Goal: Task Accomplishment & Management: Complete application form

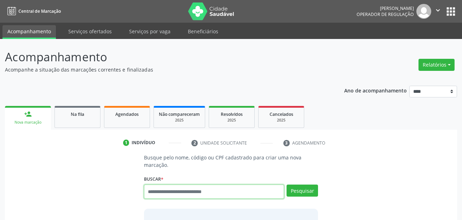
click at [180, 192] on input "text" at bounding box center [214, 191] width 141 height 14
type input "***"
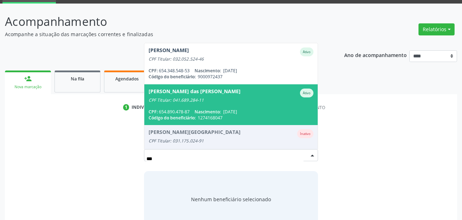
click at [227, 97] on div "Maria das Dores Maura de Souza" at bounding box center [195, 93] width 92 height 9
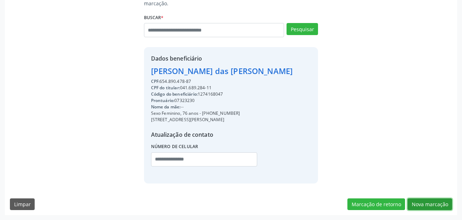
click at [443, 203] on button "Nova marcação" at bounding box center [430, 204] width 45 height 12
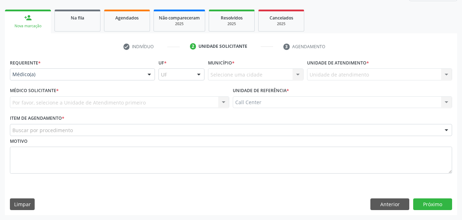
scroll to position [96, 0]
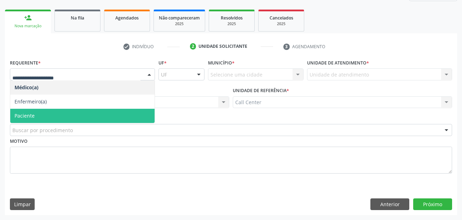
click at [40, 110] on span "Paciente" at bounding box center [82, 116] width 144 height 14
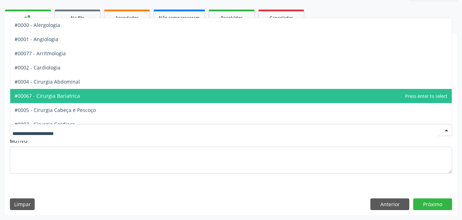
click at [72, 103] on span "#00067 - Cirurgia Bariatrica" at bounding box center [231, 96] width 442 height 14
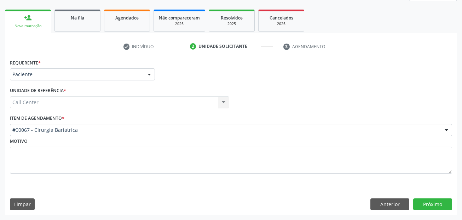
click at [55, 123] on label "Item de agendamento *" at bounding box center [37, 118] width 55 height 11
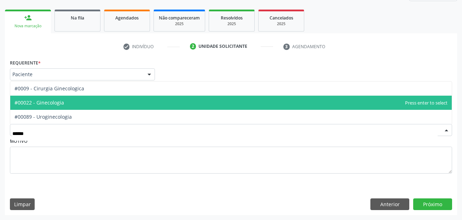
click at [53, 100] on span "#00022 - Ginecologia" at bounding box center [40, 102] width 50 height 7
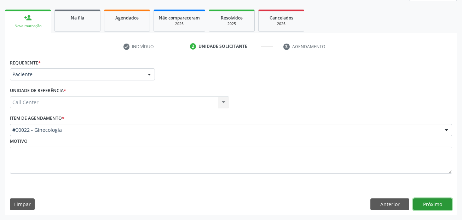
click at [443, 203] on button "Próximo" at bounding box center [433, 204] width 39 height 12
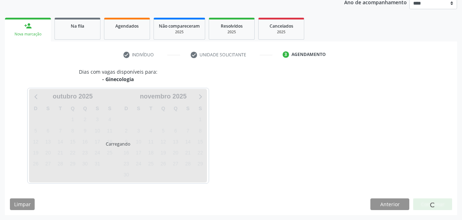
scroll to position [88, 0]
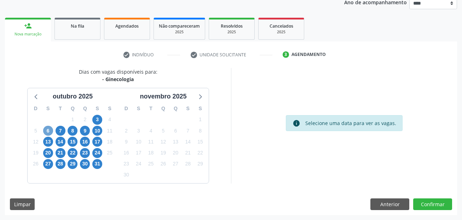
click at [49, 133] on span "6" at bounding box center [48, 131] width 10 height 10
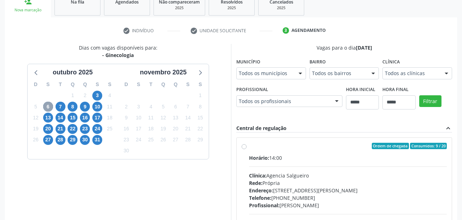
scroll to position [124, 0]
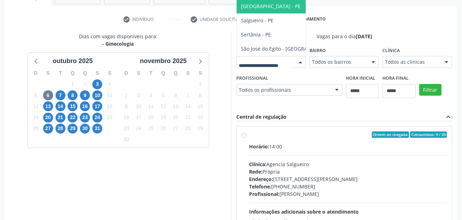
click at [237, 13] on span "Recife - PE" at bounding box center [288, 6] width 103 height 14
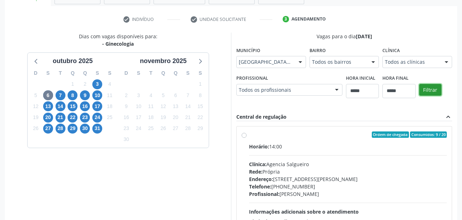
click at [420, 96] on button "Filtrar" at bounding box center [431, 90] width 22 height 12
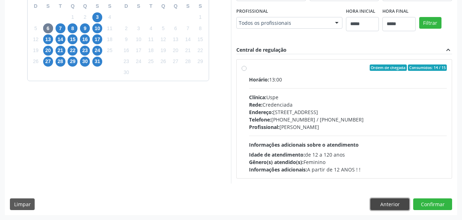
click at [392, 203] on button "Anterior" at bounding box center [390, 204] width 39 height 12
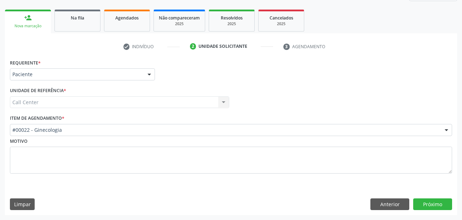
scroll to position [96, 0]
click at [431, 199] on button "Próximo" at bounding box center [433, 204] width 39 height 12
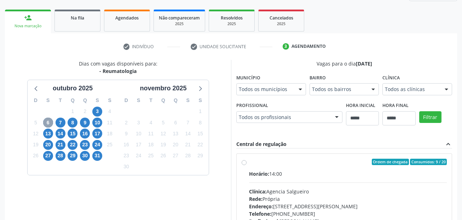
click at [49, 122] on span "6" at bounding box center [48, 123] width 10 height 10
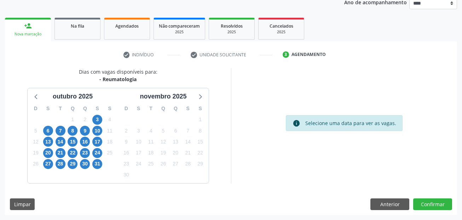
click at [45, 125] on div "6" at bounding box center [48, 130] width 10 height 11
click at [46, 130] on span "6" at bounding box center [48, 131] width 10 height 10
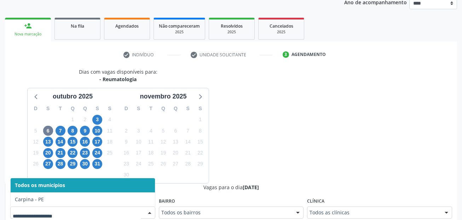
scroll to position [91, 0]
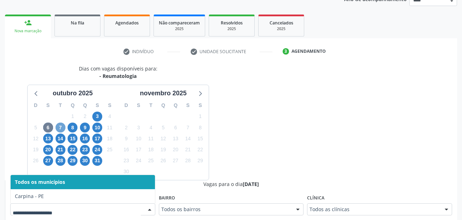
click at [58, 129] on span "7" at bounding box center [61, 128] width 10 height 10
drag, startPoint x: 66, startPoint y: 211, endPoint x: 65, endPoint y: 189, distance: 22.0
click at [70, 131] on span "8" at bounding box center [73, 128] width 10 height 10
click at [84, 129] on span "9" at bounding box center [85, 128] width 10 height 10
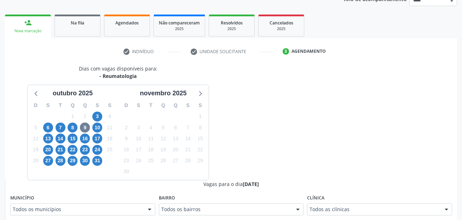
click at [80, 207] on div "Todos os municípios" at bounding box center [82, 209] width 145 height 12
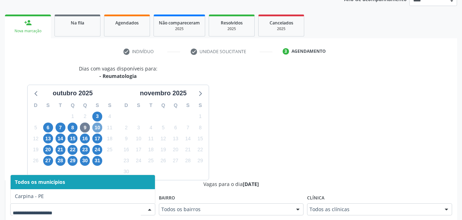
click at [95, 124] on span "10" at bounding box center [97, 128] width 10 height 10
click at [49, 140] on span "13" at bounding box center [48, 139] width 10 height 10
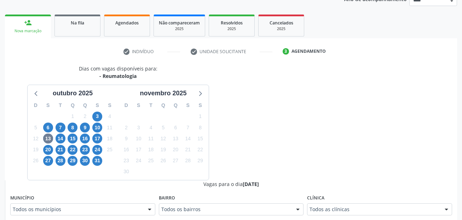
click at [57, 205] on div "Todos os municípios" at bounding box center [82, 209] width 145 height 12
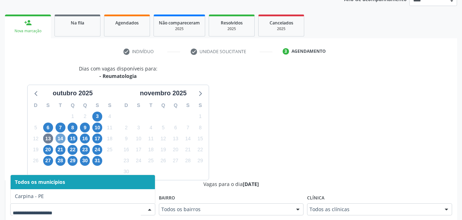
click at [61, 137] on span "14" at bounding box center [61, 139] width 10 height 10
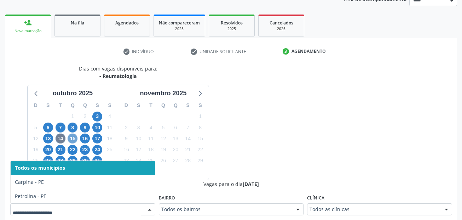
click at [70, 137] on span "15" at bounding box center [73, 139] width 10 height 10
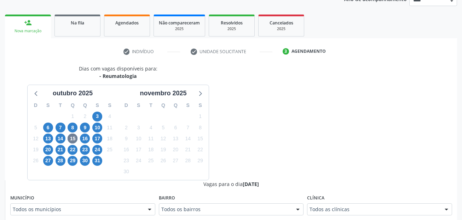
drag, startPoint x: 77, startPoint y: 213, endPoint x: 80, endPoint y: 198, distance: 15.2
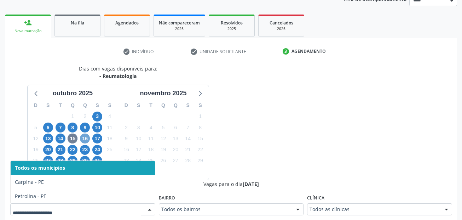
click at [84, 140] on span "16" at bounding box center [85, 139] width 10 height 10
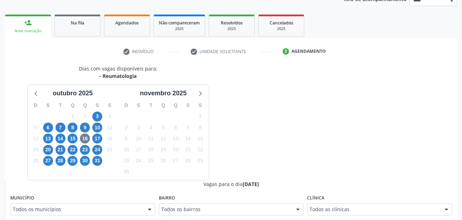
drag, startPoint x: 80, startPoint y: 208, endPoint x: 85, endPoint y: 187, distance: 20.6
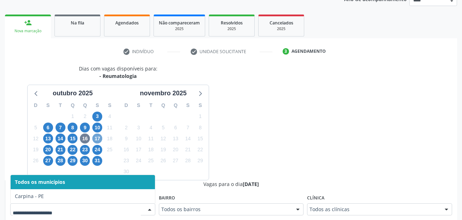
click at [96, 137] on span "17" at bounding box center [97, 139] width 10 height 10
click at [50, 148] on span "20" at bounding box center [48, 150] width 10 height 10
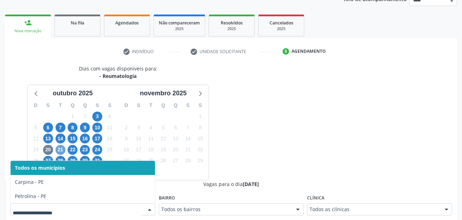
click at [64, 149] on span "21" at bounding box center [61, 150] width 10 height 10
click at [75, 148] on span "22" at bounding box center [73, 150] width 10 height 10
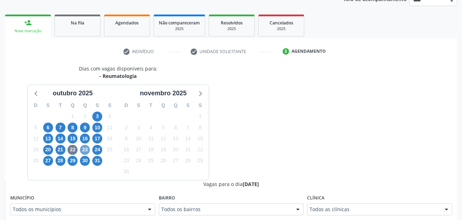
click at [84, 148] on span "23" at bounding box center [85, 150] width 10 height 10
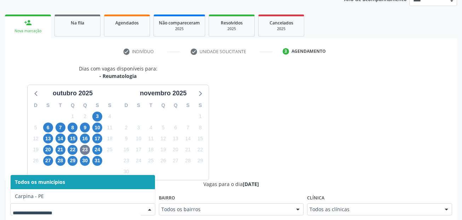
click at [76, 207] on div at bounding box center [82, 209] width 145 height 12
click at [97, 149] on span "24" at bounding box center [97, 150] width 10 height 10
click at [50, 163] on span "27" at bounding box center [48, 161] width 10 height 10
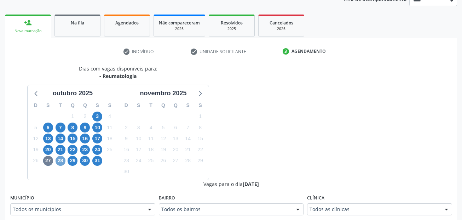
click at [62, 158] on span "28" at bounding box center [61, 161] width 10 height 10
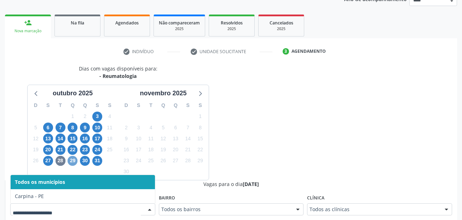
click at [71, 161] on span "29" at bounding box center [73, 161] width 10 height 10
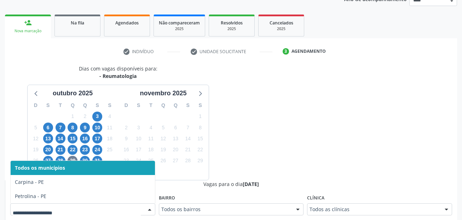
click at [67, 204] on div at bounding box center [82, 209] width 145 height 12
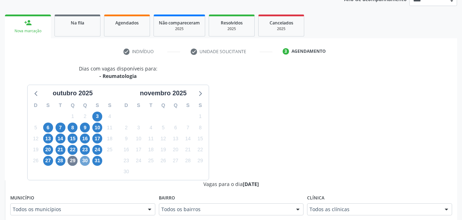
click at [85, 160] on span "30" at bounding box center [85, 161] width 10 height 10
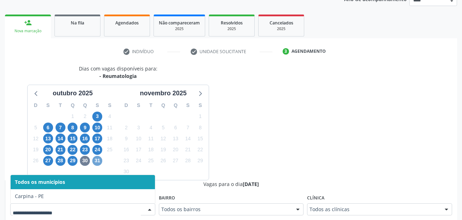
click at [98, 160] on span "31" at bounding box center [97, 161] width 10 height 10
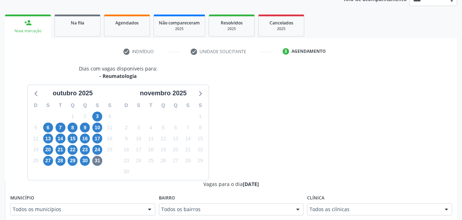
click at [87, 203] on div "Município Todos os municípios Todos os municípios Carpina - PE Caruaru - PE Nen…" at bounding box center [82, 204] width 145 height 23
click at [87, 205] on div "Todos os municípios" at bounding box center [82, 209] width 145 height 12
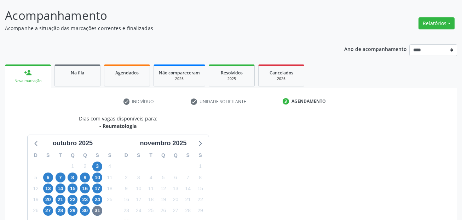
scroll to position [283, 0]
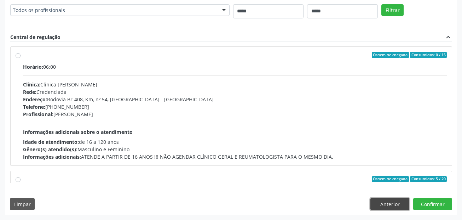
click at [400, 205] on button "Anterior" at bounding box center [390, 204] width 39 height 12
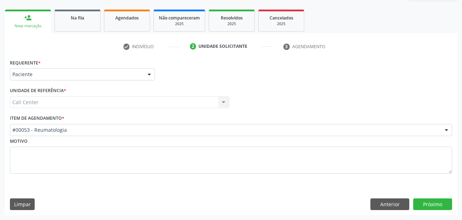
click at [125, 123] on div "Item de agendamento * #00053 - Reumatologia #0000 - Alergologia #0001 - Angiolo…" at bounding box center [231, 124] width 443 height 23
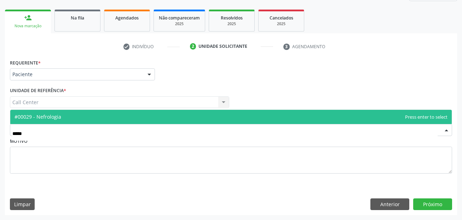
click at [119, 116] on span "#00029 - Nefrologia" at bounding box center [231, 117] width 442 height 14
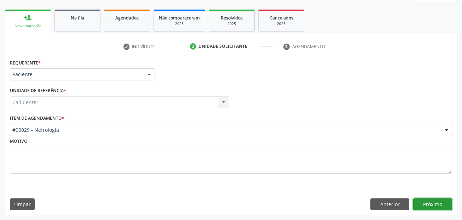
click at [438, 209] on button "Próximo" at bounding box center [433, 204] width 39 height 12
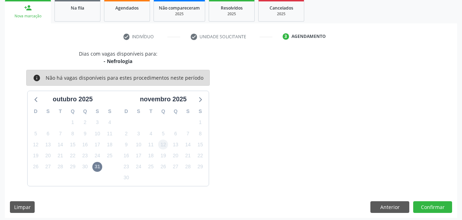
scroll to position [109, 0]
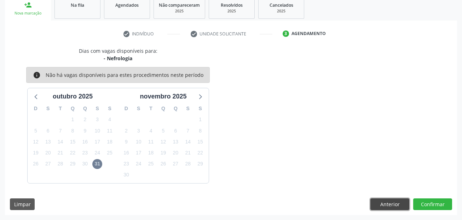
click at [376, 203] on button "Anterior" at bounding box center [390, 204] width 39 height 12
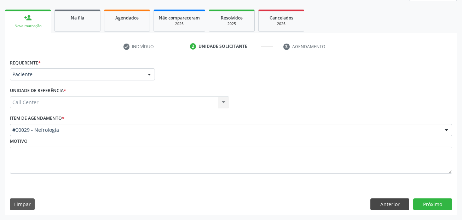
scroll to position [96, 0]
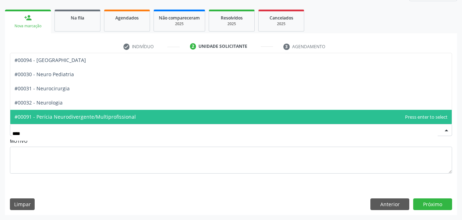
type input "*****"
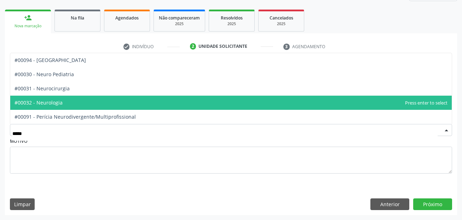
click at [65, 102] on span "#00032 - Neurologia" at bounding box center [231, 103] width 442 height 14
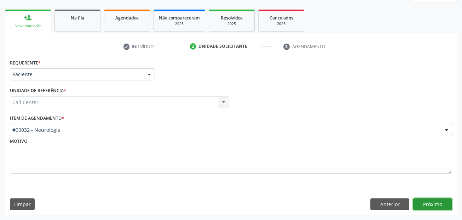
click at [435, 200] on button "Próximo" at bounding box center [433, 204] width 39 height 12
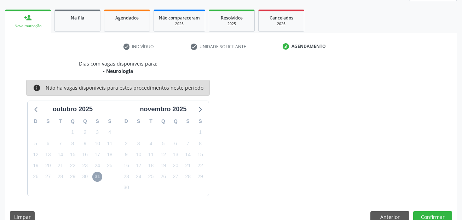
click at [98, 176] on span "31" at bounding box center [97, 177] width 10 height 10
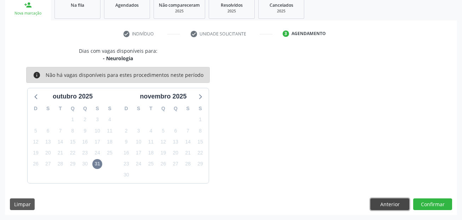
click at [385, 199] on button "Anterior" at bounding box center [390, 204] width 39 height 12
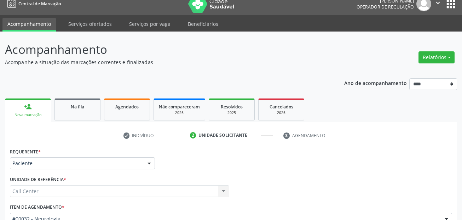
scroll to position [0, 0]
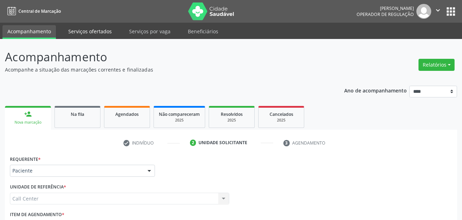
click at [91, 33] on link "Serviços ofertados" at bounding box center [89, 31] width 53 height 12
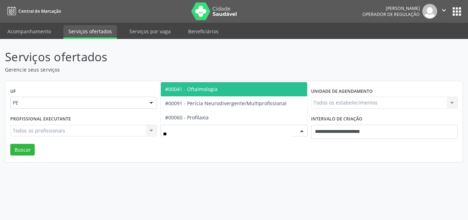
type input "***"
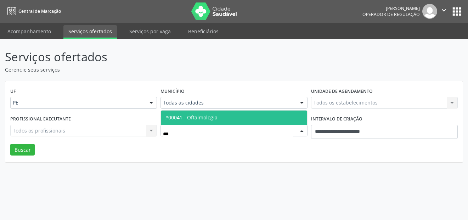
click at [205, 116] on span "#00041 - Oftalmologia" at bounding box center [191, 117] width 52 height 7
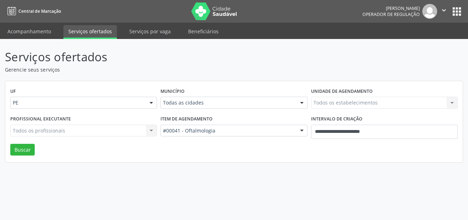
click at [199, 107] on div "Todas as cidades" at bounding box center [233, 103] width 147 height 12
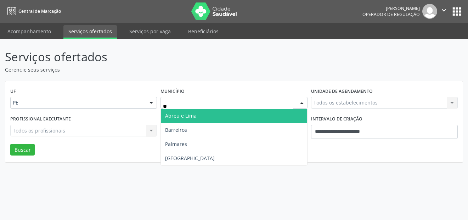
type input "***"
click at [193, 116] on span "Recife" at bounding box center [234, 116] width 146 height 14
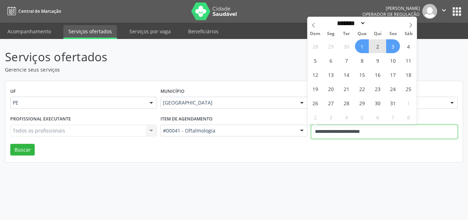
drag, startPoint x: 376, startPoint y: 132, endPoint x: 307, endPoint y: 132, distance: 69.1
click at [307, 132] on div "Profissional executante Todos os profissionais Todos os profissionais Nenhum re…" at bounding box center [233, 129] width 451 height 30
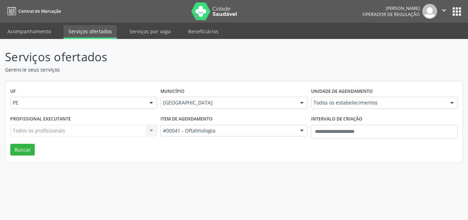
click at [329, 191] on div "Serviços ofertados Gerencie seus serviços UF PE PE Nenhum resultado encontrado …" at bounding box center [234, 129] width 468 height 181
click at [21, 153] on button "Buscar" at bounding box center [22, 150] width 24 height 12
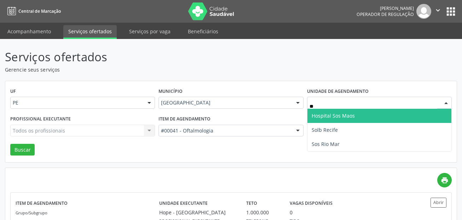
type input "***"
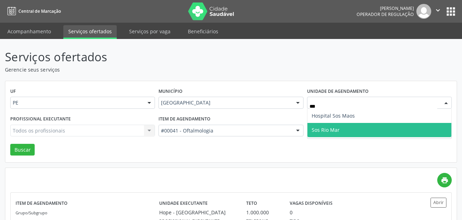
click at [320, 123] on span "Sos Rio Mar" at bounding box center [380, 130] width 144 height 14
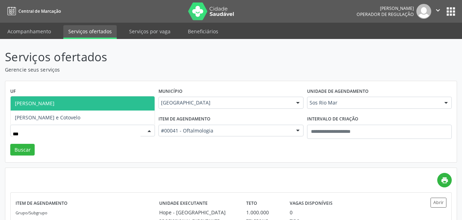
type input "***"
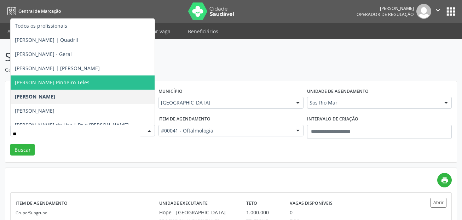
type input "***"
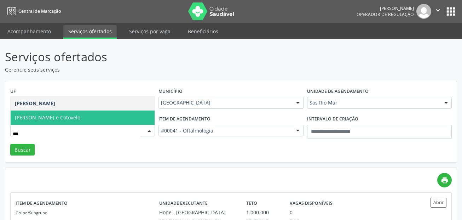
drag, startPoint x: 43, startPoint y: 132, endPoint x: -16, endPoint y: 131, distance: 58.8
click at [0, 131] on html "Central de Marcação Alice Moises da Silva Operador de regulação  Configurações…" at bounding box center [231, 110] width 462 height 220
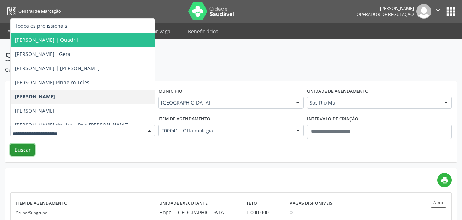
click at [21, 148] on button "Buscar" at bounding box center [22, 150] width 24 height 12
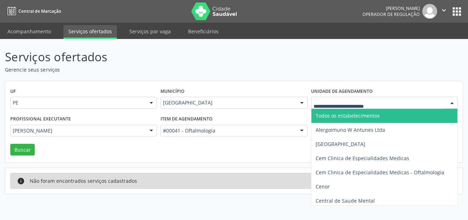
drag, startPoint x: 351, startPoint y: 115, endPoint x: 130, endPoint y: 118, distance: 221.0
click at [351, 115] on span "Todos os estabelecimentos" at bounding box center [348, 115] width 64 height 7
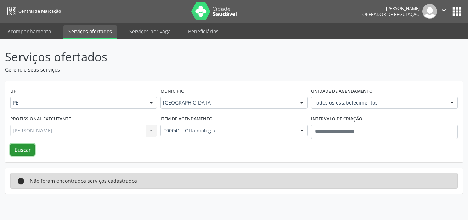
click at [29, 144] on button "Buscar" at bounding box center [22, 150] width 24 height 12
click at [41, 32] on link "Acompanhamento" at bounding box center [28, 31] width 53 height 12
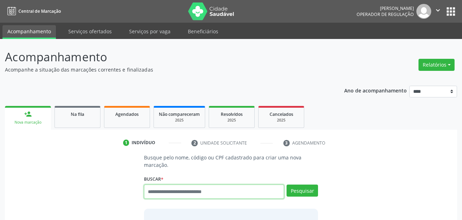
click at [182, 189] on input "text" at bounding box center [214, 191] width 141 height 14
drag, startPoint x: 145, startPoint y: 194, endPoint x: 140, endPoint y: 194, distance: 5.3
click at [140, 194] on div "Busque pelo nome, código ou CPF cadastrado para criar uma nova marcação. Buscar…" at bounding box center [231, 210] width 184 height 112
type input "**********"
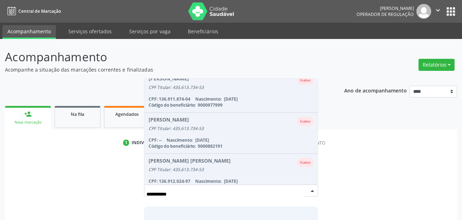
scroll to position [100, 0]
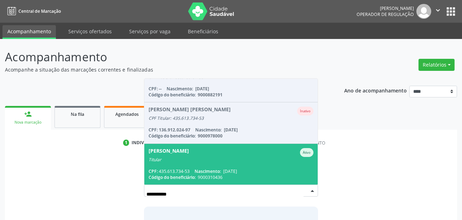
click at [226, 158] on div "Titular" at bounding box center [231, 160] width 165 height 6
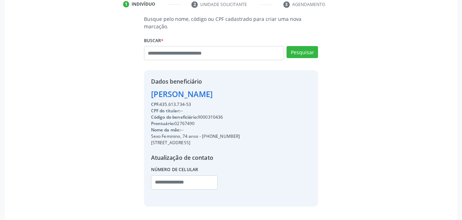
scroll to position [161, 0]
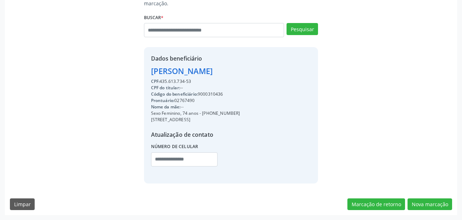
drag, startPoint x: 203, startPoint y: 113, endPoint x: 236, endPoint y: 114, distance: 33.3
click at [236, 114] on div "Sexo Feminino, 74 anos - (81) 98954-3944" at bounding box center [195, 113] width 89 height 6
copy div "(81) 98954-3944"
drag, startPoint x: 162, startPoint y: 158, endPoint x: 170, endPoint y: 158, distance: 7.8
click at [162, 158] on input "text" at bounding box center [184, 159] width 67 height 14
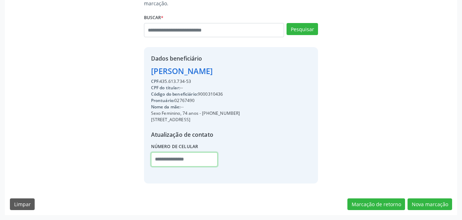
paste input "**********"
type input "**********"
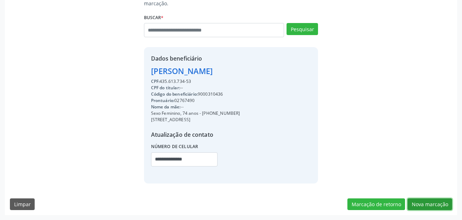
click at [433, 205] on button "Nova marcação" at bounding box center [430, 204] width 45 height 12
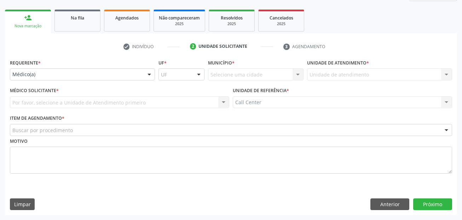
scroll to position [96, 0]
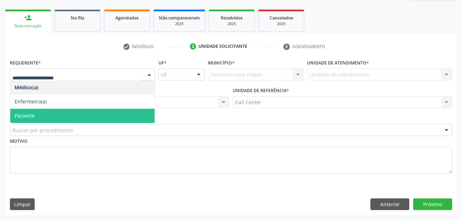
click at [28, 115] on span "Paciente" at bounding box center [25, 115] width 20 height 7
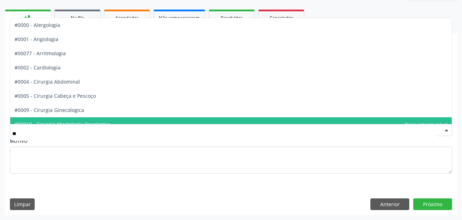
type input "***"
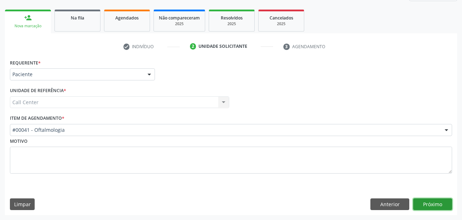
click at [424, 200] on button "Próximo" at bounding box center [433, 204] width 39 height 12
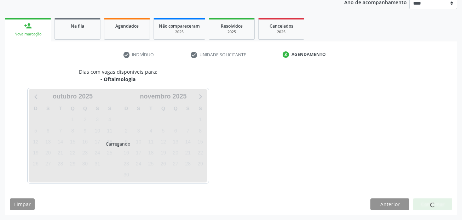
scroll to position [88, 0]
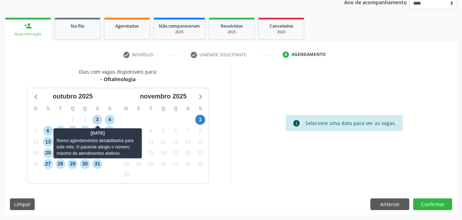
click at [97, 119] on span "3" at bounding box center [97, 120] width 10 height 10
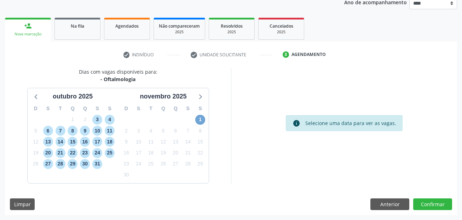
click at [199, 120] on span "1" at bounding box center [200, 120] width 10 height 10
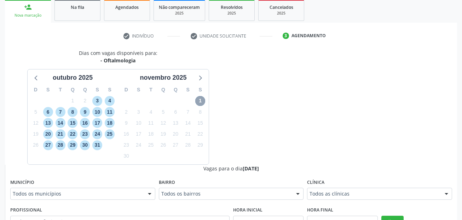
scroll to position [124, 0]
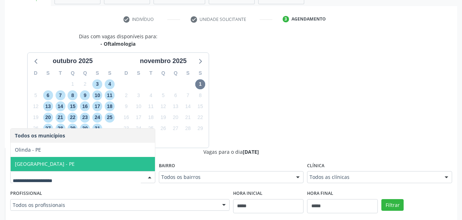
click at [52, 164] on span "Recife - PE" at bounding box center [83, 164] width 144 height 14
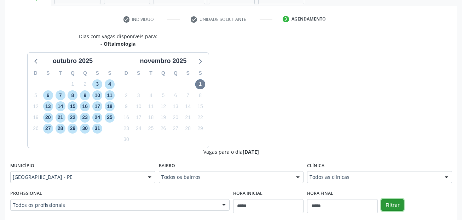
click at [396, 202] on button "Filtrar" at bounding box center [393, 205] width 22 height 12
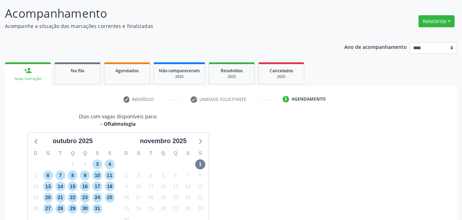
scroll to position [0, 0]
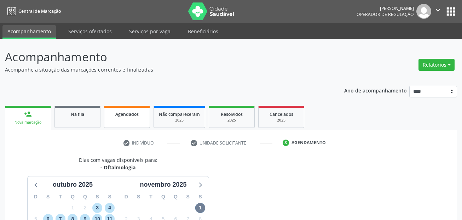
click at [132, 123] on link "Agendados" at bounding box center [127, 117] width 46 height 22
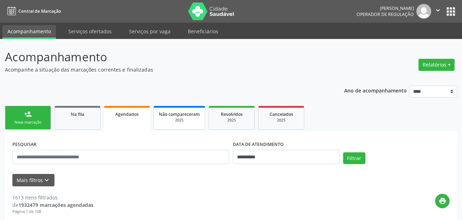
drag, startPoint x: 221, startPoint y: 64, endPoint x: 161, endPoint y: 108, distance: 74.6
click at [221, 64] on p "Acompanhamento" at bounding box center [163, 57] width 317 height 18
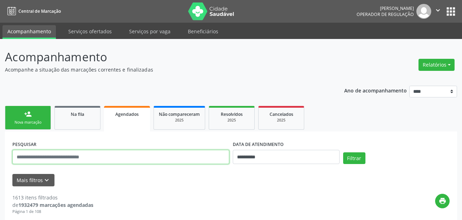
drag, startPoint x: 91, startPoint y: 162, endPoint x: 102, endPoint y: 158, distance: 11.5
click at [91, 162] on input "text" at bounding box center [120, 157] width 217 height 14
paste input "**********"
type input "**********"
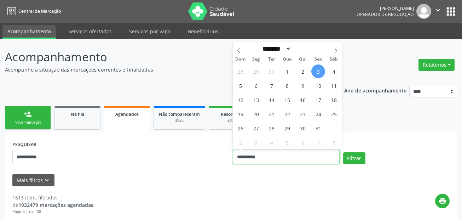
click at [268, 155] on input "**********" at bounding box center [286, 157] width 107 height 14
click at [288, 69] on span "1" at bounding box center [287, 71] width 14 height 14
type input "**********"
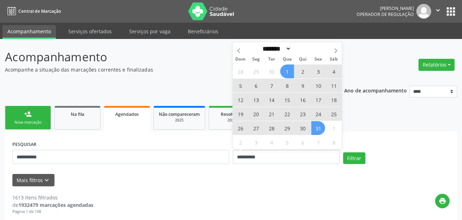
click at [320, 130] on span "31" at bounding box center [319, 128] width 14 height 14
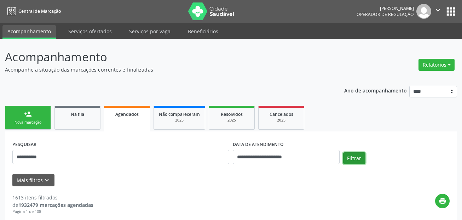
click at [344, 156] on button "Filtrar" at bounding box center [354, 158] width 22 height 12
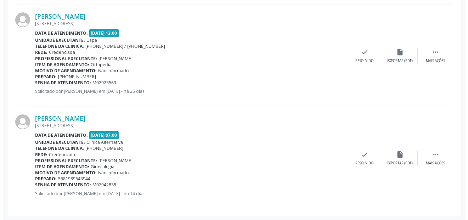
scroll to position [421, 0]
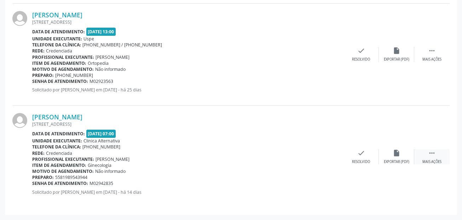
click at [442, 157] on div " Mais ações" at bounding box center [432, 156] width 35 height 15
click at [331, 150] on div "cancel Cancelar" at bounding box center [325, 156] width 35 height 15
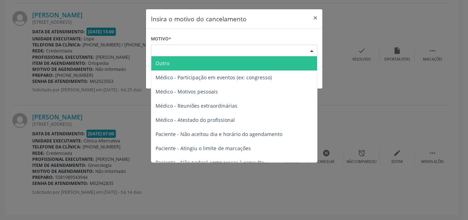
click at [168, 47] on div "Escolha o motivo" at bounding box center [234, 51] width 166 height 12
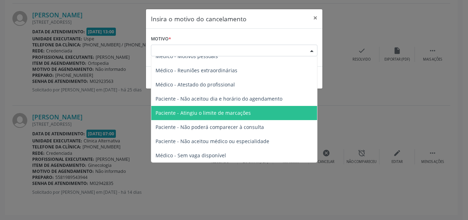
scroll to position [36, 0]
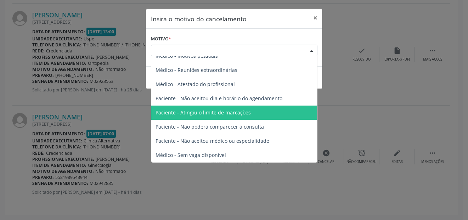
click at [232, 113] on span "Paciente - Atingiu o limite de marcações" at bounding box center [202, 112] width 95 height 7
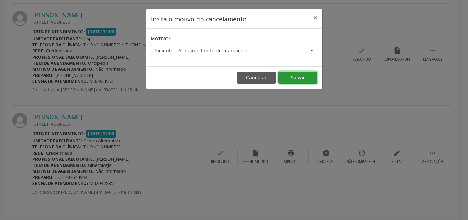
click at [289, 75] on button "Salvar" at bounding box center [297, 78] width 39 height 12
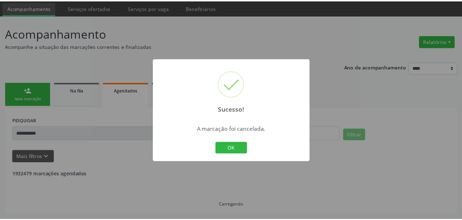
scroll to position [24, 0]
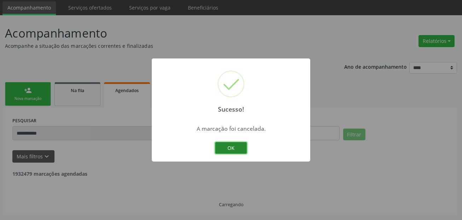
click at [236, 150] on button "OK" at bounding box center [231, 148] width 32 height 12
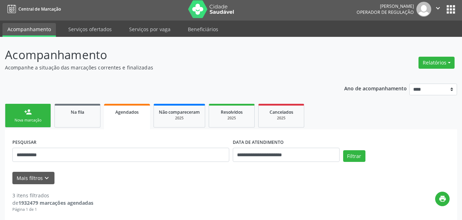
scroll to position [0, 0]
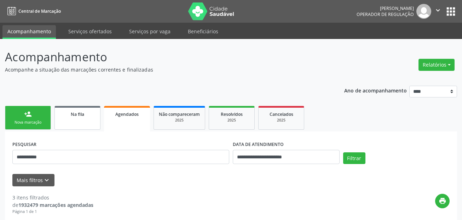
click at [26, 113] on div "person_add" at bounding box center [28, 114] width 8 height 8
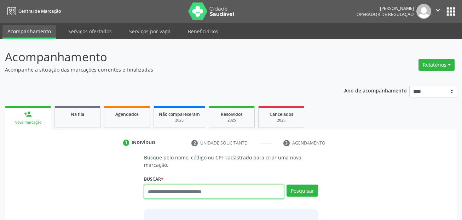
click at [178, 191] on input "text" at bounding box center [214, 191] width 141 height 14
paste input "**********"
type input "**********"
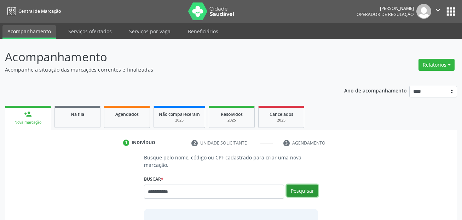
click at [306, 187] on button "Pesquisar" at bounding box center [303, 190] width 32 height 12
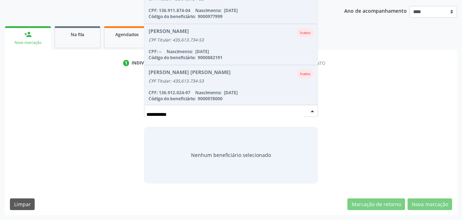
scroll to position [100, 0]
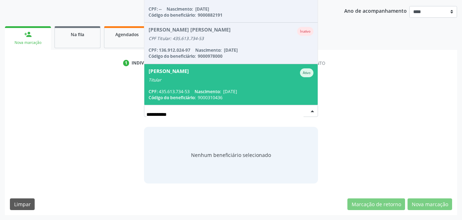
click at [228, 87] on span "Nazioneide Ferreira Neves Lima Ativo Titular CPF: 435.613.734-53 Nascimento: 01…" at bounding box center [231, 84] width 174 height 41
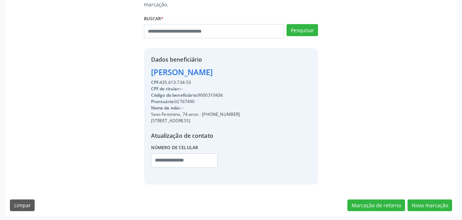
scroll to position [161, 0]
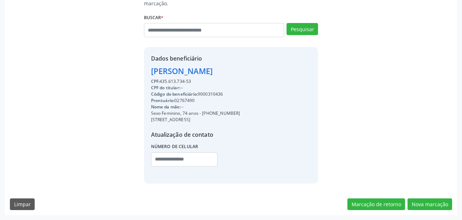
drag, startPoint x: 203, startPoint y: 114, endPoint x: 239, endPoint y: 113, distance: 36.5
click at [239, 113] on div "Sexo Feminino, 74 anos - (81) 98954-3944" at bounding box center [195, 113] width 89 height 6
copy div "(81) 98954-3944"
drag, startPoint x: 161, startPoint y: 160, endPoint x: 193, endPoint y: 157, distance: 31.7
click at [161, 160] on input "text" at bounding box center [184, 159] width 67 height 14
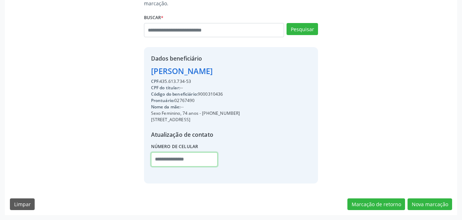
paste input "**********"
type input "**********"
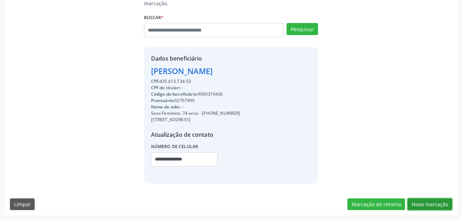
click at [425, 204] on button "Nova marcação" at bounding box center [430, 204] width 45 height 12
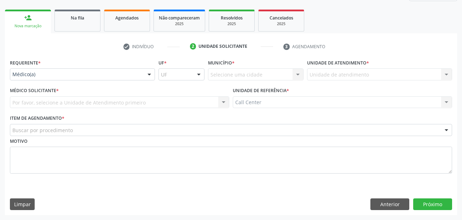
scroll to position [96, 0]
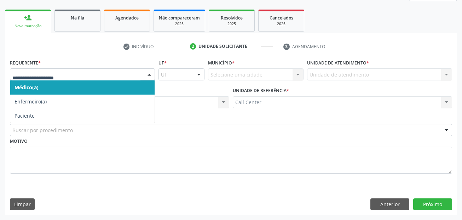
drag, startPoint x: 40, startPoint y: 69, endPoint x: 40, endPoint y: 102, distance: 32.9
click at [40, 70] on div at bounding box center [82, 74] width 145 height 12
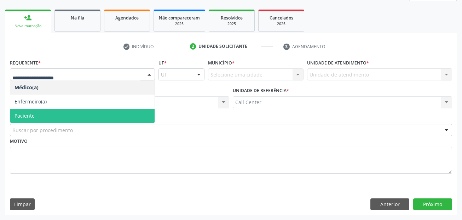
click at [39, 120] on span "Paciente" at bounding box center [82, 116] width 144 height 14
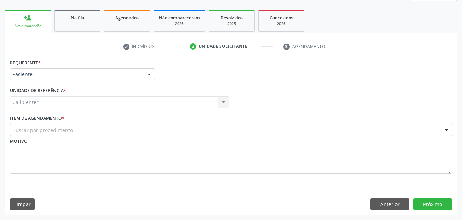
click at [50, 138] on div "Motivo" at bounding box center [231, 155] width 443 height 38
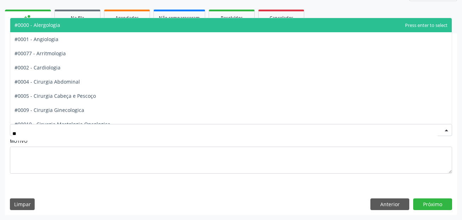
type input "***"
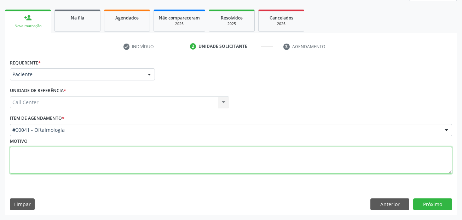
click at [320, 150] on textarea at bounding box center [231, 160] width 443 height 27
paste textarea "**********"
type textarea "**********"
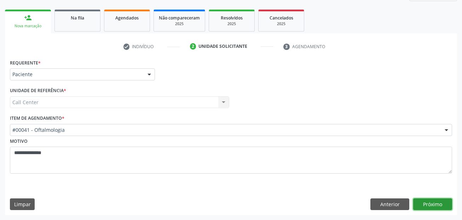
click at [427, 203] on button "Próximo" at bounding box center [433, 204] width 39 height 12
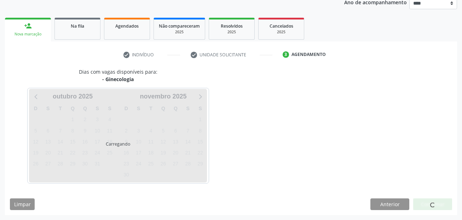
scroll to position [88, 0]
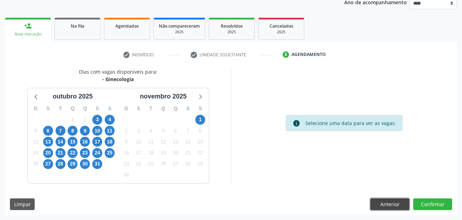
click at [386, 203] on button "Anterior" at bounding box center [390, 204] width 39 height 12
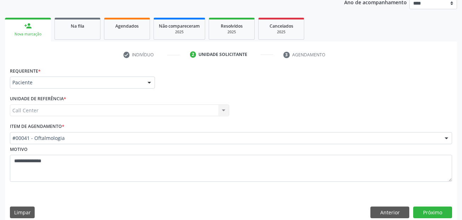
click at [76, 134] on div "#00041 - Oftalmologia" at bounding box center [231, 138] width 443 height 12
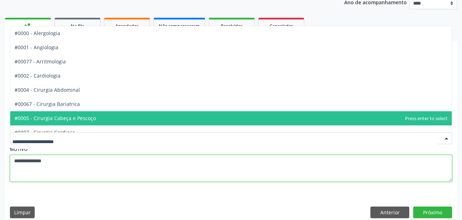
click at [72, 166] on textarea "**********" at bounding box center [231, 168] width 443 height 27
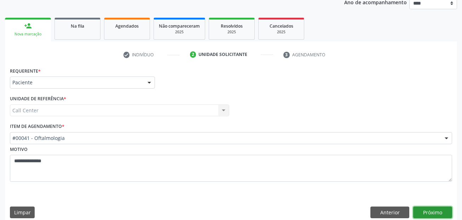
click at [447, 211] on button "Próximo" at bounding box center [433, 212] width 39 height 12
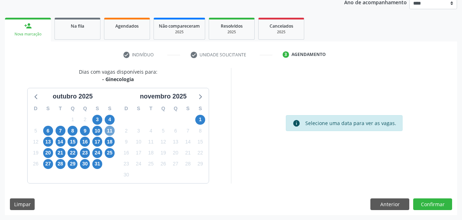
click at [105, 128] on span "11" at bounding box center [110, 131] width 10 height 10
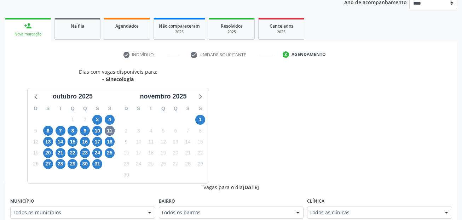
click at [123, 78] on div "- Ginecologia" at bounding box center [118, 78] width 79 height 7
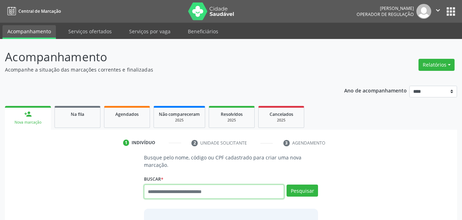
scroll to position [52, 0]
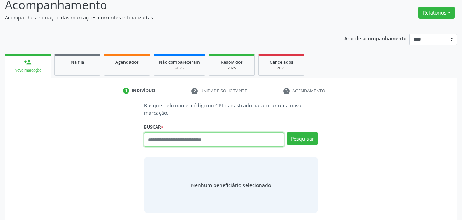
drag, startPoint x: 193, startPoint y: 142, endPoint x: 273, endPoint y: 146, distance: 80.1
click at [194, 142] on input "text" at bounding box center [214, 139] width 141 height 14
paste input "**********"
drag, startPoint x: 192, startPoint y: 138, endPoint x: 146, endPoint y: 137, distance: 46.0
click at [146, 137] on input "**********" at bounding box center [214, 139] width 141 height 14
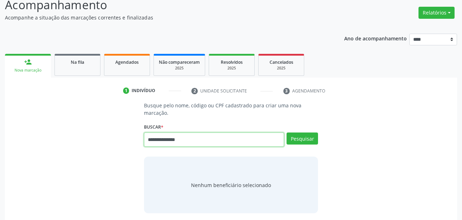
paste input "text"
type input "**********"
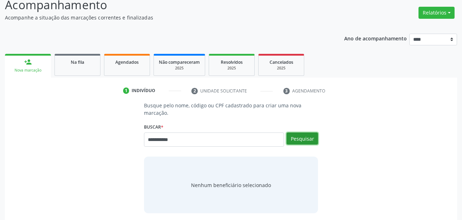
click at [313, 138] on button "Pesquisar" at bounding box center [303, 138] width 32 height 12
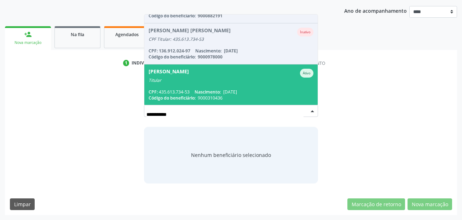
scroll to position [115, 0]
click at [233, 89] on span "01/04/1951" at bounding box center [230, 91] width 14 height 6
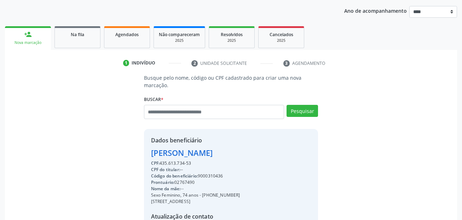
drag, startPoint x: 235, startPoint y: 193, endPoint x: 203, endPoint y: 194, distance: 31.9
click at [203, 194] on div "Sexo Feminino, 74 anos - (81) 98954-3944" at bounding box center [195, 195] width 89 height 6
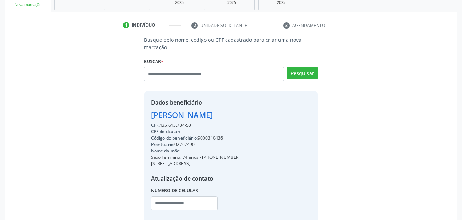
scroll to position [161, 0]
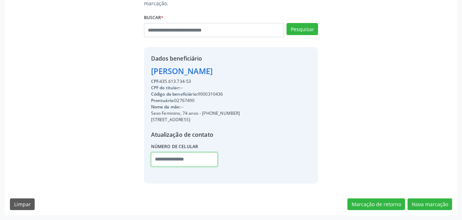
click at [167, 157] on input "text" at bounding box center [184, 159] width 67 height 14
paste input "**********"
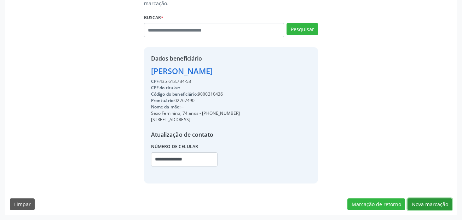
drag, startPoint x: 428, startPoint y: 201, endPoint x: 204, endPoint y: 179, distance: 225.6
click at [255, 196] on div "Busque pelo nome, código ou CPF cadastrado para criar uma nova marcação. Buscar…" at bounding box center [231, 103] width 453 height 223
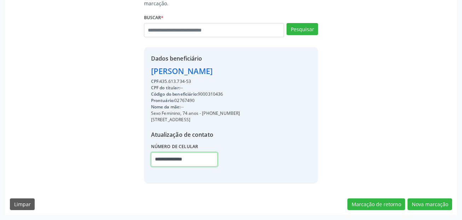
drag, startPoint x: 154, startPoint y: 159, endPoint x: 217, endPoint y: 162, distance: 62.4
click at [217, 162] on input "**********" at bounding box center [184, 159] width 67 height 14
paste input "text"
click at [217, 162] on input "**********" at bounding box center [184, 159] width 67 height 14
drag, startPoint x: 203, startPoint y: 114, endPoint x: 238, endPoint y: 113, distance: 35.1
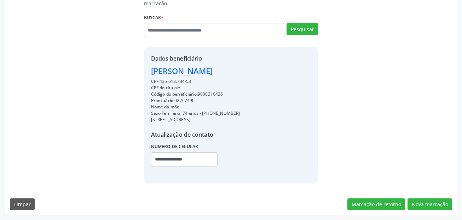
click at [238, 113] on div "Sexo Feminino, 74 anos - (81) 98954-3944" at bounding box center [195, 113] width 89 height 6
copy div "(81) 98954-3944"
click at [158, 161] on input "**********" at bounding box center [184, 159] width 67 height 14
drag, startPoint x: 157, startPoint y: 159, endPoint x: 205, endPoint y: 159, distance: 48.2
click at [204, 159] on input "**********" at bounding box center [184, 159] width 67 height 14
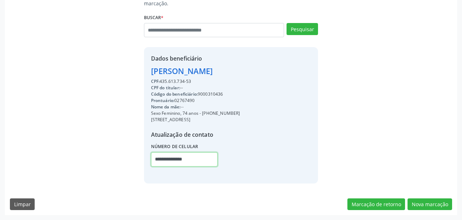
paste input "text"
type input "**********"
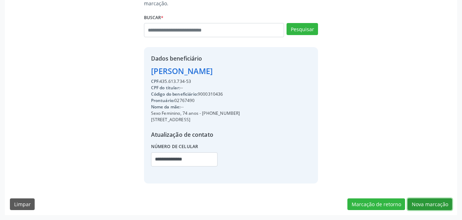
click at [443, 204] on button "Nova marcação" at bounding box center [430, 204] width 45 height 12
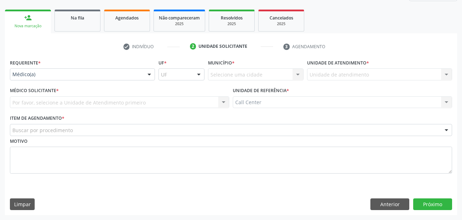
click at [17, 68] on label "Requerente *" at bounding box center [25, 62] width 31 height 11
click at [37, 78] on div "Médico(a)" at bounding box center [82, 74] width 145 height 12
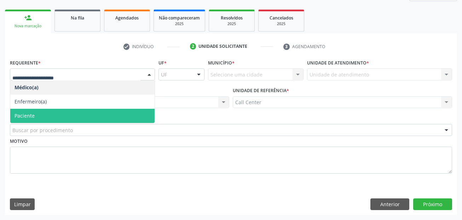
click at [37, 113] on span "Paciente" at bounding box center [82, 116] width 144 height 14
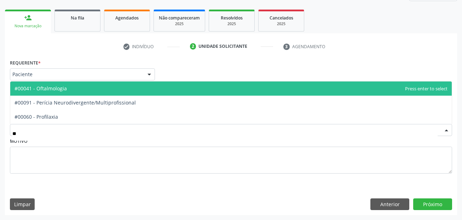
type input "***"
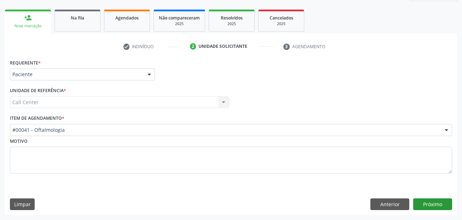
drag, startPoint x: 433, startPoint y: 196, endPoint x: 431, endPoint y: 201, distance: 5.5
click at [433, 197] on div "Requerente * Paciente Médico(a) Enfermeiro(a) Paciente Nenhum resultado encontr…" at bounding box center [231, 136] width 453 height 158
click at [431, 201] on button "Próximo" at bounding box center [433, 204] width 39 height 12
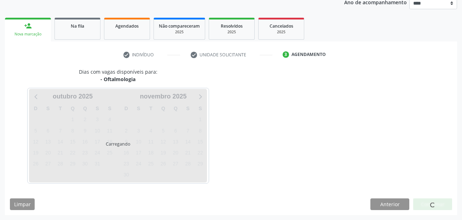
scroll to position [88, 0]
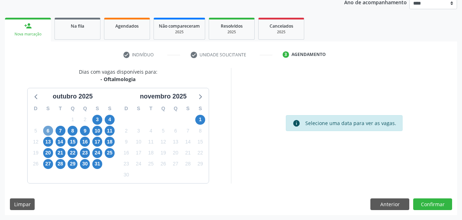
click at [49, 129] on span "6" at bounding box center [48, 131] width 10 height 10
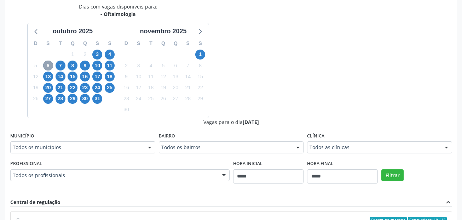
scroll to position [159, 0]
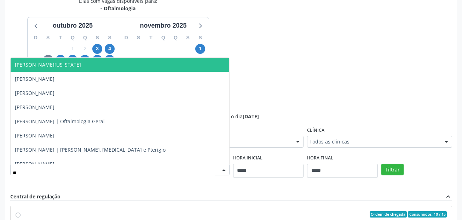
type input "***"
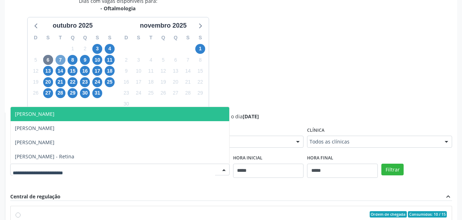
click at [56, 57] on div "Dias com vagas disponíveis para: - Oftalmologia outubro 2025 D S T Q Q S S 28 2…" at bounding box center [231, 169] width 453 height 345
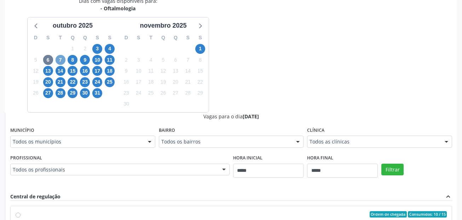
click at [60, 57] on span "7" at bounding box center [61, 60] width 10 height 10
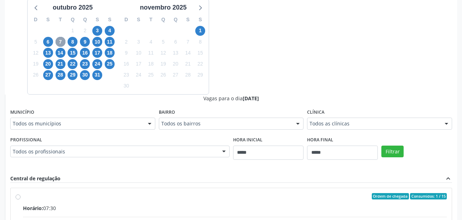
scroll to position [194, 0]
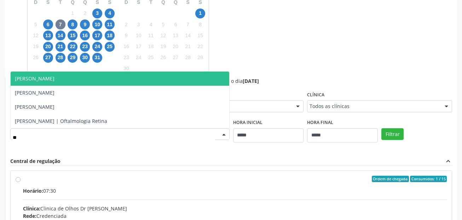
type input "*"
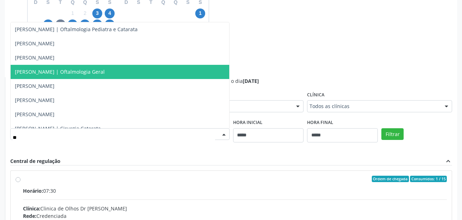
type input "***"
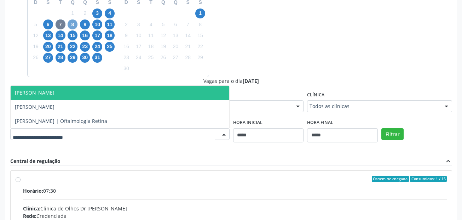
click at [74, 23] on div "Dias com vagas disponíveis para: - Oftalmologia outubro 2025 D S T Q Q S S 28 2…" at bounding box center [231, 134] width 453 height 345
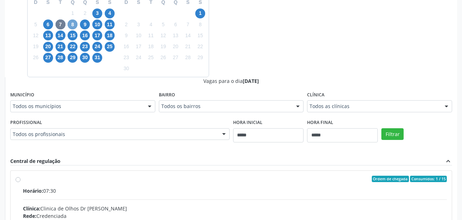
click at [71, 25] on span "8" at bounding box center [73, 24] width 10 height 10
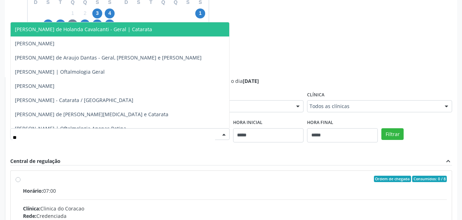
type input "***"
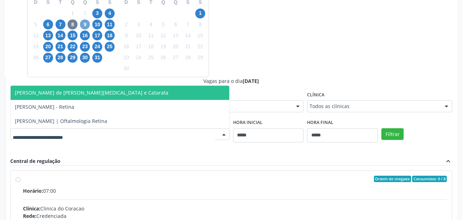
click at [86, 26] on div "Dias com vagas disponíveis para: - Oftalmologia outubro 2025 D S T Q Q S S 28 2…" at bounding box center [231, 134] width 453 height 345
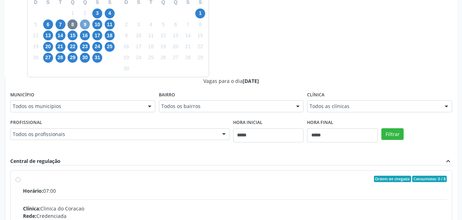
click at [86, 26] on span "9" at bounding box center [85, 24] width 10 height 10
click at [59, 130] on div "Todos os profissionais" at bounding box center [120, 134] width 220 height 12
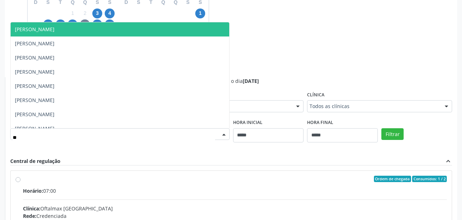
type input "***"
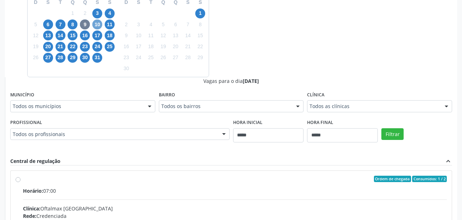
click at [97, 25] on div "Dias com vagas disponíveis para: - Oftalmologia outubro 2025 D S T Q Q S S 28 2…" at bounding box center [231, 134] width 453 height 345
click at [97, 25] on span "10" at bounding box center [97, 24] width 10 height 10
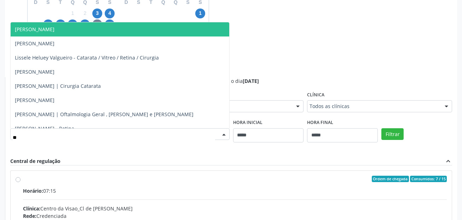
type input "***"
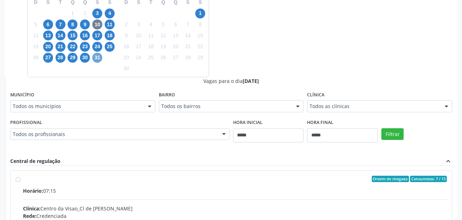
click at [98, 58] on div "Dias com vagas disponíveis para: - Oftalmologia outubro 2025 D S T Q Q S S 28 2…" at bounding box center [231, 134] width 453 height 345
click at [98, 58] on span "31" at bounding box center [97, 58] width 10 height 10
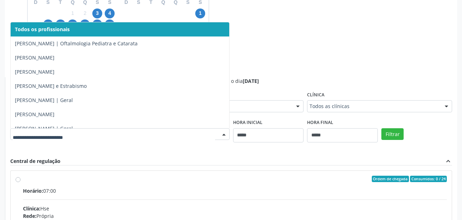
click at [57, 128] on div at bounding box center [120, 134] width 220 height 12
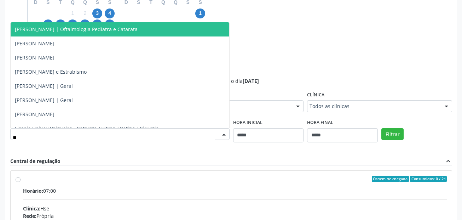
type input "***"
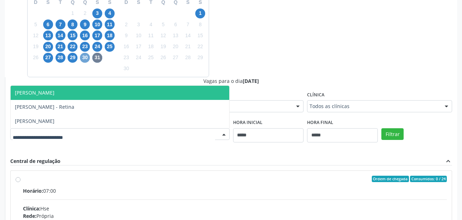
click at [82, 55] on div "Dias com vagas disponíveis para: - Oftalmologia outubro 2025 D S T Q Q S S 28 2…" at bounding box center [231, 134] width 453 height 345
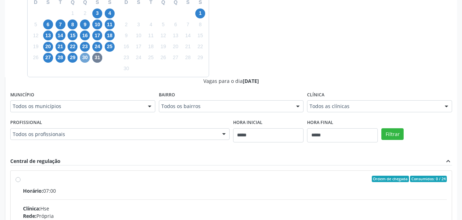
click at [84, 57] on span "30" at bounding box center [85, 58] width 10 height 10
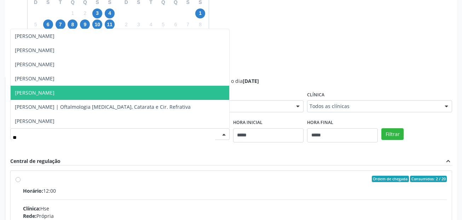
type input "*"
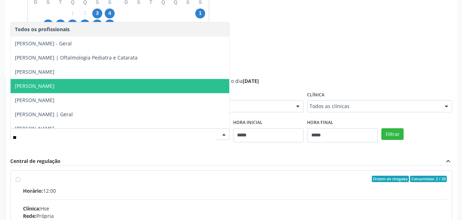
type input "***"
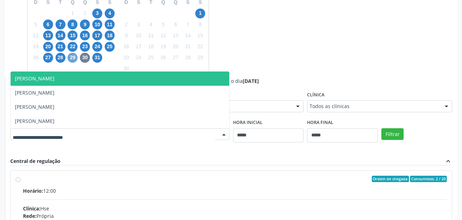
click at [73, 58] on div "Dias com vagas disponíveis para: - Oftalmologia outubro 2025 D S T Q Q S S 28 2…" at bounding box center [231, 134] width 453 height 345
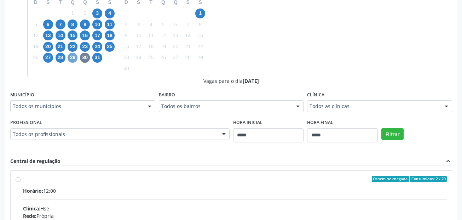
click at [74, 59] on span "29" at bounding box center [73, 58] width 10 height 10
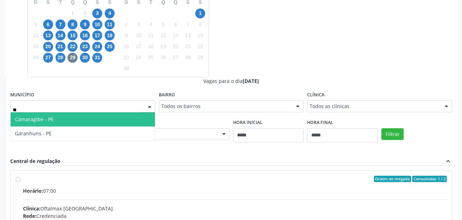
type input "***"
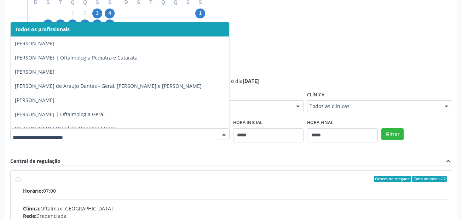
click at [51, 139] on div at bounding box center [120, 134] width 220 height 12
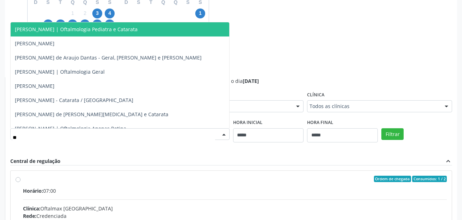
type input "***"
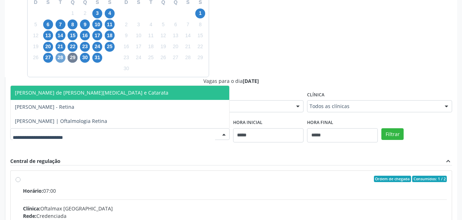
click at [62, 58] on div "Dias com vagas disponíveis para: - Oftalmologia outubro 2025 D S T Q Q S S 28 2…" at bounding box center [231, 134] width 453 height 345
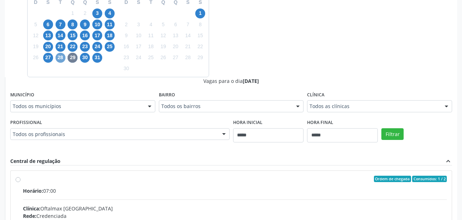
click at [62, 58] on span "28" at bounding box center [61, 58] width 10 height 10
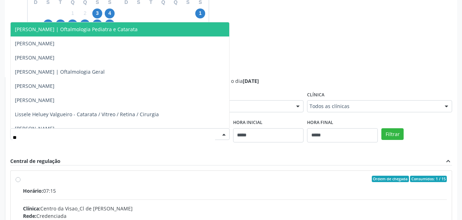
type input "***"
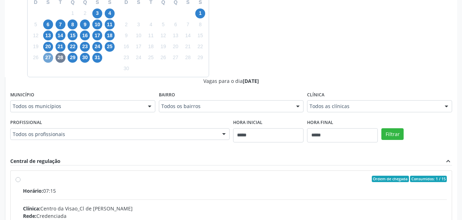
click at [49, 53] on div "Dias com vagas disponíveis para: - Oftalmologia outubro 2025 D S T Q Q S S 28 2…" at bounding box center [231, 134] width 453 height 345
click at [49, 56] on span "27" at bounding box center [48, 58] width 10 height 10
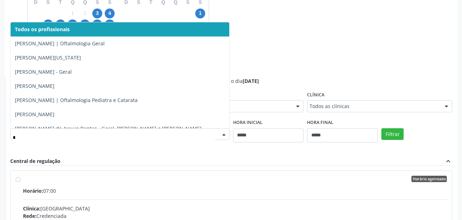
drag, startPoint x: 66, startPoint y: 135, endPoint x: -16, endPoint y: 150, distance: 83.1
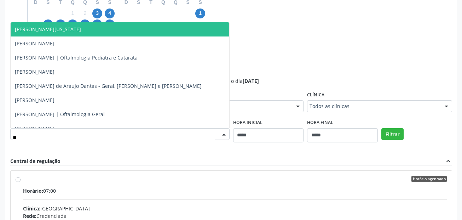
type input "***"
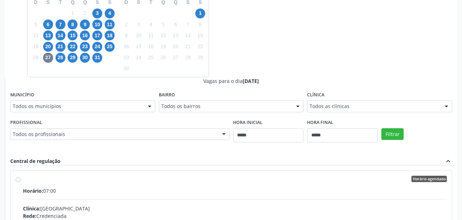
click at [272, 50] on div "Dias com vagas disponíveis para: - Oftalmologia outubro 2025 D S T Q Q S S 28 2…" at bounding box center [231, 134] width 453 height 345
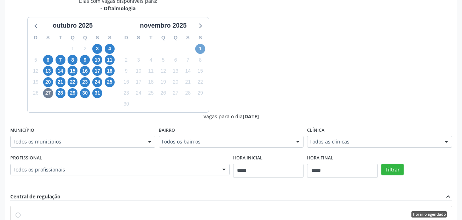
click at [200, 52] on span "1" at bounding box center [200, 49] width 10 height 10
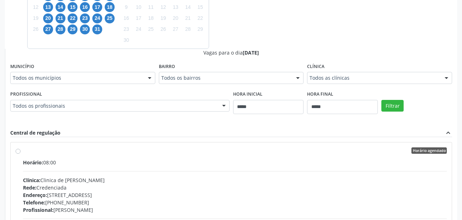
scroll to position [230, 0]
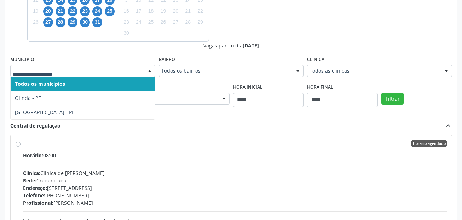
drag, startPoint x: 84, startPoint y: 68, endPoint x: 96, endPoint y: 58, distance: 15.8
click at [84, 68] on input "text" at bounding box center [77, 74] width 128 height 14
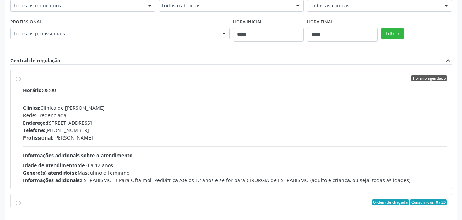
scroll to position [88, 0]
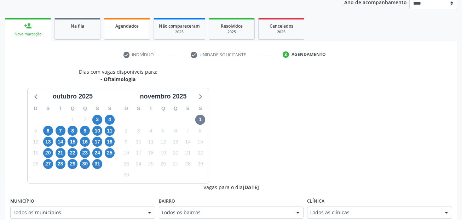
click at [132, 29] on link "Agendados" at bounding box center [127, 29] width 46 height 22
select select "*"
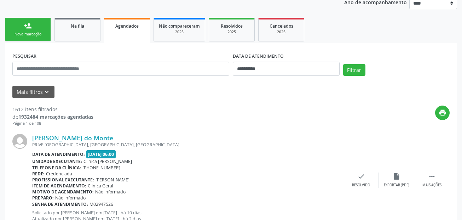
click at [113, 140] on link "Maria Eduarda Cardoso do Monte" at bounding box center [72, 138] width 81 height 8
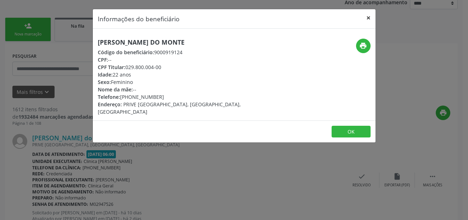
click at [370, 17] on button "×" at bounding box center [368, 17] width 14 height 17
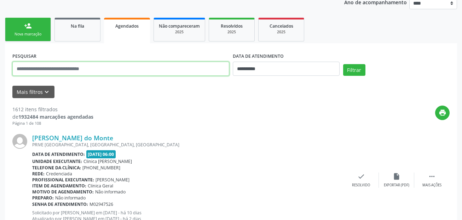
click at [107, 67] on input "text" at bounding box center [120, 69] width 217 height 14
paste input "**********"
type input "**********"
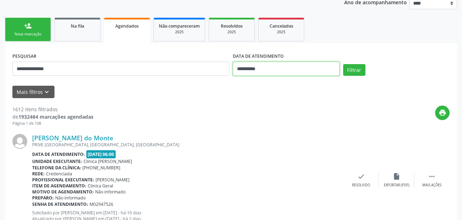
click at [276, 69] on input "**********" at bounding box center [286, 69] width 107 height 14
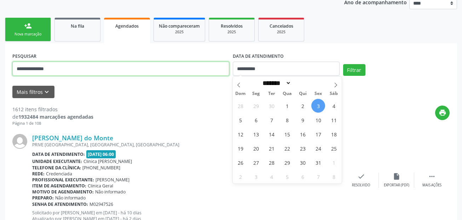
click at [200, 72] on input "**********" at bounding box center [120, 69] width 217 height 14
select select "*"
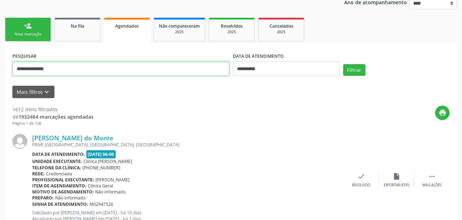
drag, startPoint x: 200, startPoint y: 72, endPoint x: 13, endPoint y: 72, distance: 187.0
paste input "text"
type input "**********"
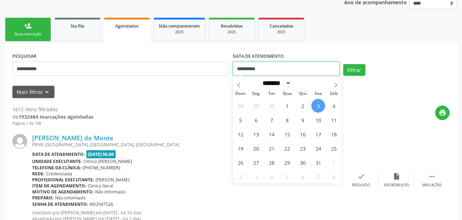
click at [273, 67] on input "**********" at bounding box center [286, 69] width 107 height 14
click at [293, 104] on span "1" at bounding box center [287, 106] width 14 height 14
type input "**********"
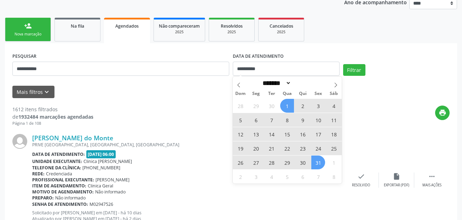
click at [316, 165] on span "31" at bounding box center [319, 162] width 14 height 14
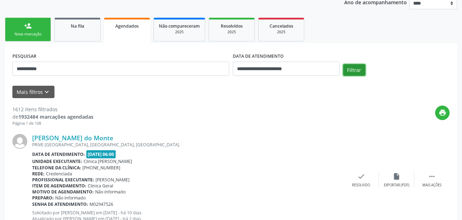
click at [358, 71] on button "Filtrar" at bounding box center [354, 70] width 22 height 12
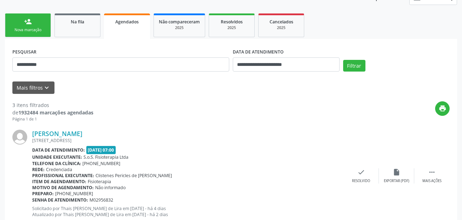
scroll to position [0, 0]
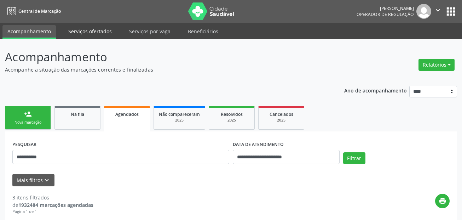
click at [84, 29] on link "Serviços ofertados" at bounding box center [89, 31] width 53 height 12
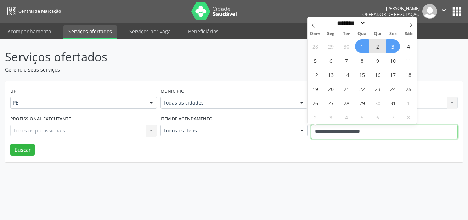
drag, startPoint x: 403, startPoint y: 126, endPoint x: 262, endPoint y: 131, distance: 141.0
click at [262, 131] on div "Profissional executante Todos os profissionais Todos os profissionais Nenhum re…" at bounding box center [233, 129] width 451 height 30
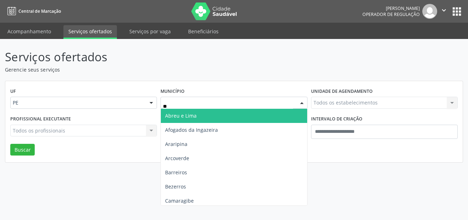
type input "***"
click at [191, 118] on span "Recife" at bounding box center [234, 116] width 146 height 14
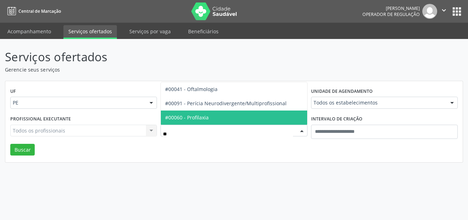
type input "***"
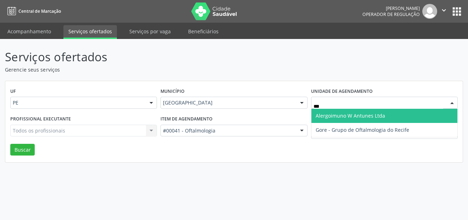
type input "****"
click at [342, 118] on span "Gore - Grupo de Oftalmologia do Recife" at bounding box center [362, 115] width 93 height 7
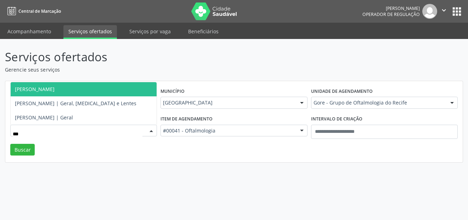
type input "****"
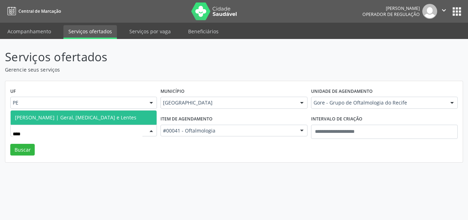
click at [67, 115] on span "[PERSON_NAME] | Geral, [MEDICAL_DATA] e Lentes" at bounding box center [75, 117] width 121 height 7
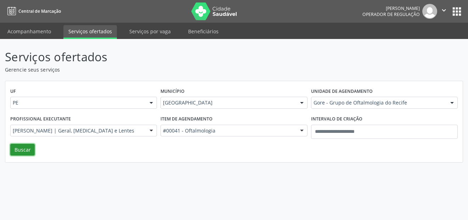
click at [15, 152] on button "Buscar" at bounding box center [22, 150] width 24 height 12
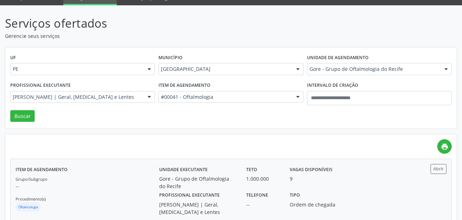
scroll to position [50, 0]
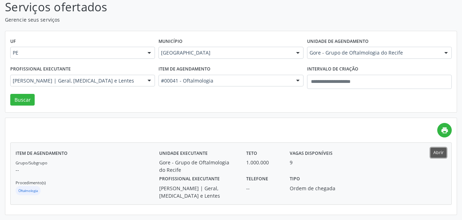
click at [435, 149] on button "Abrir" at bounding box center [439, 153] width 16 height 10
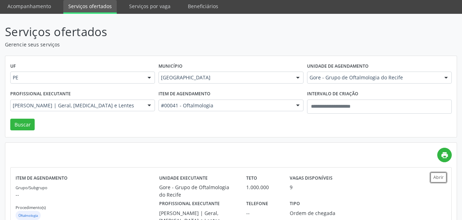
scroll to position [0, 0]
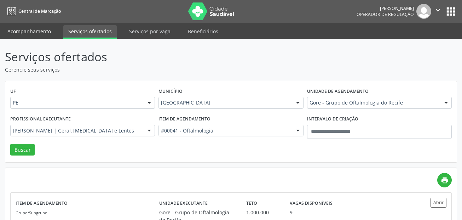
click at [35, 31] on link "Acompanhamento" at bounding box center [28, 31] width 53 height 12
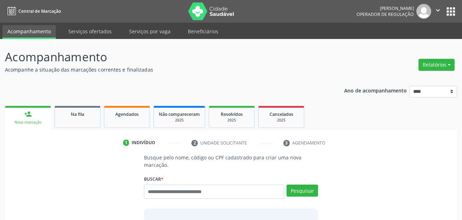
click at [174, 170] on div "Busque pelo nome, código ou CPF cadastrado para criar uma nova marcação. Buscar…" at bounding box center [231, 210] width 184 height 112
click at [186, 191] on input "text" at bounding box center [214, 191] width 141 height 14
paste input "**********"
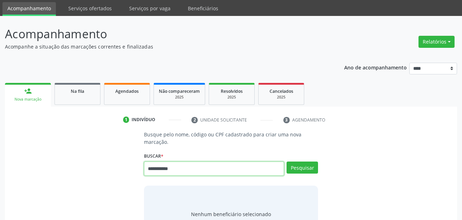
scroll to position [35, 0]
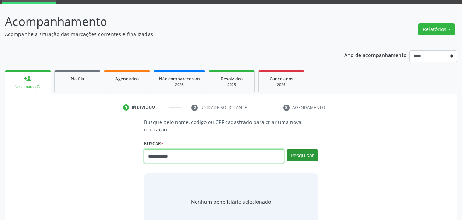
type input "**********"
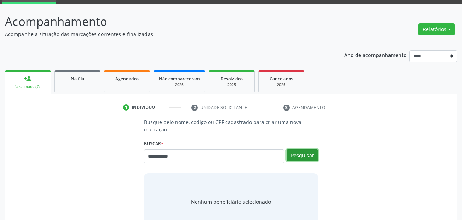
click at [304, 154] on button "Pesquisar" at bounding box center [303, 155] width 32 height 12
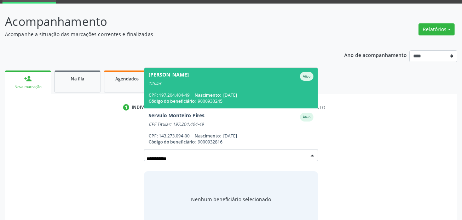
click at [266, 94] on div "CPF: 197.204.404-49 Nascimento: 06/10/1959" at bounding box center [231, 95] width 165 height 6
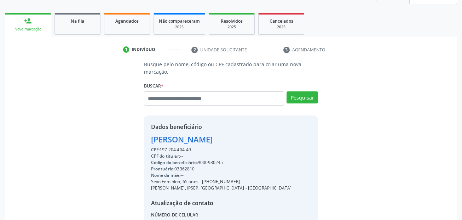
scroll to position [161, 0]
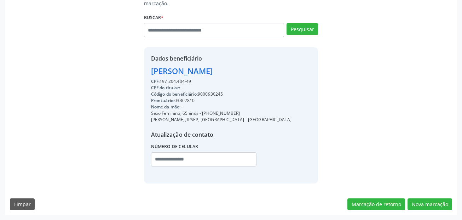
drag, startPoint x: 203, startPoint y: 113, endPoint x: 238, endPoint y: 113, distance: 35.1
click at [238, 113] on div "Sexo Feminino, 65 anos - (81) 98658-2601" at bounding box center [221, 113] width 141 height 6
copy div "(81) 98658-2601"
drag, startPoint x: 158, startPoint y: 160, endPoint x: 218, endPoint y: 156, distance: 60.0
click at [158, 160] on input "text" at bounding box center [204, 159] width 106 height 14
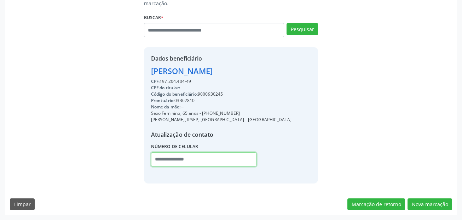
paste input "**********"
type input "**********"
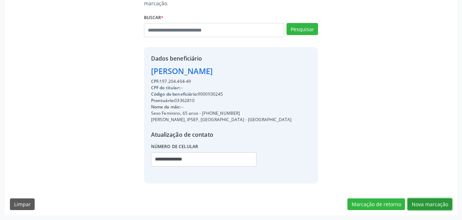
click at [418, 204] on button "Nova marcação" at bounding box center [430, 204] width 45 height 12
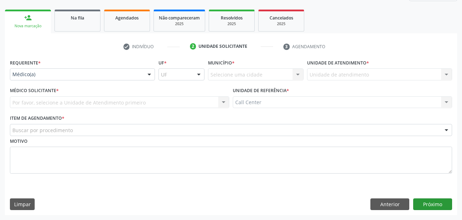
scroll to position [96, 0]
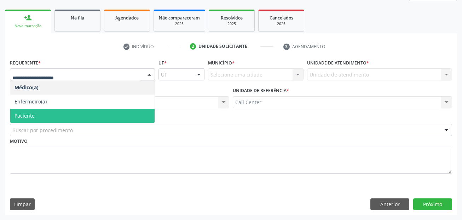
click at [34, 124] on div "Buscar por procedimento" at bounding box center [231, 130] width 443 height 12
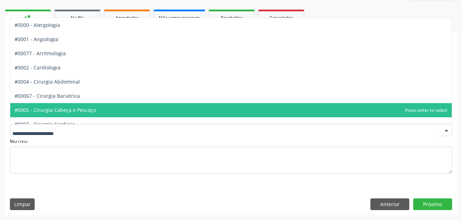
click at [97, 208] on div "Requerente * Médico(a) Médico(a) Enfermeiro(a) Paciente Nenhum resultado encont…" at bounding box center [231, 136] width 453 height 158
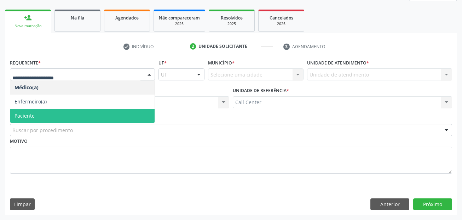
click at [31, 113] on span "Paciente" at bounding box center [25, 115] width 20 height 7
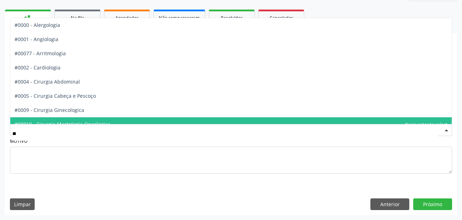
type input "***"
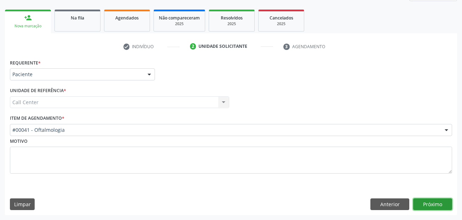
click at [438, 202] on button "Próximo" at bounding box center [433, 204] width 39 height 12
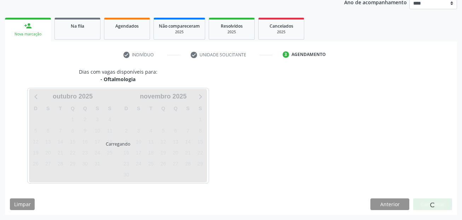
scroll to position [88, 0]
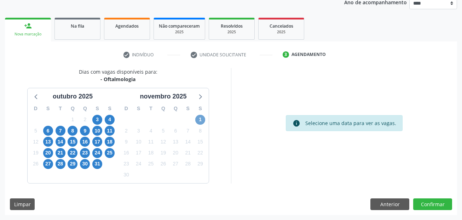
click at [198, 120] on span "1" at bounding box center [200, 120] width 10 height 10
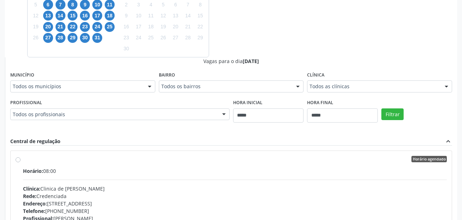
scroll to position [230, 0]
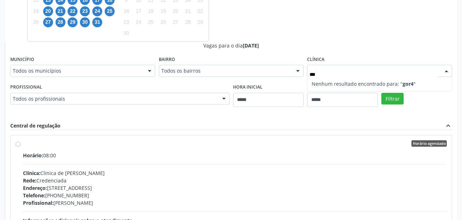
type input "****"
click at [401, 97] on form "Município Todos os municípios Todos os municípios Olinda - PE Recife - PE Nenhu…" at bounding box center [231, 84] width 442 height 61
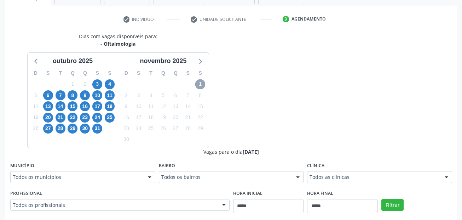
click at [205, 84] on span "1" at bounding box center [200, 84] width 10 height 10
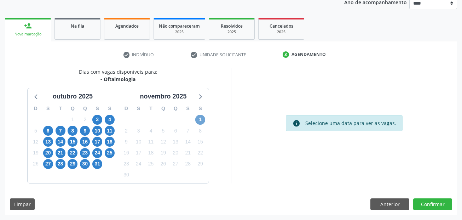
click at [203, 117] on span "1" at bounding box center [200, 120] width 10 height 10
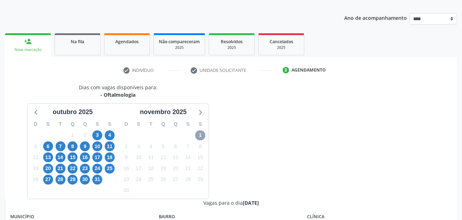
scroll to position [70, 0]
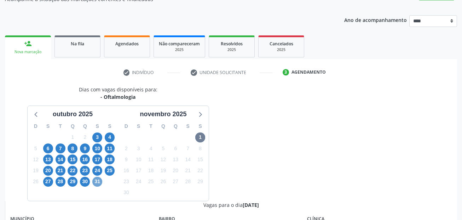
click at [95, 183] on span "31" at bounding box center [97, 182] width 10 height 10
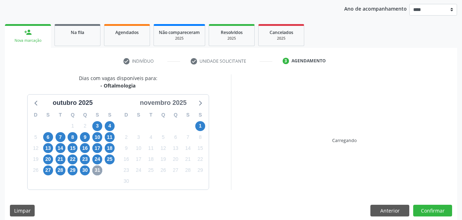
scroll to position [88, 0]
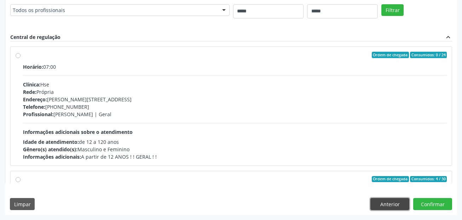
click at [389, 205] on button "Anterior" at bounding box center [390, 204] width 39 height 12
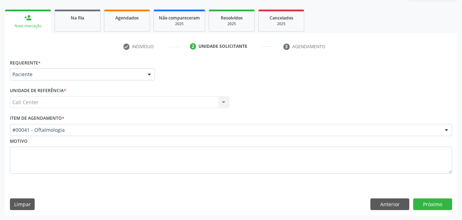
scroll to position [96, 0]
click at [390, 205] on button "Anterior" at bounding box center [390, 204] width 39 height 12
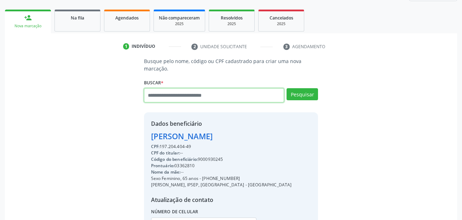
click at [208, 100] on input "text" at bounding box center [214, 95] width 141 height 14
paste input "**********"
type input "**********"
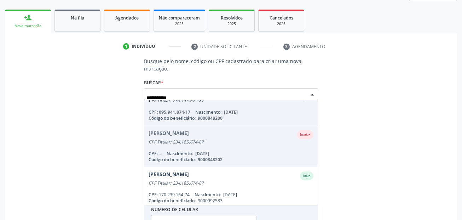
scroll to position [223, 0]
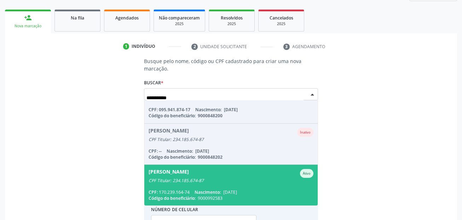
click at [188, 185] on span "Theo Jose Marques de Melo Ativo CPF Titular: 234.185.674-87 CPF: 170.239.164-74…" at bounding box center [231, 185] width 174 height 41
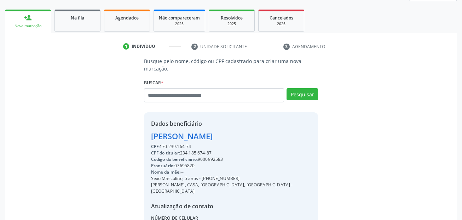
drag, startPoint x: 201, startPoint y: 179, endPoint x: 239, endPoint y: 180, distance: 37.9
click at [239, 180] on div "Sexo Masculino, 5 anos - (81) 98251-2298" at bounding box center [231, 178] width 160 height 6
copy div "(81) 98251-2298"
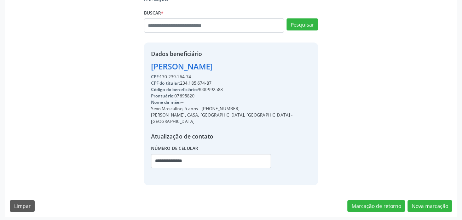
scroll to position [168, 0]
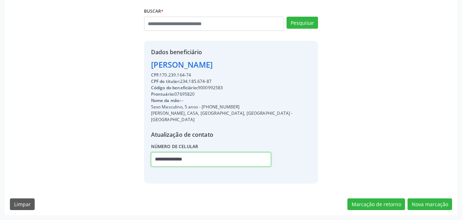
drag, startPoint x: 194, startPoint y: 162, endPoint x: 229, endPoint y: 165, distance: 35.1
click at [130, 162] on div "Busque pelo nome, código ou CPF cadastrado para criar uma nova marcação. Buscar…" at bounding box center [231, 84] width 443 height 197
paste input "text"
type input "**********"
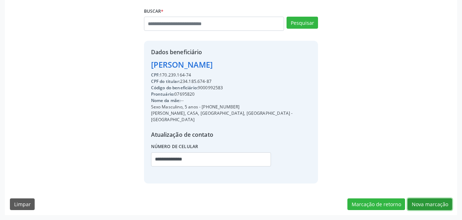
click at [435, 203] on button "Nova marcação" at bounding box center [430, 204] width 45 height 12
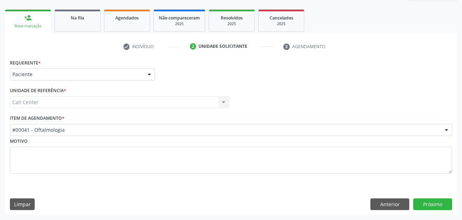
scroll to position [96, 0]
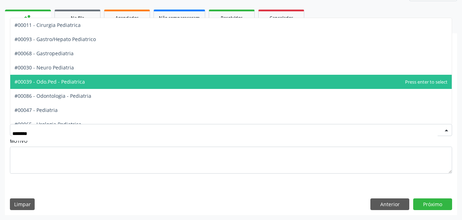
type input "*********"
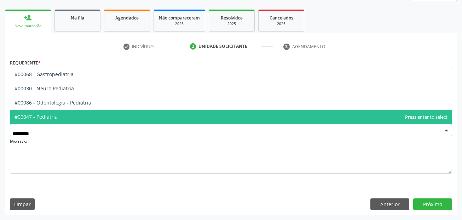
click at [64, 114] on span "#00047 - Pediatria" at bounding box center [231, 117] width 442 height 14
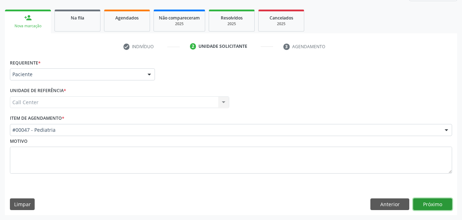
click at [435, 203] on button "Próximo" at bounding box center [433, 204] width 39 height 12
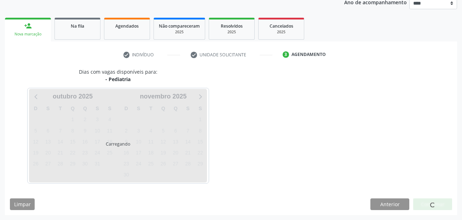
scroll to position [88, 0]
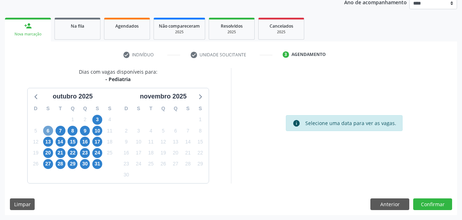
click at [50, 130] on span "6" at bounding box center [48, 131] width 10 height 10
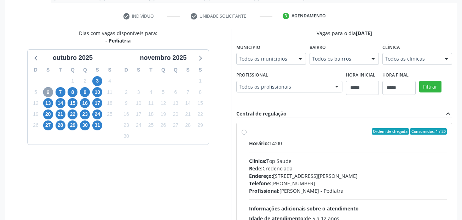
scroll to position [194, 0]
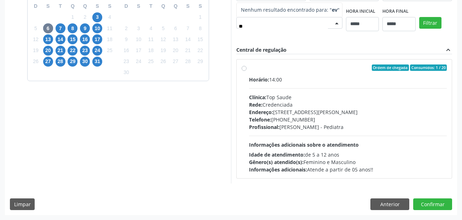
drag, startPoint x: 44, startPoint y: 137, endPoint x: -10, endPoint y: 137, distance: 53.1
type input "**"
click at [61, 18] on div "30" at bounding box center [60, 17] width 12 height 11
click at [60, 25] on span "7" at bounding box center [61, 28] width 10 height 10
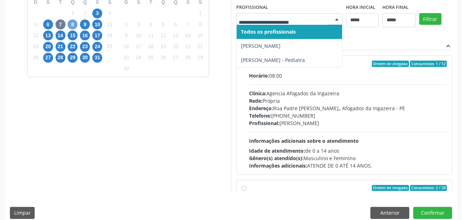
click at [73, 26] on span "8" at bounding box center [73, 24] width 10 height 10
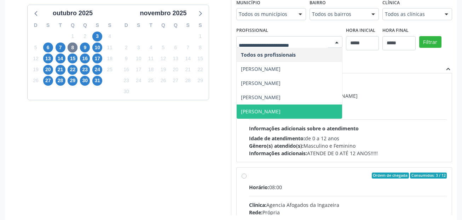
scroll to position [159, 0]
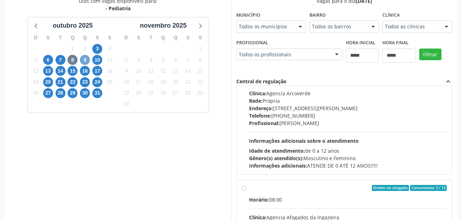
click at [85, 61] on span "9" at bounding box center [85, 60] width 10 height 10
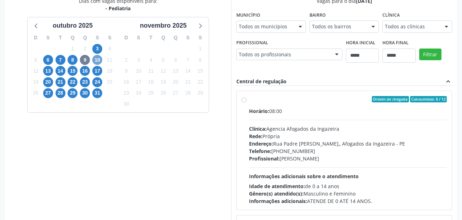
click at [97, 61] on span "10" at bounding box center [97, 60] width 10 height 10
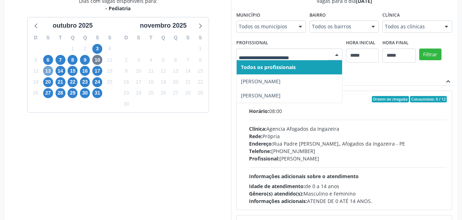
click at [47, 72] on span "13" at bounding box center [48, 71] width 10 height 10
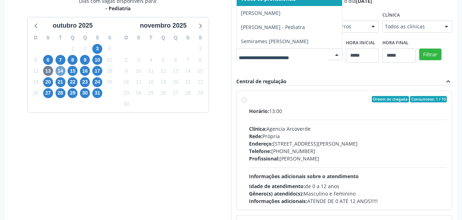
click at [61, 73] on span "14" at bounding box center [61, 71] width 10 height 10
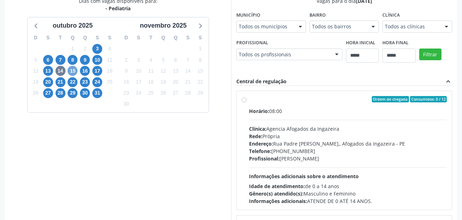
click at [74, 70] on span "15" at bounding box center [73, 71] width 10 height 10
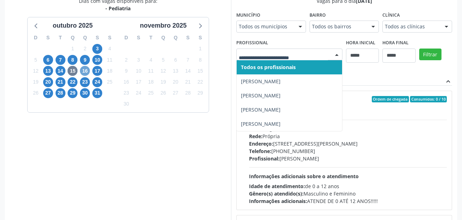
click at [88, 73] on span "16" at bounding box center [85, 71] width 10 height 10
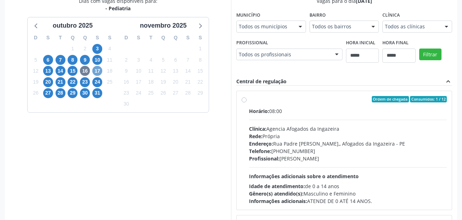
click at [94, 70] on span "17" at bounding box center [97, 71] width 10 height 10
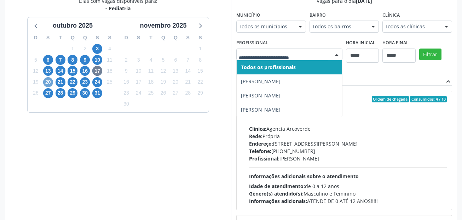
click at [49, 84] on span "20" at bounding box center [48, 82] width 10 height 10
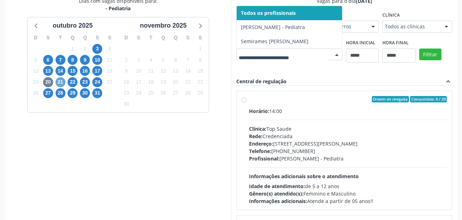
click at [62, 82] on span "21" at bounding box center [61, 82] width 10 height 10
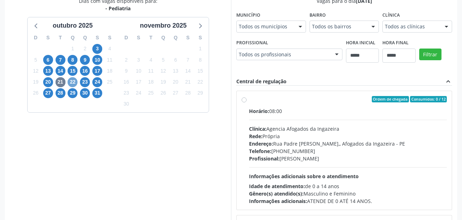
click at [74, 84] on span "22" at bounding box center [73, 82] width 10 height 10
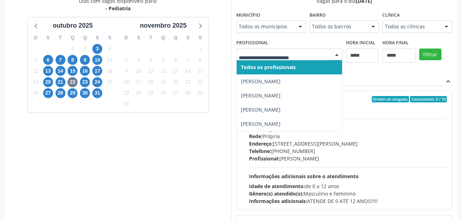
click at [266, 59] on div at bounding box center [290, 55] width 106 height 12
click at [87, 81] on span "23" at bounding box center [85, 82] width 10 height 10
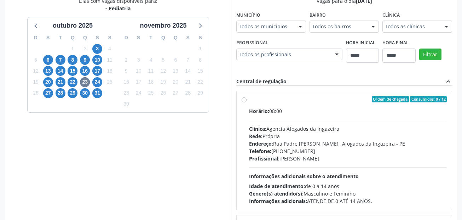
click at [274, 63] on fieldset "Profissional Todos os profissionais Todos os profissionais Kelly Lima da Silva …" at bounding box center [290, 52] width 106 height 28
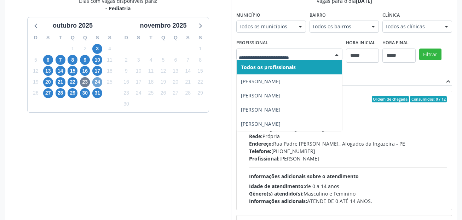
click at [99, 81] on span "24" at bounding box center [97, 82] width 10 height 10
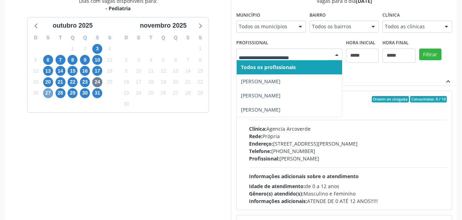
click at [48, 92] on span "27" at bounding box center [48, 93] width 10 height 10
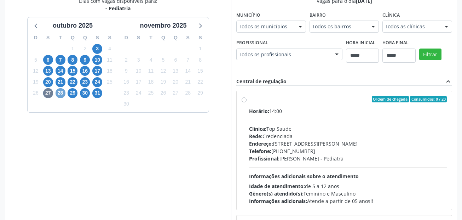
click at [58, 93] on span "28" at bounding box center [61, 93] width 10 height 10
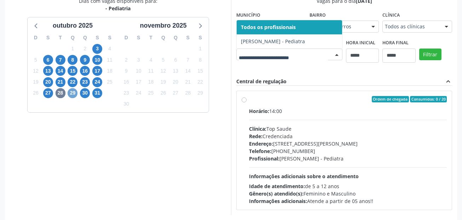
click at [72, 92] on span "29" at bounding box center [73, 93] width 10 height 10
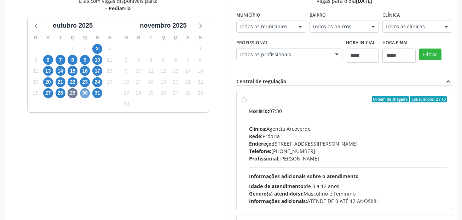
click at [85, 93] on span "30" at bounding box center [85, 93] width 10 height 10
click at [99, 94] on span "31" at bounding box center [97, 93] width 10 height 10
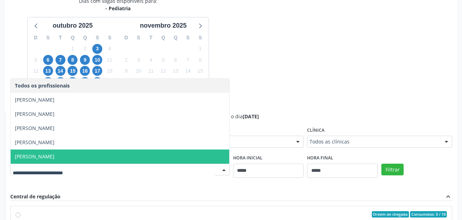
drag, startPoint x: 68, startPoint y: 171, endPoint x: 73, endPoint y: 168, distance: 5.8
click at [68, 171] on input "text" at bounding box center [114, 173] width 203 height 14
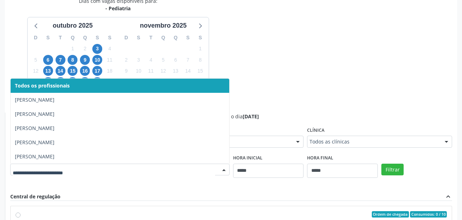
click at [238, 47] on div "Dias com vagas disponíveis para: - Pediatria outubro 2025 D S T Q Q S S 28 29 3…" at bounding box center [231, 169] width 453 height 345
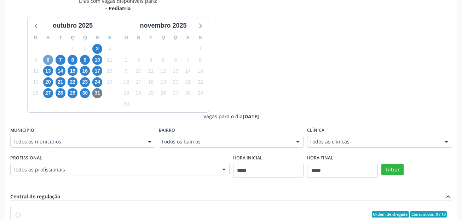
click at [49, 60] on span "6" at bounding box center [48, 60] width 10 height 10
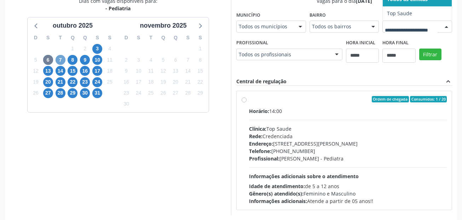
click at [57, 59] on span "7" at bounding box center [61, 60] width 10 height 10
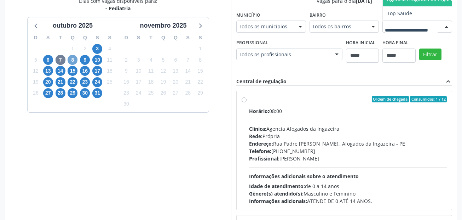
click at [74, 59] on span "8" at bounding box center [73, 60] width 10 height 10
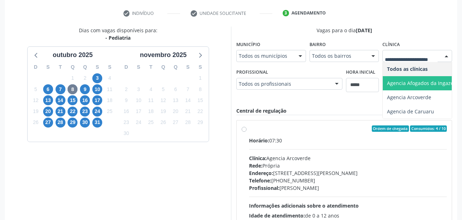
scroll to position [124, 0]
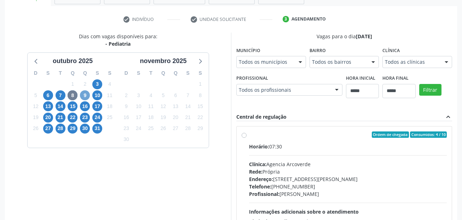
click at [85, 95] on span "9" at bounding box center [85, 95] width 10 height 10
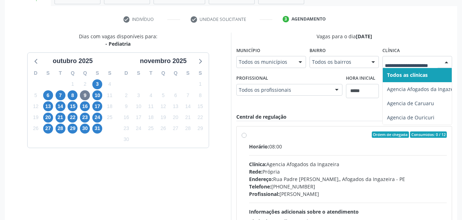
click at [406, 58] on div at bounding box center [418, 62] width 70 height 12
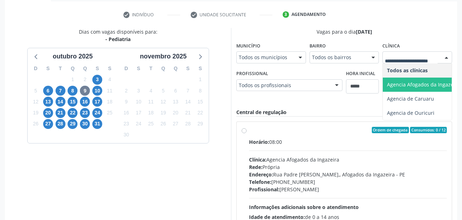
scroll to position [159, 0]
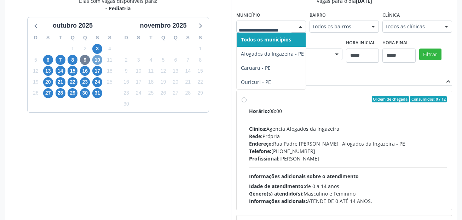
click at [97, 59] on span "10" at bounding box center [97, 60] width 10 height 10
click at [50, 71] on span "13" at bounding box center [48, 71] width 10 height 10
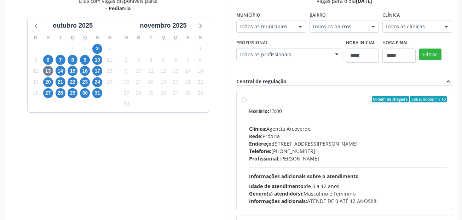
click at [237, 33] on div "Todos os municípios" at bounding box center [272, 27] width 70 height 12
click at [61, 70] on span "14" at bounding box center [61, 71] width 10 height 10
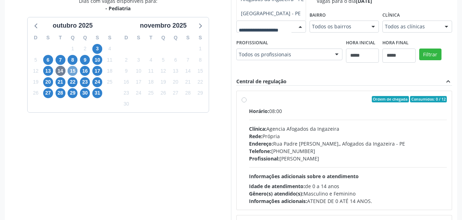
click at [72, 73] on span "15" at bounding box center [73, 71] width 10 height 10
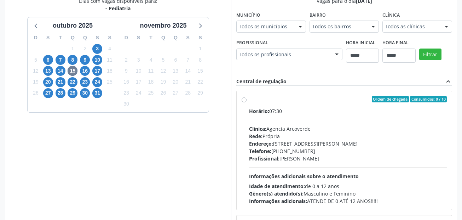
click at [260, 30] on div "Todos os municípios" at bounding box center [272, 27] width 70 height 12
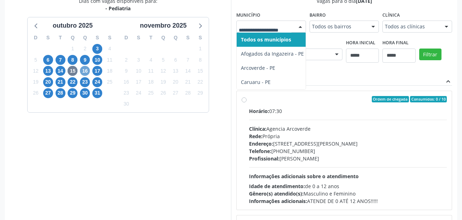
click at [87, 70] on span "16" at bounding box center [85, 71] width 10 height 10
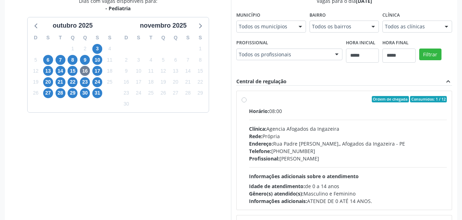
click at [261, 34] on fieldset "Município Todos os municípios Todos os municípios Afogados da Ingazeira - PE Ca…" at bounding box center [272, 24] width 70 height 28
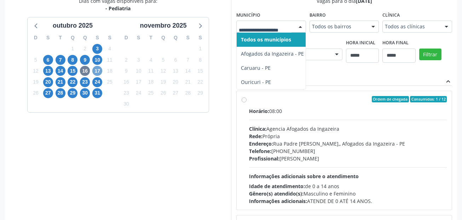
click at [98, 69] on span "17" at bounding box center [97, 71] width 10 height 10
click at [46, 82] on span "20" at bounding box center [48, 82] width 10 height 10
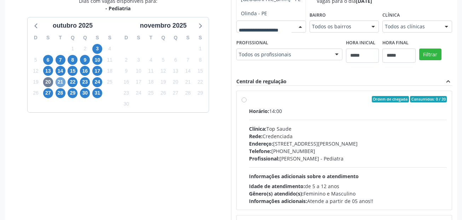
click at [60, 82] on span "21" at bounding box center [61, 82] width 10 height 10
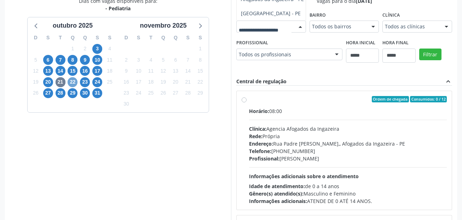
click at [74, 81] on span "22" at bounding box center [73, 82] width 10 height 10
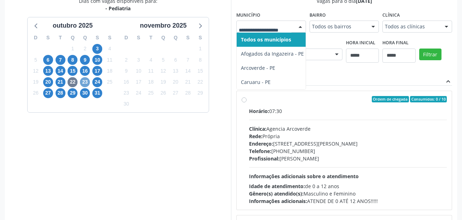
click at [83, 81] on span "23" at bounding box center [85, 82] width 10 height 10
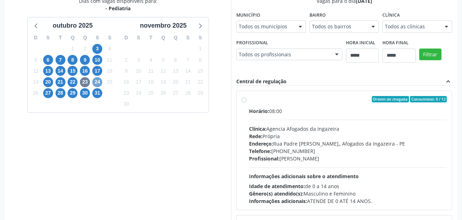
click at [99, 80] on span "24" at bounding box center [97, 82] width 10 height 10
click at [52, 92] on span "27" at bounding box center [48, 93] width 10 height 10
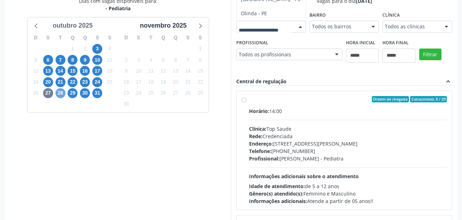
click at [60, 92] on span "28" at bounding box center [61, 93] width 10 height 10
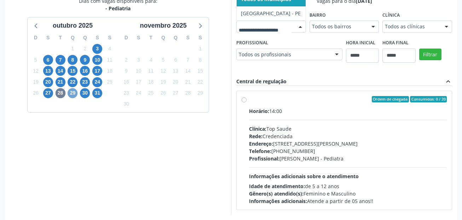
click at [69, 94] on span "29" at bounding box center [73, 93] width 10 height 10
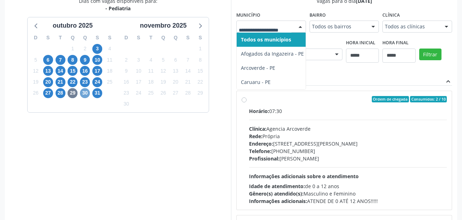
click at [84, 93] on span "30" at bounding box center [85, 93] width 10 height 10
click at [254, 31] on div at bounding box center [272, 27] width 70 height 12
click at [96, 93] on span "31" at bounding box center [97, 93] width 10 height 10
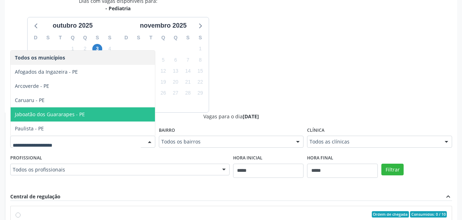
click at [81, 114] on span "Jaboatão dos Guararapes - PE" at bounding box center [50, 114] width 70 height 7
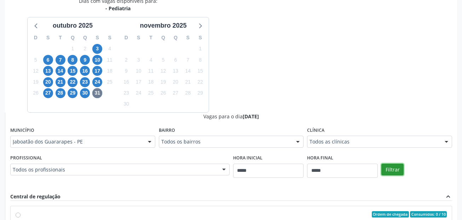
click at [386, 171] on button "Filtrar" at bounding box center [393, 170] width 22 height 12
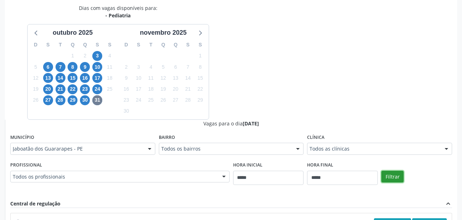
scroll to position [93, 0]
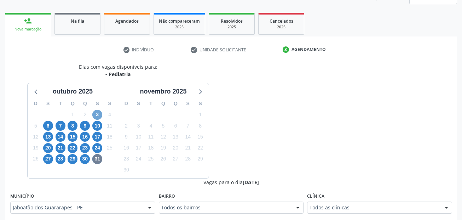
click at [100, 114] on span "3" at bounding box center [97, 115] width 10 height 10
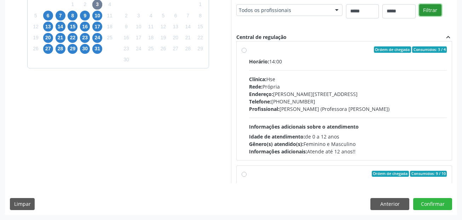
scroll to position [0, 0]
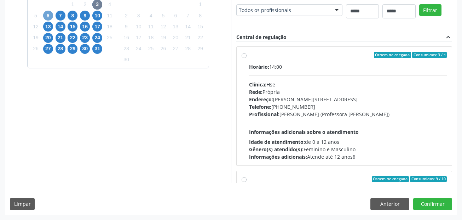
click at [50, 15] on span "6" at bounding box center [48, 16] width 10 height 10
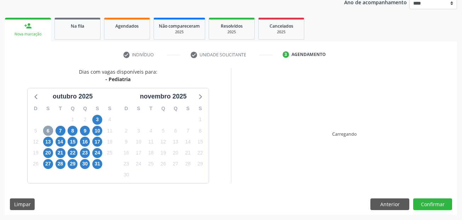
scroll to position [203, 0]
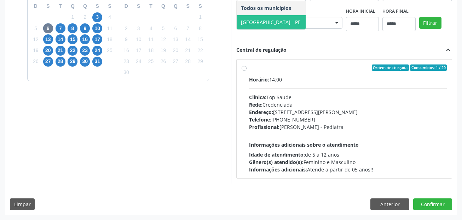
click at [241, 25] on span "Cabo de Santo Agostinho - PE" at bounding box center [271, 22] width 60 height 7
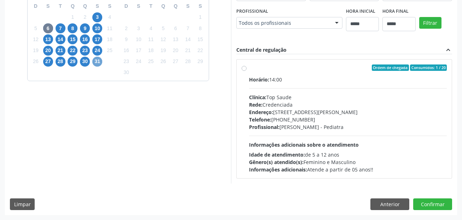
click at [98, 57] on span "31" at bounding box center [97, 62] width 10 height 10
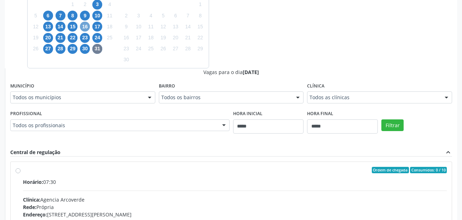
click at [84, 29] on span "16" at bounding box center [85, 27] width 10 height 10
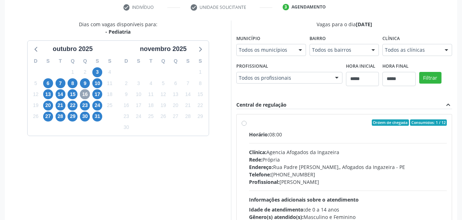
scroll to position [132, 0]
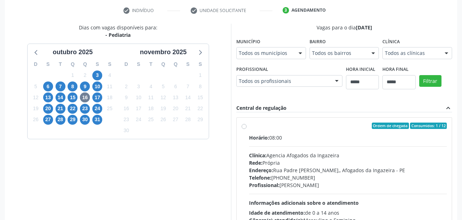
click at [275, 47] on div "Município Todos os municípios Todos os municípios Afogados da Ingazeira - PE Ca…" at bounding box center [272, 47] width 70 height 23
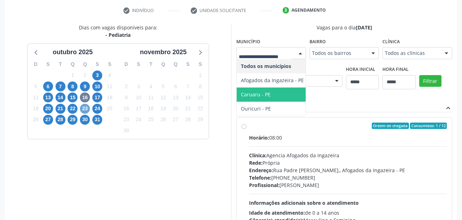
click at [84, 106] on span "23" at bounding box center [85, 109] width 10 height 10
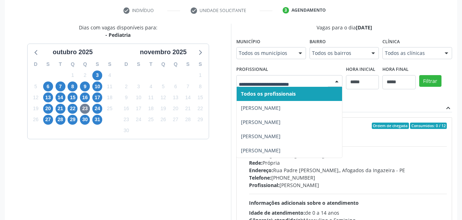
click at [274, 42] on div "Município Todos os municípios Todos os municípios Afogados da Ingazeira - PE Ca…" at bounding box center [272, 47] width 70 height 23
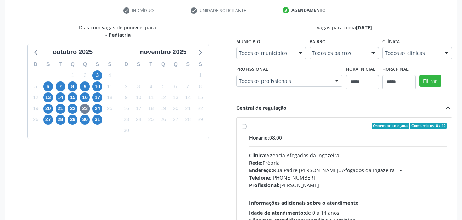
click at [274, 49] on div "Todos os municípios" at bounding box center [272, 53] width 70 height 12
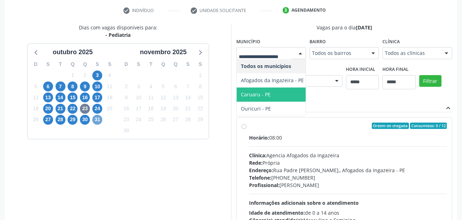
click at [98, 119] on span "31" at bounding box center [97, 120] width 10 height 10
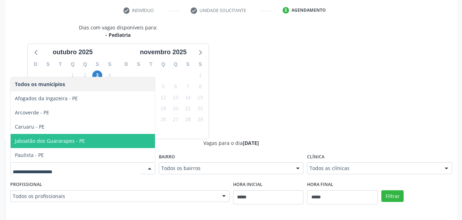
click at [90, 137] on span "Jaboatão dos Guararapes - PE" at bounding box center [83, 141] width 144 height 14
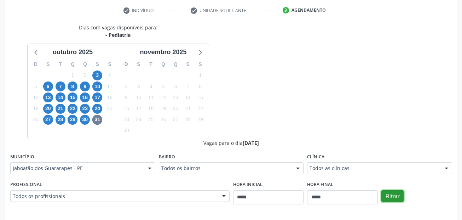
click at [396, 193] on button "Filtrar" at bounding box center [393, 196] width 22 height 12
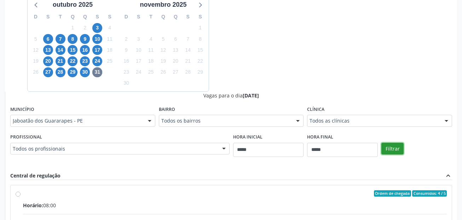
scroll to position [239, 0]
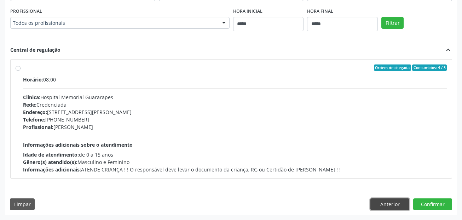
click at [393, 202] on button "Anterior" at bounding box center [390, 204] width 39 height 12
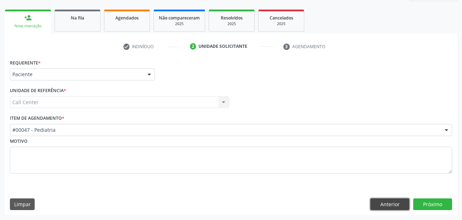
click at [394, 204] on button "Anterior" at bounding box center [390, 204] width 39 height 12
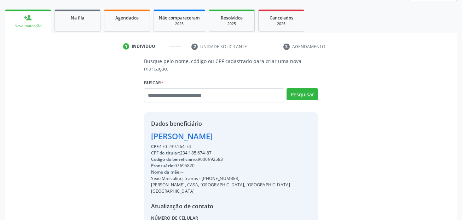
drag, startPoint x: 216, startPoint y: 153, endPoint x: 183, endPoint y: 152, distance: 33.7
click at [183, 152] on div "CPF do titular: 234.185.674-87" at bounding box center [231, 153] width 160 height 6
copy div "234.185.674-87"
click at [180, 99] on input "text" at bounding box center [214, 95] width 141 height 14
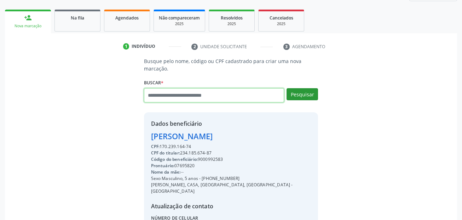
paste input "**********"
type input "**********"
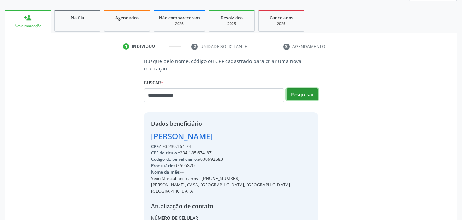
click at [297, 93] on button "Pesquisar" at bounding box center [303, 94] width 32 height 12
type input "**********"
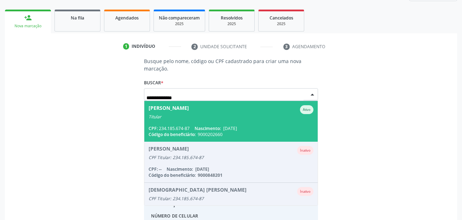
scroll to position [106, 0]
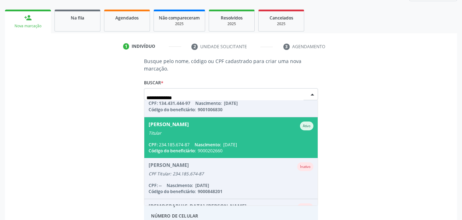
click at [278, 137] on span "Marlene Marques da Silva Ativo Titular CPF: 234.185.674-87 Nascimento: 01/04/19…" at bounding box center [231, 137] width 174 height 41
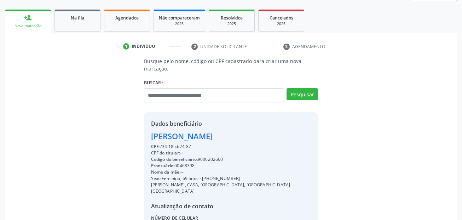
drag, startPoint x: 238, startPoint y: 178, endPoint x: 203, endPoint y: 177, distance: 35.1
click at [203, 177] on div "Sexo Feminino, 69 anos - (81) 98258-9801" at bounding box center [231, 178] width 160 height 6
copy div "(81) 98258-9801"
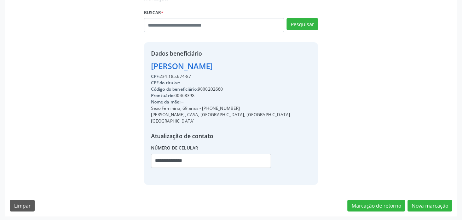
scroll to position [167, 0]
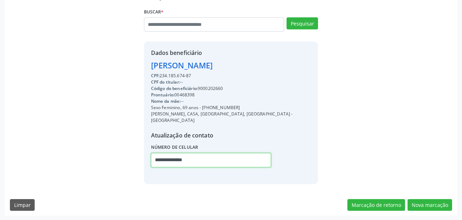
click at [139, 163] on div "Busque pelo nome, código ou CPF cadastrado para criar uma nova marcação. Buscar…" at bounding box center [231, 85] width 184 height 197
paste input "text"
type input "**********"
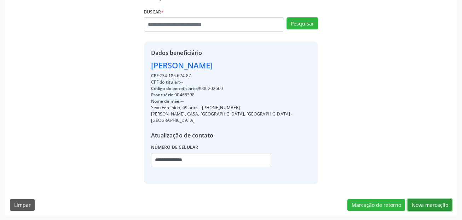
click at [428, 203] on button "Nova marcação" at bounding box center [430, 205] width 45 height 12
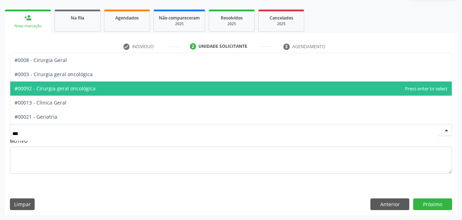
type input "****"
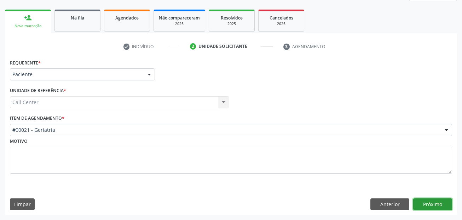
click at [423, 201] on button "Próximo" at bounding box center [433, 204] width 39 height 12
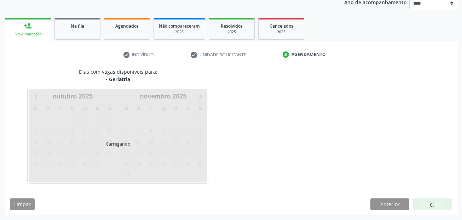
scroll to position [88, 0]
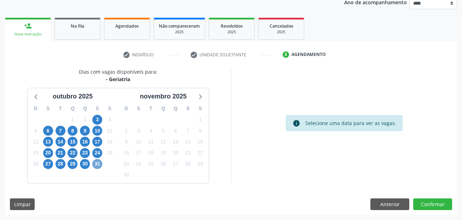
click at [99, 164] on span "31" at bounding box center [97, 164] width 10 height 10
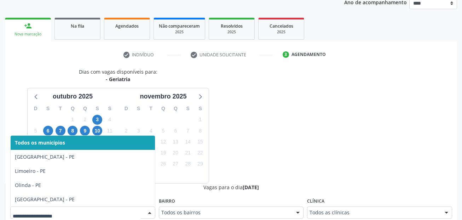
scroll to position [91, 0]
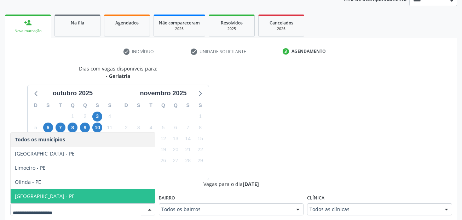
click at [113, 190] on span "[GEOGRAPHIC_DATA] - PE" at bounding box center [83, 196] width 144 height 14
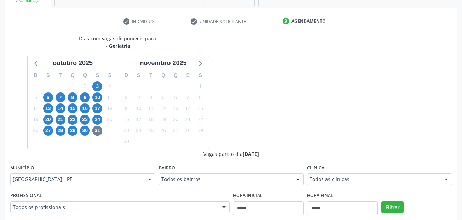
scroll to position [162, 0]
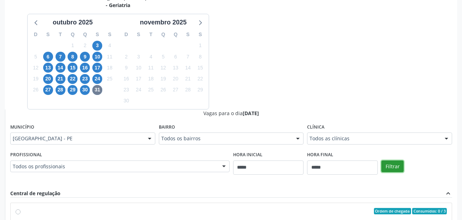
click at [394, 168] on button "Filtrar" at bounding box center [393, 166] width 22 height 12
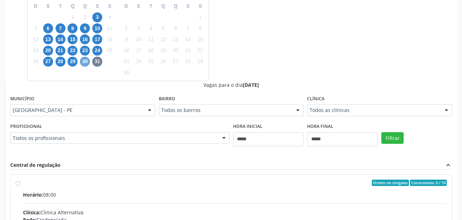
click at [81, 63] on span "30" at bounding box center [85, 62] width 10 height 10
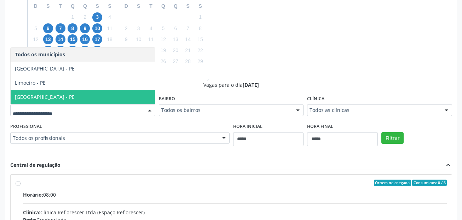
click at [72, 91] on span "[GEOGRAPHIC_DATA] - PE" at bounding box center [83, 97] width 144 height 14
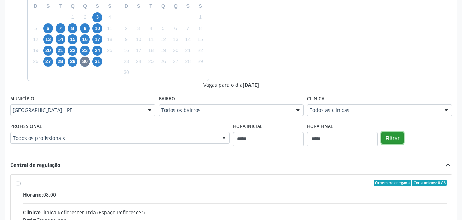
click at [403, 136] on button "Filtrar" at bounding box center [393, 138] width 22 height 12
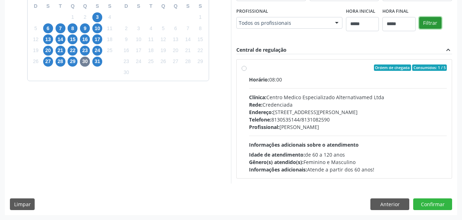
scroll to position [120, 0]
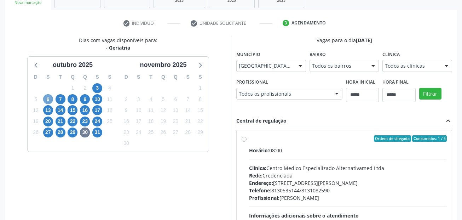
click at [47, 98] on span "6" at bounding box center [48, 99] width 10 height 10
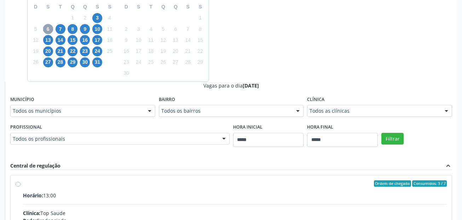
scroll to position [191, 0]
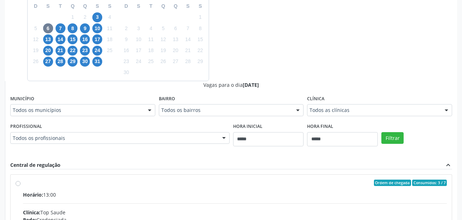
click at [62, 104] on div "Município Todos os municípios Todos os municípios Cabo de Santo Agostinho - PE …" at bounding box center [82, 104] width 145 height 23
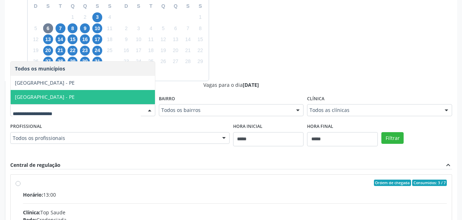
click at [60, 98] on span "[GEOGRAPHIC_DATA] - PE" at bounding box center [83, 97] width 144 height 14
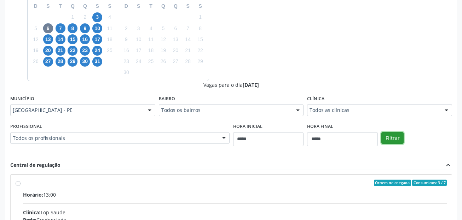
click at [396, 137] on button "Filtrar" at bounding box center [393, 138] width 22 height 12
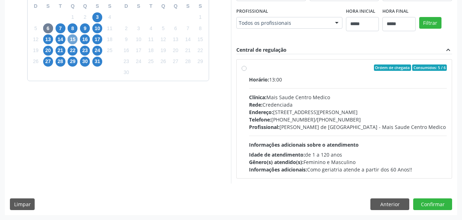
click at [72, 37] on span "15" at bounding box center [73, 39] width 10 height 10
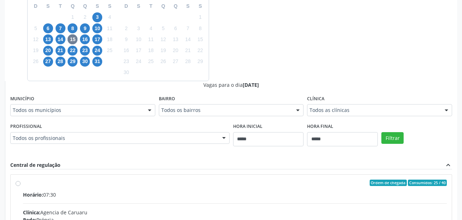
click at [90, 101] on div "Município Todos os municípios Todos os municípios Cabo de Santo Agostinho - PE …" at bounding box center [82, 104] width 145 height 23
click at [89, 37] on span "16" at bounding box center [85, 39] width 10 height 10
click at [68, 103] on div "Município Todos os municípios Todos os municípios Cabo de Santo Agostinho - PE …" at bounding box center [82, 104] width 145 height 23
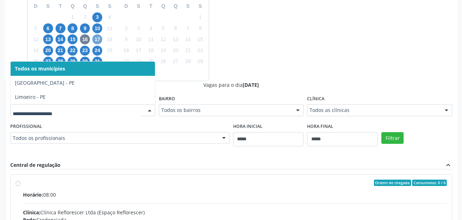
click at [97, 38] on span "17" at bounding box center [97, 39] width 10 height 10
click at [50, 51] on span "20" at bounding box center [48, 51] width 10 height 10
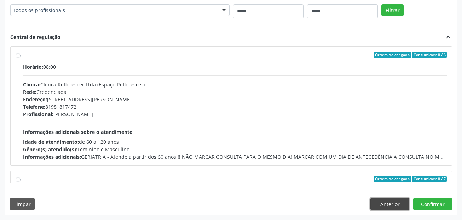
click at [382, 200] on button "Anterior" at bounding box center [390, 204] width 39 height 12
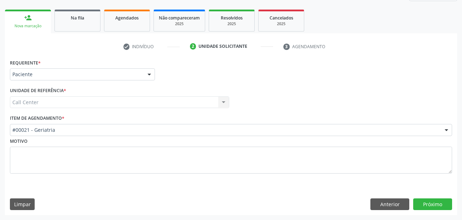
scroll to position [96, 0]
click at [387, 207] on button "Anterior" at bounding box center [390, 204] width 39 height 12
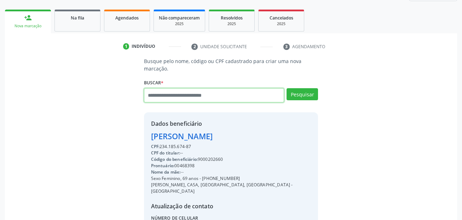
click at [201, 94] on input "text" at bounding box center [214, 95] width 141 height 14
type input "**********"
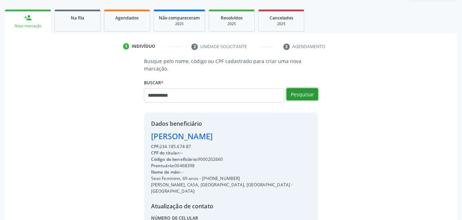
click at [311, 93] on button "Pesquisar" at bounding box center [303, 94] width 32 height 12
type input "**********"
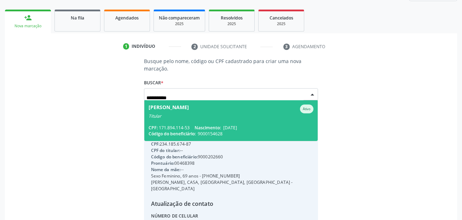
scroll to position [0, 0]
click at [175, 114] on div "Titular" at bounding box center [231, 116] width 165 height 6
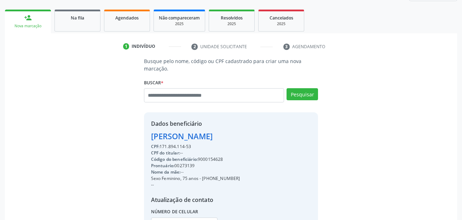
drag, startPoint x: 202, startPoint y: 179, endPoint x: 244, endPoint y: 177, distance: 41.5
click at [240, 177] on div "Sexo Feminino, 75 anos - (81) 99938-4899" at bounding box center [195, 178] width 89 height 6
copy div "(81) 99938-4899"
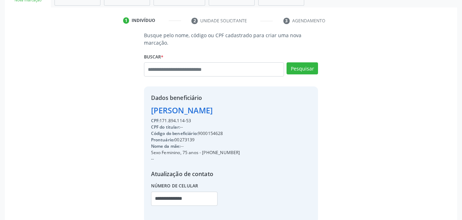
scroll to position [161, 0]
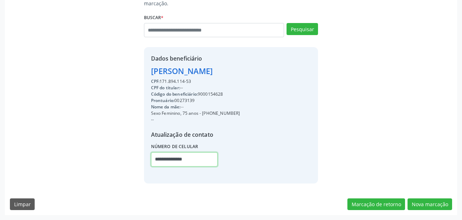
drag, startPoint x: 196, startPoint y: 160, endPoint x: 135, endPoint y: 157, distance: 61.3
click at [135, 158] on div "Busque pelo nome, código ou CPF cadastrado para criar uma nova marcação. Buscar…" at bounding box center [231, 87] width 443 height 191
paste input "text"
type input "**********"
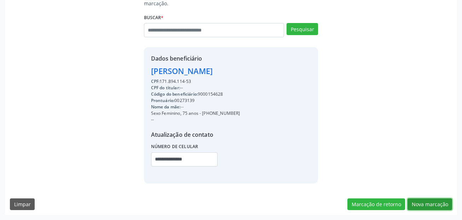
click at [441, 209] on button "Nova marcação" at bounding box center [430, 204] width 45 height 12
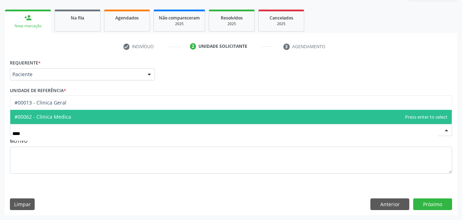
type input "*****"
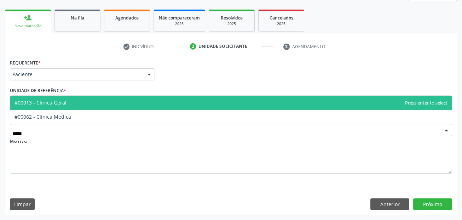
click at [51, 104] on span "#00013 - Clinica Geral" at bounding box center [41, 102] width 52 height 7
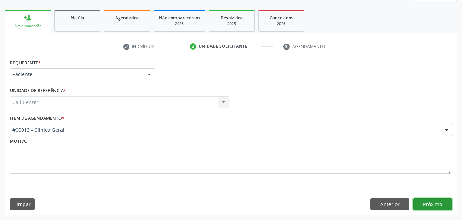
click at [417, 205] on button "Próximo" at bounding box center [433, 204] width 39 height 12
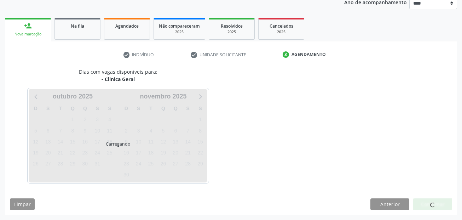
scroll to position [88, 0]
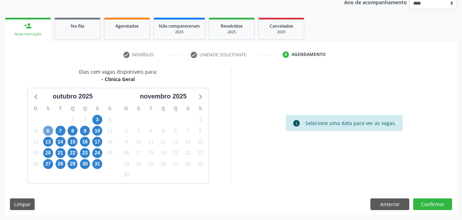
click at [47, 131] on span "6" at bounding box center [48, 131] width 10 height 10
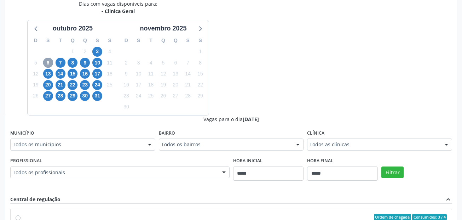
scroll to position [159, 0]
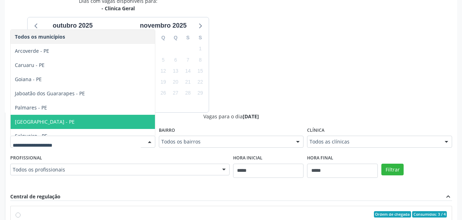
click at [41, 117] on span "[GEOGRAPHIC_DATA] - PE" at bounding box center [83, 122] width 144 height 14
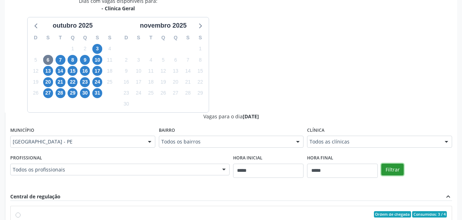
click at [396, 171] on button "Filtrar" at bounding box center [393, 170] width 22 height 12
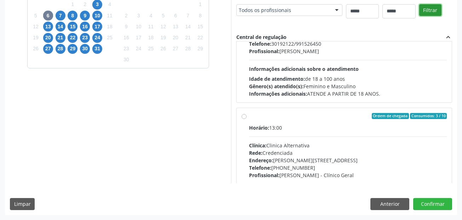
scroll to position [0, 0]
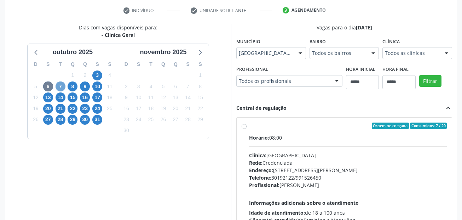
click at [59, 85] on span "7" at bounding box center [61, 86] width 10 height 10
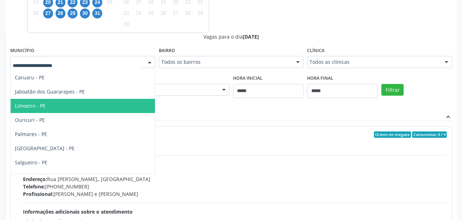
scroll to position [71, 0]
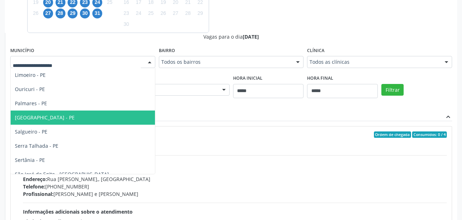
click at [51, 116] on span "[GEOGRAPHIC_DATA] - PE" at bounding box center [83, 117] width 144 height 14
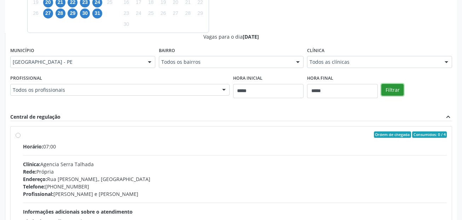
click at [385, 88] on button "Filtrar" at bounding box center [393, 90] width 22 height 12
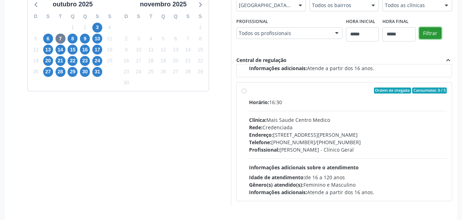
scroll to position [168, 0]
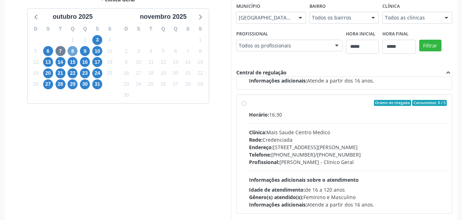
click at [73, 51] on span "8" at bounding box center [73, 51] width 10 height 10
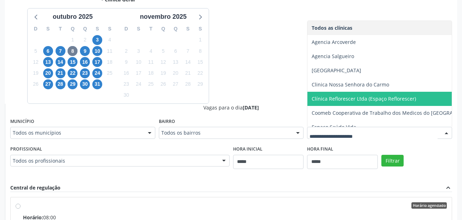
scroll to position [50, 0]
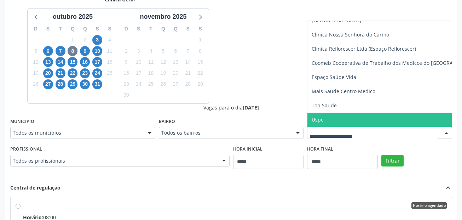
click at [324, 117] on span "Uspe" at bounding box center [396, 120] width 177 height 14
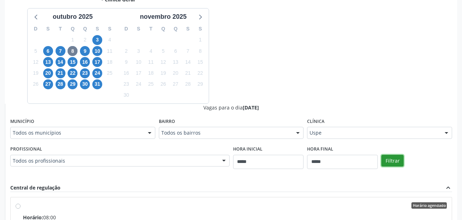
click at [398, 159] on button "Filtrar" at bounding box center [393, 161] width 22 height 12
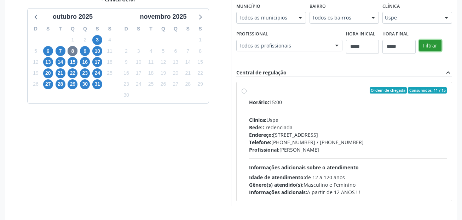
scroll to position [132, 0]
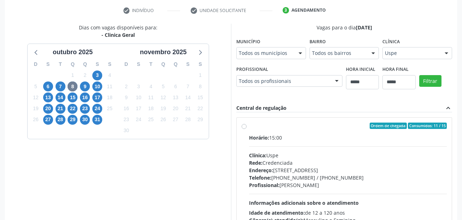
click at [313, 168] on div "Endereço: Rua do Espinheiro, nº 71, Espinheiro, Recife - PE" at bounding box center [348, 169] width 198 height 7
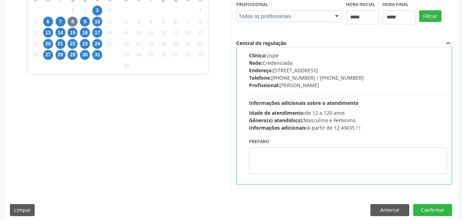
scroll to position [203, 0]
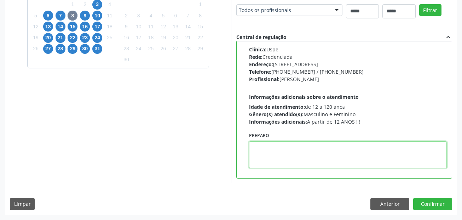
click at [310, 147] on textarea at bounding box center [348, 154] width 198 height 27
paste textarea "**********"
type textarea "**********"
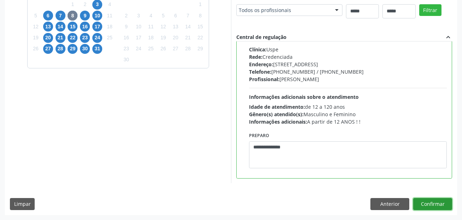
click at [430, 205] on button "Confirmar" at bounding box center [433, 204] width 39 height 12
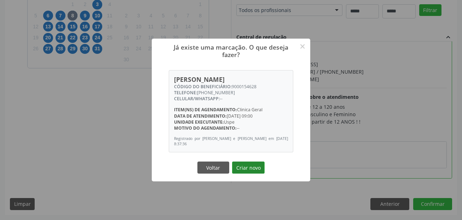
click at [241, 163] on button "Criar novo" at bounding box center [248, 167] width 33 height 12
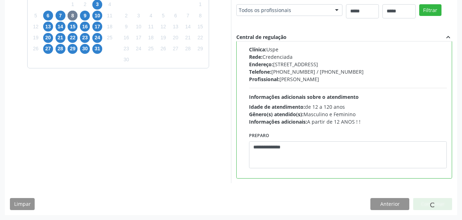
scroll to position [16, 0]
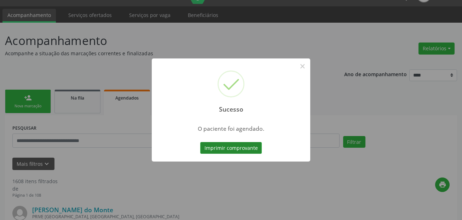
click at [238, 145] on button "Imprimir comprovante" at bounding box center [231, 148] width 62 height 12
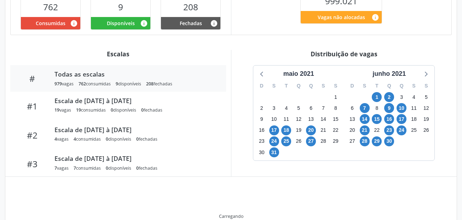
scroll to position [195, 0]
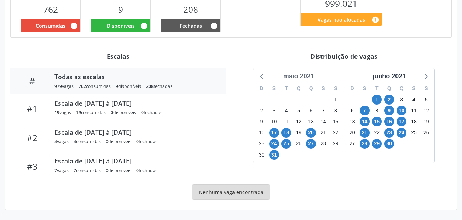
click at [311, 73] on div "maio 2021" at bounding box center [299, 77] width 36 height 10
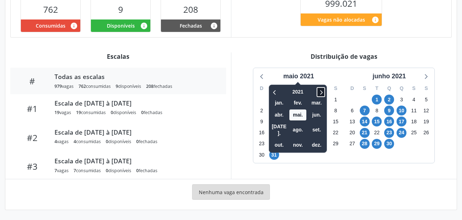
click at [325, 91] on icon at bounding box center [321, 92] width 7 height 8
click at [325, 92] on icon at bounding box center [321, 92] width 7 height 8
click at [324, 92] on icon at bounding box center [321, 92] width 7 height 8
click at [280, 140] on span "out." at bounding box center [279, 145] width 17 height 11
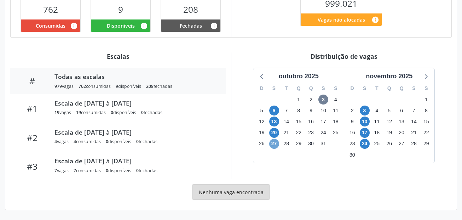
click at [273, 144] on span "27" at bounding box center [274, 144] width 10 height 10
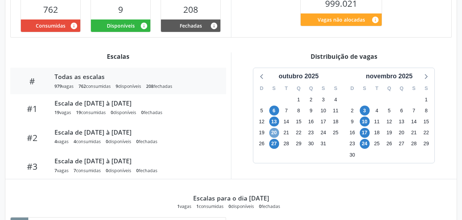
click at [275, 133] on span "20" at bounding box center [274, 133] width 10 height 10
click at [277, 120] on span "13" at bounding box center [274, 122] width 10 height 10
click at [277, 108] on span "6" at bounding box center [274, 111] width 10 height 10
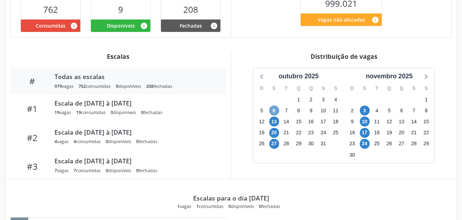
drag, startPoint x: 277, startPoint y: 108, endPoint x: 344, endPoint y: 107, distance: 66.6
click at [277, 109] on span "6" at bounding box center [274, 111] width 10 height 10
click at [364, 110] on span "3" at bounding box center [365, 111] width 10 height 10
click at [368, 109] on span "3" at bounding box center [365, 111] width 10 height 10
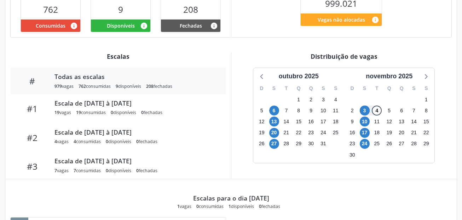
click at [323, 191] on div "Escalas para o dia 03/11/2025 1 vagas 0 consumidas 1 disponíveis 0 fechadas" at bounding box center [231, 194] width 442 height 30
click at [365, 111] on span "3" at bounding box center [365, 111] width 10 height 10
click at [364, 121] on span "10" at bounding box center [365, 122] width 10 height 10
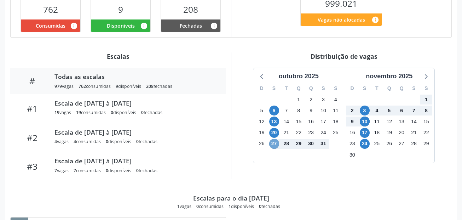
click at [271, 144] on span "27" at bounding box center [274, 144] width 10 height 10
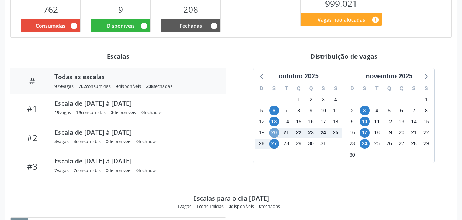
click at [275, 132] on span "20" at bounding box center [274, 133] width 10 height 10
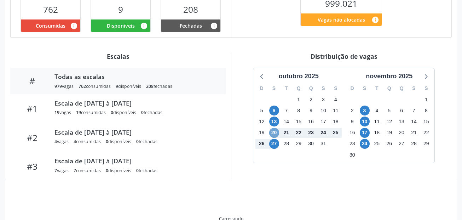
click at [275, 132] on span "20" at bounding box center [274, 133] width 10 height 10
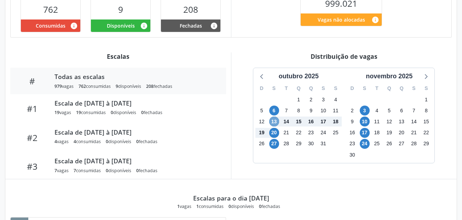
click at [274, 121] on span "13" at bounding box center [274, 122] width 10 height 10
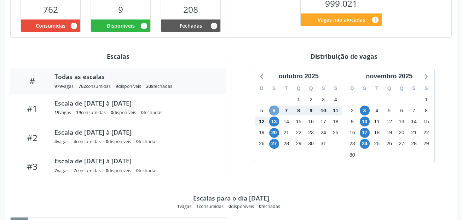
click at [273, 106] on span "6" at bounding box center [274, 111] width 10 height 10
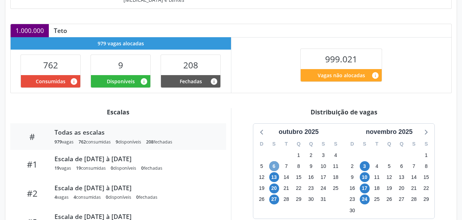
scroll to position [212, 0]
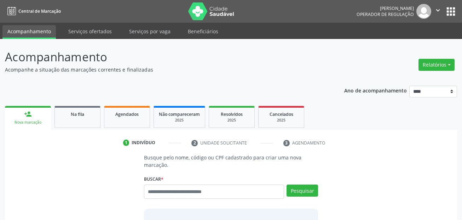
scroll to position [16, 0]
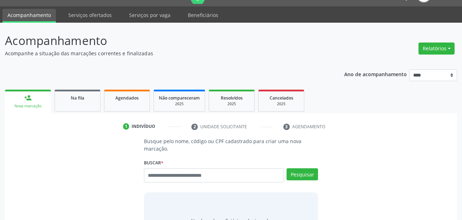
click at [211, 174] on input "text" at bounding box center [214, 175] width 141 height 14
click at [179, 176] on input "text" at bounding box center [214, 175] width 141 height 14
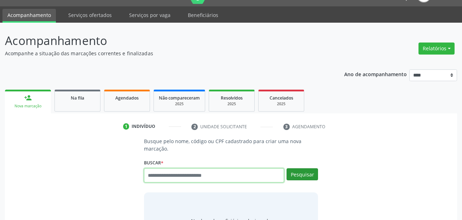
paste input "**********"
type input "**********"
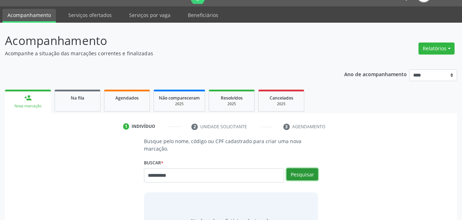
click at [312, 178] on button "Pesquisar" at bounding box center [303, 174] width 32 height 12
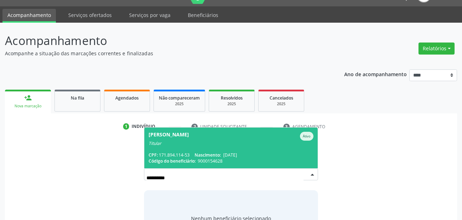
click at [226, 149] on span "Maria Cristina Matos da Silva Ativo Titular CPF: 171.894.114-53 Nascimento: 29/…" at bounding box center [231, 147] width 174 height 41
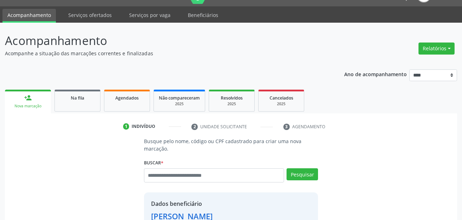
scroll to position [161, 0]
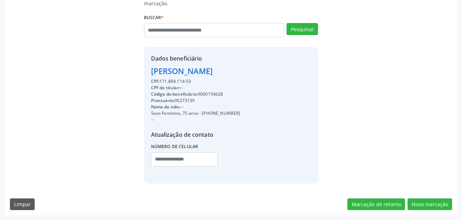
drag, startPoint x: 202, startPoint y: 113, endPoint x: 246, endPoint y: 113, distance: 43.6
click at [240, 113] on div "Sexo Feminino, 75 anos - (81) 99938-4899" at bounding box center [195, 113] width 89 height 6
copy div "(81) 99938-4899"
click at [163, 159] on input "text" at bounding box center [184, 159] width 67 height 14
paste input "**********"
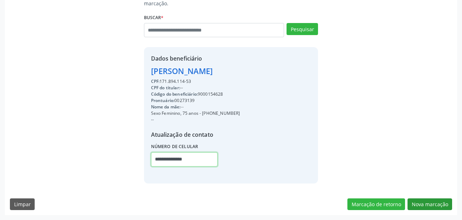
type input "**********"
click at [425, 203] on button "Nova marcação" at bounding box center [430, 204] width 45 height 12
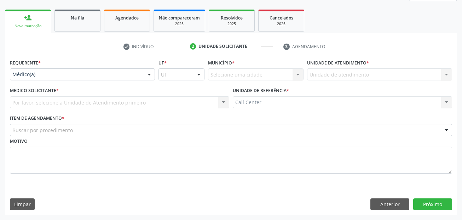
click at [44, 81] on div "Requerente * Médico(a) Médico(a) Enfermeiro(a) Paciente Nenhum resultado encont…" at bounding box center [82, 71] width 149 height 28
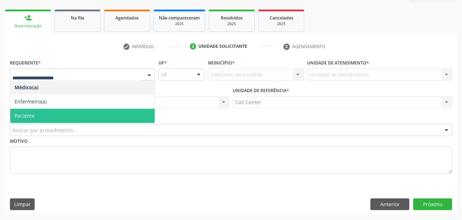
click at [44, 115] on span "Paciente" at bounding box center [82, 116] width 144 height 14
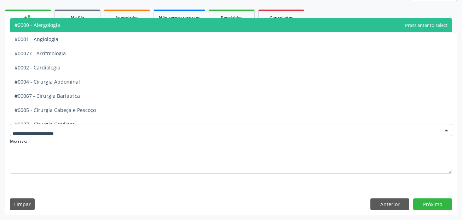
type input "*"
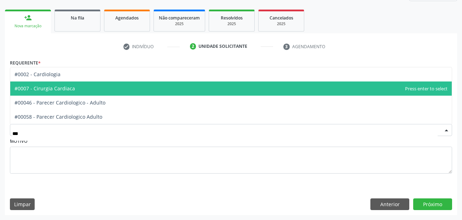
type input "****"
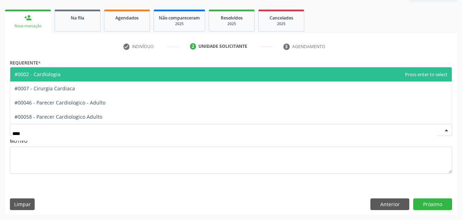
click at [57, 71] on span "#0002 - Cardiologia" at bounding box center [38, 74] width 46 height 7
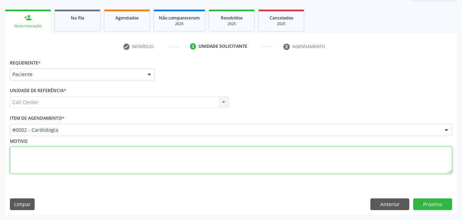
click at [91, 151] on textarea at bounding box center [231, 160] width 443 height 27
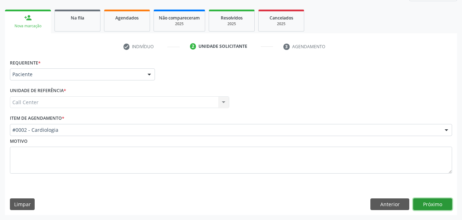
click at [428, 199] on button "Próximo" at bounding box center [433, 204] width 39 height 12
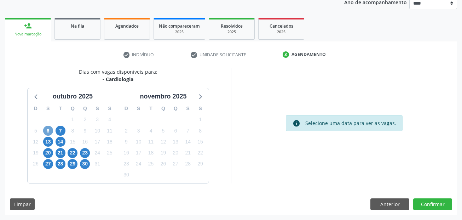
click at [47, 131] on span "6" at bounding box center [48, 131] width 10 height 10
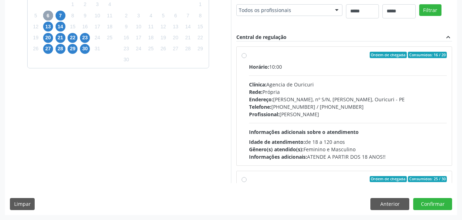
scroll to position [230, 0]
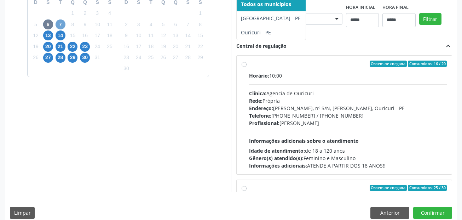
click at [58, 24] on span "7" at bounding box center [61, 24] width 10 height 10
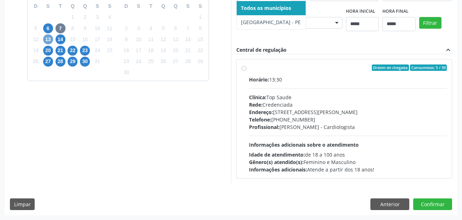
click at [49, 35] on span "13" at bounding box center [48, 39] width 10 height 10
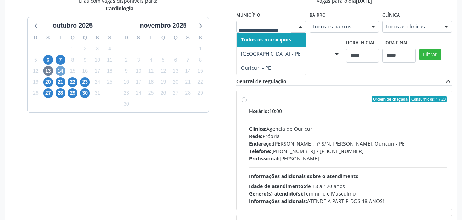
click at [58, 73] on span "14" at bounding box center [61, 71] width 10 height 10
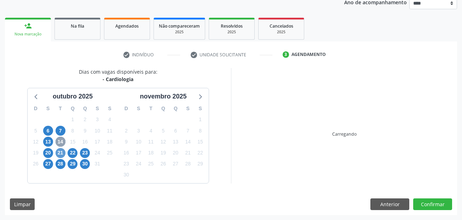
scroll to position [159, 0]
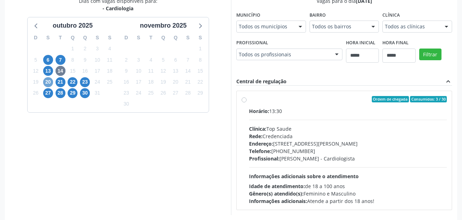
click at [47, 81] on span "20" at bounding box center [48, 82] width 10 height 10
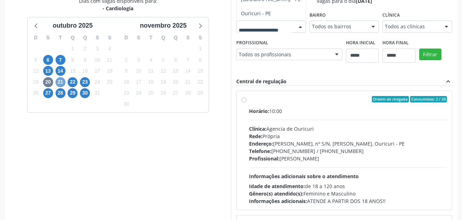
click at [60, 82] on span "21" at bounding box center [61, 82] width 10 height 10
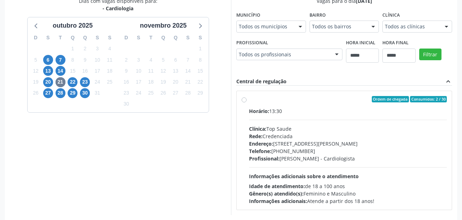
click at [237, 33] on div "Todos os municípios" at bounding box center [272, 27] width 70 height 12
click at [71, 84] on span "22" at bounding box center [73, 82] width 10 height 10
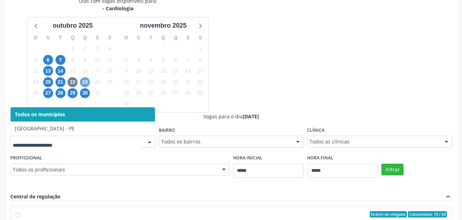
click at [84, 81] on span "23" at bounding box center [85, 82] width 10 height 10
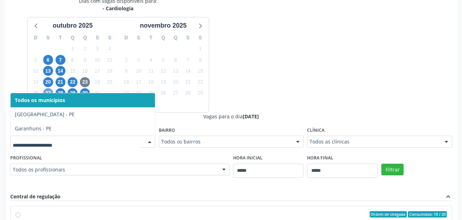
click at [49, 90] on span "27" at bounding box center [48, 93] width 10 height 10
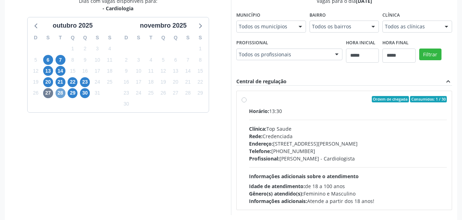
click at [61, 92] on span "28" at bounding box center [61, 93] width 10 height 10
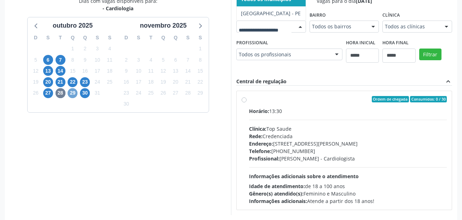
click at [73, 97] on span "29" at bounding box center [73, 93] width 10 height 10
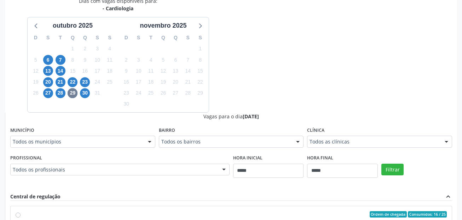
click at [67, 153] on div "Profissional Todos os profissionais Todos os profissionais Isis Gabriele Cardos…" at bounding box center [120, 164] width 220 height 23
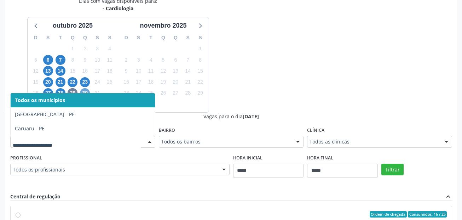
click at [84, 91] on span "30" at bounding box center [85, 93] width 10 height 10
click at [313, 13] on div "Dias com vagas disponíveis para: - Cardiologia outubro 2025 D S T Q Q S S 28 29…" at bounding box center [231, 169] width 453 height 345
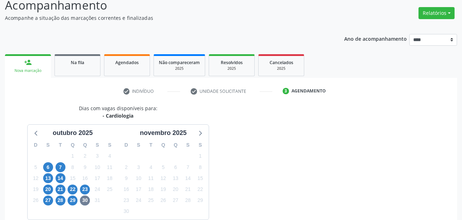
scroll to position [0, 0]
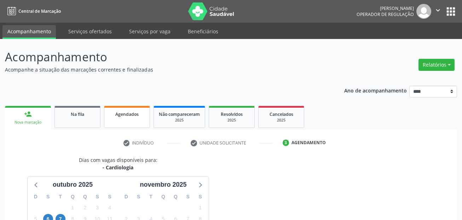
click at [126, 117] on div "Agendados" at bounding box center [126, 113] width 35 height 7
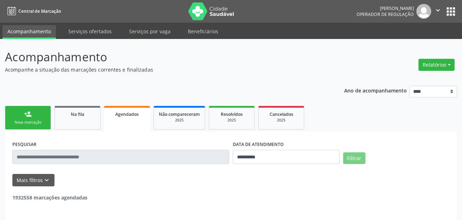
click at [127, 155] on input "text" at bounding box center [120, 157] width 217 height 14
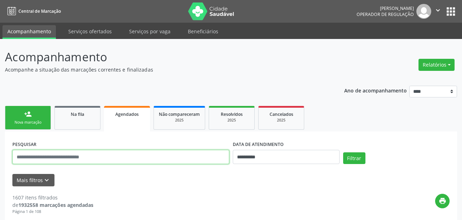
drag, startPoint x: 127, startPoint y: 155, endPoint x: 97, endPoint y: 158, distance: 30.2
click at [97, 158] on input "text" at bounding box center [120, 157] width 217 height 14
paste input "**********"
type input "**********"
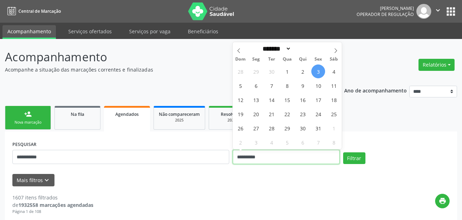
click at [279, 159] on input "**********" at bounding box center [286, 157] width 107 height 14
click at [317, 70] on span "3" at bounding box center [319, 71] width 14 height 14
type input "**********"
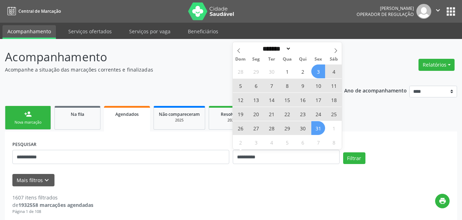
click at [319, 133] on span "31" at bounding box center [319, 128] width 14 height 14
select select "*"
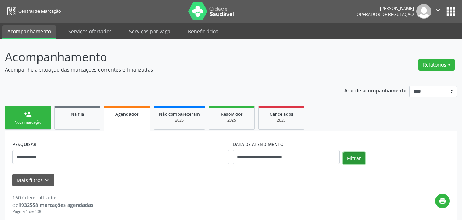
click at [357, 155] on button "Filtrar" at bounding box center [354, 158] width 22 height 12
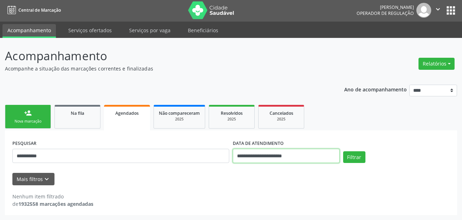
click at [266, 155] on input "**********" at bounding box center [286, 156] width 107 height 14
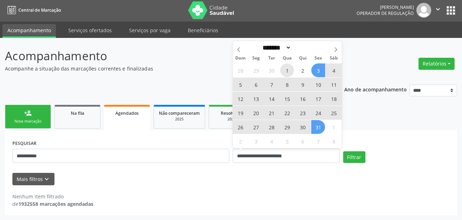
click at [286, 68] on span "1" at bounding box center [287, 70] width 14 height 14
type input "**********"
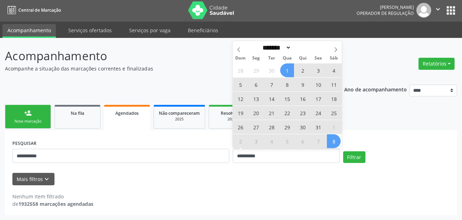
click at [335, 141] on span "8" at bounding box center [334, 141] width 14 height 14
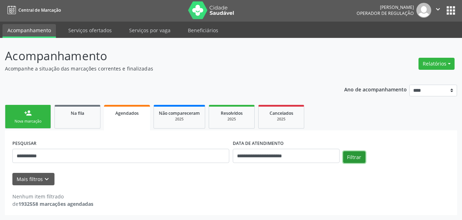
click at [352, 154] on button "Filtrar" at bounding box center [354, 157] width 22 height 12
click at [29, 117] on link "person_add Nova marcação" at bounding box center [28, 117] width 46 height 24
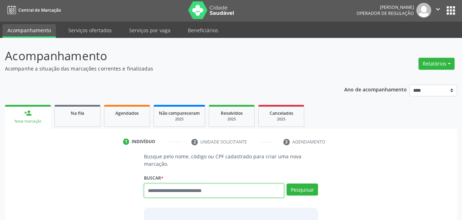
click at [179, 191] on input "text" at bounding box center [214, 190] width 141 height 14
paste input "**********"
type input "**********"
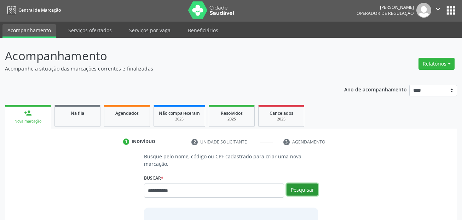
click at [310, 189] on button "Pesquisar" at bounding box center [303, 189] width 32 height 12
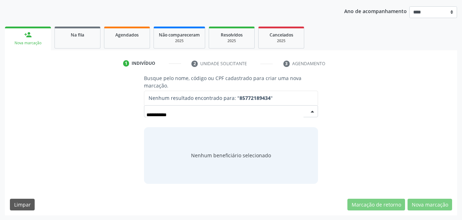
scroll to position [80, 0]
drag, startPoint x: 185, startPoint y: 110, endPoint x: 199, endPoint y: 120, distance: 16.7
click at [199, 120] on input "**********" at bounding box center [226, 114] width 158 height 14
type input "**********"
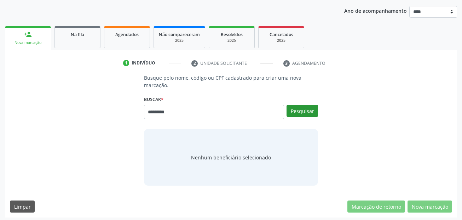
type input "*********"
click at [304, 114] on button "Pesquisar" at bounding box center [303, 111] width 32 height 12
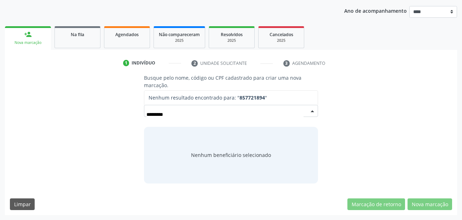
click at [183, 114] on input "*********" at bounding box center [226, 114] width 158 height 14
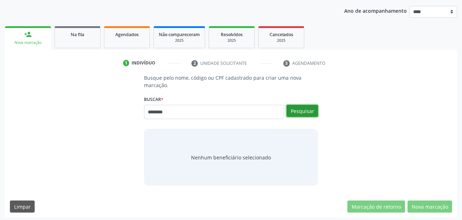
click at [311, 114] on button "Pesquisar" at bounding box center [303, 111] width 32 height 12
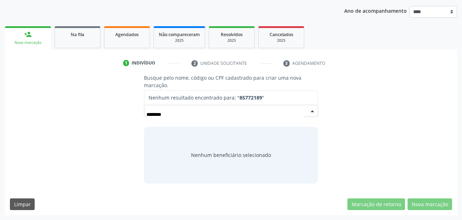
click at [191, 115] on input "********" at bounding box center [226, 114] width 158 height 14
type input "*******"
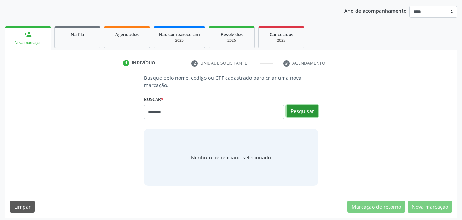
click at [310, 114] on button "Pesquisar" at bounding box center [303, 111] width 32 height 12
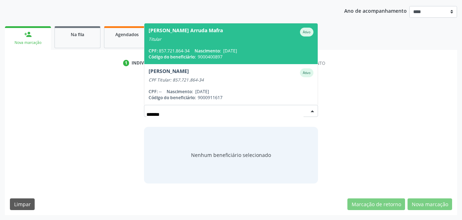
click at [196, 112] on input "*******" at bounding box center [226, 114] width 158 height 14
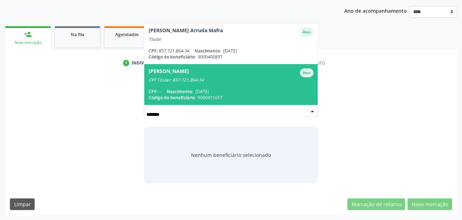
click at [232, 78] on div "CPF Titular: 857.721.864-34" at bounding box center [231, 80] width 165 height 6
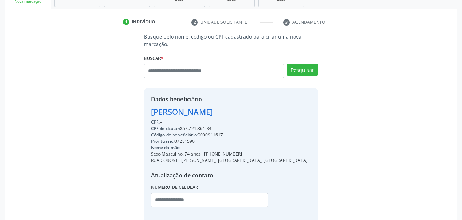
scroll to position [161, 0]
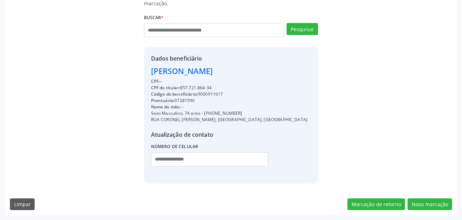
drag, startPoint x: 214, startPoint y: 87, endPoint x: 182, endPoint y: 87, distance: 31.5
click at [182, 87] on div "CPF do titular: 857.721.864-34" at bounding box center [229, 88] width 157 height 6
drag, startPoint x: 226, startPoint y: 92, endPoint x: 200, endPoint y: 91, distance: 25.5
click at [200, 91] on div "Código do beneficiário: 9000911617" at bounding box center [229, 94] width 157 height 6
click at [226, 94] on div "Código do beneficiário: 9000911617" at bounding box center [229, 94] width 157 height 6
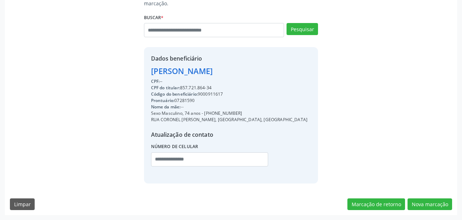
drag, startPoint x: 156, startPoint y: 83, endPoint x: 288, endPoint y: 124, distance: 138.5
click at [296, 127] on div "Dados beneficiário Marcelo Paes Barretto Mafra CPF: -- CPF do titular: 857.721.…" at bounding box center [231, 115] width 175 height 136
drag, startPoint x: 200, startPoint y: 108, endPoint x: 153, endPoint y: 78, distance: 56.5
click at [153, 78] on span "CPF:" at bounding box center [155, 81] width 9 height 6
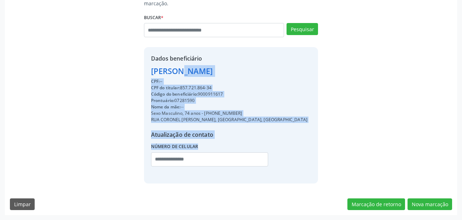
drag, startPoint x: 151, startPoint y: 66, endPoint x: 168, endPoint y: 95, distance: 33.5
click at [282, 160] on div "Dados beneficiário Marcelo Paes Barretto Mafra CPF: -- CPF do titular: 857.721.…" at bounding box center [231, 115] width 175 height 136
copy div "Marcelo Paes Barretto Mafra CPF: -- CPF do titular: 857.721.864-34 Código do be…"
drag, startPoint x: 219, startPoint y: 86, endPoint x: 220, endPoint y: 92, distance: 6.5
click at [219, 86] on div "CPF do titular: 857.721.864-34" at bounding box center [229, 88] width 157 height 6
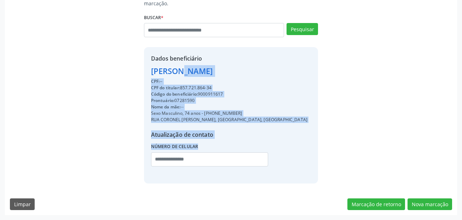
drag, startPoint x: 227, startPoint y: 93, endPoint x: 200, endPoint y: 94, distance: 26.2
click at [200, 94] on div "Código do beneficiário: 9000911617" at bounding box center [229, 94] width 157 height 6
copy div "9000911617"
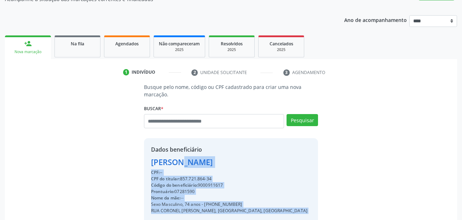
scroll to position [0, 0]
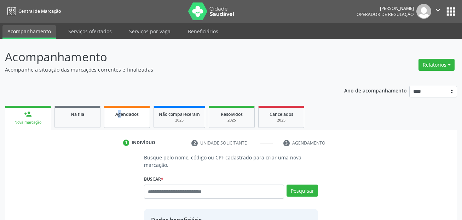
click at [127, 117] on span "Agendados" at bounding box center [126, 114] width 23 height 6
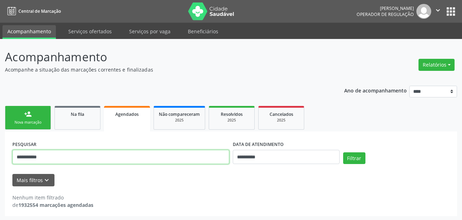
click at [99, 158] on input "**********" at bounding box center [120, 157] width 217 height 14
paste input "text"
type input "**********"
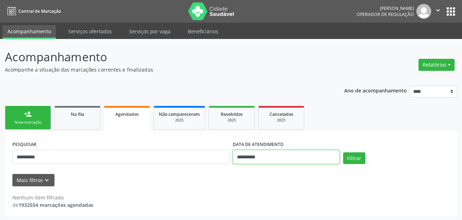
click at [282, 160] on input "**********" at bounding box center [286, 157] width 107 height 14
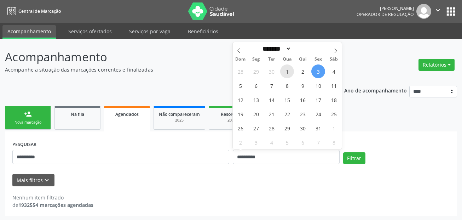
click at [291, 72] on span "1" at bounding box center [287, 71] width 14 height 14
type input "**********"
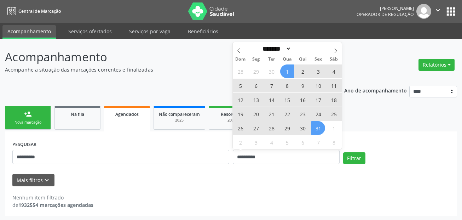
click at [319, 128] on span "31" at bounding box center [319, 128] width 14 height 14
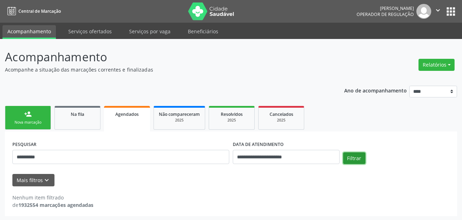
click at [357, 153] on button "Filtrar" at bounding box center [354, 158] width 22 height 12
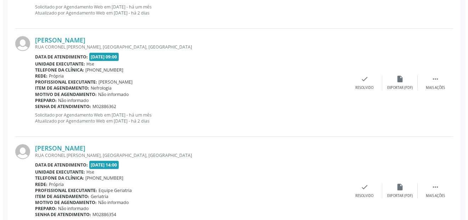
scroll to position [296, 0]
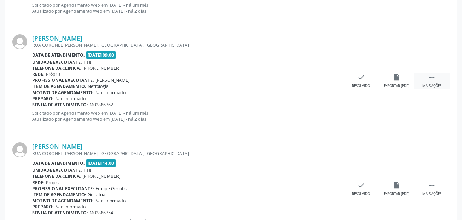
click at [438, 87] on div "Mais ações" at bounding box center [432, 86] width 19 height 5
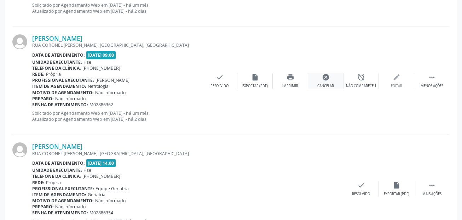
click at [328, 81] on div "cancel Cancelar" at bounding box center [325, 80] width 35 height 15
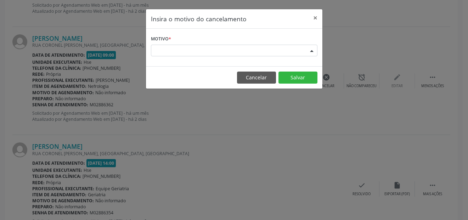
click at [173, 47] on div "Escolha o motivo" at bounding box center [234, 51] width 166 height 12
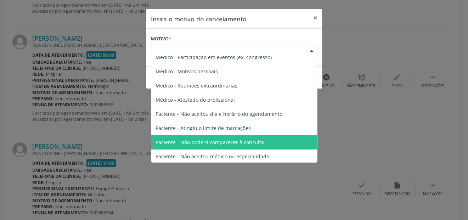
scroll to position [36, 0]
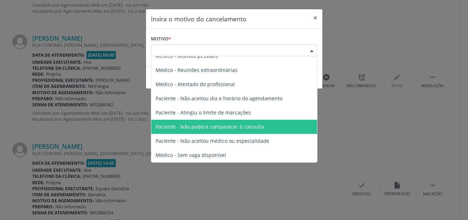
click at [272, 129] on span "Paciente - Não poderá comparecer à consulta" at bounding box center [234, 127] width 166 height 14
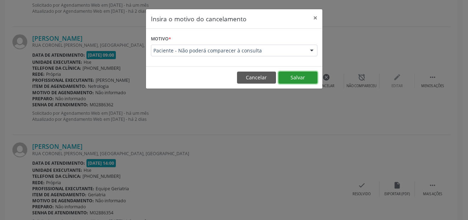
click at [302, 76] on button "Salvar" at bounding box center [297, 78] width 39 height 12
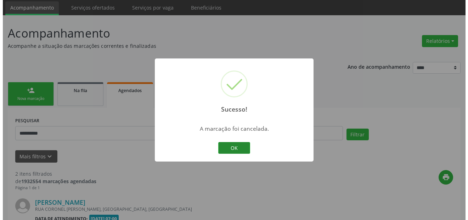
scroll to position [223, 0]
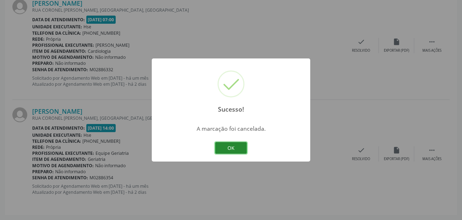
click at [227, 146] on button "OK" at bounding box center [231, 148] width 32 height 12
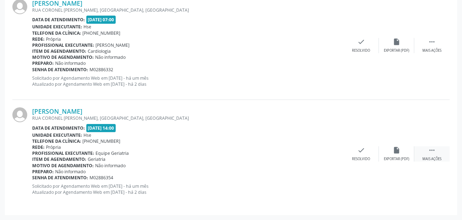
click at [442, 156] on div " Mais ações" at bounding box center [432, 153] width 35 height 15
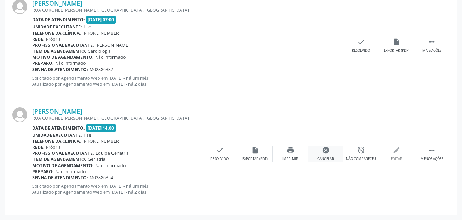
click at [321, 153] on div "cancel Cancelar" at bounding box center [325, 153] width 35 height 15
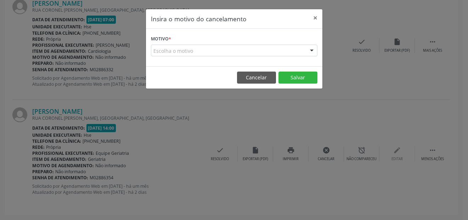
click at [220, 55] on div "Escolha o motivo" at bounding box center [234, 51] width 166 height 12
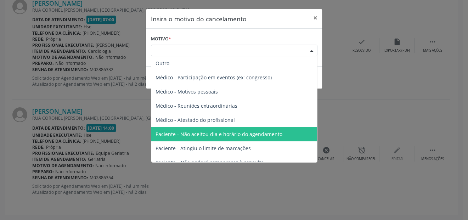
scroll to position [36, 0]
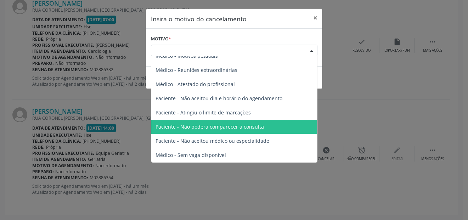
click at [244, 128] on span "Paciente - Não poderá comparecer à consulta" at bounding box center [209, 126] width 108 height 7
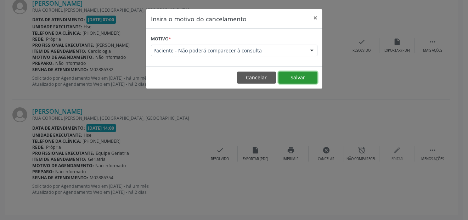
click at [297, 76] on button "Salvar" at bounding box center [297, 78] width 39 height 12
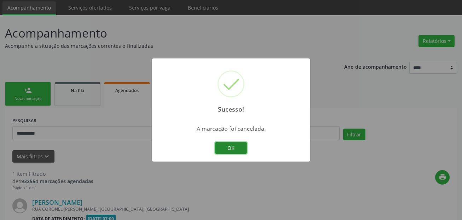
scroll to position [115, 0]
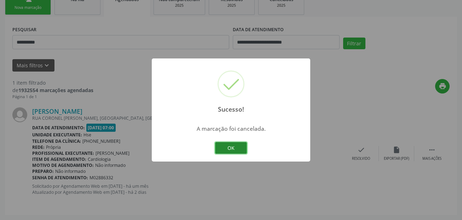
click at [233, 152] on button "OK" at bounding box center [231, 148] width 32 height 12
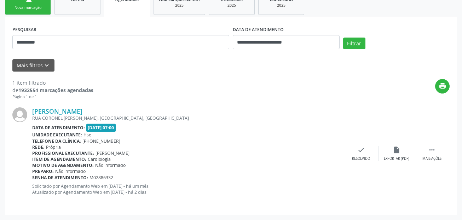
scroll to position [0, 0]
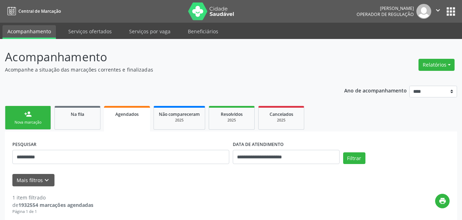
click at [36, 121] on div "Nova marcação" at bounding box center [27, 122] width 35 height 5
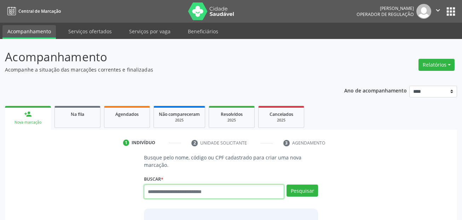
click at [183, 194] on input "text" at bounding box center [214, 191] width 141 height 14
drag, startPoint x: 231, startPoint y: 184, endPoint x: 240, endPoint y: 191, distance: 11.9
click at [231, 184] on div "Buscar * Busque por nome, código ou CPF Nenhum resultado encontrado para: " " D…" at bounding box center [231, 189] width 175 height 30
click at [237, 194] on input "text" at bounding box center [214, 191] width 141 height 14
paste input "**********"
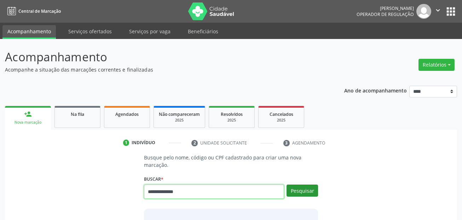
type input "**********"
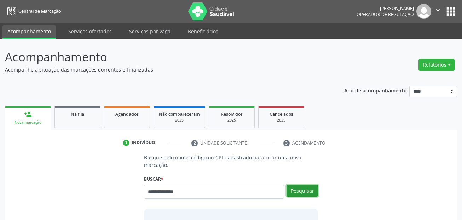
click at [308, 190] on button "Pesquisar" at bounding box center [303, 190] width 32 height 12
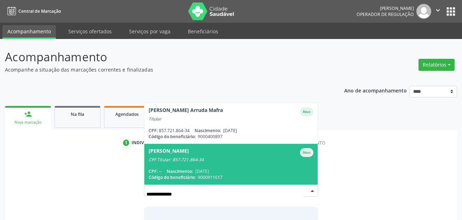
click at [234, 154] on div "Marcelo Paes Barretto Mafra Ativo" at bounding box center [231, 152] width 165 height 9
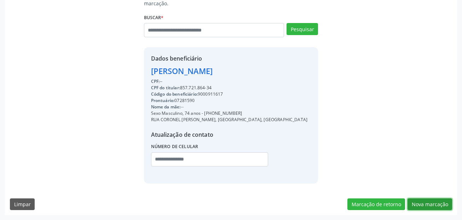
drag, startPoint x: 434, startPoint y: 204, endPoint x: 422, endPoint y: 200, distance: 12.6
click at [434, 205] on button "Nova marcação" at bounding box center [430, 204] width 45 height 12
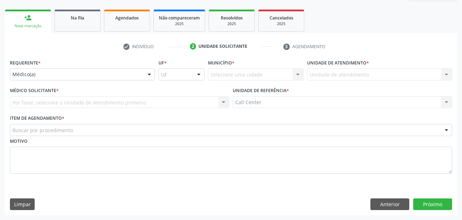
scroll to position [96, 0]
drag, startPoint x: 39, startPoint y: 71, endPoint x: 39, endPoint y: 86, distance: 15.6
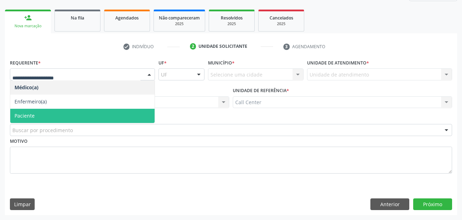
click at [37, 113] on span "Paciente" at bounding box center [82, 116] width 144 height 14
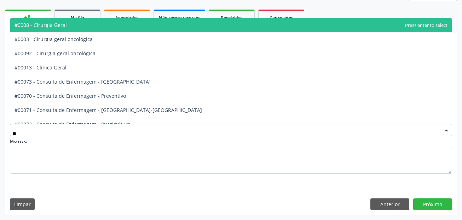
type input "***"
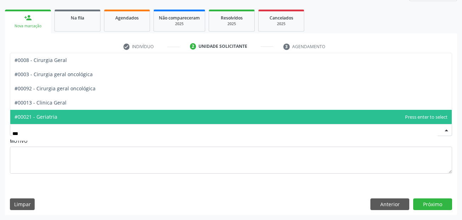
click at [65, 112] on span "#00021 - Geriatria" at bounding box center [231, 117] width 442 height 14
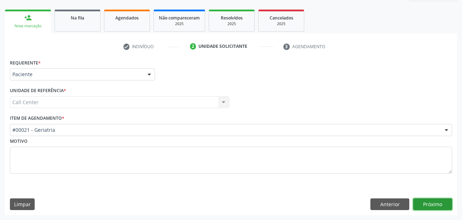
click at [448, 206] on button "Próximo" at bounding box center [433, 204] width 39 height 12
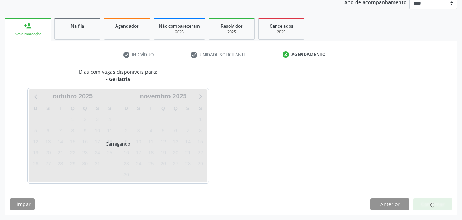
scroll to position [88, 0]
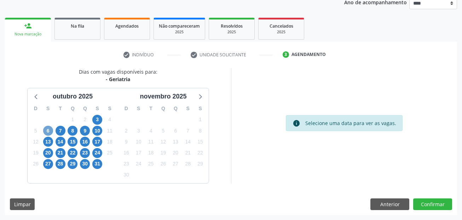
click at [49, 130] on span "6" at bounding box center [48, 131] width 10 height 10
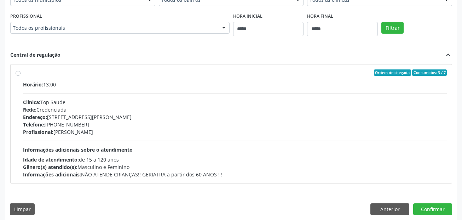
scroll to position [265, 0]
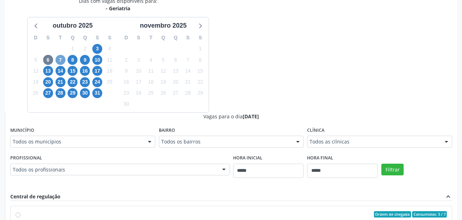
click at [60, 59] on span "7" at bounding box center [61, 60] width 10 height 10
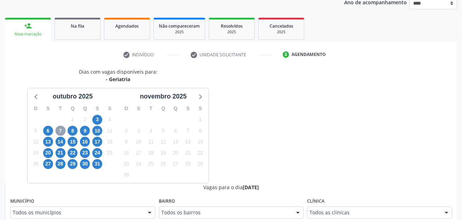
scroll to position [159, 0]
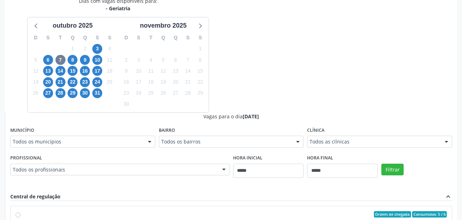
click at [56, 146] on div "Todos os municípios" at bounding box center [82, 142] width 145 height 12
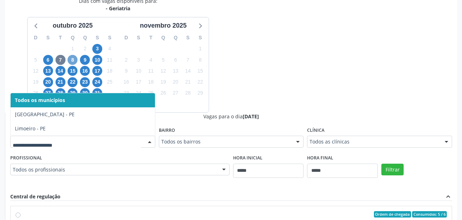
click at [73, 56] on span "8" at bounding box center [73, 60] width 10 height 10
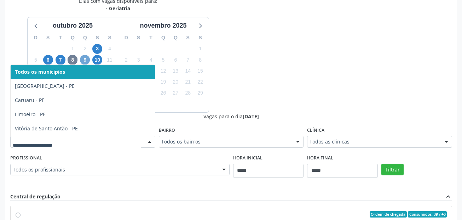
click at [85, 59] on span "9" at bounding box center [85, 60] width 10 height 10
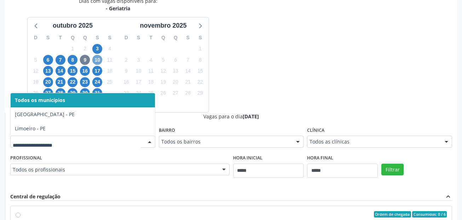
click at [101, 60] on span "10" at bounding box center [97, 60] width 10 height 10
click at [49, 74] on span "13" at bounding box center [48, 71] width 10 height 10
click at [60, 70] on span "14" at bounding box center [61, 71] width 10 height 10
click at [74, 72] on span "15" at bounding box center [73, 71] width 10 height 10
click at [86, 70] on span "16" at bounding box center [85, 71] width 10 height 10
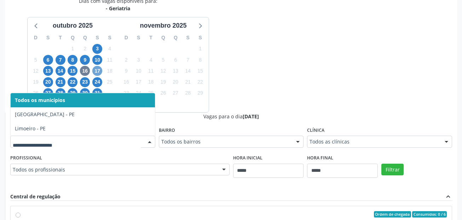
click at [98, 68] on span "17" at bounding box center [97, 71] width 10 height 10
click at [77, 137] on div at bounding box center [82, 142] width 145 height 12
click at [46, 84] on span "20" at bounding box center [48, 82] width 10 height 10
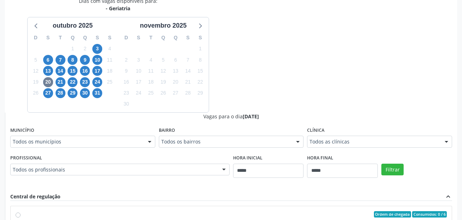
click at [70, 136] on div "Todos os municípios Todos os municípios Cabo de Santo Agostinho - PE Limoeiro -…" at bounding box center [82, 142] width 145 height 12
click at [62, 81] on span "21" at bounding box center [61, 82] width 10 height 10
click at [66, 137] on div "Todos os municípios" at bounding box center [82, 142] width 145 height 12
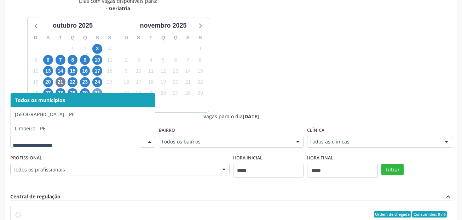
click at [96, 92] on span "31" at bounding box center [97, 93] width 10 height 10
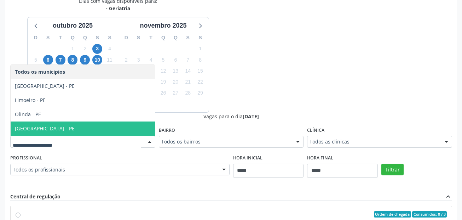
click at [69, 130] on span "Recife - PE" at bounding box center [83, 128] width 144 height 14
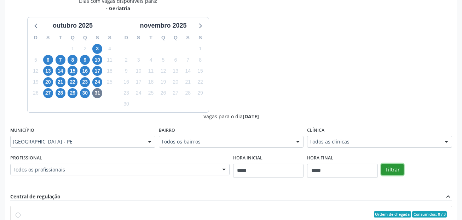
click at [392, 167] on button "Filtrar" at bounding box center [393, 170] width 22 height 12
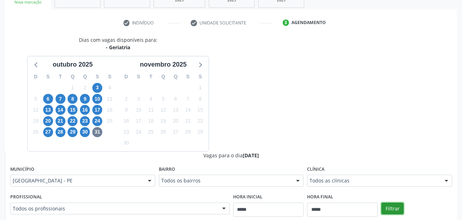
scroll to position [120, 0]
click at [89, 131] on span "30" at bounding box center [85, 132] width 10 height 10
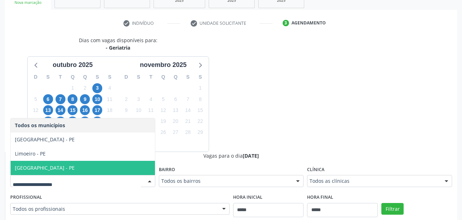
click at [64, 166] on span "Recife - PE" at bounding box center [83, 168] width 144 height 14
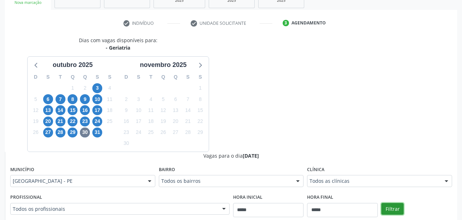
click at [390, 206] on button "Filtrar" at bounding box center [393, 209] width 22 height 12
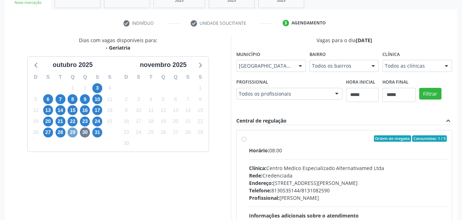
click at [71, 131] on span "29" at bounding box center [73, 132] width 10 height 10
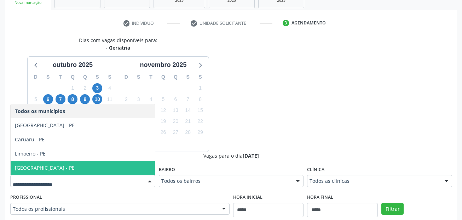
click at [79, 164] on span "Recife - PE" at bounding box center [83, 168] width 144 height 14
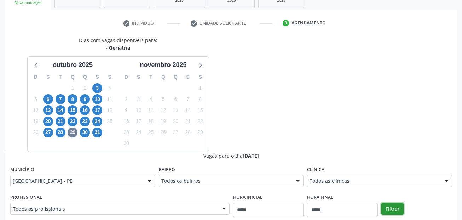
click at [396, 206] on button "Filtrar" at bounding box center [393, 209] width 22 height 12
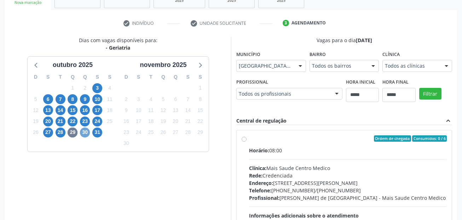
click at [84, 132] on span "30" at bounding box center [85, 132] width 10 height 10
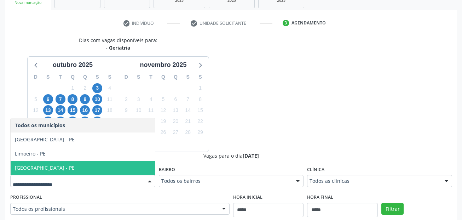
click at [77, 164] on span "Recife - PE" at bounding box center [83, 168] width 144 height 14
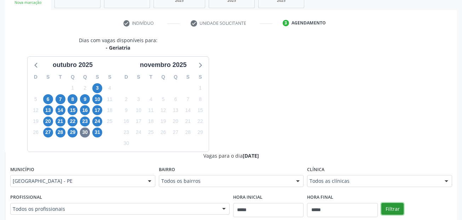
click at [391, 210] on button "Filtrar" at bounding box center [393, 209] width 22 height 12
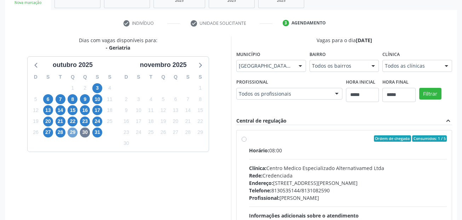
click at [74, 132] on span "29" at bounding box center [73, 132] width 10 height 10
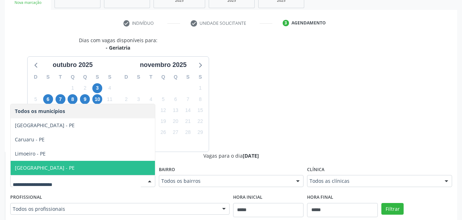
click at [65, 167] on span "Recife - PE" at bounding box center [83, 168] width 144 height 14
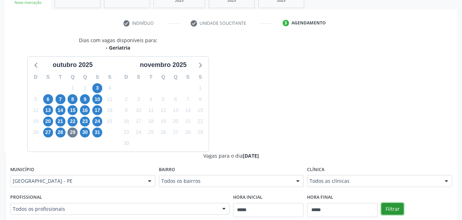
click at [391, 211] on button "Filtrar" at bounding box center [393, 209] width 22 height 12
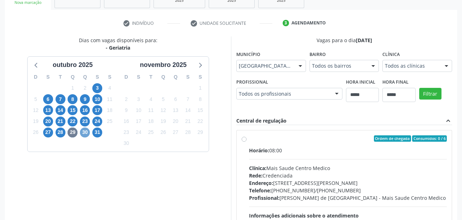
click at [84, 131] on span "30" at bounding box center [85, 132] width 10 height 10
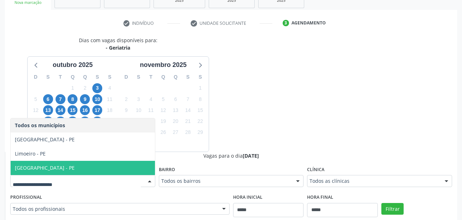
click at [78, 165] on span "Recife - PE" at bounding box center [83, 168] width 144 height 14
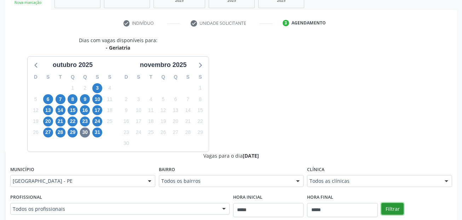
click at [392, 208] on button "Filtrar" at bounding box center [393, 209] width 22 height 12
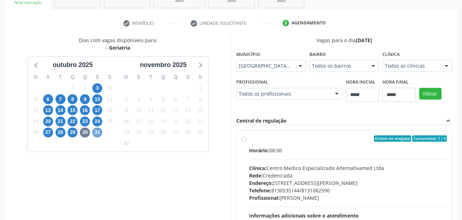
click at [101, 135] on span "31" at bounding box center [97, 132] width 10 height 10
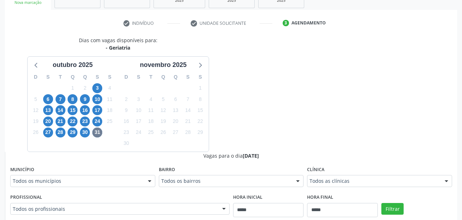
click at [143, 180] on div "Todos os municípios Todos os municípios Cabo de Santo Agostinho - PE Limoeiro -…" at bounding box center [82, 181] width 145 height 12
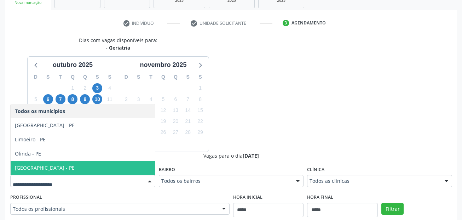
click at [130, 165] on span "Recife - PE" at bounding box center [83, 168] width 144 height 14
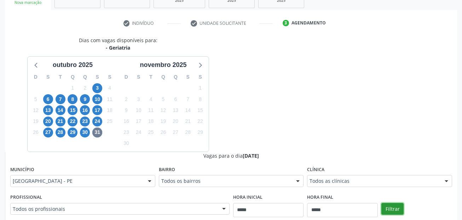
click at [394, 207] on button "Filtrar" at bounding box center [393, 209] width 22 height 12
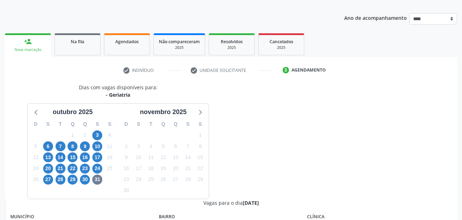
scroll to position [0, 0]
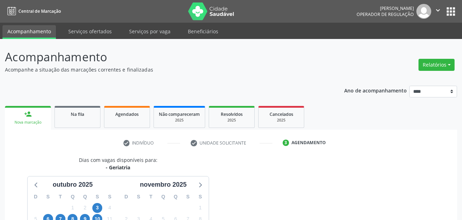
click at [90, 21] on nav "Central de Marcação Alice Moises da Silva Operador de regulação  Configurações…" at bounding box center [231, 11] width 462 height 23
click at [88, 30] on link "Serviços ofertados" at bounding box center [89, 31] width 53 height 12
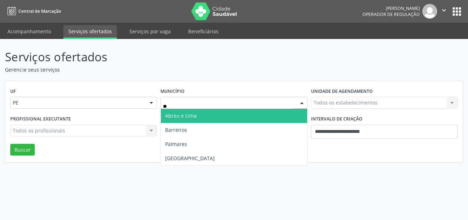
type input "***"
click at [196, 117] on span "Recife" at bounding box center [234, 116] width 146 height 14
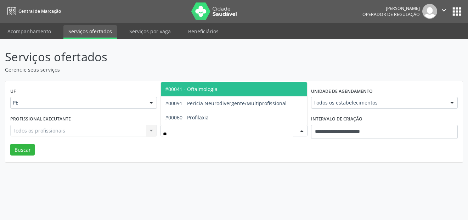
type input "***"
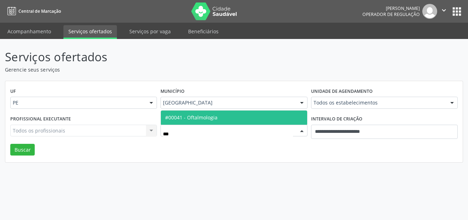
click at [194, 114] on span "#00041 - Oftalmologia" at bounding box center [191, 117] width 52 height 7
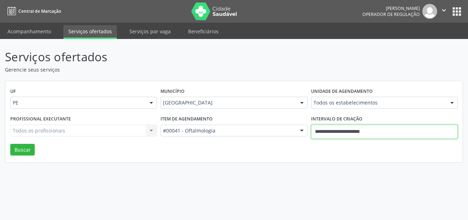
drag, startPoint x: 257, startPoint y: 127, endPoint x: 251, endPoint y: 125, distance: 7.3
click at [248, 126] on div "Profissional executante Todos os profissionais Todos os profissionais Nenhum re…" at bounding box center [233, 129] width 451 height 30
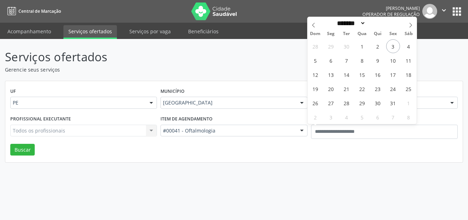
drag, startPoint x: 365, startPoint y: 162, endPoint x: 356, endPoint y: 146, distance: 18.4
click at [364, 162] on div "UF PE PE Nenhum resultado encontrado para: " " Não há nenhuma opção para ser ex…" at bounding box center [233, 121] width 457 height 81
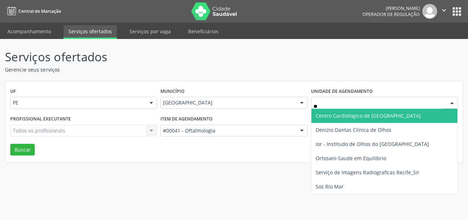
type input "***"
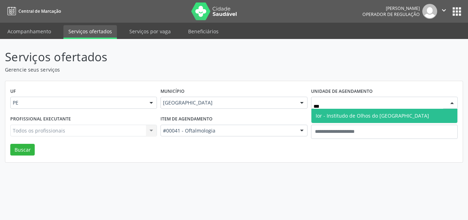
click at [337, 116] on span "Ior - Institudo de Olhos do Recife" at bounding box center [372, 115] width 113 height 7
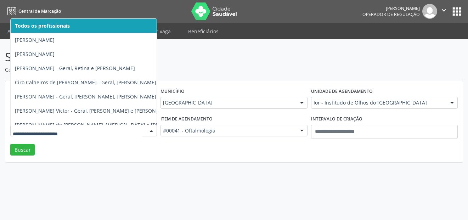
type input "*"
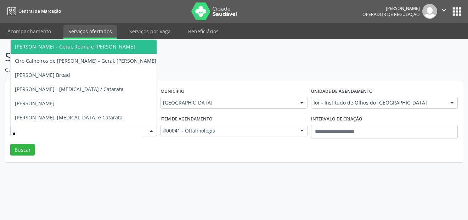
click at [98, 43] on span "Arthur Maciel Bandin - Geral, Retina e Catarata" at bounding box center [75, 46] width 120 height 7
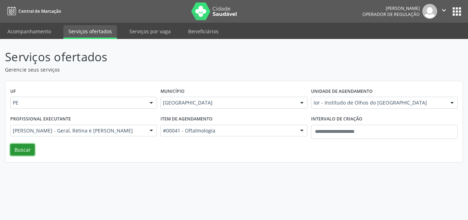
click at [22, 148] on button "Buscar" at bounding box center [22, 150] width 24 height 12
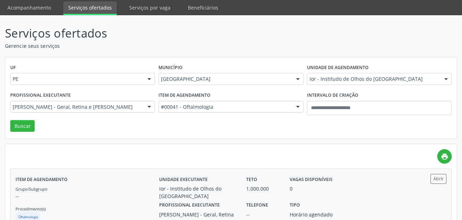
scroll to position [47, 0]
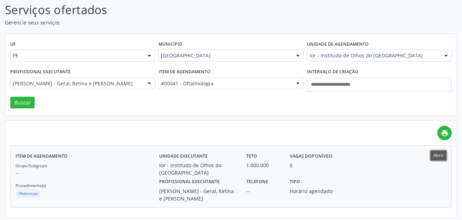
click at [445, 154] on button "Abrir" at bounding box center [439, 156] width 16 height 10
click at [356, 117] on div "Serviços ofertados Gerencie seus serviços UF PE PE Nenhum resultado encontrado …" at bounding box center [231, 109] width 453 height 217
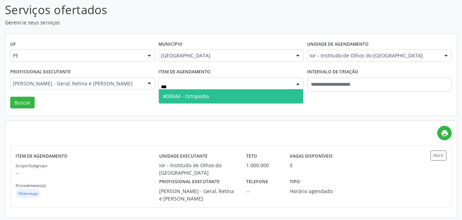
type input "****"
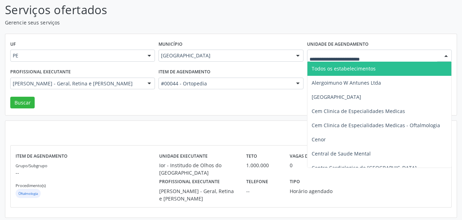
click at [351, 70] on span "Todos os estabelecimentos" at bounding box center [344, 68] width 64 height 7
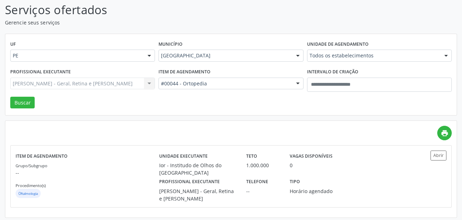
click at [114, 88] on div "Arthur Maciel Bandin - Geral, Retina e Catarata Todos os profissionais Adriana …" at bounding box center [82, 84] width 145 height 12
click at [28, 103] on button "Buscar" at bounding box center [22, 103] width 24 height 12
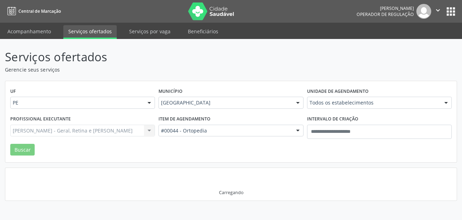
scroll to position [0, 0]
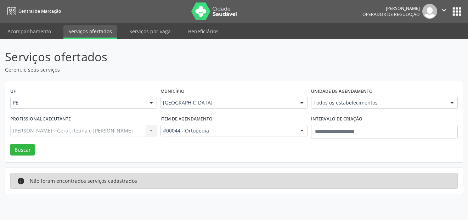
click at [156, 130] on div "Arthur Maciel Bandin - Geral, Retina e Catarata Todos os profissionais Adriana …" at bounding box center [83, 131] width 147 height 12
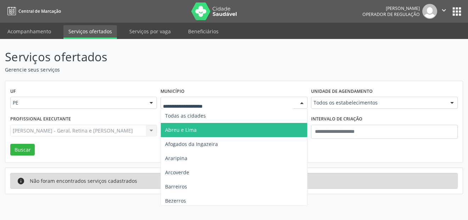
click at [184, 126] on span "Abreu e Lima" at bounding box center [234, 130] width 146 height 14
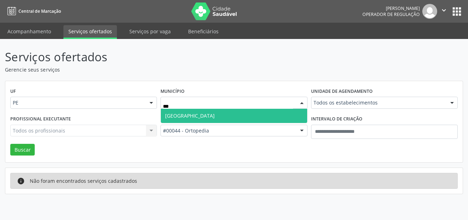
click at [184, 115] on span "Recife" at bounding box center [234, 116] width 146 height 14
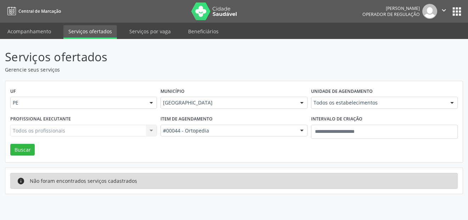
click at [123, 131] on div "Todos os profissionais Todos os profissionais Adriana Maia Valenca Adriana Morg…" at bounding box center [83, 131] width 147 height 12
click at [17, 143] on div "UF PE PE Nenhum resultado encontrado para: " " Não há nenhuma opção para ser ex…" at bounding box center [233, 121] width 457 height 81
click at [18, 150] on button "Buscar" at bounding box center [22, 150] width 24 height 12
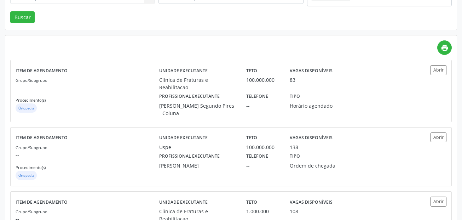
scroll to position [142, 0]
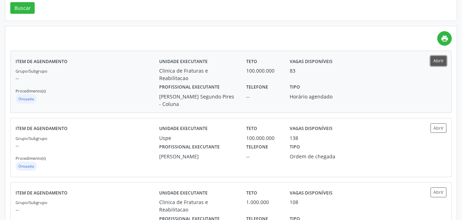
click at [440, 61] on button "Abrir" at bounding box center [439, 61] width 16 height 10
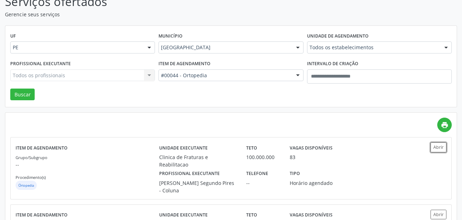
scroll to position [0, 0]
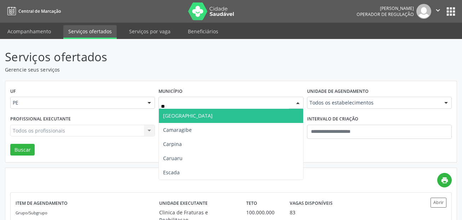
type input "***"
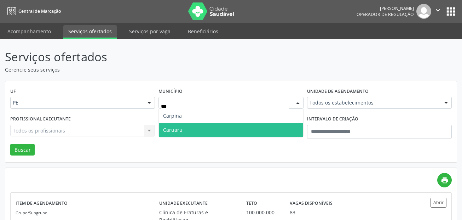
click at [192, 129] on span "Caruaru" at bounding box center [231, 130] width 144 height 14
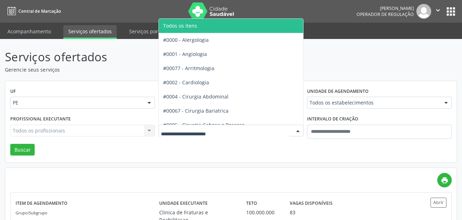
click at [232, 126] on div at bounding box center [231, 131] width 145 height 12
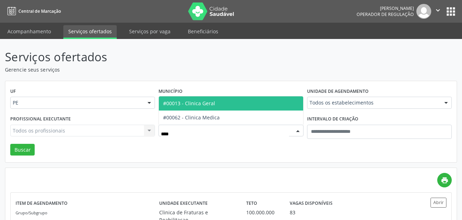
type input "*****"
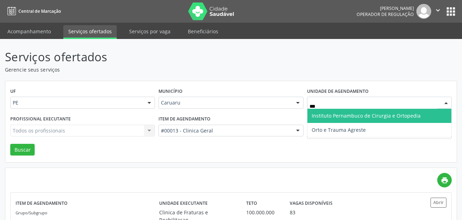
type input "****"
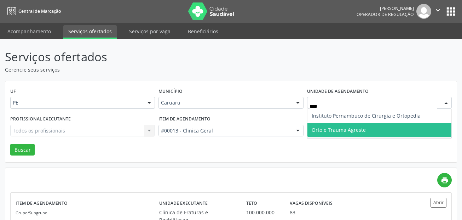
click at [340, 129] on span "Orto e Trauma Agreste" at bounding box center [339, 129] width 54 height 7
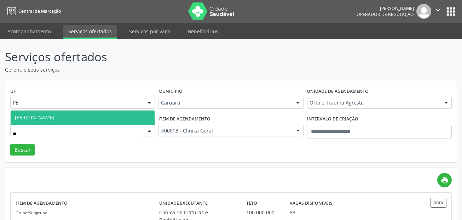
type input "*"
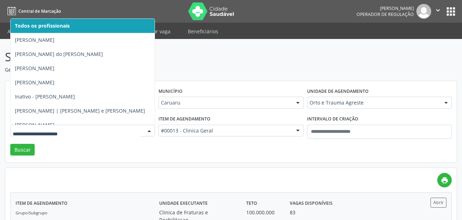
type input "*"
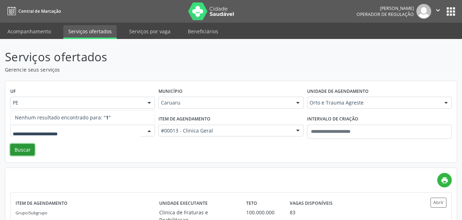
click at [28, 151] on button "Buscar" at bounding box center [22, 150] width 24 height 12
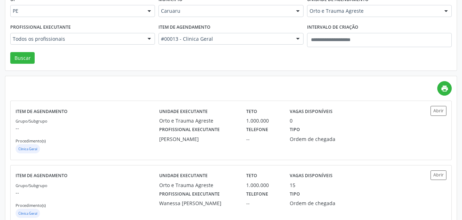
scroll to position [111, 0]
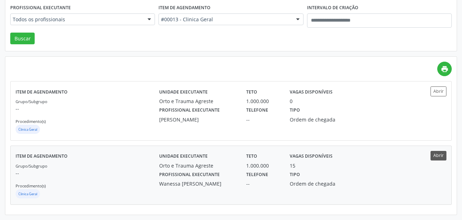
click at [438, 159] on div "Abrir" at bounding box center [429, 175] width 36 height 49
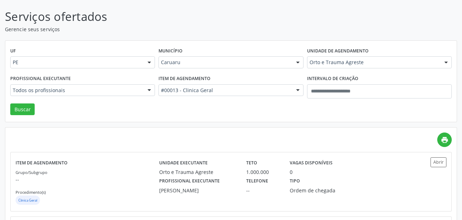
scroll to position [0, 0]
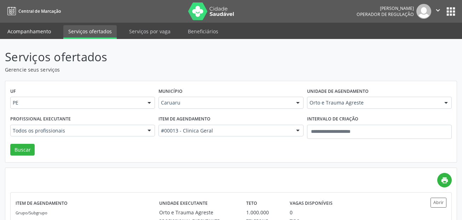
click at [31, 27] on link "Acompanhamento" at bounding box center [28, 31] width 53 height 12
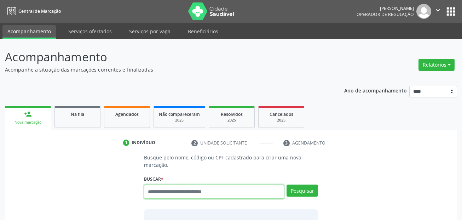
click at [191, 192] on input "text" at bounding box center [214, 191] width 141 height 14
paste input "**********"
type input "**********"
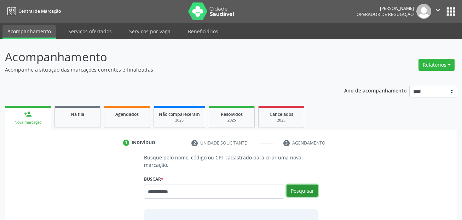
click at [306, 193] on button "Pesquisar" at bounding box center [303, 190] width 32 height 12
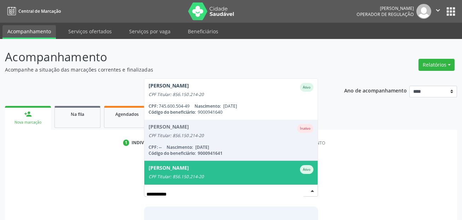
click at [184, 169] on div "Maria Laura dos Santos Silva" at bounding box center [169, 169] width 40 height 9
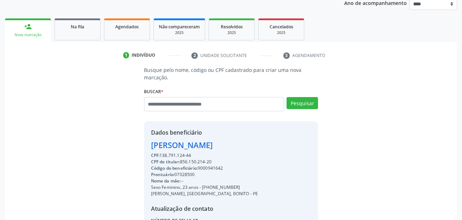
scroll to position [161, 0]
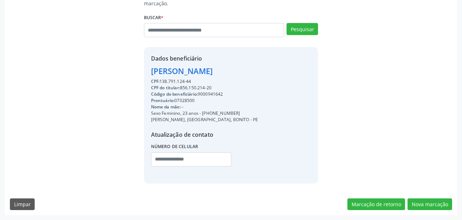
drag, startPoint x: 202, startPoint y: 112, endPoint x: 240, endPoint y: 110, distance: 38.3
click at [240, 110] on div "Sexo Feminino, 23 anos - (81) 99601-8103" at bounding box center [204, 113] width 107 height 6
copy div "(81) 99601-8103"
drag, startPoint x: 159, startPoint y: 160, endPoint x: 235, endPoint y: 165, distance: 76.3
click at [159, 160] on input "text" at bounding box center [191, 159] width 80 height 14
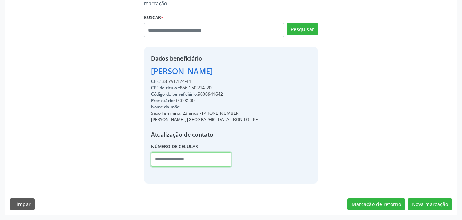
paste input "**********"
type input "**********"
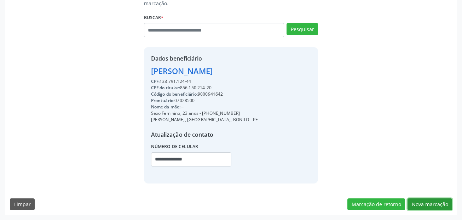
click at [430, 204] on button "Nova marcação" at bounding box center [430, 204] width 45 height 12
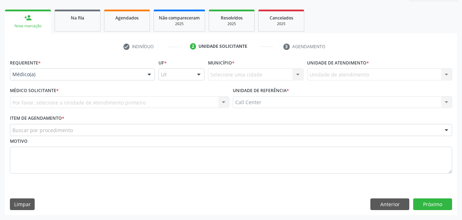
scroll to position [96, 0]
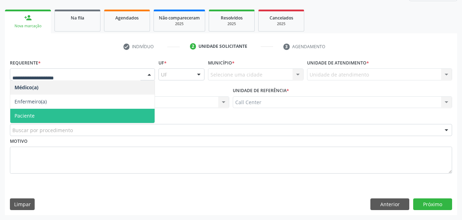
click at [38, 118] on span "Paciente" at bounding box center [82, 116] width 144 height 14
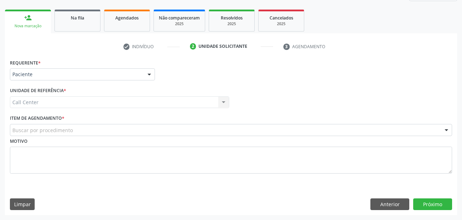
click at [50, 137] on div "Motivo" at bounding box center [231, 155] width 443 height 38
click at [63, 126] on div "Buscar por procedimento" at bounding box center [231, 130] width 443 height 12
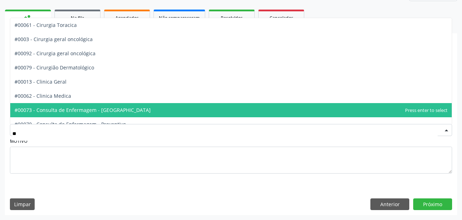
scroll to position [0, 0]
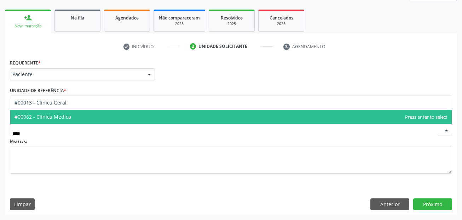
type input "*****"
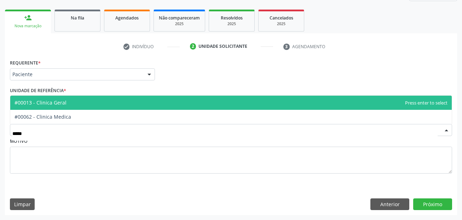
click at [108, 102] on span "#00013 - Clinica Geral" at bounding box center [231, 103] width 442 height 14
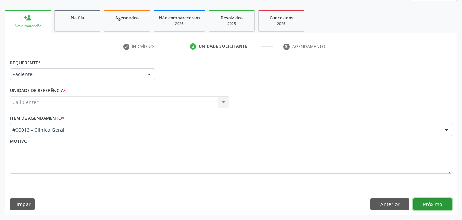
click at [443, 206] on button "Próximo" at bounding box center [433, 204] width 39 height 12
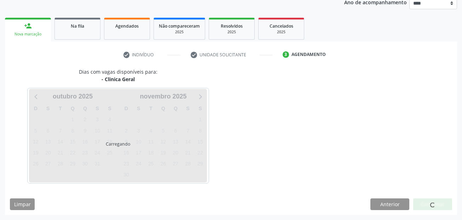
scroll to position [88, 0]
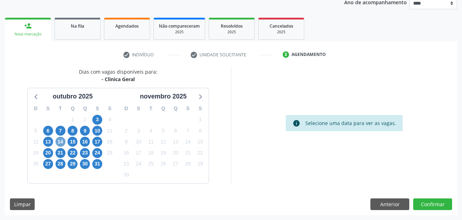
click at [59, 141] on span "14" at bounding box center [61, 142] width 10 height 10
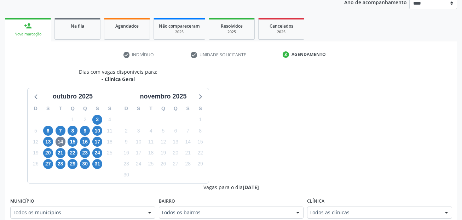
scroll to position [91, 0]
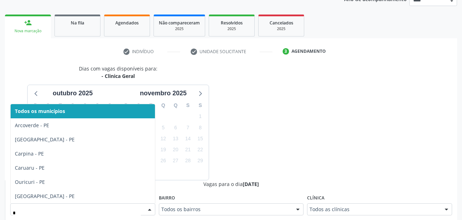
type input "**"
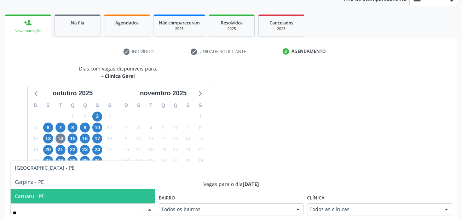
click at [30, 192] on span "Caruaru - PE" at bounding box center [83, 196] width 144 height 14
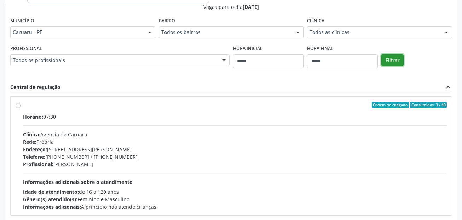
click at [393, 57] on button "Filtrar" at bounding box center [393, 60] width 22 height 12
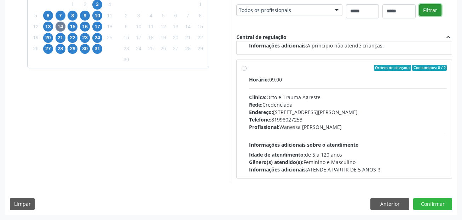
scroll to position [112, 0]
click at [265, 70] on div "Ordem de chegada Consumidos: 0 / 2" at bounding box center [348, 67] width 198 height 6
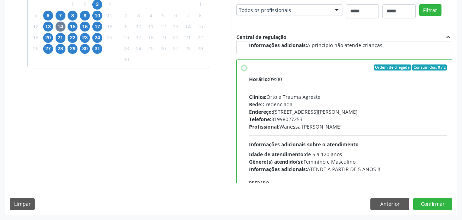
scroll to position [159, 0]
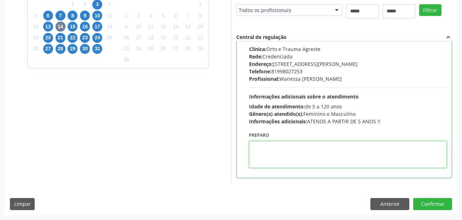
click at [367, 159] on textarea at bounding box center [348, 154] width 198 height 27
paste textarea "**********"
type textarea "**********"
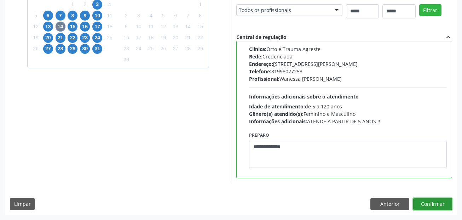
click at [431, 204] on button "Confirmar" at bounding box center [433, 204] width 39 height 12
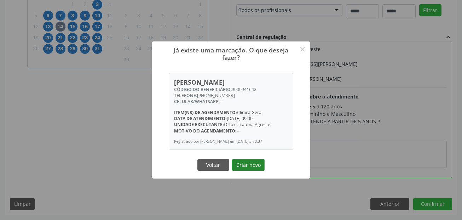
click at [260, 169] on button "Criar novo" at bounding box center [248, 165] width 33 height 12
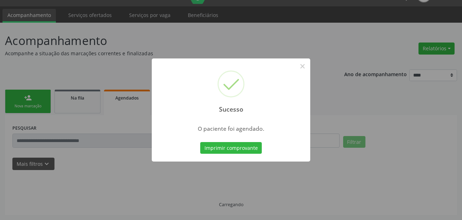
scroll to position [16, 0]
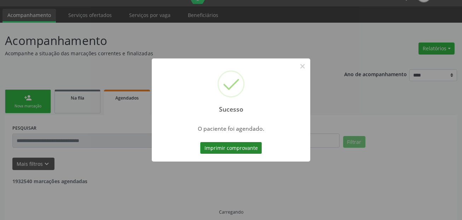
click at [244, 150] on button "Imprimir comprovante" at bounding box center [231, 148] width 62 height 12
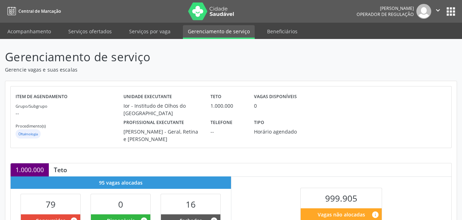
scroll to position [142, 0]
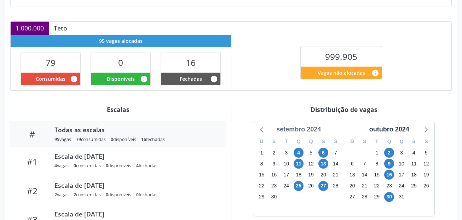
click at [319, 127] on div "setembro 2024" at bounding box center [299, 130] width 50 height 10
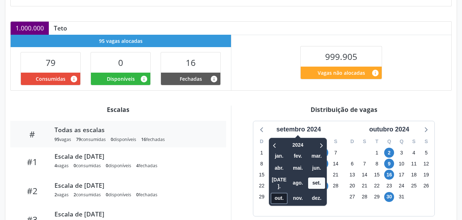
click at [279, 193] on span "out." at bounding box center [279, 198] width 17 height 11
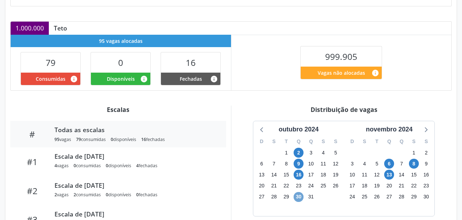
click at [298, 193] on span "30" at bounding box center [299, 197] width 10 height 10
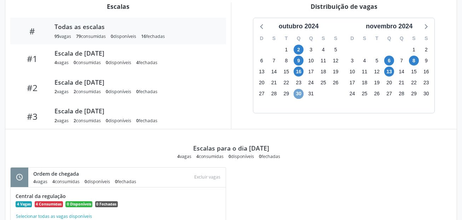
scroll to position [248, 0]
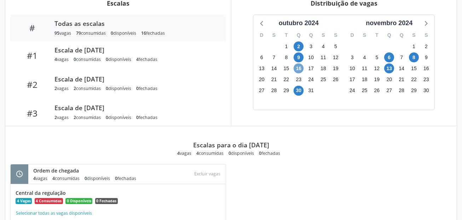
click at [302, 63] on span "16" at bounding box center [299, 68] width 10 height 10
click at [297, 57] on span "9" at bounding box center [299, 57] width 10 height 10
click at [300, 42] on span "2" at bounding box center [299, 46] width 10 height 10
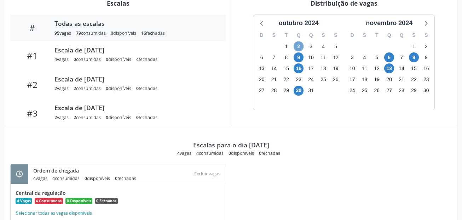
click at [300, 42] on span "2" at bounding box center [299, 46] width 10 height 10
click at [388, 53] on span "6" at bounding box center [390, 57] width 10 height 10
click at [415, 53] on span "8" at bounding box center [414, 57] width 10 height 10
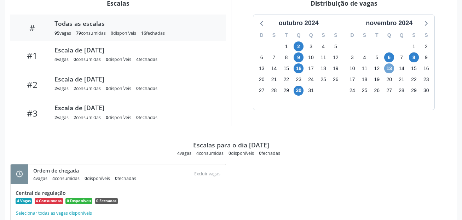
click at [391, 66] on span "13" at bounding box center [390, 68] width 10 height 10
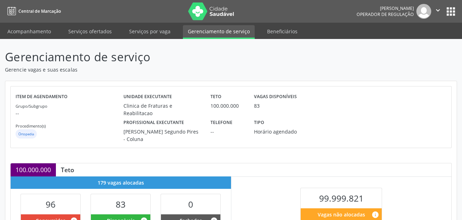
scroll to position [194, 0]
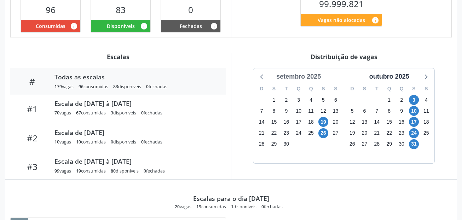
click at [318, 74] on div "setembro 2025" at bounding box center [299, 77] width 50 height 10
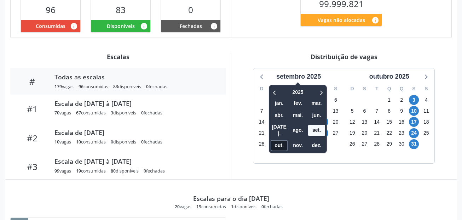
click at [278, 140] on span "out." at bounding box center [279, 145] width 17 height 11
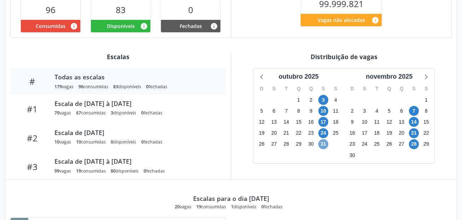
click at [323, 142] on span "31" at bounding box center [324, 144] width 10 height 10
click at [323, 129] on span "24" at bounding box center [324, 133] width 10 height 10
click at [324, 119] on span "17" at bounding box center [324, 122] width 10 height 10
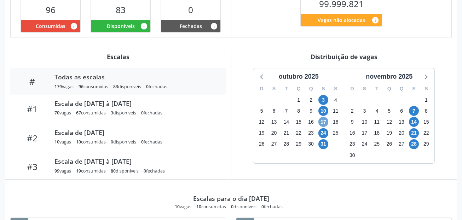
click at [324, 119] on span "17" at bounding box center [324, 122] width 10 height 10
click at [325, 107] on span "10" at bounding box center [324, 111] width 10 height 10
click at [325, 99] on span "3" at bounding box center [324, 100] width 10 height 10
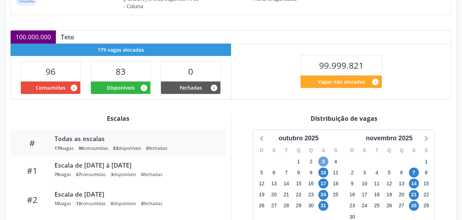
scroll to position [132, 0]
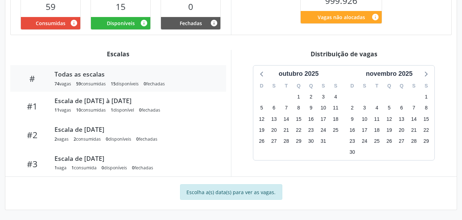
scroll to position [192, 0]
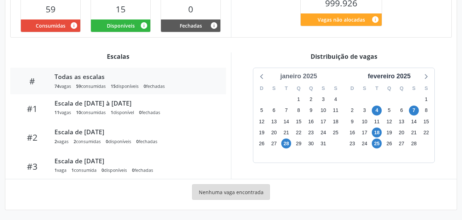
click at [313, 78] on div "janeiro 2025" at bounding box center [299, 77] width 42 height 10
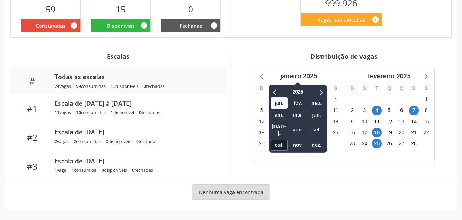
click at [279, 141] on span "out." at bounding box center [279, 145] width 17 height 11
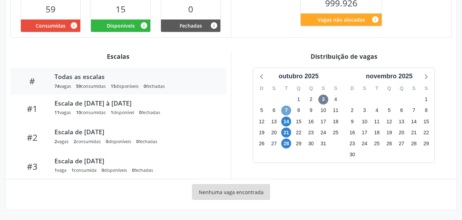
click at [288, 108] on span "7" at bounding box center [287, 111] width 10 height 10
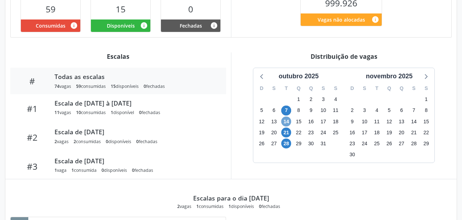
click at [288, 119] on span "14" at bounding box center [287, 122] width 10 height 10
click at [256, 51] on div "Item de agendamento Grupo/Subgrupo -- Procedimento(s) Clinica Geral Unidade exe…" at bounding box center [231, 93] width 452 height 409
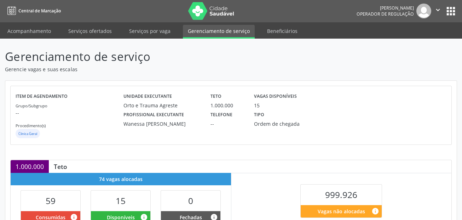
scroll to position [0, 0]
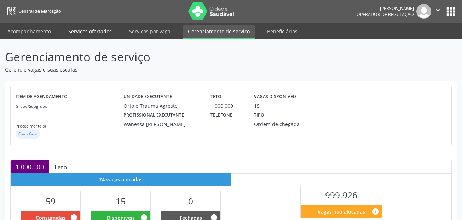
click at [93, 37] on link "Serviços ofertados" at bounding box center [89, 31] width 53 height 12
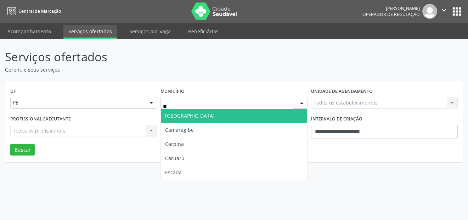
type input "***"
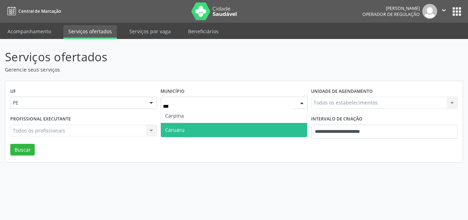
click at [175, 124] on span "Caruaru" at bounding box center [234, 130] width 146 height 14
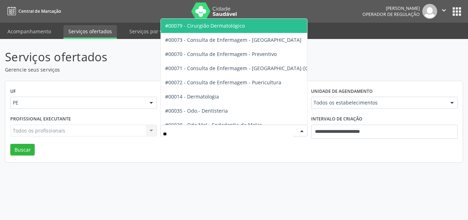
type input "***"
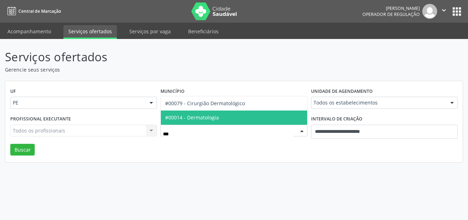
click at [194, 116] on span "#00014 - Dermatologia" at bounding box center [192, 117] width 54 height 7
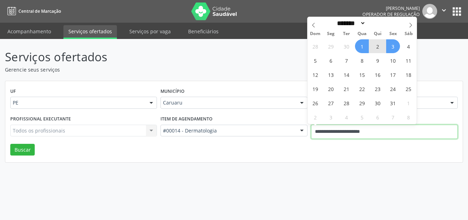
drag, startPoint x: 360, startPoint y: 135, endPoint x: 279, endPoint y: 135, distance: 81.4
click at [279, 135] on div "Profissional executante Todos os profissionais Todos os profissionais Nenhum re…" at bounding box center [233, 129] width 451 height 30
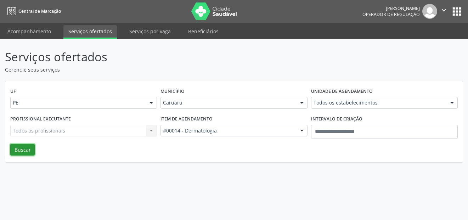
click at [32, 145] on button "Buscar" at bounding box center [22, 150] width 24 height 12
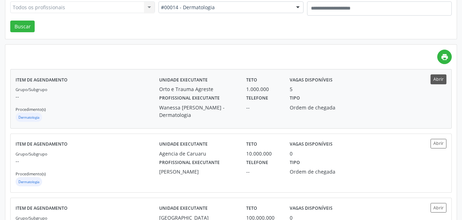
scroll to position [106, 0]
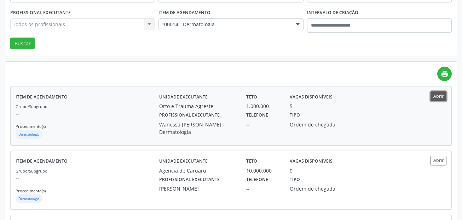
click at [439, 93] on button "Abrir" at bounding box center [439, 96] width 16 height 10
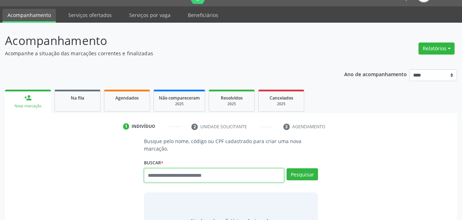
scroll to position [16, 0]
click at [194, 173] on input "text" at bounding box center [214, 175] width 141 height 14
click at [184, 174] on input "text" at bounding box center [214, 175] width 141 height 14
type input "**********"
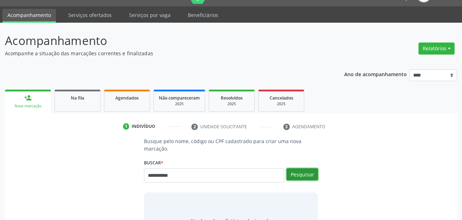
click at [302, 171] on button "Pesquisar" at bounding box center [303, 174] width 32 height 12
type input "**********"
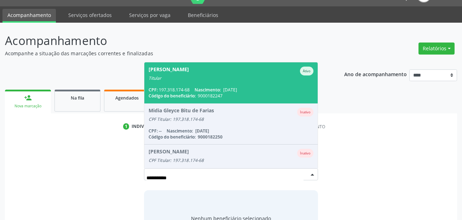
click at [230, 73] on div "[PERSON_NAME] Bitu de [PERSON_NAME]" at bounding box center [231, 71] width 165 height 9
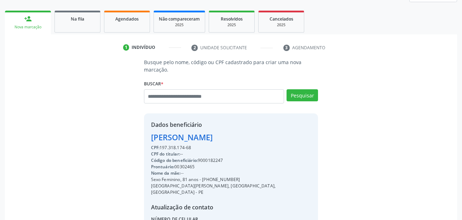
scroll to position [158, 0]
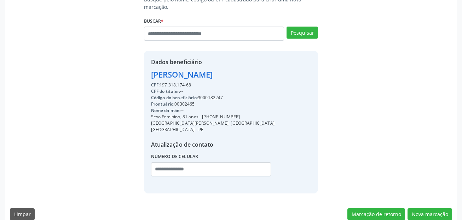
drag, startPoint x: 203, startPoint y: 117, endPoint x: 238, endPoint y: 117, distance: 35.1
click at [238, 117] on div "Sexo Feminino, 81 anos - [PHONE_NUMBER]" at bounding box center [231, 117] width 160 height 6
copy div "[PHONE_NUMBER]"
click at [164, 162] on input "text" at bounding box center [211, 169] width 120 height 14
paste input "**********"
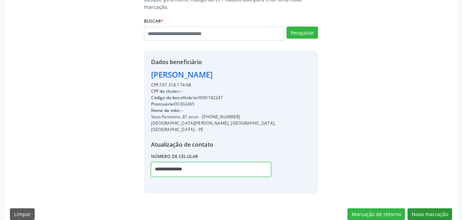
type input "**********"
click at [449, 208] on button "Nova marcação" at bounding box center [430, 214] width 45 height 12
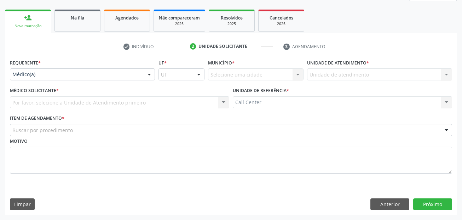
scroll to position [96, 0]
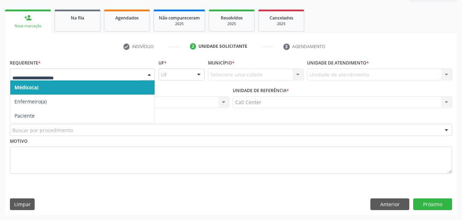
click at [32, 69] on div at bounding box center [82, 74] width 145 height 12
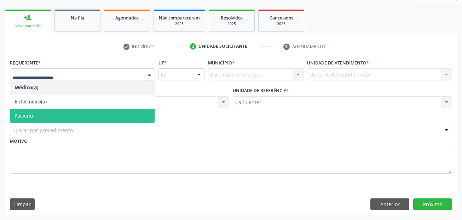
click at [39, 114] on span "Paciente" at bounding box center [82, 116] width 144 height 14
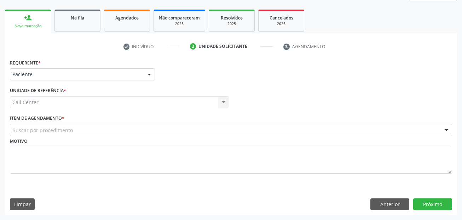
click at [54, 137] on div "Motivo" at bounding box center [231, 155] width 443 height 38
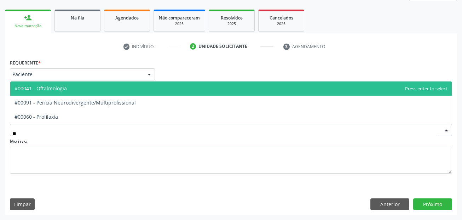
type input "***"
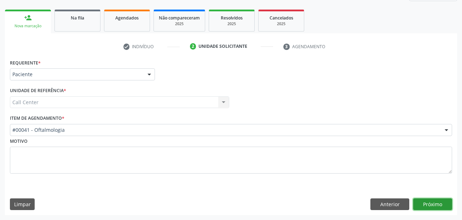
click at [439, 204] on button "Próximo" at bounding box center [433, 204] width 39 height 12
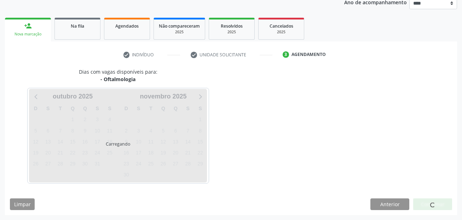
scroll to position [88, 0]
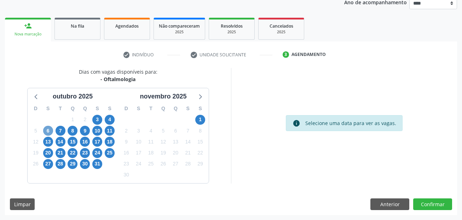
click at [48, 127] on span "6" at bounding box center [48, 131] width 10 height 10
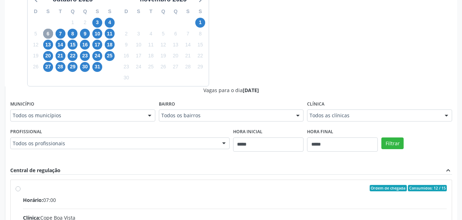
scroll to position [194, 0]
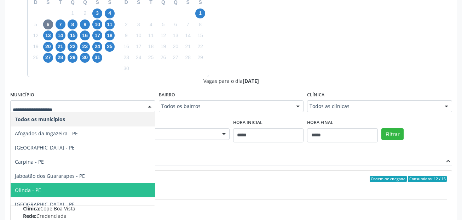
click at [74, 191] on span "Olinda - PE" at bounding box center [83, 190] width 144 height 14
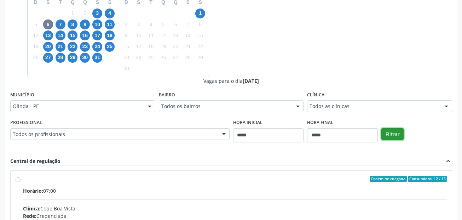
click at [386, 131] on button "Filtrar" at bounding box center [393, 134] width 22 height 12
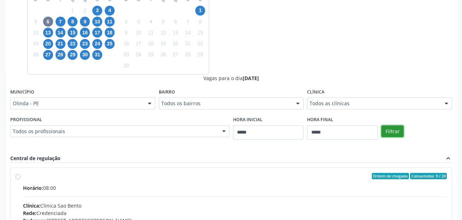
scroll to position [318, 0]
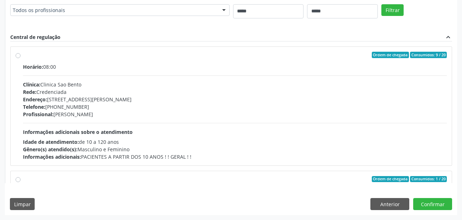
click at [277, 91] on div "Rede: Credenciada" at bounding box center [235, 91] width 424 height 7
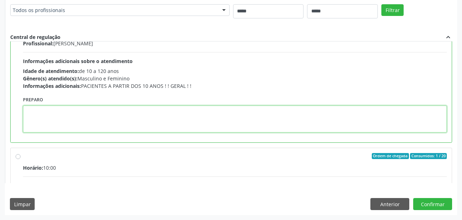
click at [228, 116] on textarea at bounding box center [235, 119] width 424 height 27
paste textarea "**********"
type textarea "**********"
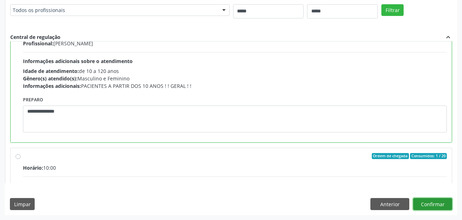
click at [440, 203] on button "Confirmar" at bounding box center [433, 204] width 39 height 12
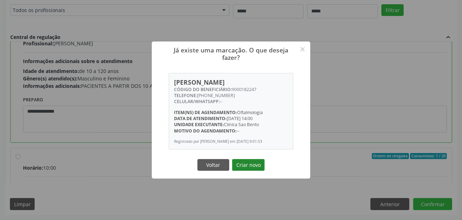
click at [251, 165] on button "Criar novo" at bounding box center [248, 165] width 33 height 12
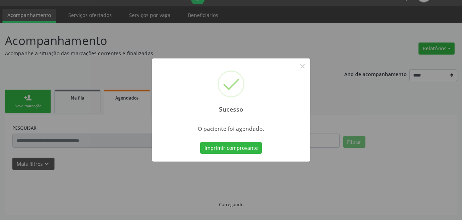
scroll to position [16, 0]
click at [235, 135] on div "Sucesso × O paciente foi agendado. Imprimir comprovante Cancel" at bounding box center [231, 109] width 159 height 103
click at [235, 145] on button "Imprimir comprovante" at bounding box center [231, 148] width 62 height 12
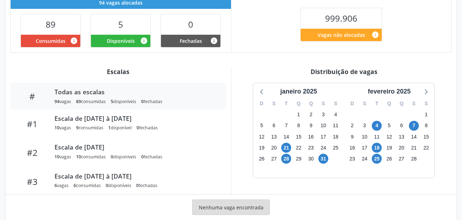
scroll to position [177, 0]
click at [310, 90] on div "janeiro 2025" at bounding box center [299, 91] width 42 height 10
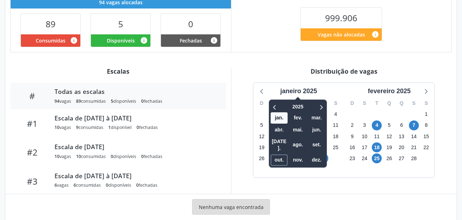
drag, startPoint x: 283, startPoint y: 153, endPoint x: 290, endPoint y: 147, distance: 8.3
click at [284, 154] on span "out." at bounding box center [279, 159] width 17 height 11
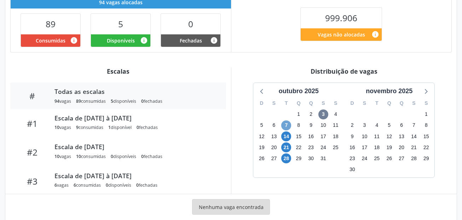
click at [286, 123] on span "7" at bounding box center [287, 125] width 10 height 10
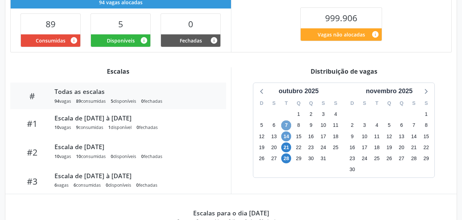
scroll to position [212, 0]
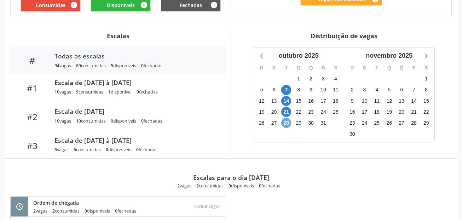
click at [284, 121] on span "28" at bounding box center [287, 123] width 10 height 10
click at [286, 112] on span "21" at bounding box center [287, 112] width 10 height 10
click at [288, 99] on span "14" at bounding box center [287, 101] width 10 height 10
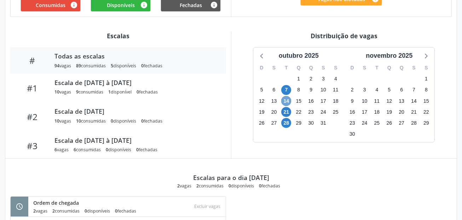
click at [288, 99] on span "14" at bounding box center [287, 101] width 10 height 10
click at [288, 90] on span "7" at bounding box center [287, 90] width 10 height 10
click at [289, 126] on span "28" at bounding box center [287, 123] width 10 height 10
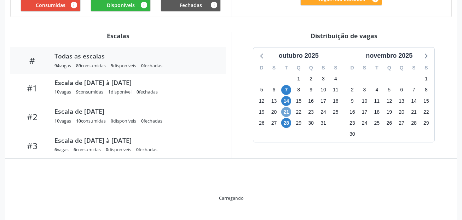
click at [288, 112] on span "21" at bounding box center [287, 112] width 10 height 10
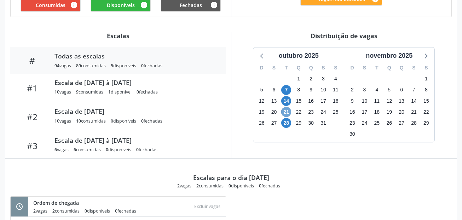
click at [288, 111] on span "21" at bounding box center [287, 112] width 10 height 10
click at [287, 101] on span "14" at bounding box center [287, 101] width 10 height 10
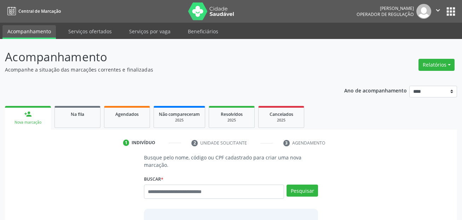
click at [192, 184] on div "Buscar * Busque por nome, código ou CPF Nenhum resultado encontrado para: " " D…" at bounding box center [231, 189] width 175 height 30
click at [192, 189] on input "text" at bounding box center [214, 191] width 141 height 14
paste input "**********"
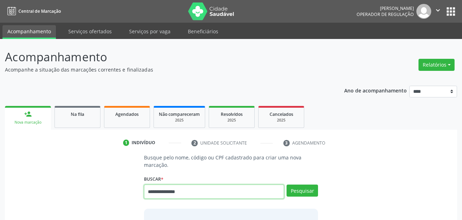
drag, startPoint x: 176, startPoint y: 191, endPoint x: 137, endPoint y: 180, distance: 40.4
click at [137, 191] on div "**********" at bounding box center [231, 210] width 443 height 112
paste input "text"
type input "**********"
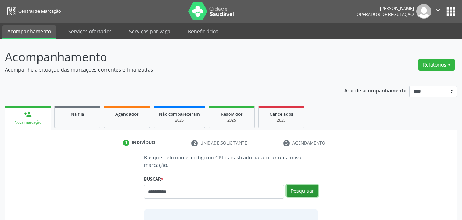
click at [297, 191] on button "Pesquisar" at bounding box center [303, 190] width 32 height 12
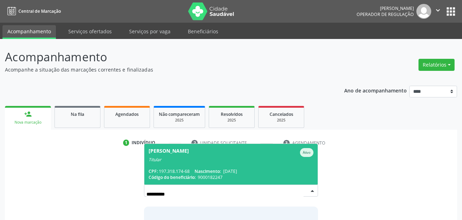
click at [221, 172] on span "Nascimento:" at bounding box center [208, 171] width 26 height 6
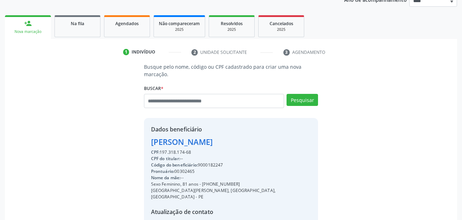
scroll to position [161, 0]
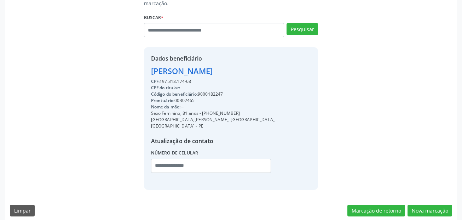
drag, startPoint x: 202, startPoint y: 114, endPoint x: 241, endPoint y: 114, distance: 38.6
click at [241, 114] on div "Sexo Feminino, 81 anos - (81) 98300-9010" at bounding box center [231, 113] width 160 height 6
copy div "(81) 98300-9010"
drag, startPoint x: 163, startPoint y: 160, endPoint x: 205, endPoint y: 164, distance: 42.0
click at [163, 160] on input "text" at bounding box center [211, 166] width 120 height 14
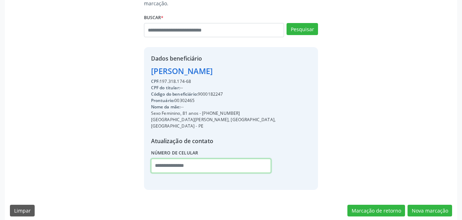
paste input "**********"
type input "**********"
click at [430, 215] on div "**********" at bounding box center [231, 106] width 453 height 229
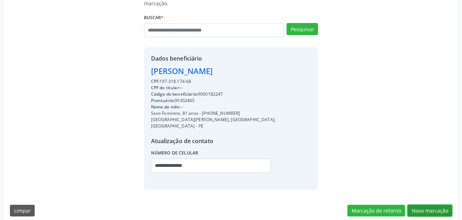
click at [430, 206] on button "Nova marcação" at bounding box center [430, 211] width 45 height 12
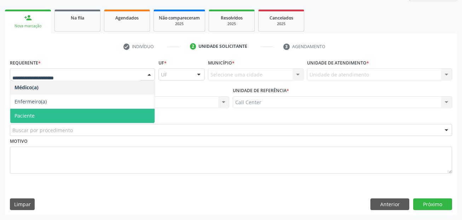
click at [47, 114] on span "Paciente" at bounding box center [82, 116] width 144 height 14
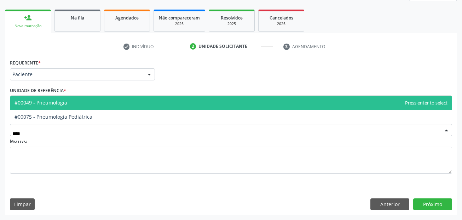
click at [98, 108] on span "#00049 - Pneumologia" at bounding box center [231, 103] width 442 height 14
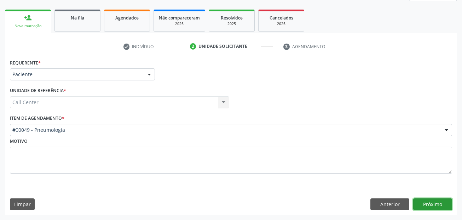
click at [443, 202] on button "Próximo" at bounding box center [433, 204] width 39 height 12
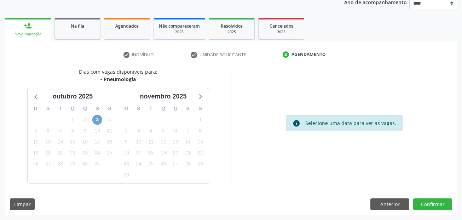
click at [98, 119] on span "3" at bounding box center [97, 120] width 10 height 10
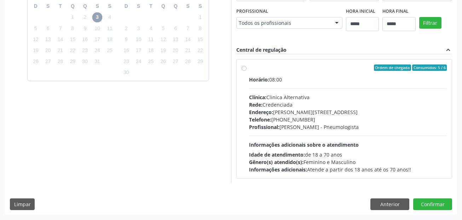
scroll to position [0, 0]
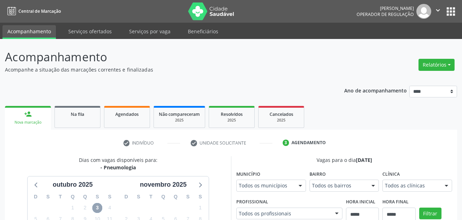
click at [435, 10] on icon "" at bounding box center [439, 10] width 8 height 8
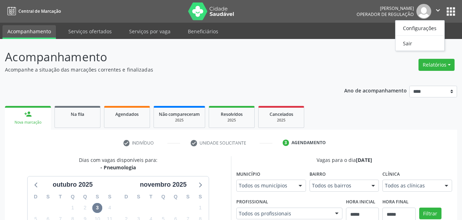
click at [437, 7] on icon "" at bounding box center [439, 10] width 8 height 8
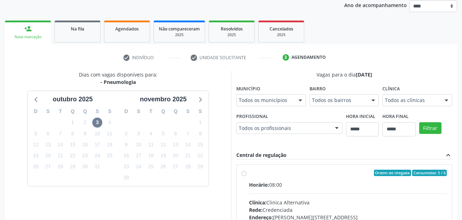
scroll to position [13, 0]
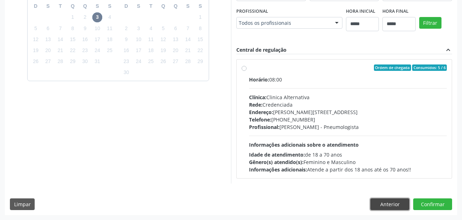
click at [386, 202] on button "Anterior" at bounding box center [390, 204] width 39 height 12
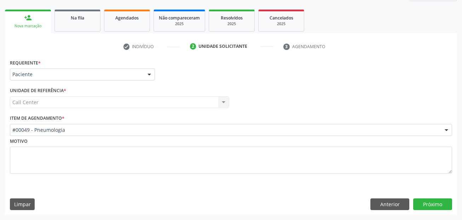
click at [71, 126] on div "#00049 - Pneumologia" at bounding box center [231, 130] width 443 height 12
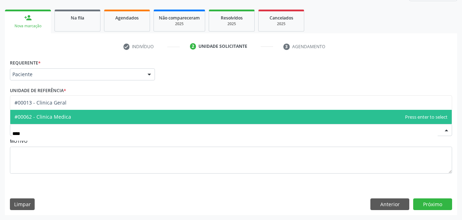
type input "*****"
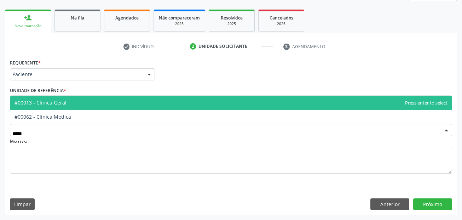
click at [83, 103] on span "#00013 - Clinica Geral" at bounding box center [231, 103] width 442 height 14
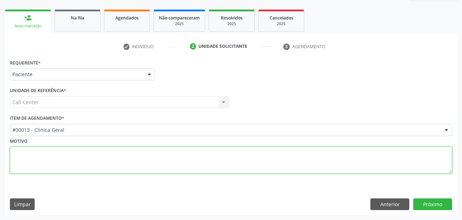
click at [132, 168] on textarea at bounding box center [231, 160] width 443 height 27
paste textarea "**********"
click at [281, 167] on textarea "**********" at bounding box center [231, 160] width 443 height 27
type textarea "**********"
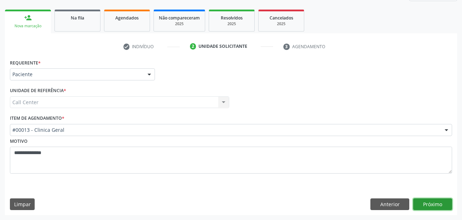
click at [422, 210] on button "Próximo" at bounding box center [433, 204] width 39 height 12
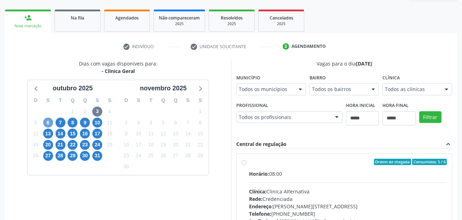
click at [47, 122] on span "6" at bounding box center [48, 123] width 10 height 10
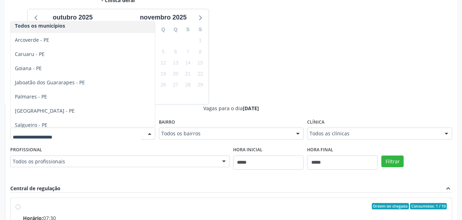
scroll to position [0, 0]
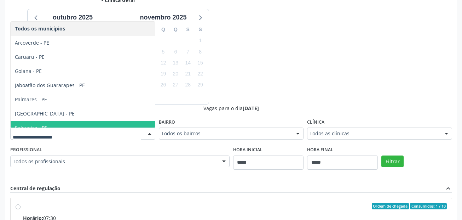
click at [81, 138] on input "text" at bounding box center [77, 137] width 128 height 14
drag, startPoint x: 330, startPoint y: 61, endPoint x: 266, endPoint y: 61, distance: 63.4
click at [330, 61] on div "Dias com vagas disponíveis para: - Clinica Geral outubro 2025 D S T Q Q S S 28 …" at bounding box center [231, 161] width 453 height 345
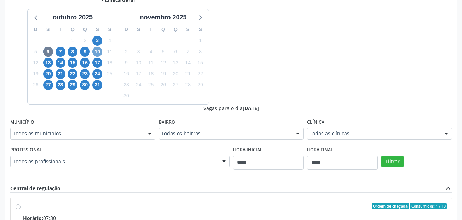
click at [97, 51] on span "10" at bounding box center [97, 52] width 10 height 10
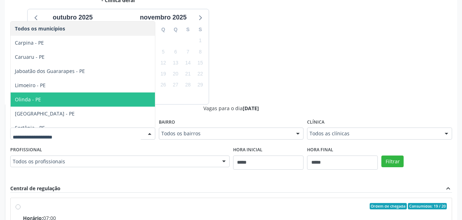
scroll to position [22, 0]
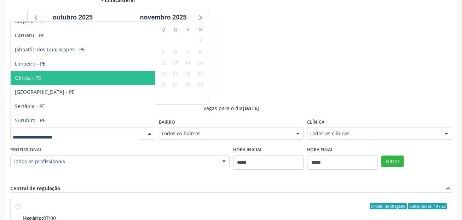
drag, startPoint x: 63, startPoint y: 81, endPoint x: 390, endPoint y: 100, distance: 327.0
click at [64, 81] on span "Olinda - PE" at bounding box center [83, 78] width 144 height 14
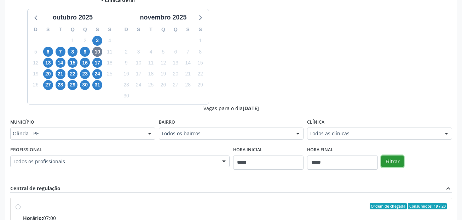
click at [396, 160] on button "Filtrar" at bounding box center [393, 161] width 22 height 12
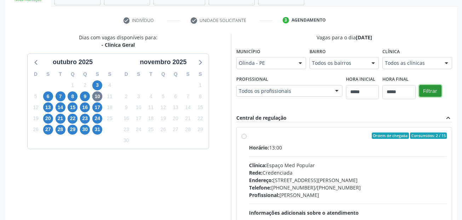
scroll to position [120, 0]
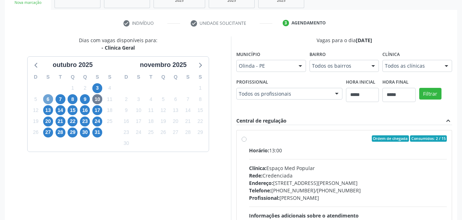
click at [47, 100] on span "6" at bounding box center [48, 99] width 10 height 10
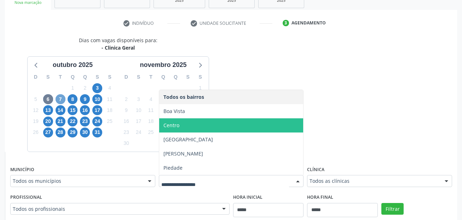
click at [64, 97] on span "7" at bounding box center [61, 99] width 10 height 10
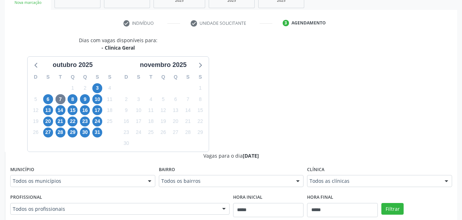
click at [193, 186] on div "Todos os bairros" at bounding box center [231, 181] width 145 height 12
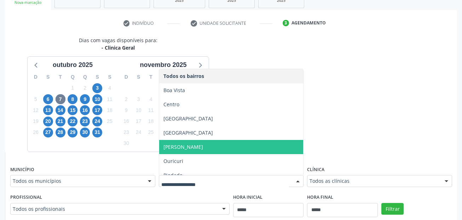
scroll to position [22, 0]
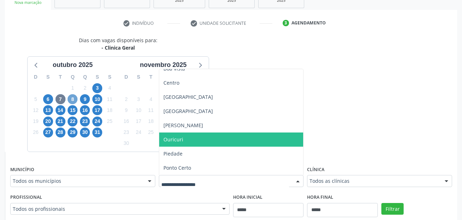
click at [71, 98] on span "8" at bounding box center [73, 99] width 10 height 10
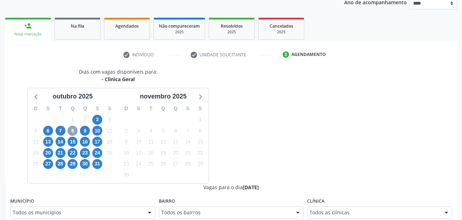
scroll to position [120, 0]
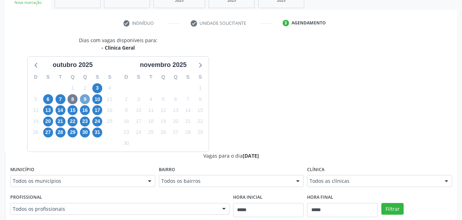
click at [87, 96] on span "9" at bounding box center [85, 99] width 10 height 10
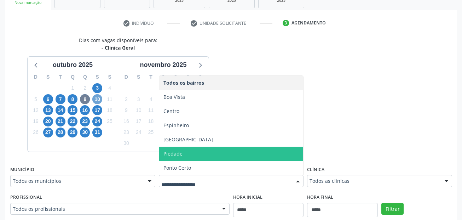
click at [96, 97] on span "10" at bounding box center [97, 99] width 10 height 10
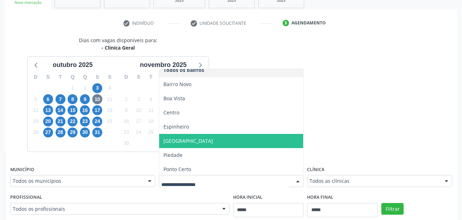
scroll to position [7, 0]
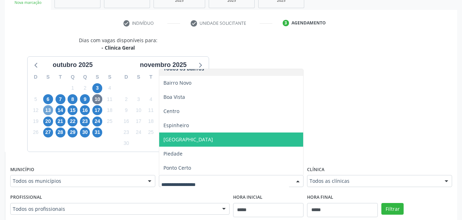
click at [46, 110] on span "13" at bounding box center [48, 110] width 10 height 10
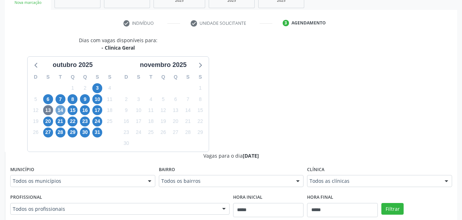
click at [60, 107] on span "14" at bounding box center [61, 110] width 10 height 10
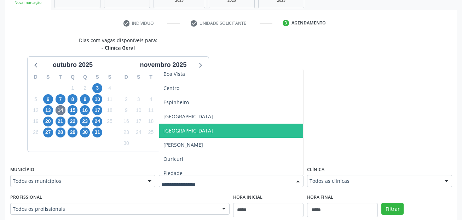
scroll to position [0, 0]
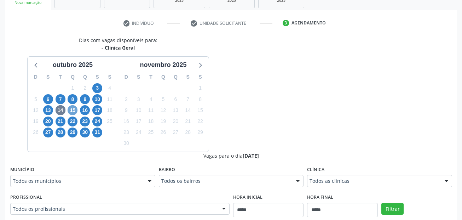
click at [73, 108] on span "15" at bounding box center [73, 110] width 10 height 10
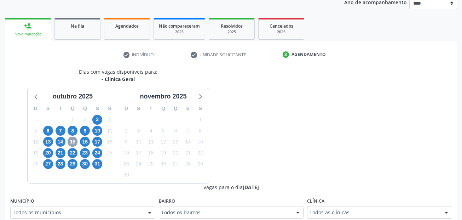
scroll to position [120, 0]
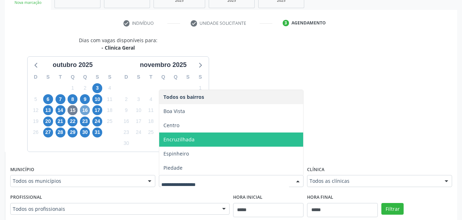
click at [85, 112] on span "16" at bounding box center [85, 110] width 10 height 10
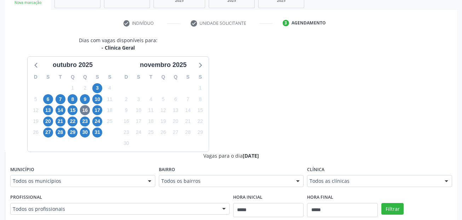
click at [188, 188] on fieldset "Bairro Todos os bairros Todos os bairros Boa Vista Centro Espinheiro Indianapol…" at bounding box center [231, 178] width 145 height 28
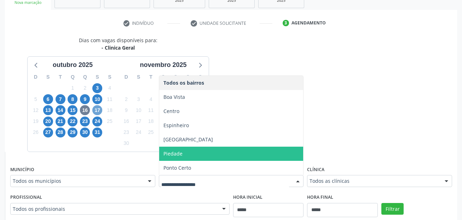
click at [97, 112] on span "17" at bounding box center [97, 110] width 10 height 10
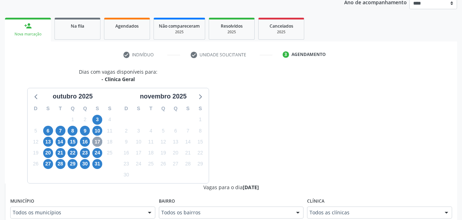
scroll to position [0, 0]
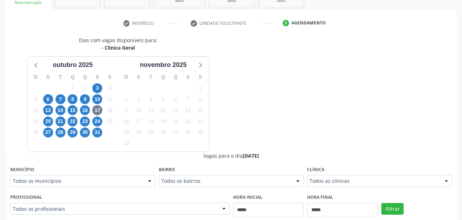
click at [192, 189] on fieldset "Bairro Todos os bairros Todos os bairros Bairro Novo Boa Vista Centro Espinheir…" at bounding box center [231, 178] width 145 height 28
drag, startPoint x: 194, startPoint y: 177, endPoint x: 193, endPoint y: 172, distance: 4.7
click at [194, 177] on div "Todos os bairros" at bounding box center [231, 181] width 145 height 12
click at [49, 121] on span "20" at bounding box center [48, 122] width 10 height 10
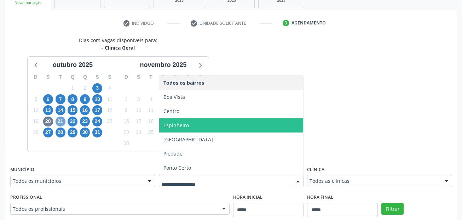
click at [62, 120] on span "21" at bounding box center [61, 122] width 10 height 10
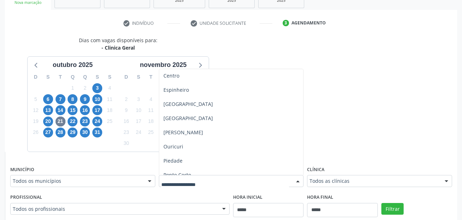
scroll to position [50, 0]
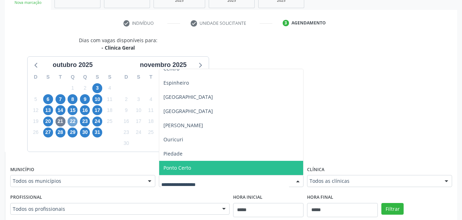
click at [72, 121] on span "22" at bounding box center [73, 122] width 10 height 10
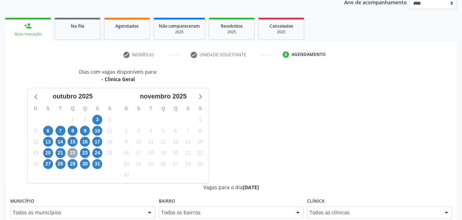
scroll to position [120, 0]
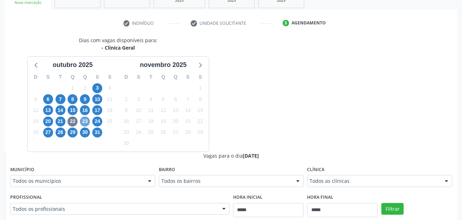
click at [83, 120] on span "23" at bounding box center [85, 122] width 10 height 10
click at [197, 188] on fieldset "Bairro Todos os bairros Todos os bairros Boa Vista Centro Espinheiro Indianapol…" at bounding box center [231, 178] width 145 height 28
click at [98, 120] on span "24" at bounding box center [97, 122] width 10 height 10
click at [208, 194] on div "Profissional Todos os profissionais Todos os profissionais Elias Jose de Melo F…" at bounding box center [120, 203] width 220 height 23
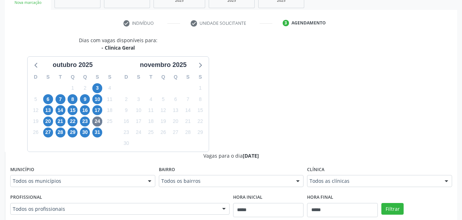
click at [209, 187] on fieldset "Bairro Todos os bairros Todos os bairros Bairro Novo Boa Viagem Boa Vista Centr…" at bounding box center [231, 178] width 145 height 28
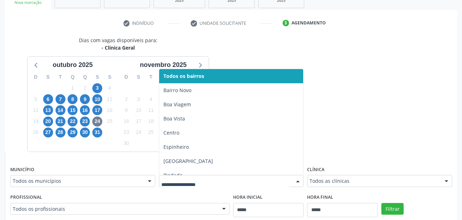
click at [211, 176] on div at bounding box center [231, 181] width 145 height 12
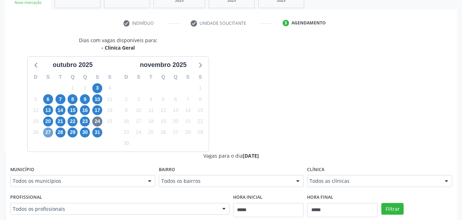
click at [48, 132] on span "27" at bounding box center [48, 132] width 10 height 10
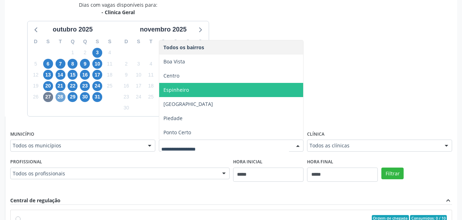
click at [65, 98] on span "28" at bounding box center [61, 97] width 10 height 10
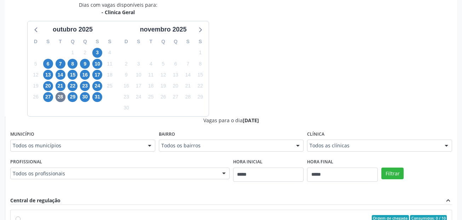
click at [199, 138] on div "Bairro Todos os bairros Todos os bairros 0 Boa Vista Centro Espinheiro Jardim B…" at bounding box center [231, 140] width 145 height 23
click at [72, 97] on span "29" at bounding box center [73, 97] width 10 height 10
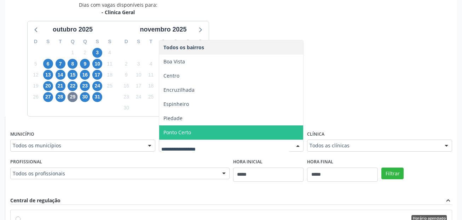
click at [184, 152] on input "text" at bounding box center [225, 149] width 128 height 14
click at [85, 98] on span "30" at bounding box center [85, 97] width 10 height 10
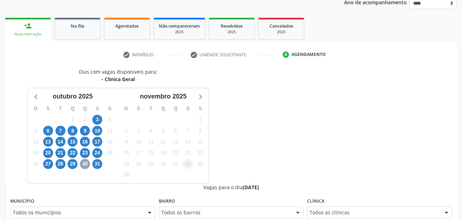
scroll to position [155, 0]
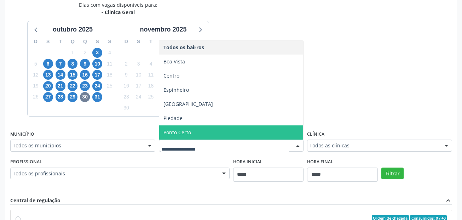
click at [196, 149] on input "text" at bounding box center [225, 149] width 128 height 14
click at [97, 96] on span "31" at bounding box center [97, 97] width 10 height 10
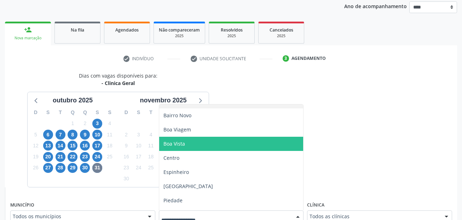
scroll to position [0, 0]
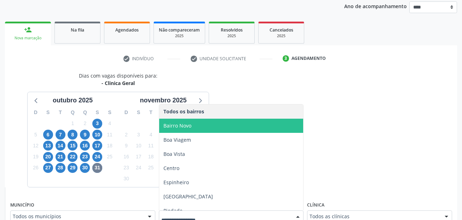
click at [199, 126] on span "Bairro Novo" at bounding box center [231, 126] width 144 height 14
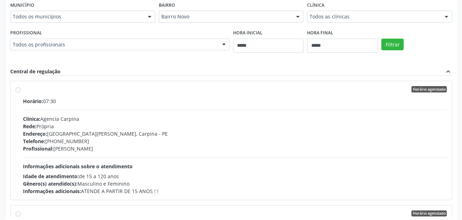
scroll to position [297, 0]
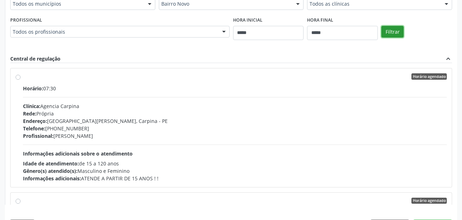
click at [392, 29] on button "Filtrar" at bounding box center [393, 32] width 22 height 12
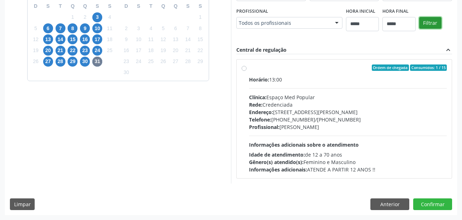
scroll to position [182, 0]
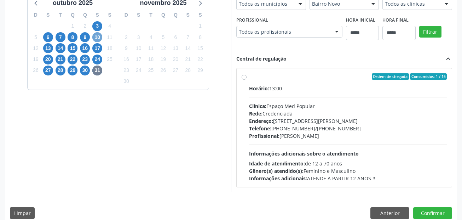
click at [100, 36] on span "10" at bounding box center [97, 37] width 10 height 10
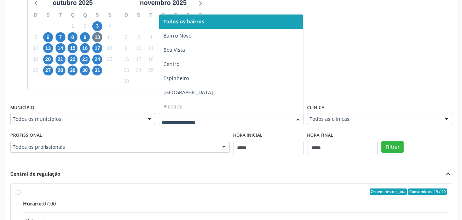
click at [212, 123] on div at bounding box center [231, 119] width 145 height 12
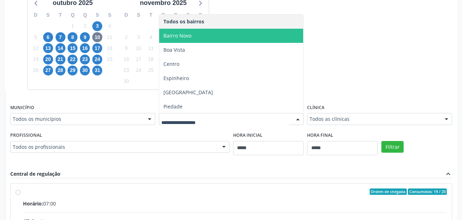
click at [193, 36] on span "Bairro Novo" at bounding box center [231, 36] width 144 height 14
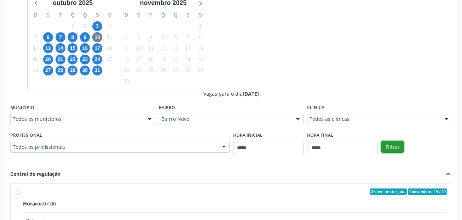
click at [386, 147] on button "Filtrar" at bounding box center [393, 147] width 22 height 12
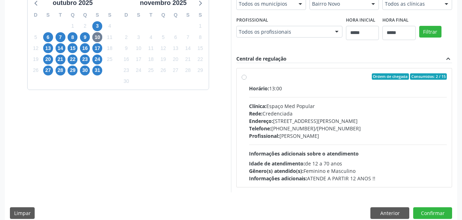
click at [292, 99] on div "Horário: 13:00 Clínica: Espaço Med Popular Rede: Credenciada Endereço: Avenida …" at bounding box center [348, 133] width 198 height 97
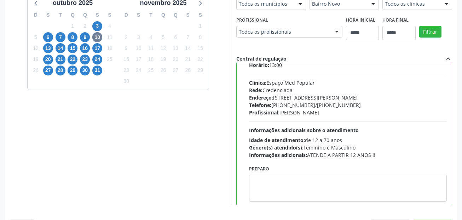
scroll to position [35, 0]
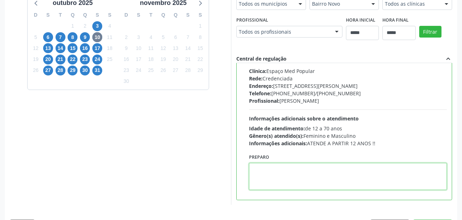
click at [286, 175] on textarea at bounding box center [348, 176] width 198 height 27
paste textarea "**********"
click at [286, 175] on textarea "**********" at bounding box center [348, 176] width 198 height 27
click at [306, 170] on textarea "**********" at bounding box center [348, 176] width 198 height 27
type textarea "**********"
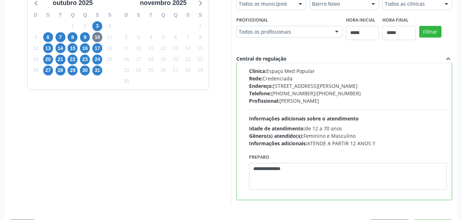
click at [153, 161] on div "Dias com vagas disponíveis para: - Clinica Geral outubro 2025 D S T Q Q S S 28 …" at bounding box center [118, 90] width 226 height 230
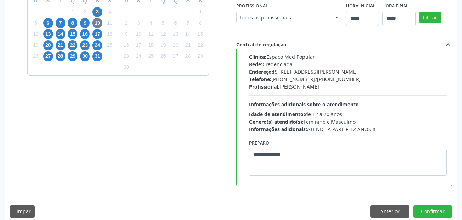
scroll to position [203, 0]
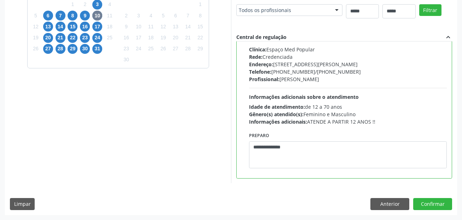
drag, startPoint x: 418, startPoint y: 180, endPoint x: 278, endPoint y: 197, distance: 140.9
click at [278, 197] on div "Dias com vagas disponíveis para: - Clinica Geral outubro 2025 D S T Q Q S S 28 …" at bounding box center [231, 84] width 453 height 262
click at [425, 204] on button "Confirmar" at bounding box center [433, 204] width 39 height 12
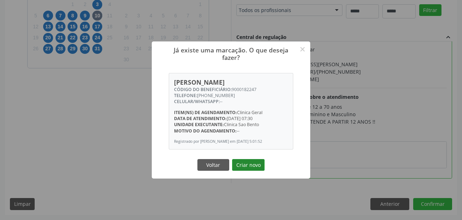
click at [244, 168] on button "Criar novo" at bounding box center [248, 165] width 33 height 12
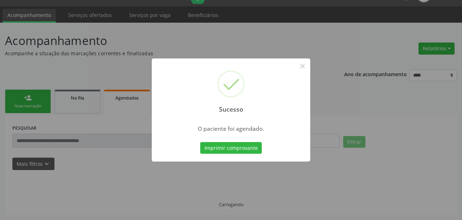
scroll to position [16, 0]
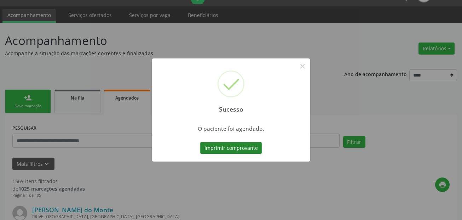
click at [251, 145] on button "Imprimir comprovante" at bounding box center [231, 148] width 62 height 12
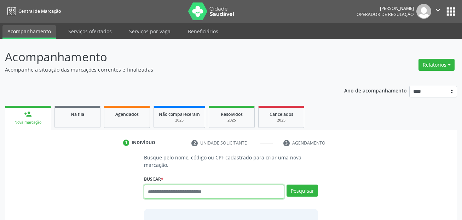
click at [172, 191] on input "text" at bounding box center [214, 191] width 141 height 14
click at [255, 191] on input "text" at bounding box center [214, 191] width 141 height 14
type input "***"
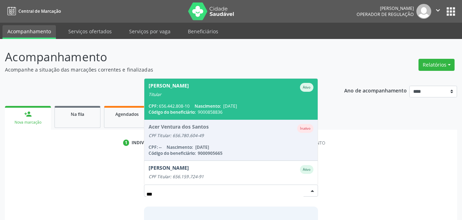
click at [214, 102] on span "[PERSON_NAME] Ativo Titular CPF: 656.442.808-10 Nascimento: [DATE] Código do be…" at bounding box center [231, 99] width 174 height 41
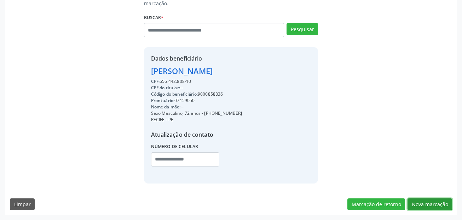
click at [426, 204] on button "Nova marcação" at bounding box center [430, 204] width 45 height 12
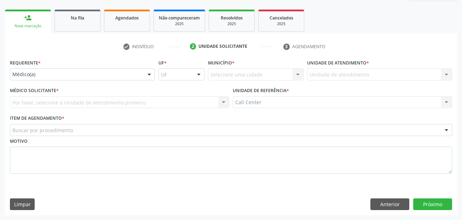
scroll to position [96, 0]
drag, startPoint x: 37, startPoint y: 73, endPoint x: 40, endPoint y: 76, distance: 4.8
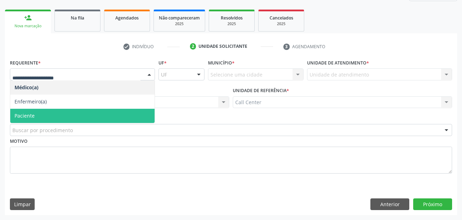
click at [47, 118] on span "Paciente" at bounding box center [82, 116] width 144 height 14
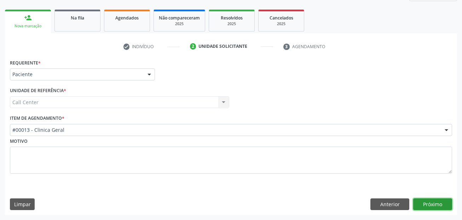
click at [433, 201] on button "Próximo" at bounding box center [433, 204] width 39 height 12
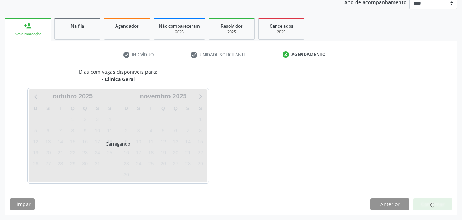
scroll to position [88, 0]
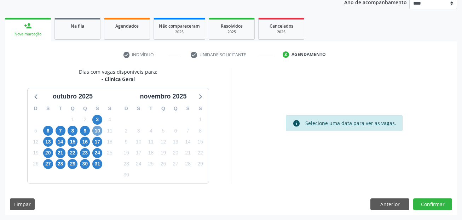
click at [100, 126] on span "10" at bounding box center [97, 131] width 10 height 10
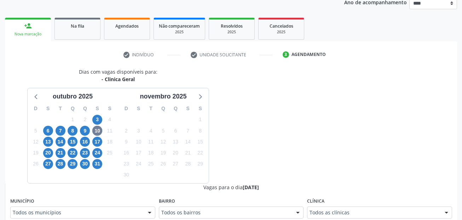
scroll to position [91, 0]
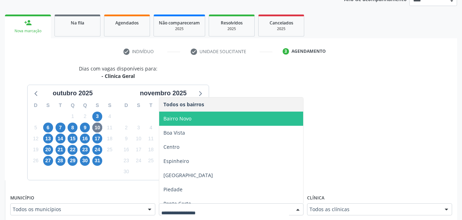
click at [214, 118] on span "Bairro Novo" at bounding box center [231, 119] width 144 height 14
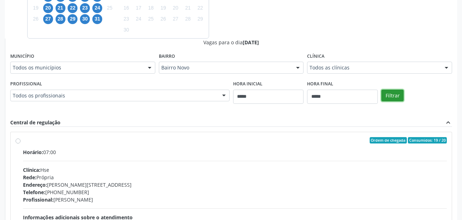
click at [395, 95] on button "Filtrar" at bounding box center [393, 96] width 22 height 12
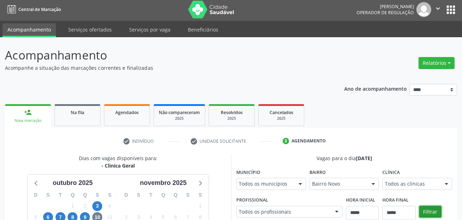
scroll to position [0, 0]
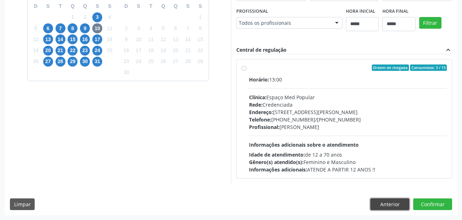
drag, startPoint x: 379, startPoint y: 205, endPoint x: 322, endPoint y: 184, distance: 60.8
click at [379, 205] on button "Anterior" at bounding box center [390, 204] width 39 height 12
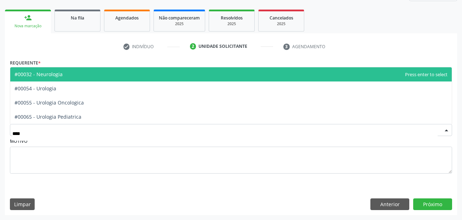
type input "*****"
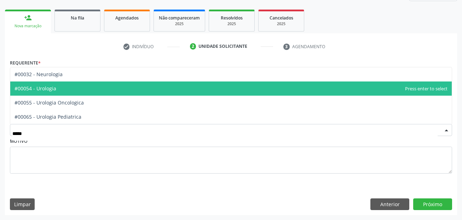
click at [100, 88] on span "#00054 - Urologia" at bounding box center [231, 88] width 442 height 14
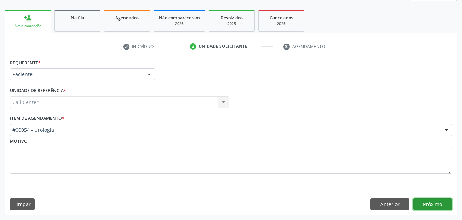
click at [430, 203] on button "Próximo" at bounding box center [433, 204] width 39 height 12
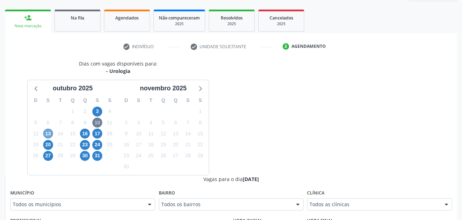
click at [50, 136] on span "13" at bounding box center [48, 134] width 10 height 10
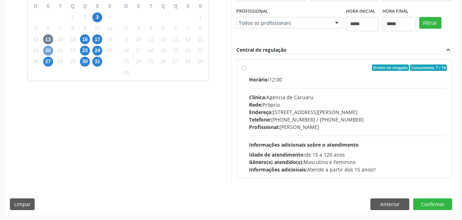
click at [44, 53] on span "20" at bounding box center [48, 51] width 10 height 10
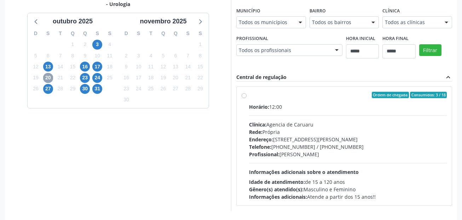
scroll to position [120, 0]
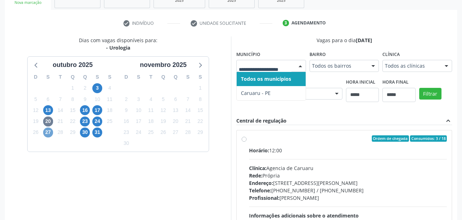
click at [47, 133] on span "27" at bounding box center [48, 132] width 10 height 10
click at [100, 132] on span "31" at bounding box center [97, 132] width 10 height 10
click at [87, 132] on span "30" at bounding box center [85, 132] width 10 height 10
click at [96, 121] on span "24" at bounding box center [97, 122] width 10 height 10
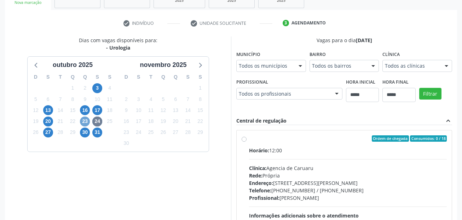
click at [85, 124] on span "23" at bounding box center [85, 122] width 10 height 10
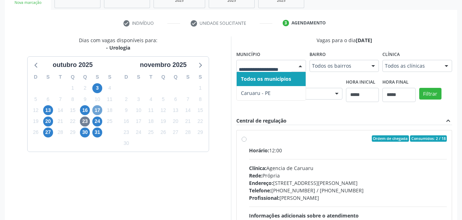
click at [94, 108] on span "17" at bounding box center [97, 110] width 10 height 10
click at [84, 110] on span "16" at bounding box center [85, 110] width 10 height 10
click at [51, 109] on span "13" at bounding box center [48, 110] width 10 height 10
click at [255, 64] on input "text" at bounding box center [265, 69] width 53 height 14
click at [128, 157] on div "Dias com vagas disponíveis para: - Urologia [DATE] D S T Q Q S S 28 29 30 1 2 3…" at bounding box center [118, 144] width 226 height 217
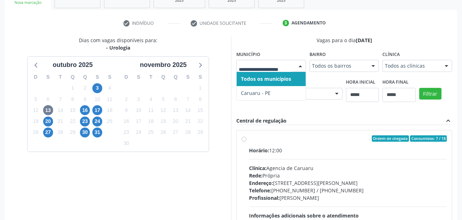
click at [257, 66] on input "text" at bounding box center [265, 69] width 53 height 14
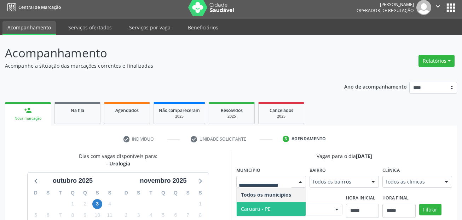
scroll to position [0, 0]
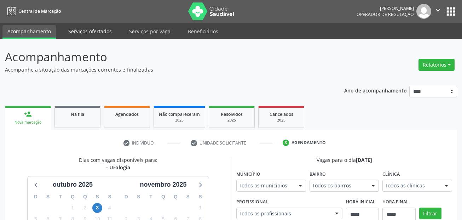
click at [97, 33] on link "Serviços ofertados" at bounding box center [89, 31] width 53 height 12
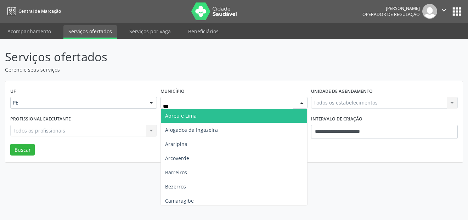
type input "****"
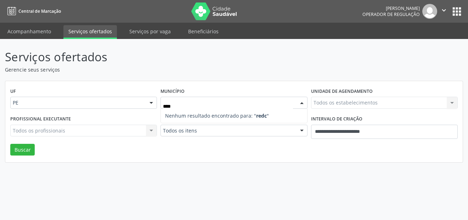
drag, startPoint x: 189, startPoint y: 104, endPoint x: 55, endPoint y: 4, distance: 168.5
click at [144, 70] on div "Serviços ofertados Gerencie seus serviços UF PE PE Nenhum resultado encontrado …" at bounding box center [234, 105] width 458 height 114
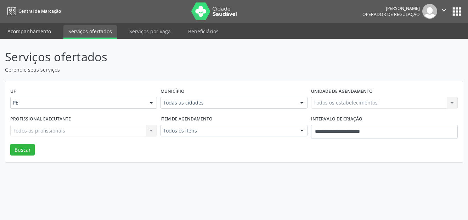
click at [33, 27] on link "Acompanhamento" at bounding box center [28, 31] width 53 height 12
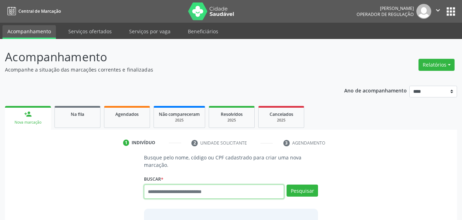
click at [213, 187] on input "text" at bounding box center [214, 191] width 141 height 14
type input "****"
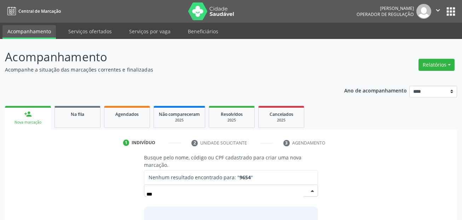
type input "***"
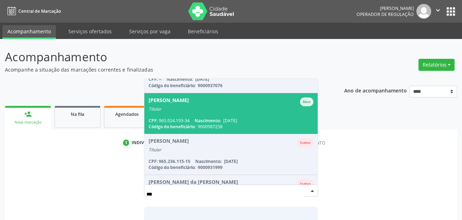
scroll to position [276, 0]
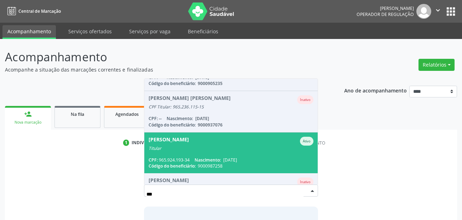
click at [248, 154] on span "[PERSON_NAME] Pontual Ativo Titular CPF: 965.924.193-34 Nascimento: [DATE] Códi…" at bounding box center [231, 152] width 174 height 41
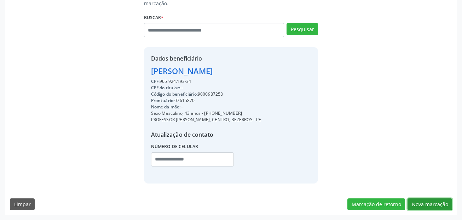
click at [438, 198] on button "Nova marcação" at bounding box center [430, 204] width 45 height 12
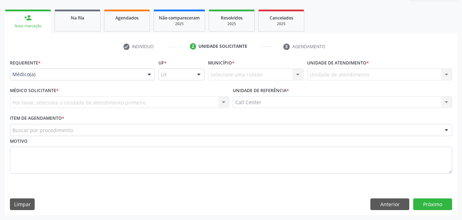
scroll to position [96, 0]
click at [86, 81] on div "Requerente * Médico(a) Médico(a) Enfermeiro(a) Paciente Nenhum resultado encont…" at bounding box center [82, 71] width 149 height 28
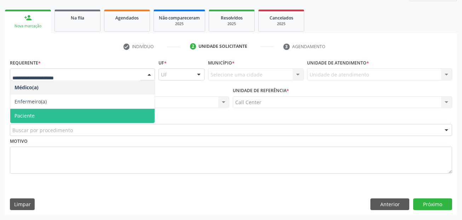
click at [64, 114] on span "Paciente" at bounding box center [82, 116] width 144 height 14
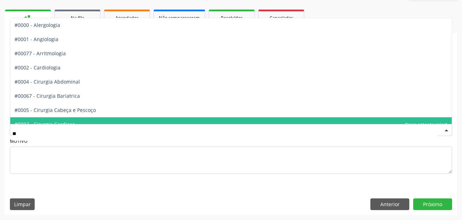
type input "***"
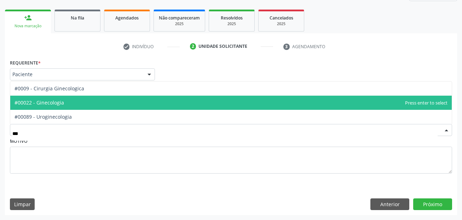
click at [54, 107] on span "#00022 - Ginecologia" at bounding box center [231, 103] width 442 height 14
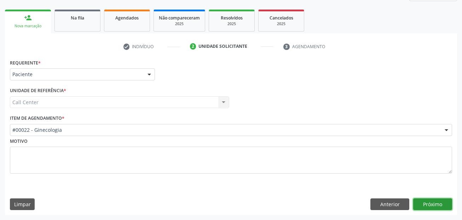
click at [422, 206] on button "Próximo" at bounding box center [433, 204] width 39 height 12
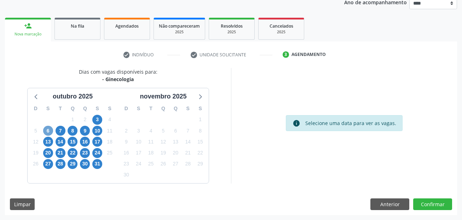
click at [50, 130] on span "6" at bounding box center [48, 131] width 10 height 10
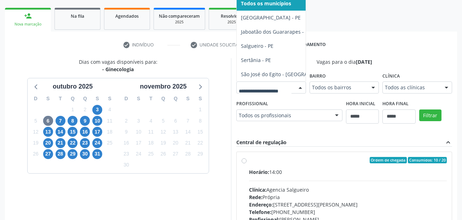
scroll to position [162, 0]
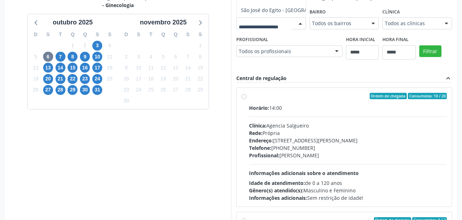
click at [304, 75] on div "Dias com vagas disponíveis para: - Ginecologia outubro 2025 D S T Q Q S S 28 29…" at bounding box center [231, 109] width 453 height 230
click at [63, 57] on span "7" at bounding box center [61, 57] width 10 height 10
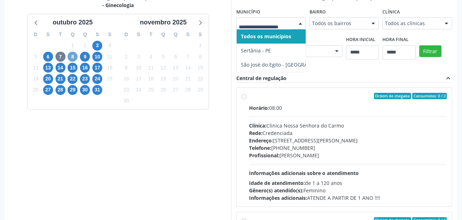
click at [76, 53] on span "8" at bounding box center [73, 57] width 10 height 10
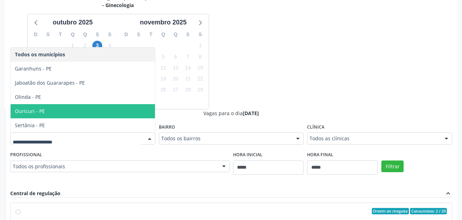
click at [300, 60] on div "Dias com vagas disponíveis para: - Ginecologia outubro 2025 D S T Q Q S S 28 29…" at bounding box center [231, 166] width 453 height 345
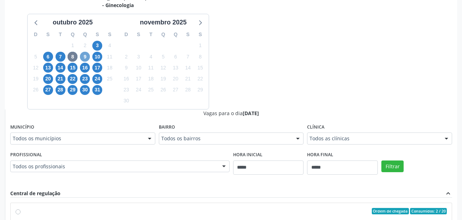
click at [83, 57] on span "9" at bounding box center [85, 57] width 10 height 10
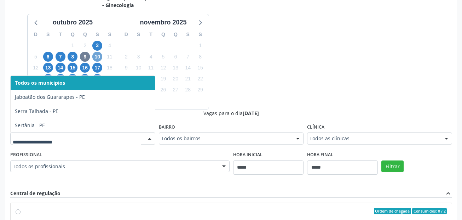
click at [98, 55] on span "10" at bounding box center [97, 57] width 10 height 10
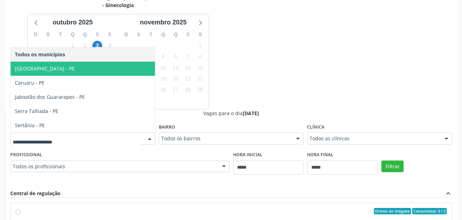
click at [242, 63] on div "Dias com vagas disponíveis para: - Ginecologia [DATE] D S T Q Q S S 28 29 30 1 …" at bounding box center [231, 166] width 453 height 345
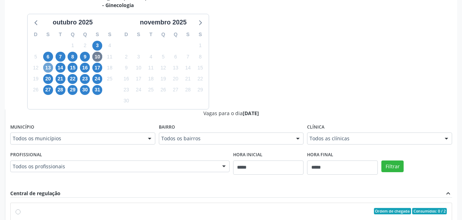
click at [47, 68] on span "13" at bounding box center [48, 68] width 10 height 10
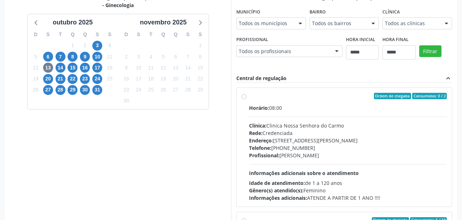
click at [334, 41] on div "Dias com vagas disponíveis para: - Ginecologia outubro 2025 D S T Q Q S S 28 29…" at bounding box center [231, 109] width 453 height 230
click at [60, 67] on span "14" at bounding box center [61, 68] width 10 height 10
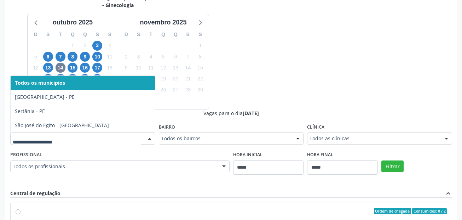
click at [254, 65] on div "Dias com vagas disponíveis para: - Ginecologia outubro 2025 D S T Q Q S S 28 29…" at bounding box center [231, 166] width 453 height 345
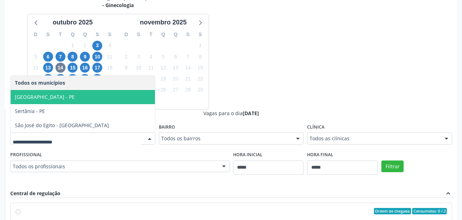
click at [39, 95] on span "[GEOGRAPHIC_DATA] - PE" at bounding box center [83, 97] width 144 height 14
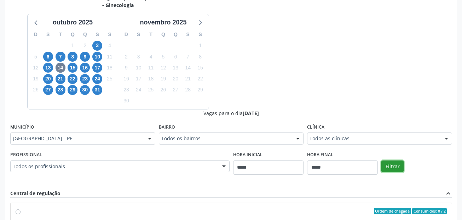
click at [387, 165] on button "Filtrar" at bounding box center [393, 166] width 22 height 12
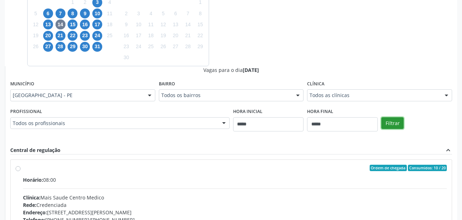
scroll to position [270, 0]
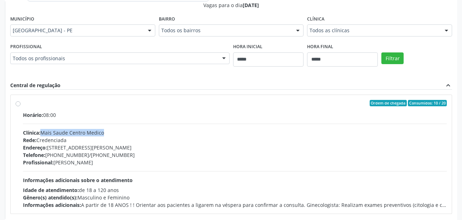
drag, startPoint x: 43, startPoint y: 133, endPoint x: 106, endPoint y: 131, distance: 63.4
click at [106, 131] on div "Clínica: Mais Saude Centro Medico" at bounding box center [235, 132] width 424 height 7
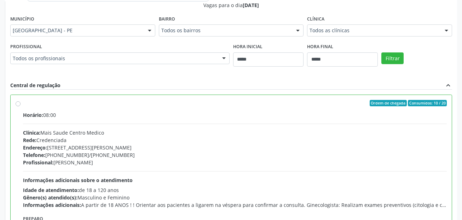
click at [151, 72] on div "Profissional Todos os profissionais Todos os profissionais Geraldo Bezerra Saro…" at bounding box center [119, 57] width 223 height 33
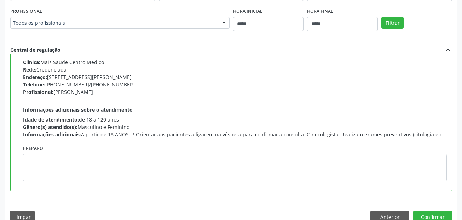
scroll to position [318, 0]
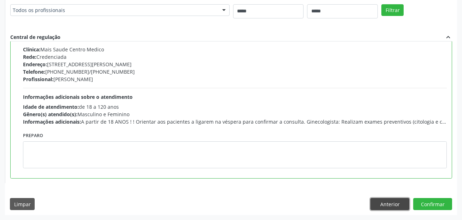
drag, startPoint x: 376, startPoint y: 206, endPoint x: 374, endPoint y: 199, distance: 7.6
click at [377, 206] on button "Anterior" at bounding box center [390, 204] width 39 height 12
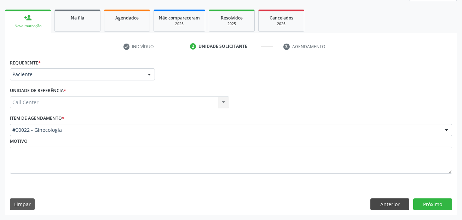
scroll to position [96, 0]
click at [374, 201] on button "Anterior" at bounding box center [390, 204] width 39 height 12
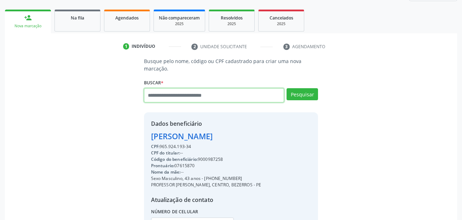
click at [194, 94] on input "text" at bounding box center [214, 95] width 141 height 14
paste input "**********"
type input "**********"
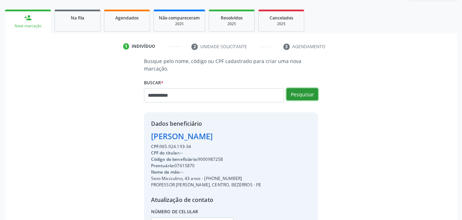
click at [297, 98] on button "Pesquisar" at bounding box center [303, 94] width 32 height 12
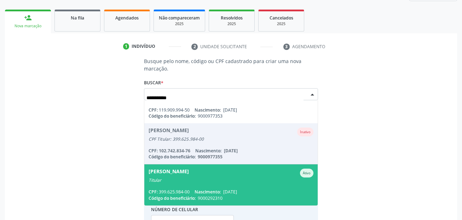
click at [256, 176] on div "Maria Ines Silva de Almeida Ativo" at bounding box center [231, 173] width 165 height 9
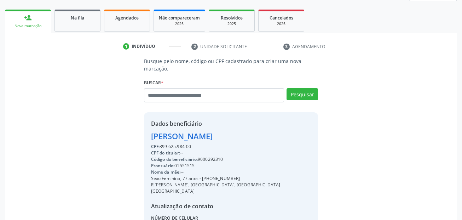
click at [204, 178] on div "Sexo Feminino, 77 anos - (81) 99773-9965" at bounding box center [231, 178] width 160 height 6
drag, startPoint x: 202, startPoint y: 178, endPoint x: 238, endPoint y: 179, distance: 36.1
click at [238, 179] on div "Sexo Feminino, 77 anos - (81) 99773-9965" at bounding box center [231, 178] width 160 height 6
copy div "(81) 99773-9965"
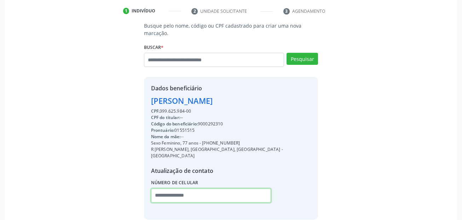
drag, startPoint x: 165, startPoint y: 187, endPoint x: 176, endPoint y: 188, distance: 11.0
click at [165, 188] on input "text" at bounding box center [211, 195] width 120 height 14
paste input "**********"
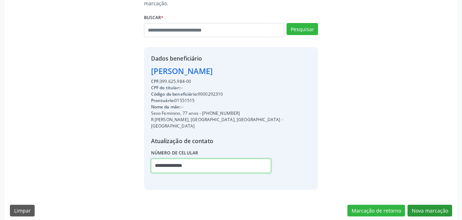
type input "**********"
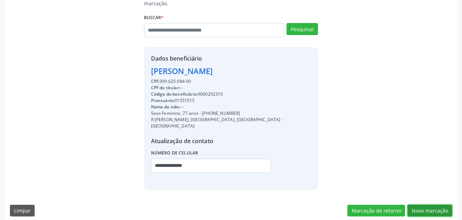
click at [437, 205] on button "Nova marcação" at bounding box center [430, 211] width 45 height 12
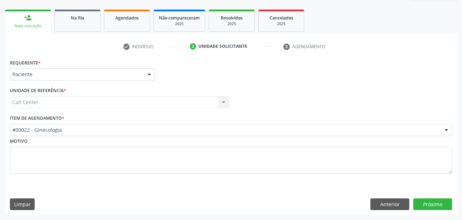
scroll to position [96, 0]
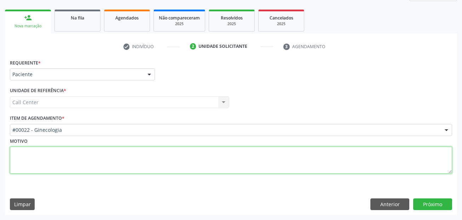
click at [206, 150] on textarea at bounding box center [231, 160] width 443 height 27
paste textarea "**********"
type textarea "**********"
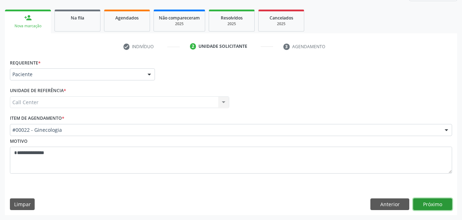
click at [432, 204] on button "Próximo" at bounding box center [433, 204] width 39 height 12
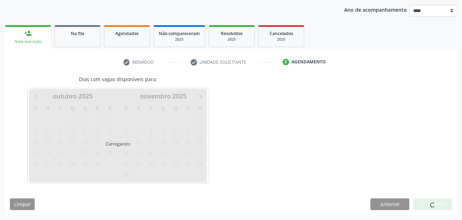
scroll to position [81, 0]
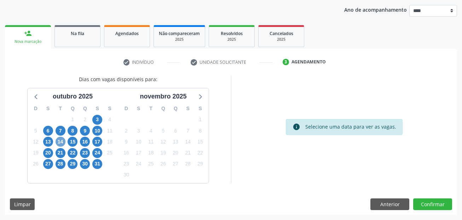
click at [59, 142] on span "14" at bounding box center [61, 142] width 10 height 10
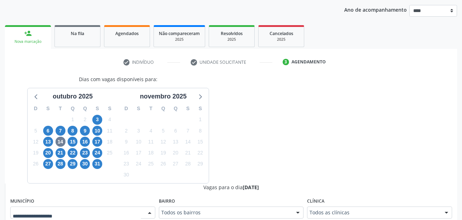
scroll to position [84, 0]
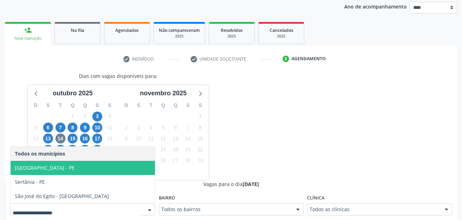
click at [64, 165] on span "[GEOGRAPHIC_DATA] - PE" at bounding box center [83, 168] width 144 height 14
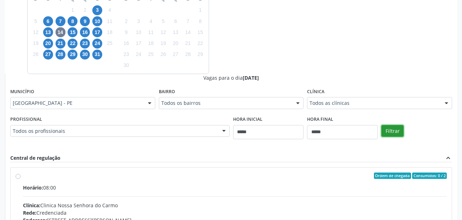
click at [390, 130] on button "Filtrar" at bounding box center [393, 131] width 22 height 12
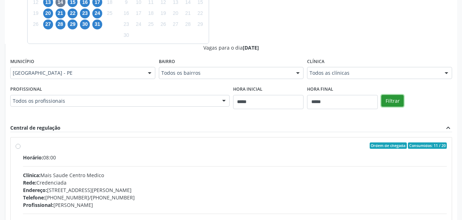
scroll to position [261, 0]
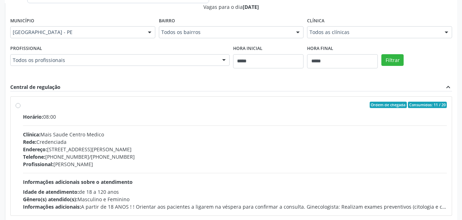
click at [141, 111] on label "Ordem de chegada Consumidos: 11 / 20 Horário: 08:00 Clínica: Mais Saude Centro …" at bounding box center [235, 156] width 424 height 109
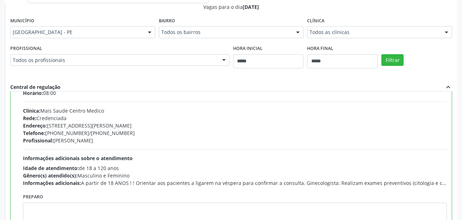
scroll to position [35, 0]
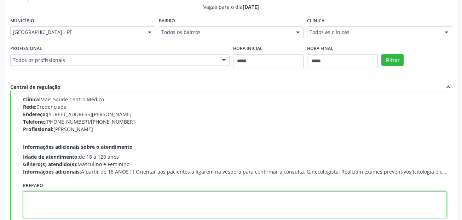
click at [80, 209] on textarea at bounding box center [235, 204] width 424 height 27
paste textarea "**********"
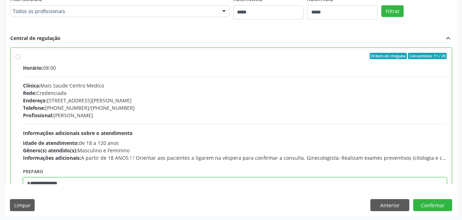
scroll to position [311, 0]
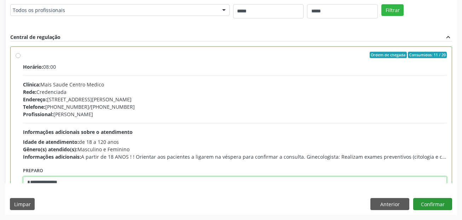
type textarea "**********"
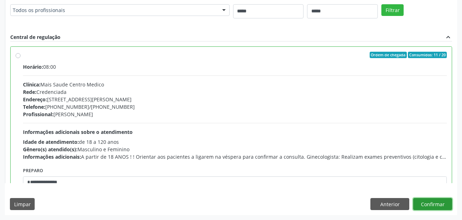
click at [443, 205] on button "Confirmar" at bounding box center [433, 204] width 39 height 12
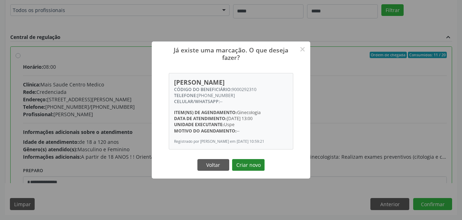
click at [246, 163] on button "Criar novo" at bounding box center [248, 165] width 33 height 12
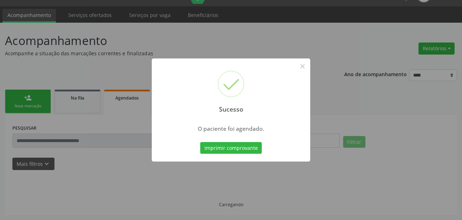
scroll to position [16, 0]
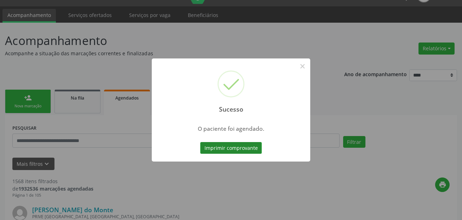
click at [237, 146] on button "Imprimir comprovante" at bounding box center [231, 148] width 62 height 12
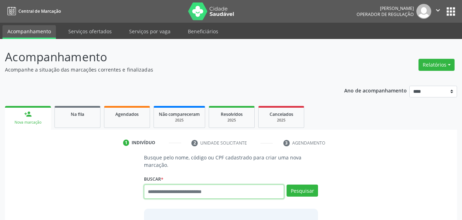
click at [210, 193] on input "text" at bounding box center [214, 191] width 141 height 14
type input "***"
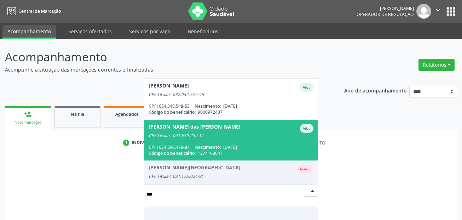
click at [228, 130] on div "[PERSON_NAME] das [PERSON_NAME]" at bounding box center [195, 128] width 92 height 9
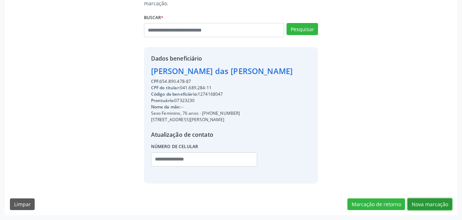
click at [437, 202] on button "Nova marcação" at bounding box center [430, 204] width 45 height 12
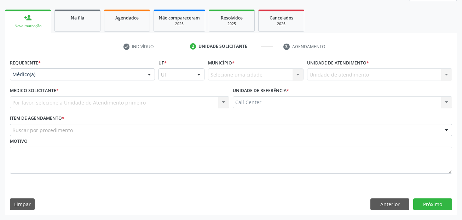
click at [110, 100] on div "Por favor, selecione a Unidade de Atendimento primeiro Nenhum resultado encontr…" at bounding box center [120, 102] width 220 height 12
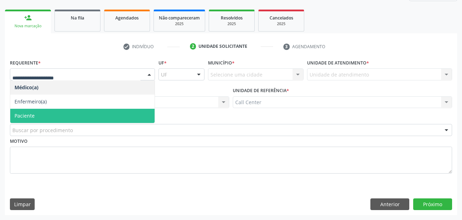
click at [67, 110] on span "Paciente" at bounding box center [82, 116] width 144 height 14
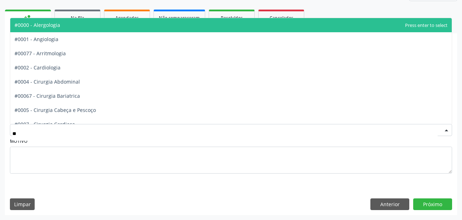
type input "***"
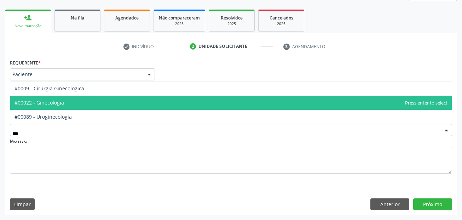
click at [50, 99] on span "#00022 - Ginecologia" at bounding box center [40, 102] width 50 height 7
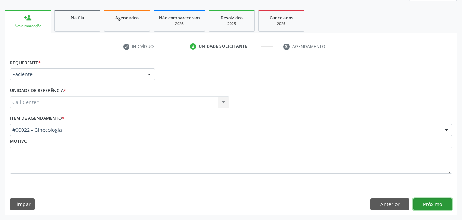
click at [437, 206] on button "Próximo" at bounding box center [433, 204] width 39 height 12
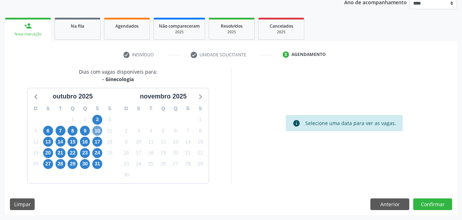
click at [95, 130] on span "10" at bounding box center [97, 131] width 10 height 10
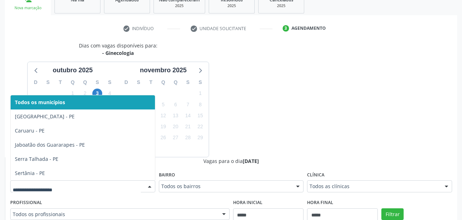
scroll to position [127, 0]
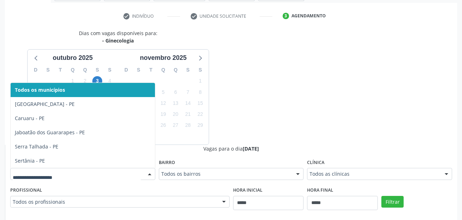
click at [392, 88] on div "Dias com vagas disponíveis para: - Ginecologia outubro 2025 D S T Q Q S S 28 29…" at bounding box center [231, 201] width 453 height 345
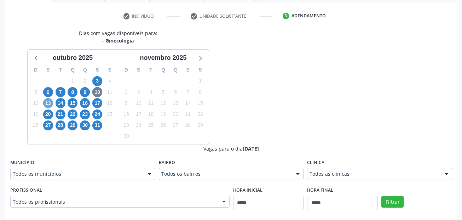
click at [48, 100] on span "13" at bounding box center [48, 103] width 10 height 10
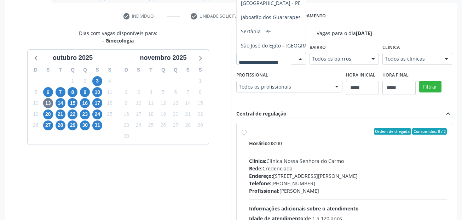
click at [255, 88] on div "Dias com vagas disponíveis para: - Ginecologia outubro 2025 D S T Q Q S S 28 29…" at bounding box center [231, 144] width 453 height 230
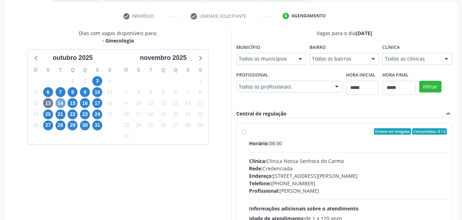
click at [63, 101] on span "14" at bounding box center [61, 103] width 10 height 10
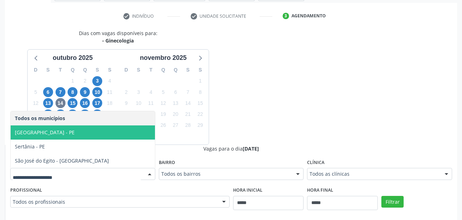
click at [50, 137] on span "Recife - PE" at bounding box center [83, 132] width 144 height 14
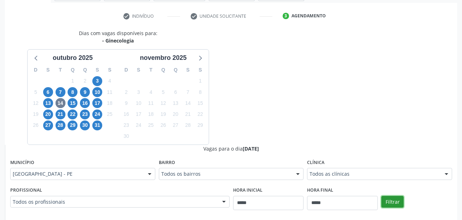
click at [396, 201] on button "Filtrar" at bounding box center [393, 202] width 22 height 12
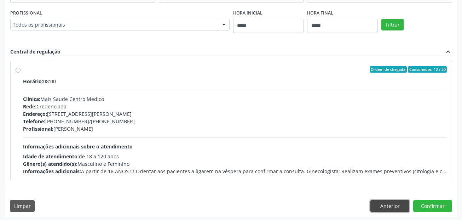
click at [398, 204] on button "Anterior" at bounding box center [390, 206] width 39 height 12
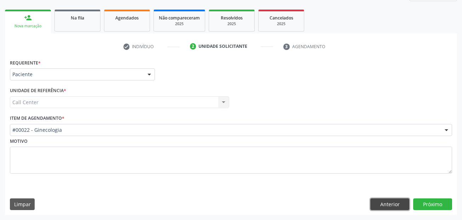
click at [398, 204] on button "Anterior" at bounding box center [390, 204] width 39 height 12
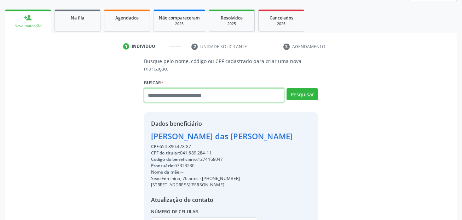
click at [196, 94] on input "text" at bounding box center [214, 95] width 141 height 14
paste input "**********"
type input "**********"
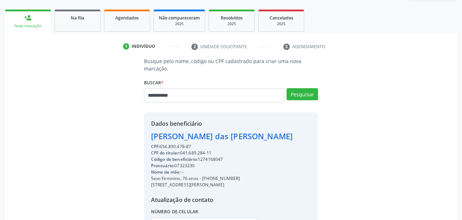
click at [305, 87] on div "Buscar * Maria das Dores Maura de Souza Antonia Maria Goncalves Manolaque Ativo…" at bounding box center [231, 92] width 175 height 30
click at [305, 90] on button "Pesquisar" at bounding box center [303, 94] width 32 height 12
type input "**********"
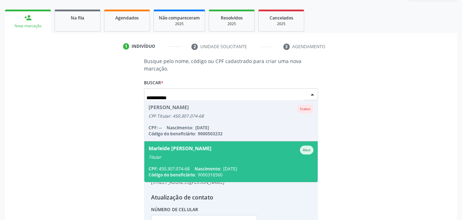
click at [206, 163] on span "Marleide Maria de Souza Ativo Titular CPF: 450.307.074-68 Nascimento: 19/06/195…" at bounding box center [231, 161] width 174 height 41
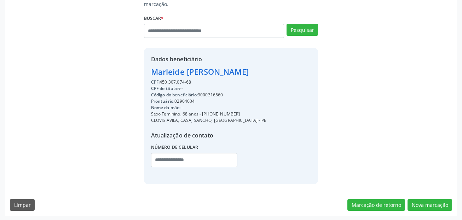
scroll to position [161, 0]
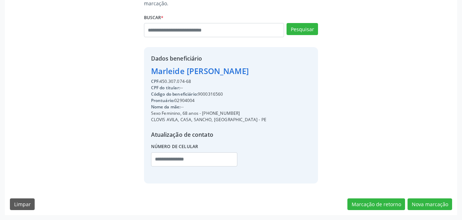
drag, startPoint x: 203, startPoint y: 114, endPoint x: 242, endPoint y: 115, distance: 39.0
click at [242, 115] on div "Sexo Feminino, 68 anos - (81) 98870-3498" at bounding box center [209, 113] width 116 height 6
copy div "(81) 98870-3498"
click at [159, 158] on input "text" at bounding box center [194, 159] width 87 height 14
paste input "**********"
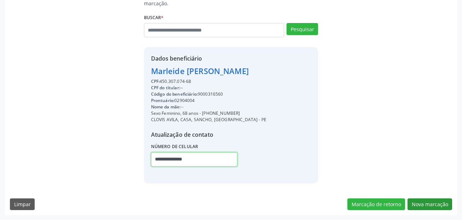
type input "**********"
click at [442, 209] on button "Nova marcação" at bounding box center [430, 204] width 45 height 12
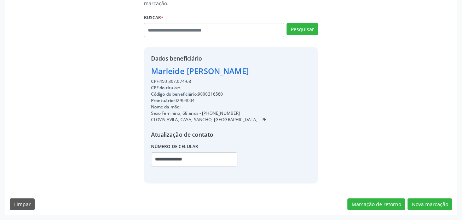
scroll to position [96, 0]
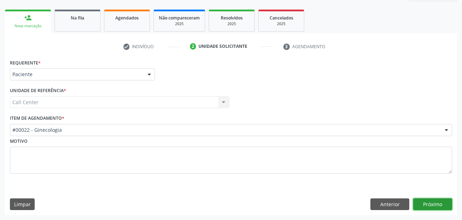
click at [427, 200] on button "Próximo" at bounding box center [433, 204] width 39 height 12
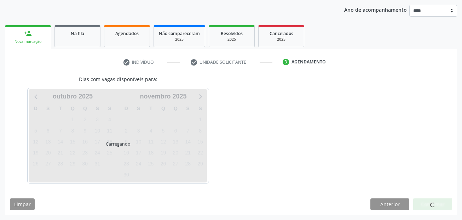
scroll to position [81, 0]
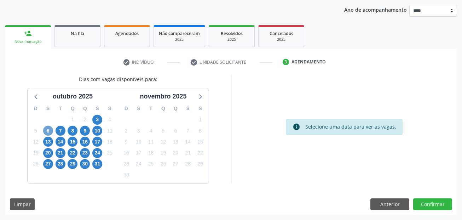
click at [45, 128] on span "6" at bounding box center [48, 131] width 10 height 10
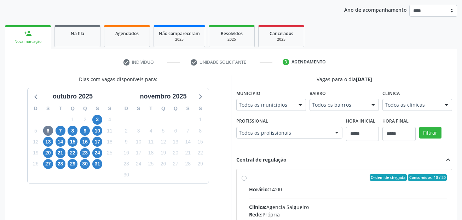
scroll to position [84, 0]
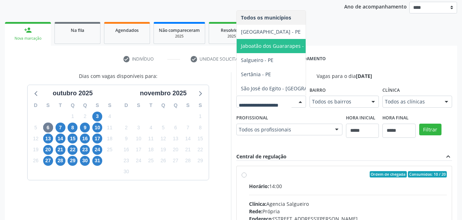
click at [241, 49] on span "Jaboatão dos Guararapes - PE" at bounding box center [276, 45] width 70 height 7
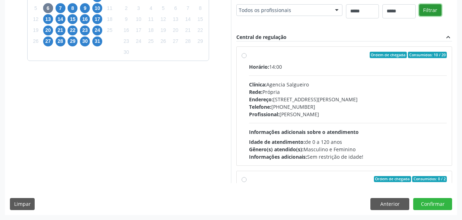
click at [420, 16] on button "Filtrar" at bounding box center [431, 10] width 22 height 12
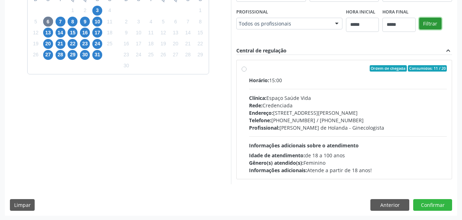
scroll to position [191, 0]
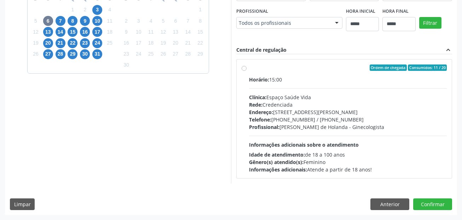
click at [286, 126] on div "Profissional: Ana Lúcia Vilanova de Holanda - Ginecologista" at bounding box center [348, 126] width 198 height 7
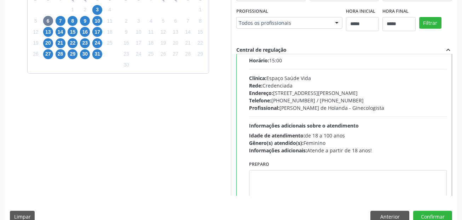
scroll to position [35, 0]
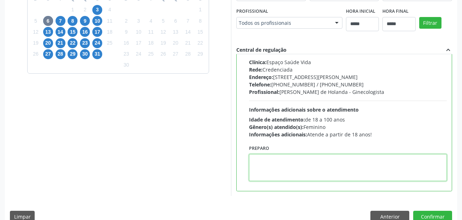
click at [307, 161] on textarea at bounding box center [348, 167] width 198 height 27
paste textarea "**********"
type textarea "**********"
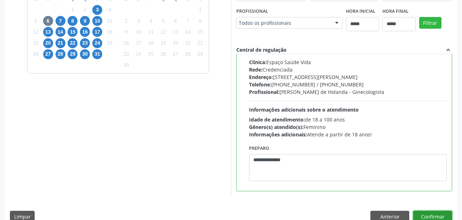
drag, startPoint x: 436, startPoint y: 215, endPoint x: 397, endPoint y: 192, distance: 45.2
click at [437, 215] on button "Confirmar" at bounding box center [433, 217] width 39 height 12
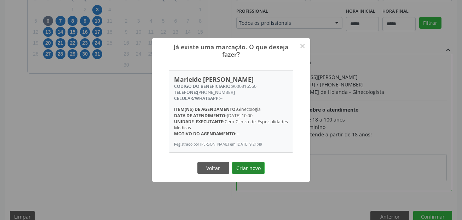
click at [254, 170] on button "Criar novo" at bounding box center [248, 168] width 33 height 12
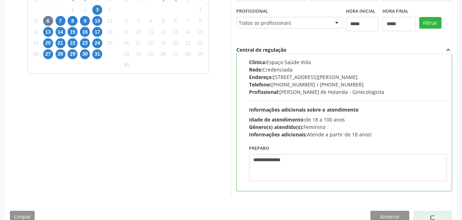
scroll to position [16, 0]
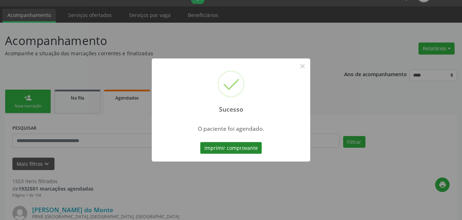
click at [244, 148] on button "Imprimir comprovante" at bounding box center [231, 148] width 62 height 12
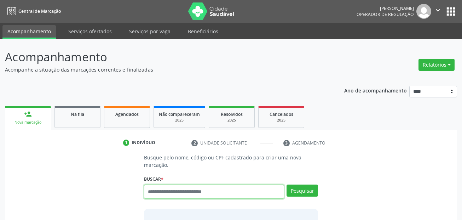
click at [169, 185] on input "text" at bounding box center [214, 191] width 141 height 14
click at [169, 191] on input "text" at bounding box center [214, 191] width 141 height 14
type input "**********"
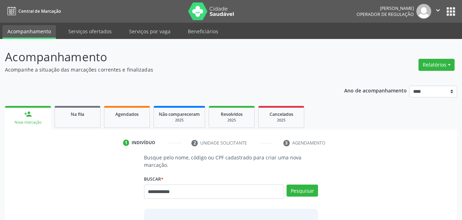
click at [319, 194] on div "**********" at bounding box center [231, 210] width 184 height 112
click at [306, 190] on button "Pesquisar" at bounding box center [303, 190] width 32 height 12
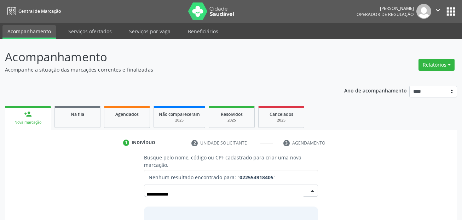
click at [202, 195] on input "**********" at bounding box center [226, 194] width 158 height 14
type input "**********"
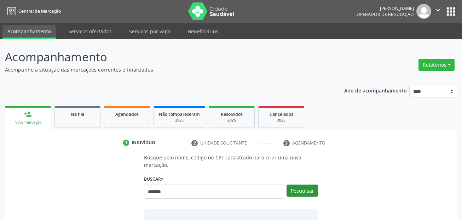
type input "*******"
click at [304, 188] on button "Pesquisar" at bounding box center [303, 190] width 32 height 12
type input "*******"
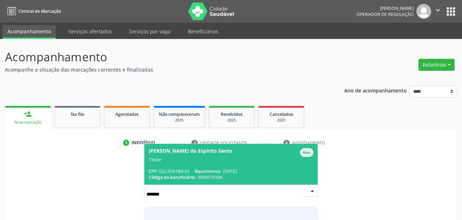
click at [221, 171] on span "Nascimento:" at bounding box center [208, 171] width 26 height 6
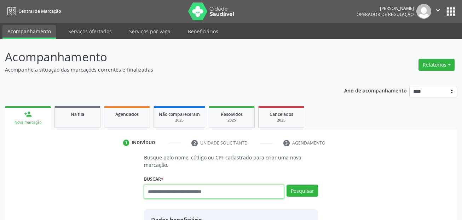
click at [227, 189] on input "text" at bounding box center [214, 191] width 141 height 14
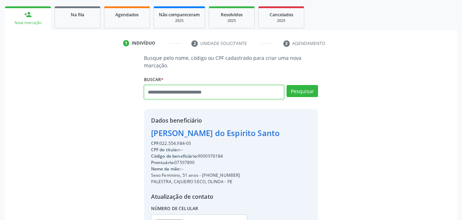
scroll to position [106, 0]
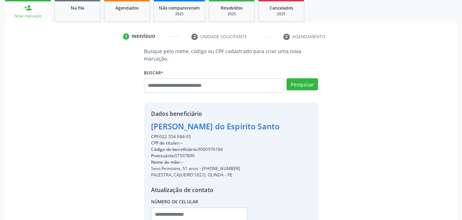
drag, startPoint x: 202, startPoint y: 169, endPoint x: 242, endPoint y: 169, distance: 39.7
click at [242, 169] on div "Sexo Feminino, 51 anos - [PHONE_NUMBER]" at bounding box center [215, 168] width 129 height 6
copy div "[PHONE_NUMBER]"
click at [159, 214] on input "text" at bounding box center [199, 215] width 97 height 14
paste input "**********"
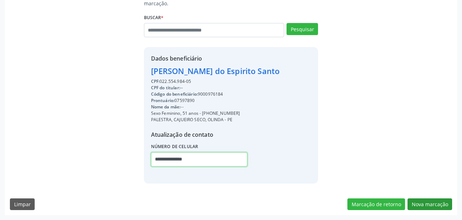
type input "**********"
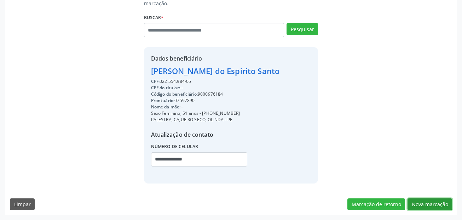
click at [439, 205] on button "Nova marcação" at bounding box center [430, 204] width 45 height 12
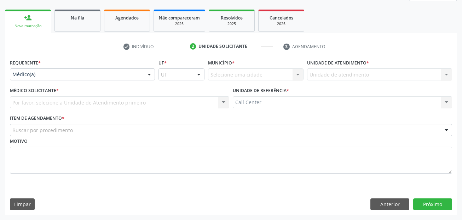
scroll to position [96, 0]
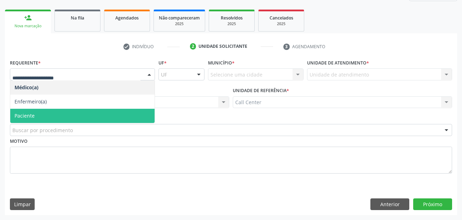
click at [70, 120] on span "Paciente" at bounding box center [82, 116] width 144 height 14
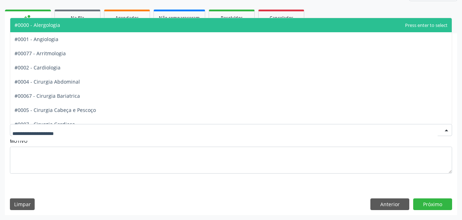
click at [73, 130] on div at bounding box center [231, 130] width 443 height 12
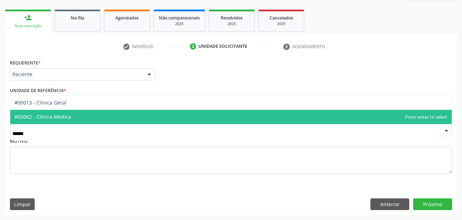
type input "*****"
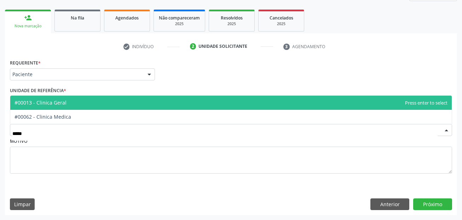
click at [67, 103] on span "#00013 - Clinica Geral" at bounding box center [231, 103] width 442 height 14
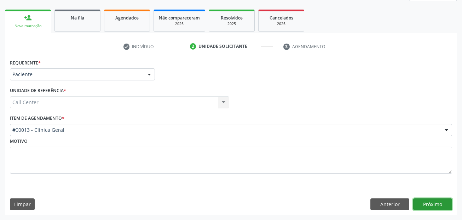
click at [432, 209] on button "Próximo" at bounding box center [433, 204] width 39 height 12
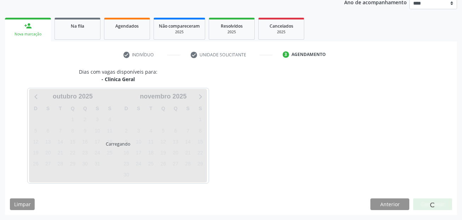
scroll to position [88, 0]
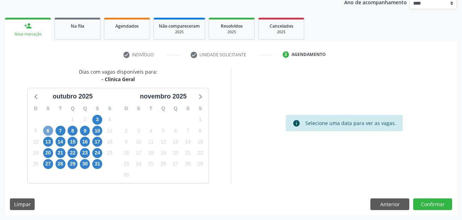
click at [44, 131] on span "6" at bounding box center [48, 131] width 10 height 10
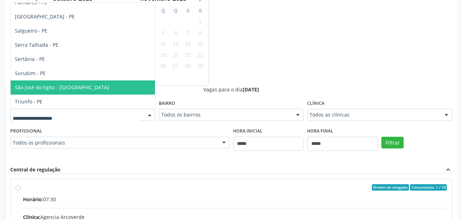
scroll to position [230, 0]
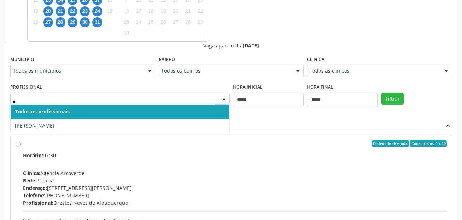
type input "**"
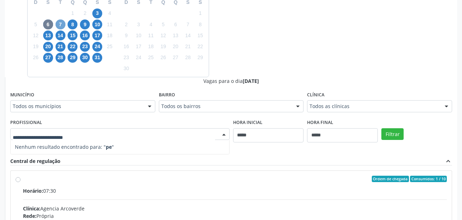
click at [60, 25] on span "7" at bounding box center [61, 24] width 10 height 10
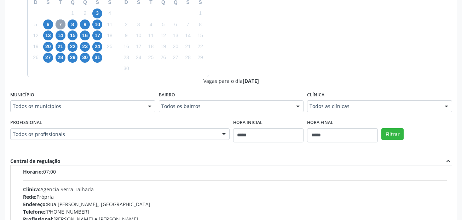
scroll to position [35, 0]
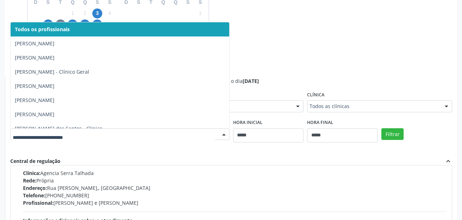
type input "*"
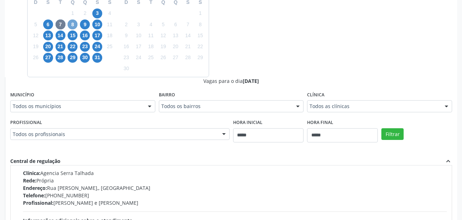
click at [75, 25] on div "Dias com vagas disponíveis para: - Clinica Geral outubro 2025 D S T Q Q S S 28 …" at bounding box center [231, 134] width 453 height 345
click at [74, 26] on span "8" at bounding box center [73, 24] width 10 height 10
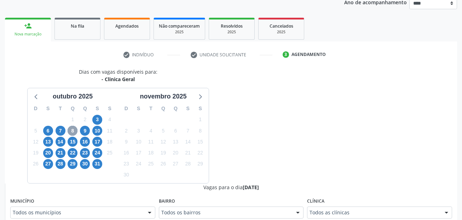
scroll to position [194, 0]
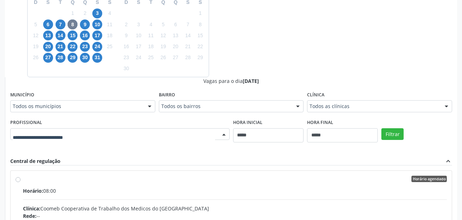
type input "*"
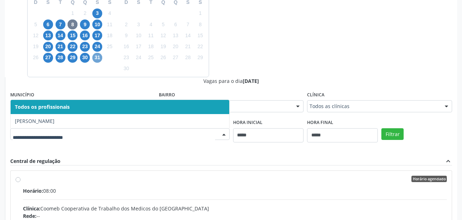
click at [98, 57] on div "Dias com vagas disponíveis para: - Clinica Geral outubro 2025 D S T Q Q S S 28 …" at bounding box center [231, 134] width 453 height 345
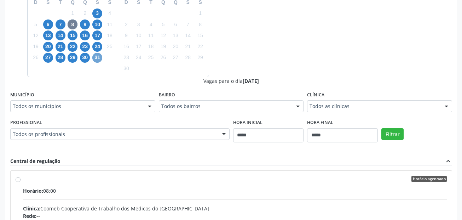
click at [97, 59] on span "31" at bounding box center [97, 58] width 10 height 10
type input "*"
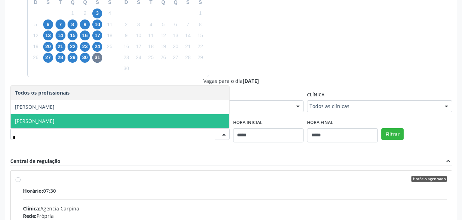
click at [55, 122] on span "Petrus Rodrigo Antonino de Souza" at bounding box center [35, 121] width 40 height 7
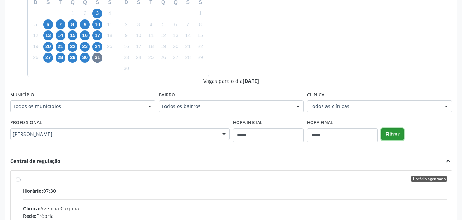
click at [388, 128] on button "Filtrar" at bounding box center [393, 134] width 22 height 12
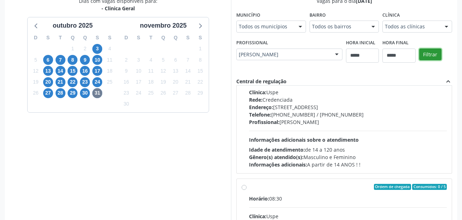
scroll to position [142, 0]
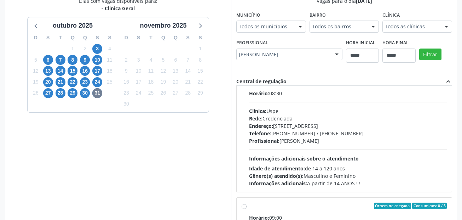
click at [308, 154] on div "Horário: 08:30 Clínica: Uspe Rede: Credenciada Endereço: Rua do Espinheiro, nº …" at bounding box center [348, 138] width 198 height 97
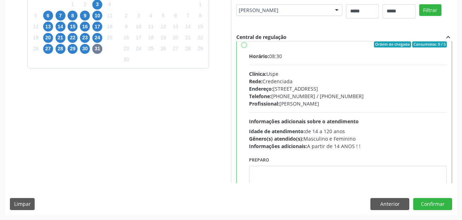
scroll to position [137, 0]
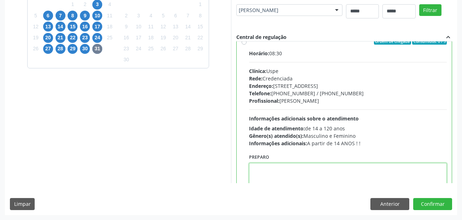
click at [284, 171] on textarea at bounding box center [348, 176] width 198 height 27
paste textarea "**********"
type textarea "**********"
click at [433, 200] on button "Confirmar" at bounding box center [433, 204] width 39 height 12
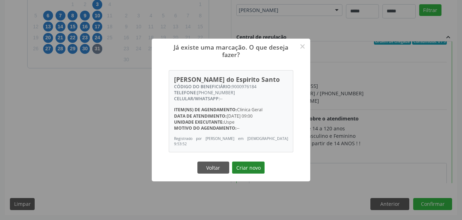
click at [254, 170] on button "Criar novo" at bounding box center [248, 167] width 33 height 12
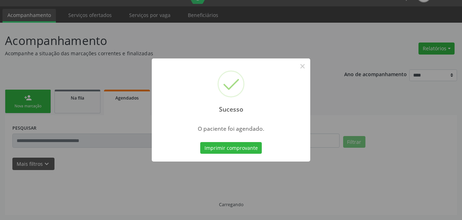
scroll to position [16, 0]
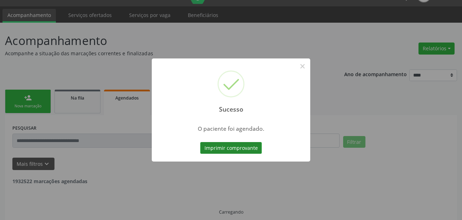
click at [245, 146] on button "Imprimir comprovante" at bounding box center [231, 148] width 62 height 12
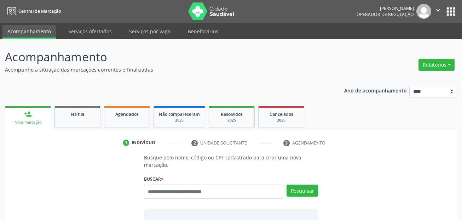
click at [183, 189] on input "text" at bounding box center [214, 191] width 141 height 14
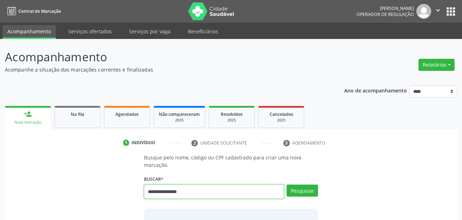
drag, startPoint x: 183, startPoint y: 194, endPoint x: 97, endPoint y: 193, distance: 85.7
click at [98, 193] on div "**********" at bounding box center [231, 210] width 443 height 112
paste input "text"
type input "**********"
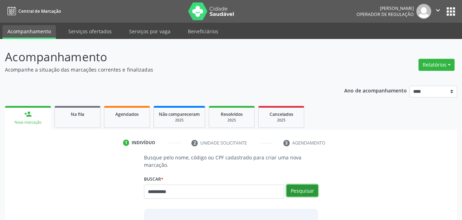
click at [305, 189] on button "Pesquisar" at bounding box center [303, 190] width 32 height 12
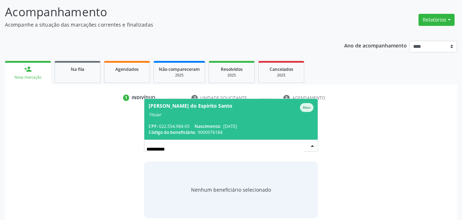
scroll to position [80, 0]
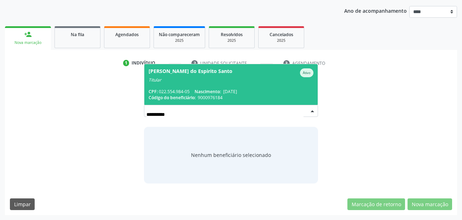
click at [260, 81] on div "Titular" at bounding box center [231, 80] width 165 height 6
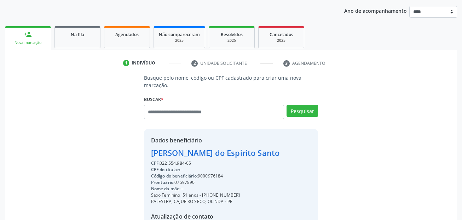
drag, startPoint x: 237, startPoint y: 195, endPoint x: 202, endPoint y: 194, distance: 34.4
click at [202, 194] on div "Sexo Feminino, 51 anos - [PHONE_NUMBER]" at bounding box center [215, 195] width 129 height 6
copy div "[PHONE_NUMBER]"
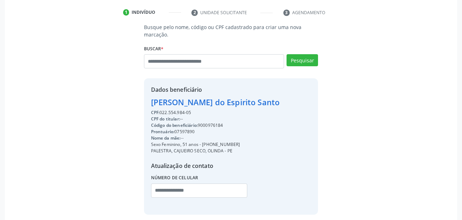
scroll to position [161, 0]
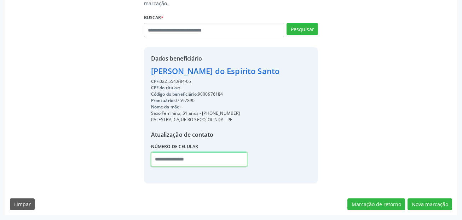
drag, startPoint x: 159, startPoint y: 159, endPoint x: 215, endPoint y: 157, distance: 56.0
click at [159, 159] on input "text" at bounding box center [199, 159] width 97 height 14
paste input "**********"
type input "**********"
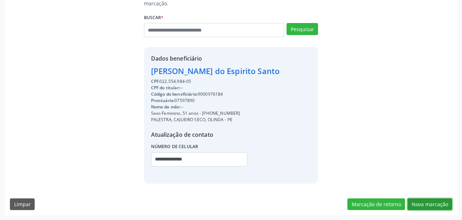
click at [433, 206] on button "Nova marcação" at bounding box center [430, 204] width 45 height 12
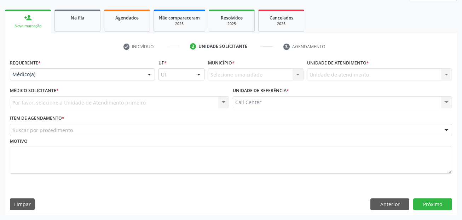
drag, startPoint x: 76, startPoint y: 77, endPoint x: 73, endPoint y: 107, distance: 30.6
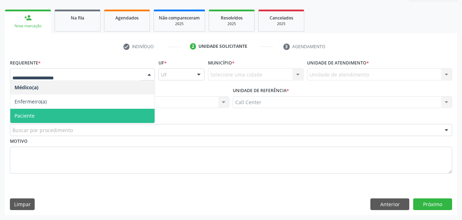
click at [69, 120] on span "Paciente" at bounding box center [82, 116] width 144 height 14
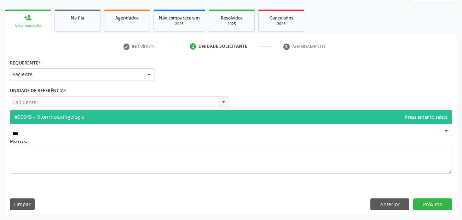
type input "****"
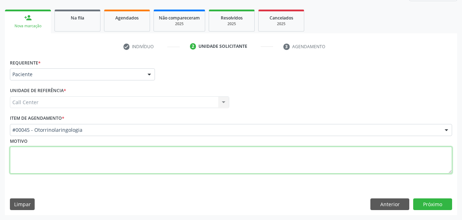
click at [271, 159] on textarea at bounding box center [231, 160] width 443 height 27
paste textarea "**********"
type textarea "**********"
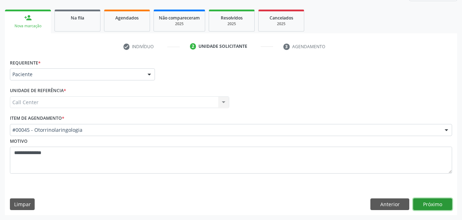
click at [444, 203] on button "Próximo" at bounding box center [433, 204] width 39 height 12
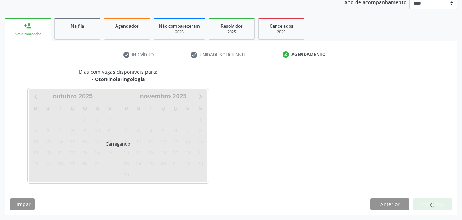
scroll to position [88, 0]
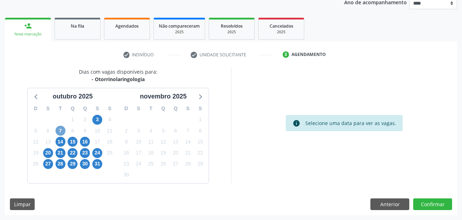
click at [59, 130] on span "7" at bounding box center [61, 131] width 10 height 10
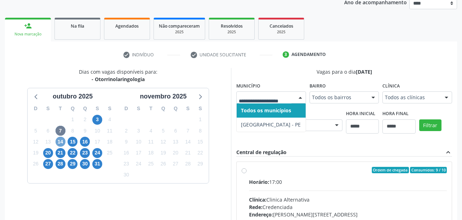
click at [63, 140] on span "14" at bounding box center [61, 142] width 10 height 10
click at [74, 139] on span "15" at bounding box center [73, 142] width 10 height 10
click at [85, 139] on span "16" at bounding box center [85, 142] width 10 height 10
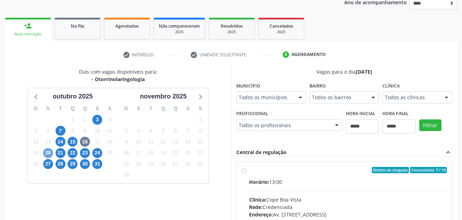
click at [48, 152] on span "20" at bounding box center [48, 153] width 10 height 10
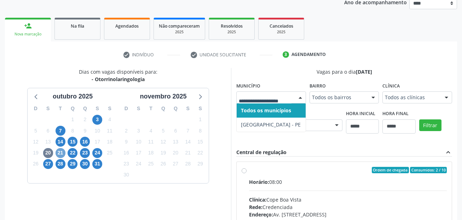
click at [58, 151] on span "21" at bounding box center [61, 153] width 10 height 10
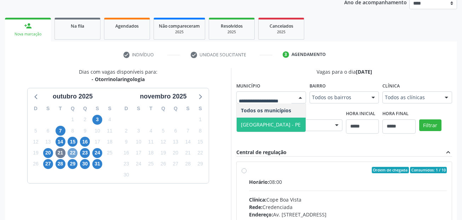
click at [76, 151] on span "22" at bounding box center [73, 153] width 10 height 10
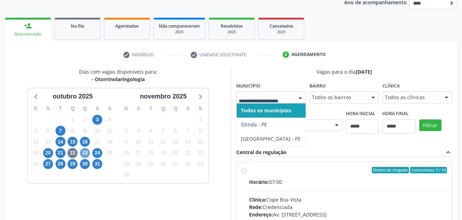
click at [86, 151] on span "23" at bounding box center [85, 153] width 10 height 10
click at [96, 153] on span "24" at bounding box center [97, 153] width 10 height 10
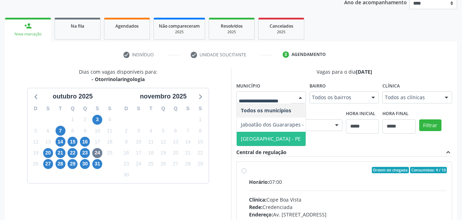
click at [259, 125] on span "Jaboatão dos Guararapes - PE" at bounding box center [276, 124] width 70 height 7
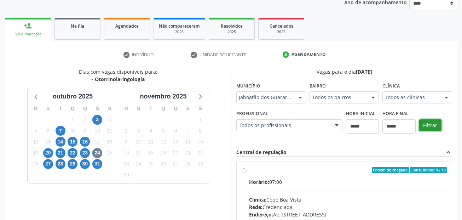
click at [432, 123] on button "Filtrar" at bounding box center [431, 125] width 22 height 12
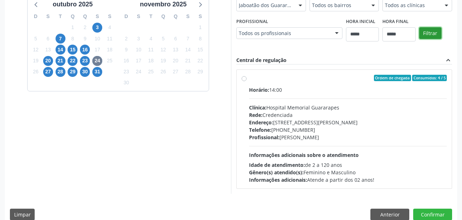
scroll to position [191, 0]
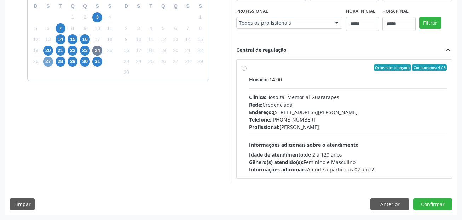
click at [49, 60] on span "27" at bounding box center [48, 62] width 10 height 10
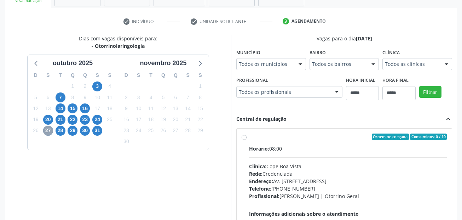
scroll to position [120, 0]
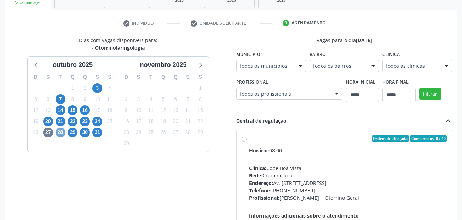
click at [63, 133] on span "28" at bounding box center [61, 132] width 10 height 10
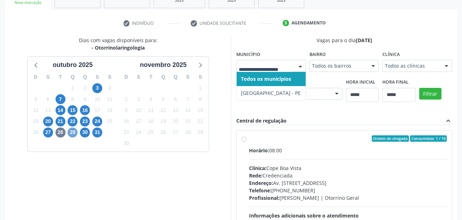
click at [75, 130] on span "29" at bounding box center [73, 132] width 10 height 10
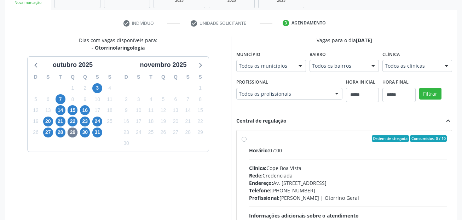
click at [278, 58] on div "Município Todos os municípios Todos os municípios Olinda - PE Recife - PE Nenhu…" at bounding box center [272, 60] width 70 height 23
click at [84, 130] on span "30" at bounding box center [85, 132] width 10 height 10
click at [263, 73] on fieldset "Município Todos os municípios Todos os municípios Olinda - PE Recife - PE Nenhu…" at bounding box center [272, 63] width 70 height 28
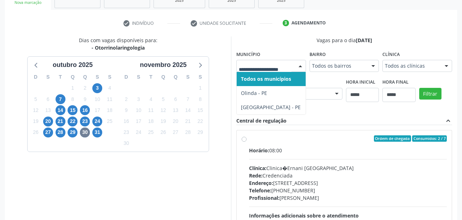
click at [107, 132] on div "1" at bounding box center [110, 132] width 12 height 11
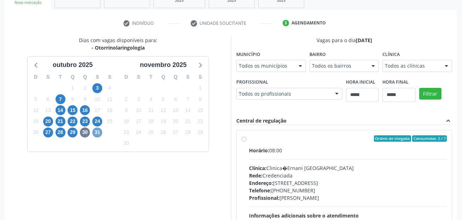
click at [98, 133] on span "31" at bounding box center [97, 132] width 10 height 10
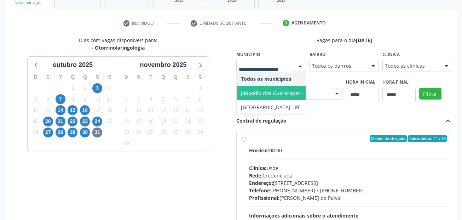
click at [277, 94] on span "Jaboatão dos Guararapes - PE" at bounding box center [276, 93] width 70 height 7
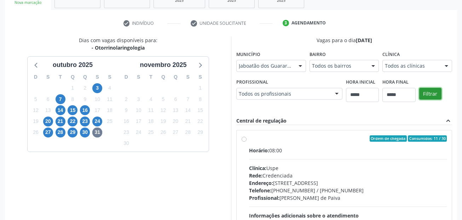
click at [434, 93] on button "Filtrar" at bounding box center [431, 94] width 22 height 12
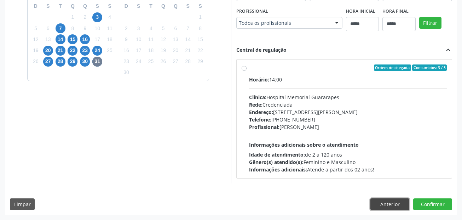
click at [385, 203] on button "Anterior" at bounding box center [390, 204] width 39 height 12
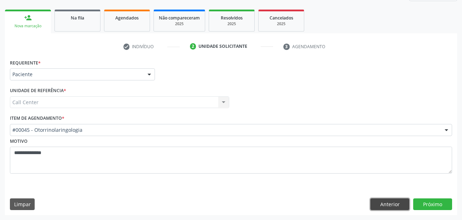
click at [384, 203] on button "Anterior" at bounding box center [390, 204] width 39 height 12
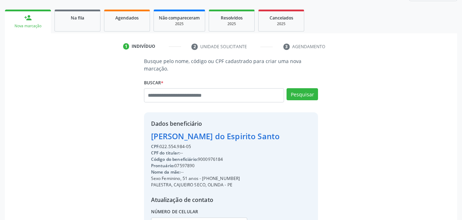
click at [384, 203] on div "Busque pelo nome, código ou CPF cadastrado para criar uma nova marcação. Buscar…" at bounding box center [231, 152] width 443 height 191
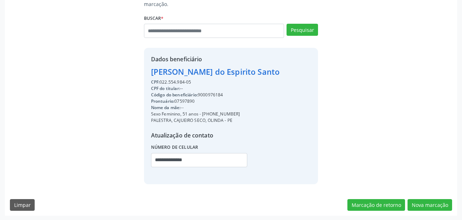
scroll to position [161, 0]
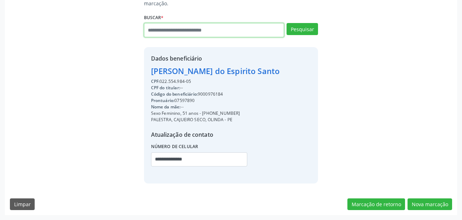
click at [195, 31] on input "text" at bounding box center [214, 30] width 141 height 14
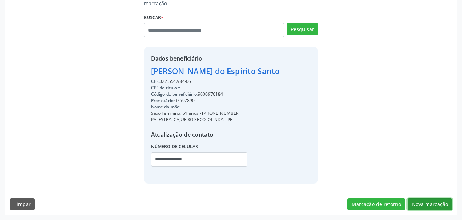
click at [424, 205] on button "Nova marcação" at bounding box center [430, 204] width 45 height 12
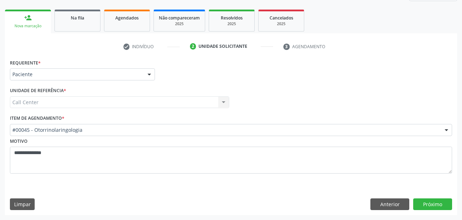
scroll to position [96, 0]
click at [54, 136] on div "**********" at bounding box center [231, 155] width 443 height 38
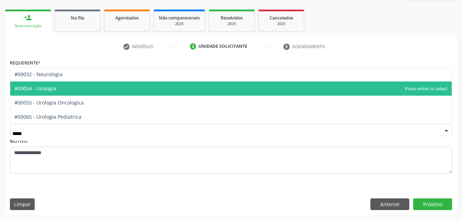
click at [81, 90] on span "#00054 - Urologia" at bounding box center [231, 88] width 442 height 14
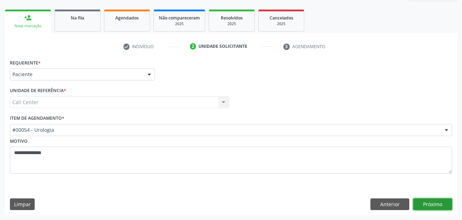
click at [432, 206] on button "Próximo" at bounding box center [433, 204] width 39 height 12
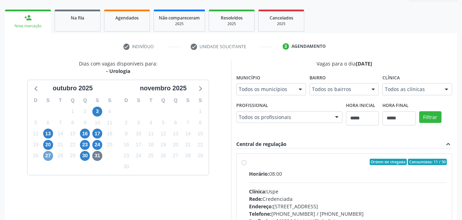
click at [52, 157] on span "27" at bounding box center [48, 156] width 10 height 10
click at [88, 157] on span "30" at bounding box center [85, 156] width 10 height 10
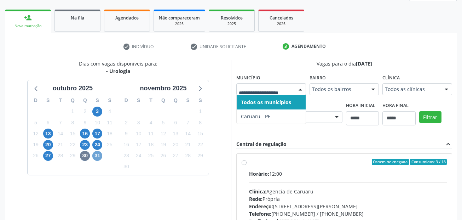
click at [100, 154] on span "31" at bounding box center [97, 156] width 10 height 10
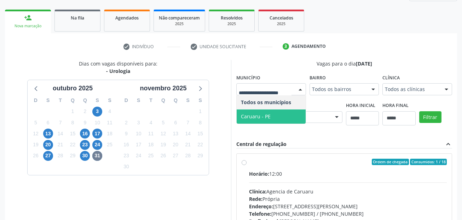
click at [259, 113] on span "Caruaru - PE" at bounding box center [256, 116] width 30 height 7
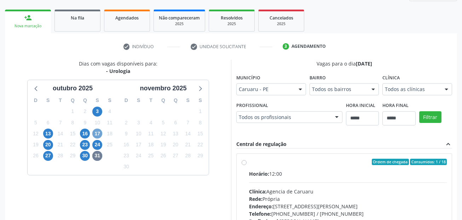
click at [95, 131] on span "17" at bounding box center [97, 134] width 10 height 10
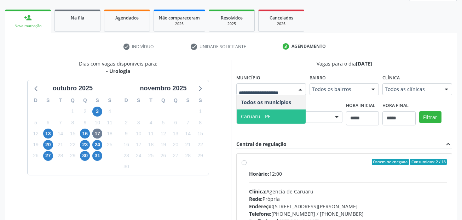
click at [257, 114] on span "Caruaru - PE" at bounding box center [256, 116] width 30 height 7
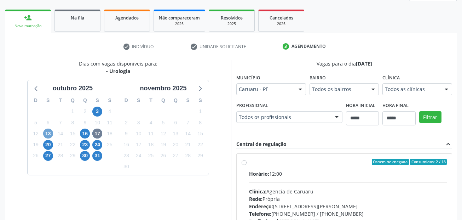
click at [45, 136] on span "13" at bounding box center [48, 134] width 10 height 10
click at [262, 93] on div "Todos os municípios" at bounding box center [272, 89] width 70 height 12
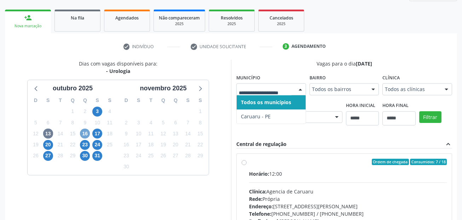
click at [82, 133] on span "16" at bounding box center [85, 134] width 10 height 10
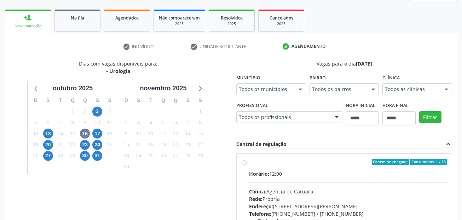
drag, startPoint x: 266, startPoint y: 91, endPoint x: 234, endPoint y: 103, distance: 33.9
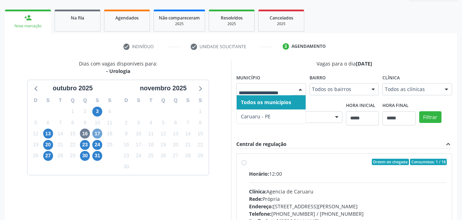
click at [96, 131] on span "17" at bounding box center [97, 134] width 10 height 10
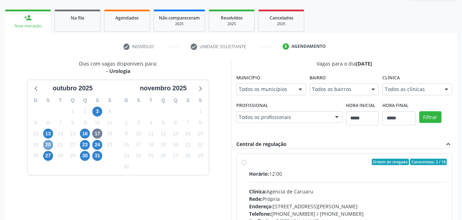
click at [50, 145] on span "20" at bounding box center [48, 145] width 10 height 10
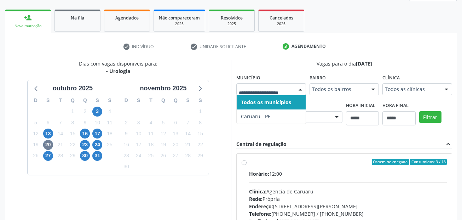
click at [276, 93] on div at bounding box center [272, 89] width 70 height 12
click at [47, 154] on span "27" at bounding box center [48, 156] width 10 height 10
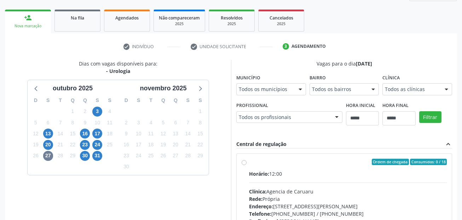
click at [262, 96] on fieldset "Município Todos os municípios Todos os municípios Caruaru - PE Nenhum resultado…" at bounding box center [272, 86] width 70 height 28
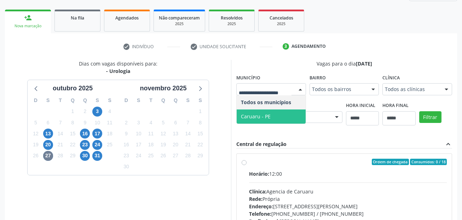
click at [257, 118] on span "Caruaru - PE" at bounding box center [256, 116] width 30 height 7
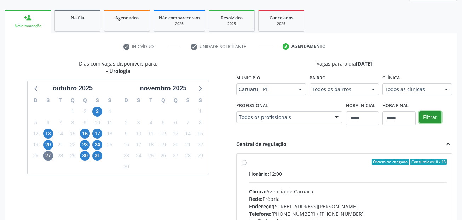
click at [439, 114] on button "Filtrar" at bounding box center [431, 117] width 22 height 12
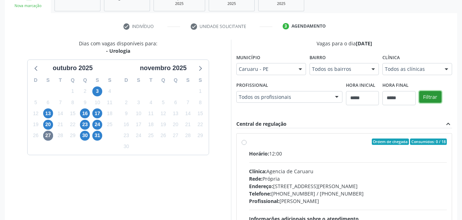
scroll to position [26, 0]
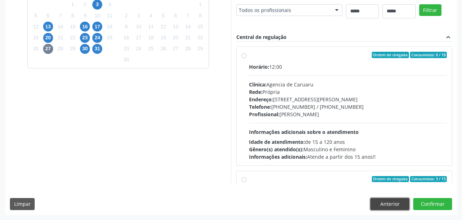
click at [382, 200] on button "Anterior" at bounding box center [390, 204] width 39 height 12
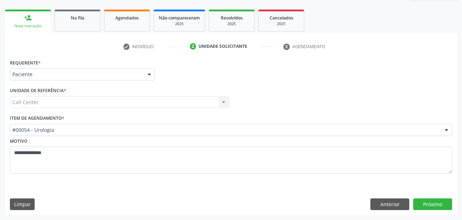
scroll to position [96, 0]
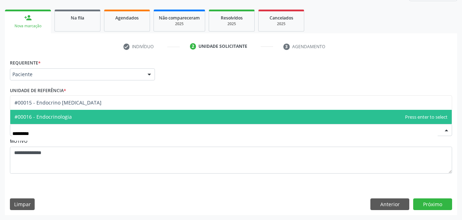
click at [61, 114] on span "#00016 - Endocrinologia" at bounding box center [43, 116] width 57 height 7
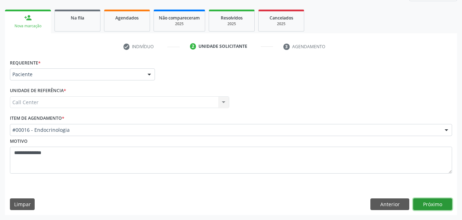
click at [429, 203] on button "Próximo" at bounding box center [433, 204] width 39 height 12
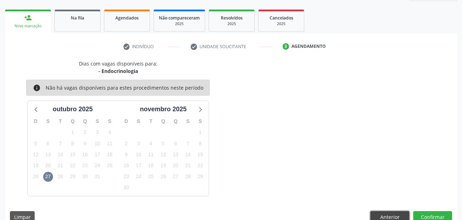
click at [393, 217] on button "Anterior" at bounding box center [390, 217] width 39 height 12
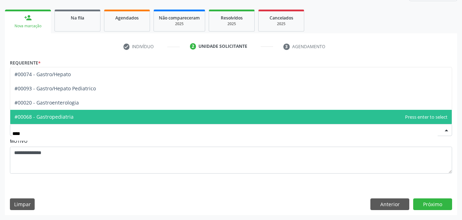
type input "*****"
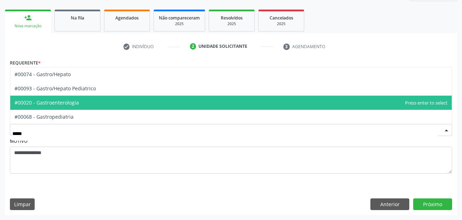
click at [85, 99] on span "#00020 - Gastroenterologia" at bounding box center [231, 103] width 442 height 14
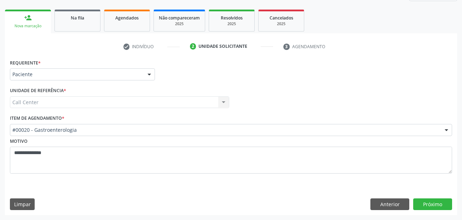
click at [428, 196] on div "Requerente * Paciente Médico(a) Enfermeiro(a) Paciente Nenhum resultado encontr…" at bounding box center [231, 136] width 453 height 158
click at [428, 201] on button "Próximo" at bounding box center [433, 204] width 39 height 12
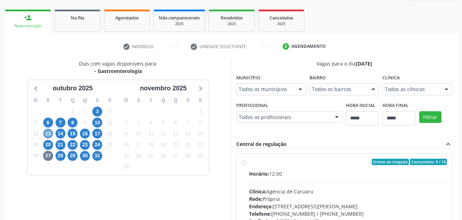
click at [52, 131] on span "13" at bounding box center [48, 134] width 10 height 10
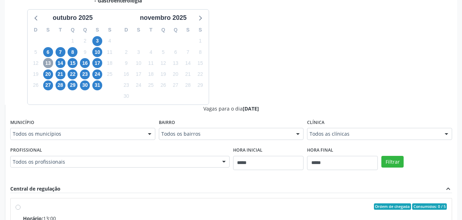
scroll to position [167, 0]
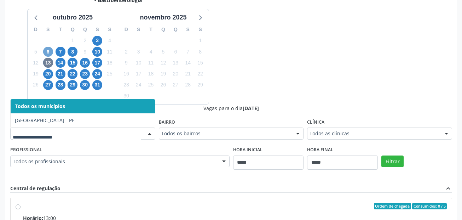
click at [47, 52] on span "6" at bounding box center [48, 52] width 10 height 10
click at [59, 52] on span "7" at bounding box center [61, 52] width 10 height 10
click at [73, 53] on span "8" at bounding box center [73, 52] width 10 height 10
click at [96, 51] on span "10" at bounding box center [97, 52] width 10 height 10
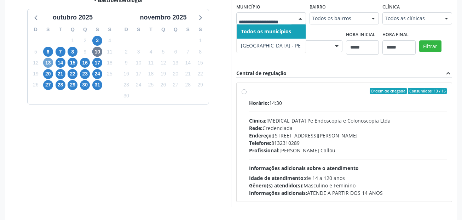
click at [49, 61] on span "13" at bounding box center [48, 63] width 10 height 10
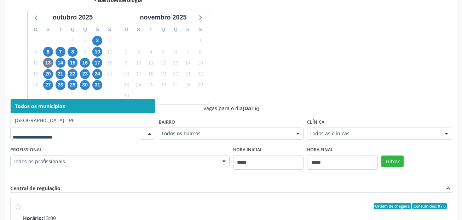
click at [62, 57] on div "14" at bounding box center [61, 62] width 10 height 11
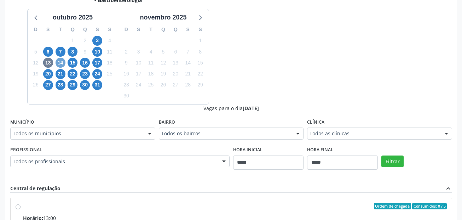
click at [60, 62] on span "14" at bounding box center [61, 63] width 10 height 10
click at [74, 64] on span "15" at bounding box center [73, 63] width 10 height 10
click at [84, 65] on span "16" at bounding box center [85, 63] width 10 height 10
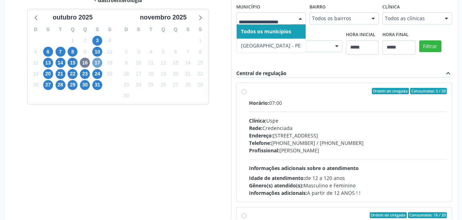
click at [101, 63] on span "17" at bounding box center [97, 63] width 10 height 10
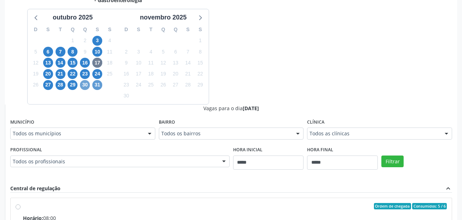
drag, startPoint x: 90, startPoint y: 85, endPoint x: 94, endPoint y: 84, distance: 3.9
click at [91, 84] on div "30" at bounding box center [85, 84] width 12 height 11
click at [95, 85] on span "31" at bounding box center [97, 85] width 10 height 10
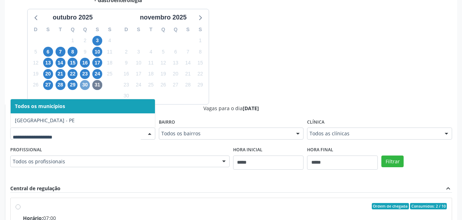
click at [83, 84] on span "30" at bounding box center [85, 85] width 10 height 10
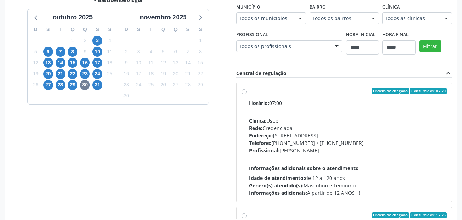
click at [282, 13] on div "Todos os municípios" at bounding box center [272, 18] width 70 height 12
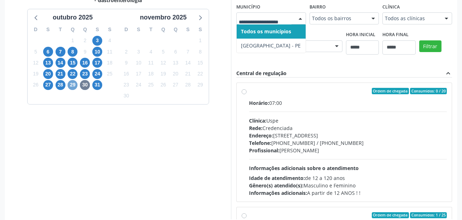
click at [71, 86] on span "29" at bounding box center [73, 85] width 10 height 10
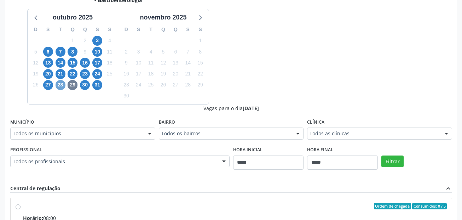
click at [63, 82] on span "28" at bounding box center [61, 85] width 10 height 10
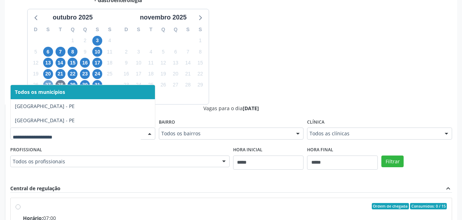
click at [45, 84] on span "27" at bounding box center [48, 85] width 10 height 10
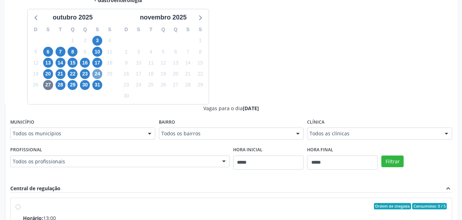
click at [101, 76] on span "24" at bounding box center [97, 74] width 10 height 10
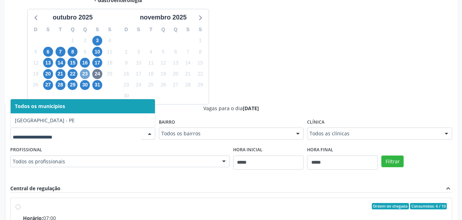
click at [84, 72] on span "23" at bounding box center [85, 74] width 10 height 10
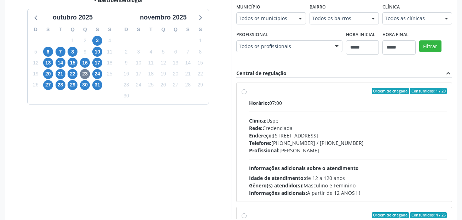
click at [248, 24] on fieldset "Município Todos os municípios Todos os municípios Recife - PE Nenhum resultado …" at bounding box center [272, 15] width 70 height 28
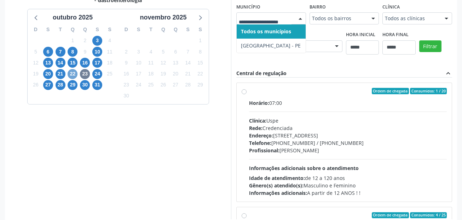
click at [73, 74] on span "22" at bounding box center [73, 74] width 10 height 10
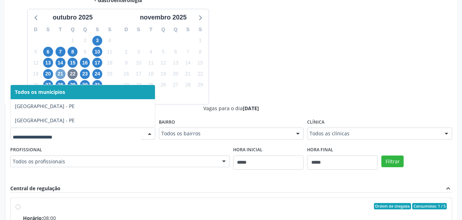
click at [60, 74] on span "21" at bounding box center [61, 74] width 10 height 10
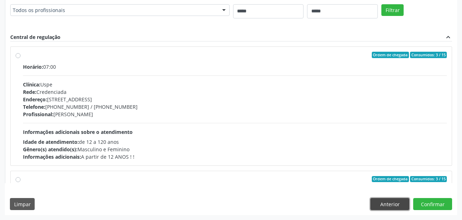
click at [387, 204] on button "Anterior" at bounding box center [390, 204] width 39 height 12
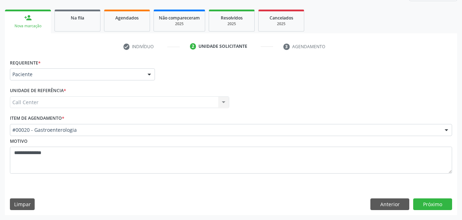
scroll to position [96, 0]
click at [387, 201] on button "Anterior" at bounding box center [390, 204] width 39 height 12
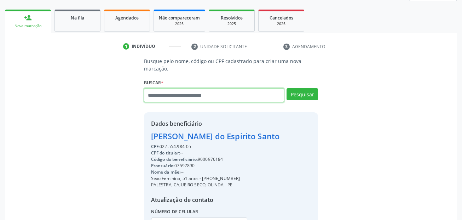
click at [187, 95] on input "text" at bounding box center [214, 95] width 141 height 14
paste input "**********"
type input "**********"
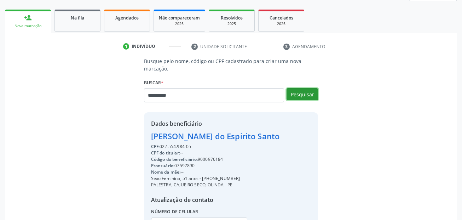
click at [293, 94] on button "Pesquisar" at bounding box center [303, 94] width 32 height 12
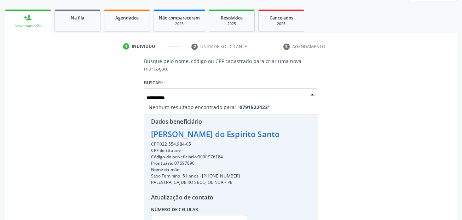
click at [241, 97] on input "**********" at bounding box center [226, 98] width 158 height 14
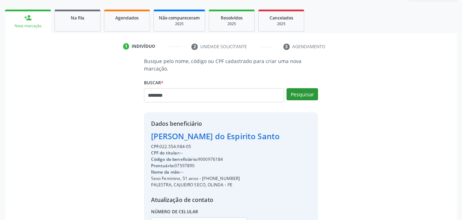
type input "********"
click at [311, 91] on button "Pesquisar" at bounding box center [303, 94] width 32 height 12
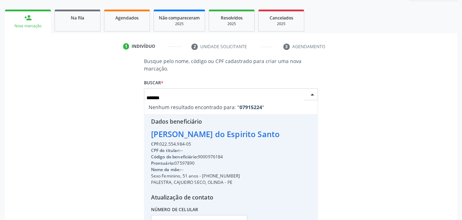
type input "*******"
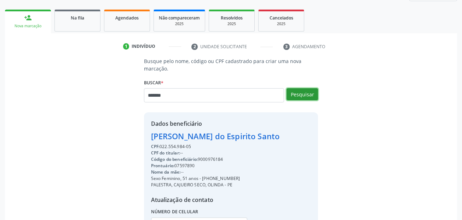
click at [306, 93] on button "Pesquisar" at bounding box center [303, 94] width 32 height 12
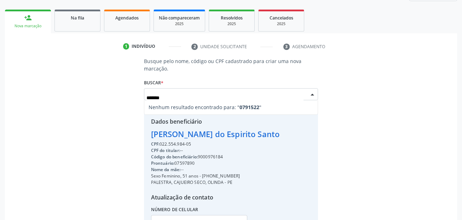
click at [212, 96] on input "*******" at bounding box center [226, 98] width 158 height 14
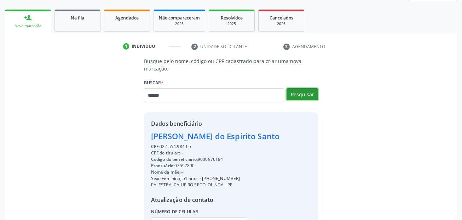
click at [316, 91] on button "Pesquisar" at bounding box center [303, 94] width 32 height 12
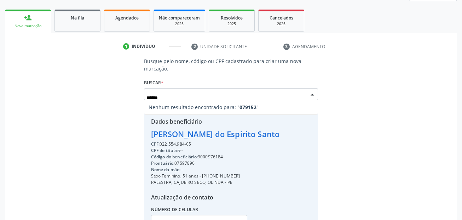
click at [214, 90] on div "****** Nenhum resultado encontrado para: " 079152 " Não há nenhuma opção para s…" at bounding box center [231, 96] width 175 height 17
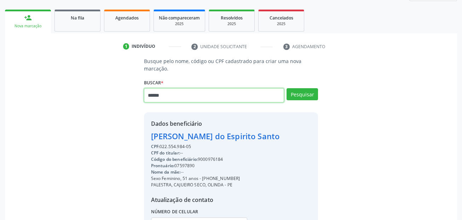
click at [214, 90] on input "******" at bounding box center [214, 95] width 141 height 14
type input "*****"
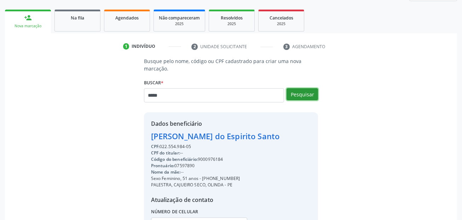
click at [311, 96] on button "Pesquisar" at bounding box center [303, 94] width 32 height 12
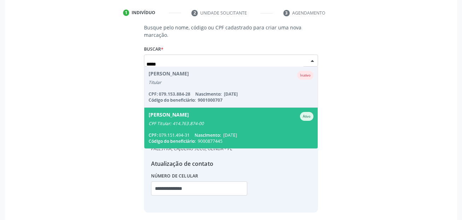
scroll to position [159, 0]
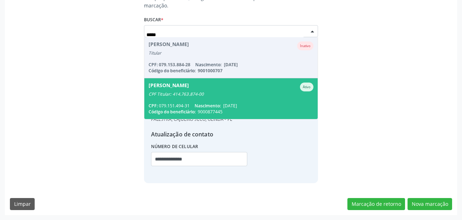
click at [254, 168] on div "**********" at bounding box center [215, 150] width 129 height 41
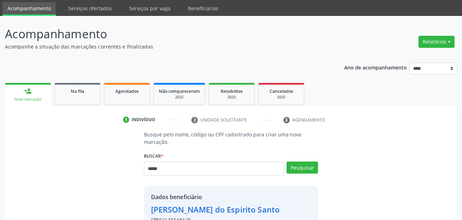
scroll to position [18, 0]
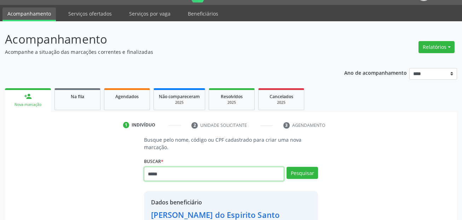
click at [203, 181] on input "*****" at bounding box center [214, 174] width 141 height 14
paste input "******"
type input "**********"
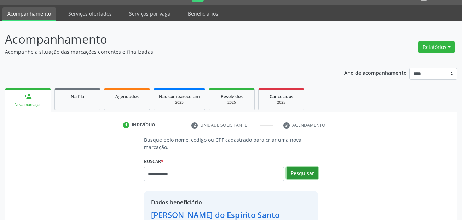
drag, startPoint x: 289, startPoint y: 173, endPoint x: 308, endPoint y: 173, distance: 19.8
click at [289, 173] on button "Pesquisar" at bounding box center [303, 173] width 32 height 12
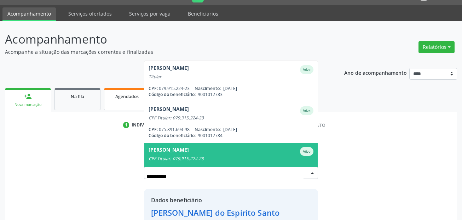
click at [117, 98] on span "Agendados" at bounding box center [126, 96] width 23 height 6
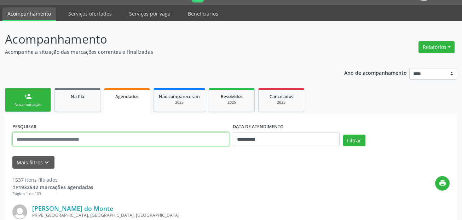
click at [97, 141] on input "text" at bounding box center [120, 139] width 217 height 14
paste input "**********"
type input "**********"
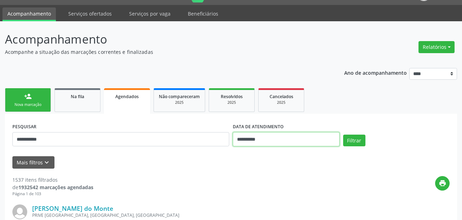
click at [262, 137] on input "**********" at bounding box center [286, 139] width 107 height 14
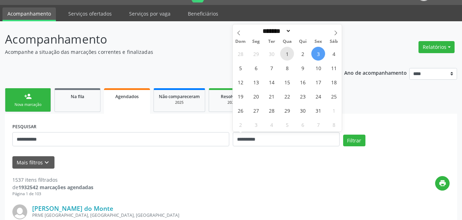
click at [287, 53] on span "1" at bounding box center [287, 54] width 14 height 14
type input "**********"
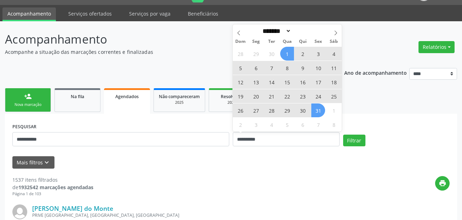
click at [320, 110] on span "31" at bounding box center [319, 110] width 14 height 14
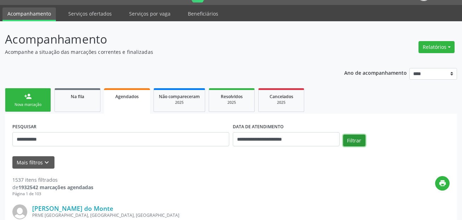
click at [350, 137] on button "Filtrar" at bounding box center [354, 141] width 22 height 12
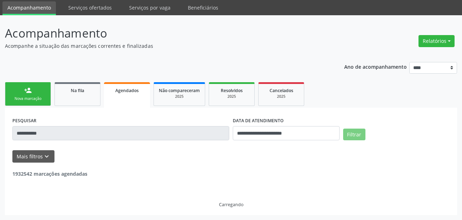
scroll to position [1, 0]
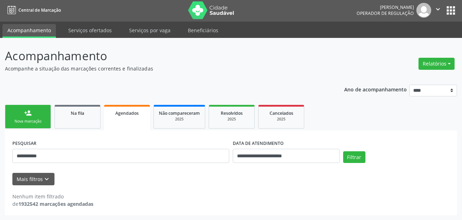
click at [18, 115] on link "person_add Nova marcação" at bounding box center [28, 117] width 46 height 24
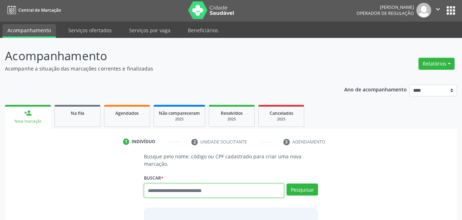
drag, startPoint x: 198, startPoint y: 192, endPoint x: 275, endPoint y: 194, distance: 77.6
click at [198, 192] on input "text" at bounding box center [214, 190] width 141 height 14
paste input "**********"
type input "**********"
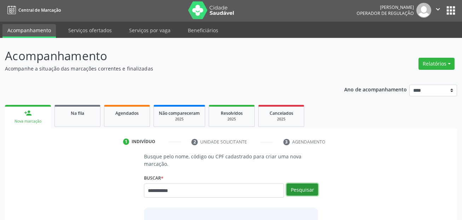
click at [306, 191] on button "Pesquisar" at bounding box center [303, 189] width 32 height 12
type input "**********"
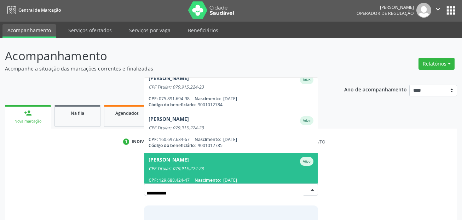
scroll to position [57, 0]
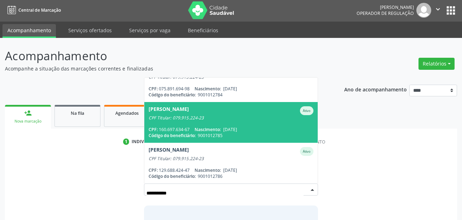
click at [201, 124] on span "Vinicius Rodrigues da Silva Gusmao Ativo CPF Titular: 079.915.224-23 CPF: 160.6…" at bounding box center [231, 122] width 174 height 41
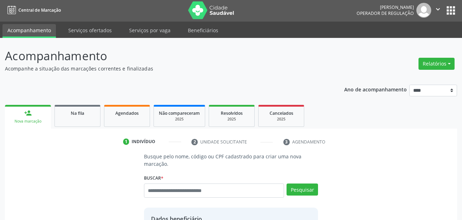
scroll to position [143, 0]
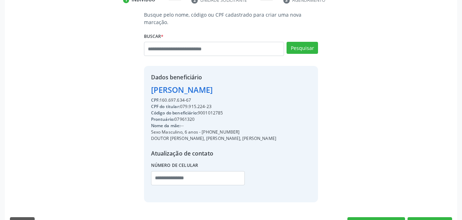
drag, startPoint x: 226, startPoint y: 112, endPoint x: 200, endPoint y: 112, distance: 25.5
click at [200, 112] on div "Código do beneficiário: 9001012785" at bounding box center [214, 113] width 126 height 6
copy div "9001012785"
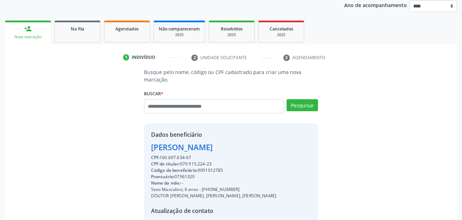
scroll to position [0, 0]
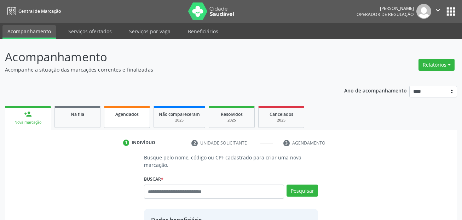
click at [141, 114] on div "Agendados" at bounding box center [126, 113] width 35 height 7
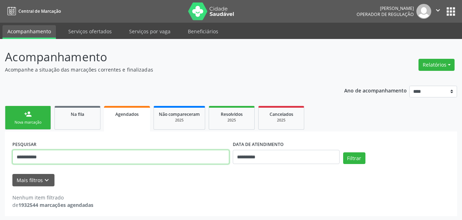
click at [118, 156] on input "**********" at bounding box center [120, 157] width 217 height 14
paste input "text"
type input "**********"
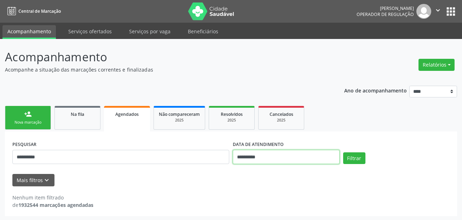
click at [271, 160] on input "**********" at bounding box center [286, 157] width 107 height 14
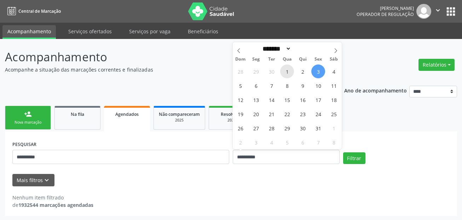
click at [291, 73] on span "1" at bounding box center [287, 71] width 14 height 14
type input "**********"
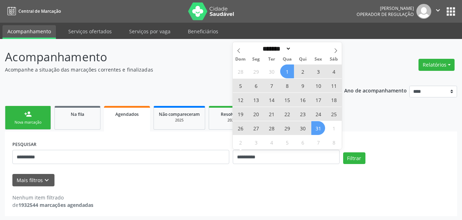
click at [317, 128] on span "31" at bounding box center [319, 128] width 14 height 14
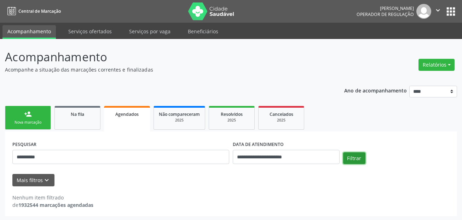
click at [355, 157] on button "Filtrar" at bounding box center [354, 158] width 22 height 12
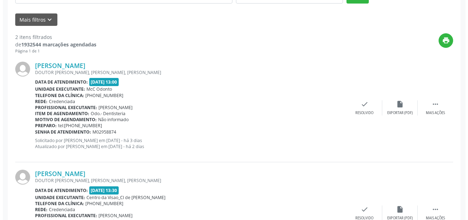
scroll to position [177, 0]
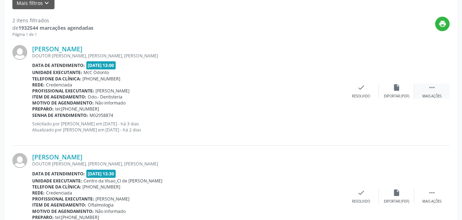
click at [432, 97] on div "Mais ações" at bounding box center [432, 96] width 19 height 5
click at [334, 87] on div "cancel Cancelar" at bounding box center [325, 91] width 35 height 15
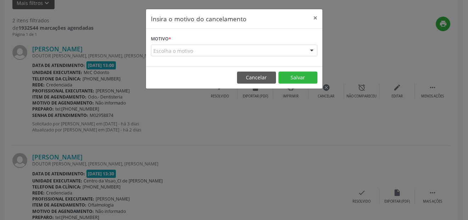
click at [186, 53] on div "Escolha o motivo" at bounding box center [234, 51] width 166 height 12
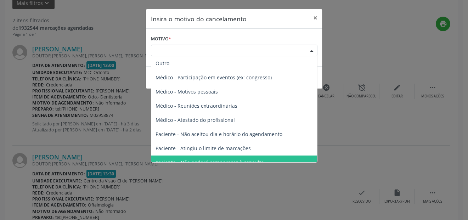
scroll to position [36, 0]
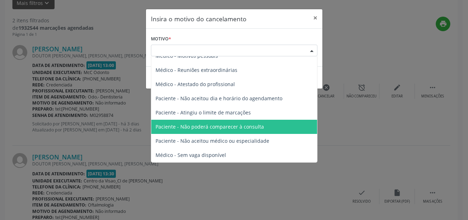
click at [251, 132] on span "Paciente - Não poderá comparecer à consulta" at bounding box center [234, 127] width 166 height 14
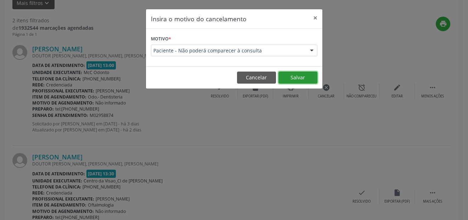
click at [299, 78] on button "Salvar" at bounding box center [297, 78] width 39 height 12
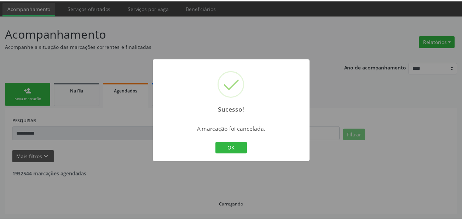
scroll to position [24, 0]
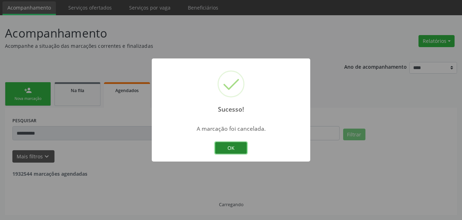
click at [237, 146] on button "OK" at bounding box center [231, 148] width 32 height 12
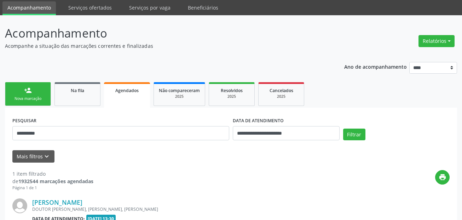
click at [35, 98] on div "Nova marcação" at bounding box center [27, 98] width 35 height 5
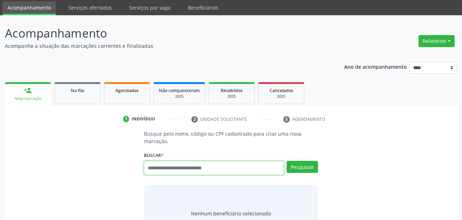
click at [170, 162] on input "text" at bounding box center [214, 168] width 141 height 14
paste input "**********"
type input "**********"
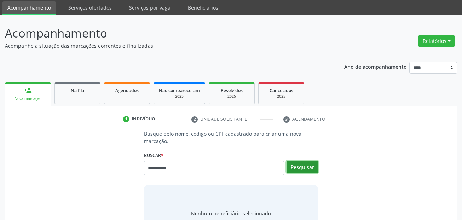
click at [304, 168] on button "Pesquisar" at bounding box center [303, 167] width 32 height 12
type input "**********"
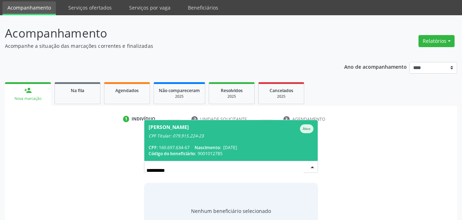
click at [209, 135] on div "CPF Titular: 079.915.224-23" at bounding box center [231, 136] width 165 height 6
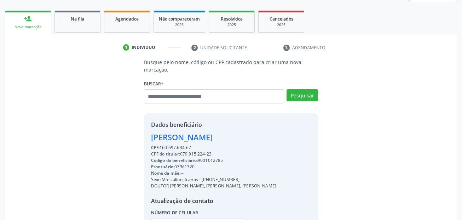
scroll to position [161, 0]
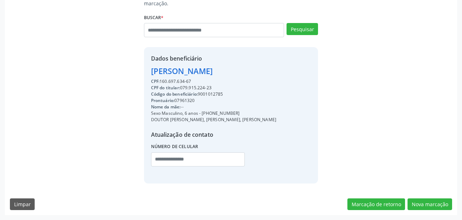
drag, startPoint x: 201, startPoint y: 114, endPoint x: 242, endPoint y: 112, distance: 41.1
click at [242, 112] on div "Sexo Masculino, 6 anos - (81) 98328-9751" at bounding box center [214, 113] width 126 height 6
copy div "(81) 98328-9751"
click at [160, 158] on input "text" at bounding box center [198, 159] width 94 height 14
paste input "**********"
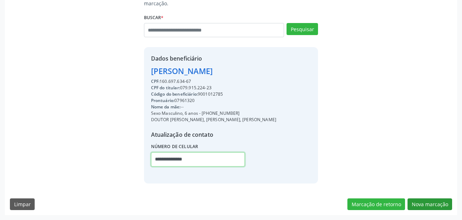
type input "**********"
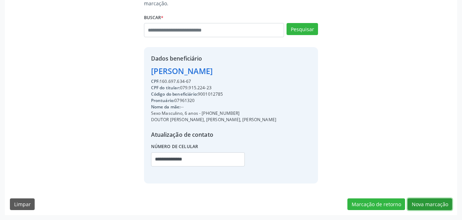
click at [438, 206] on button "Nova marcação" at bounding box center [430, 204] width 45 height 12
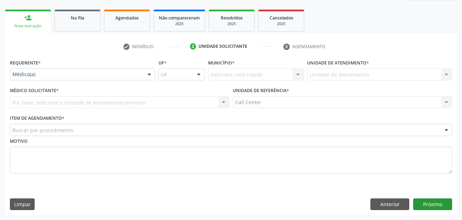
scroll to position [96, 0]
drag, startPoint x: 80, startPoint y: 68, endPoint x: 49, endPoint y: 98, distance: 43.6
click at [79, 68] on div "Requerente * Médico(a) Médico(a) Enfermeiro(a) Paciente Nenhum resultado encont…" at bounding box center [82, 68] width 145 height 23
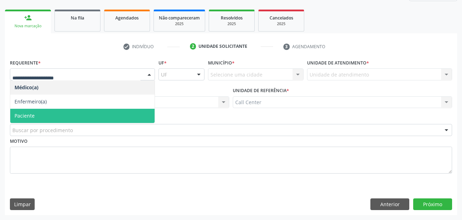
click at [40, 113] on span "Paciente" at bounding box center [82, 116] width 144 height 14
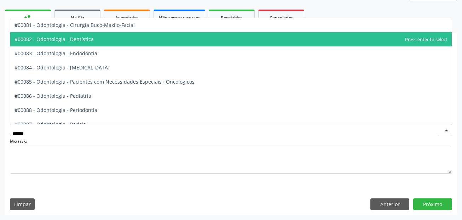
click at [85, 38] on span "#00082 - Odontologia - Dentística" at bounding box center [54, 39] width 79 height 7
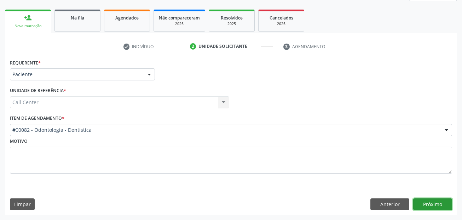
click at [434, 201] on button "Próximo" at bounding box center [433, 204] width 39 height 12
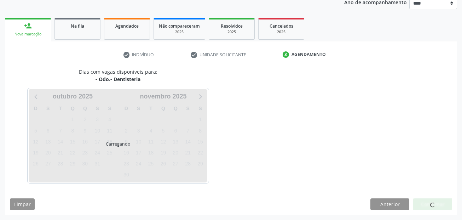
scroll to position [88, 0]
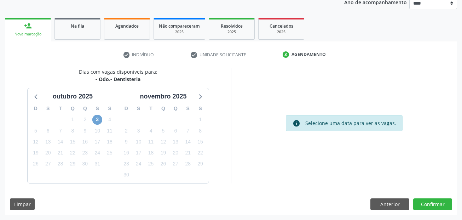
click at [96, 118] on span "3" at bounding box center [97, 120] width 10 height 10
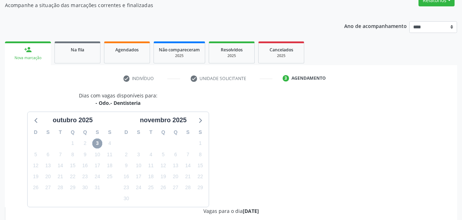
scroll to position [0, 0]
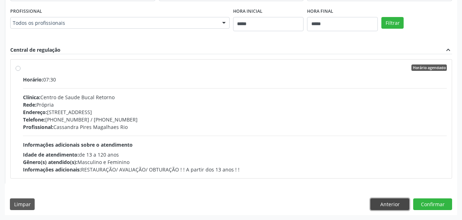
click at [382, 206] on button "Anterior" at bounding box center [390, 204] width 39 height 12
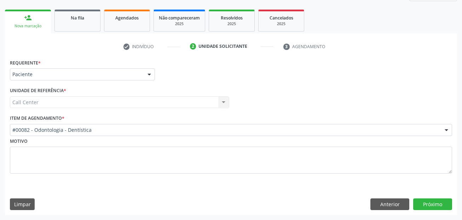
scroll to position [96, 0]
click at [72, 104] on div "Requerente * Paciente Médico(a) Enfermeiro(a) Paciente Nenhum resultado encontr…" at bounding box center [231, 120] width 443 height 126
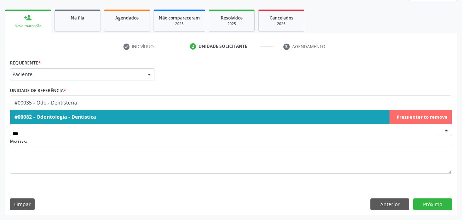
type input "****"
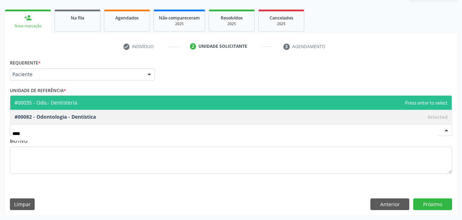
click at [75, 104] on span "#00035 - Odo.- Dentisteria" at bounding box center [46, 102] width 63 height 7
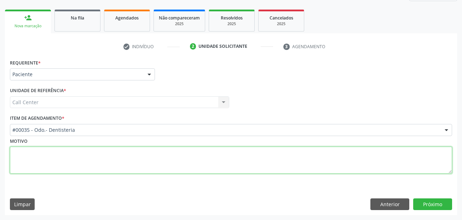
drag, startPoint x: 62, startPoint y: 163, endPoint x: 67, endPoint y: 163, distance: 4.6
click at [65, 163] on textarea at bounding box center [231, 160] width 443 height 27
paste textarea "**********"
type textarea "**********"
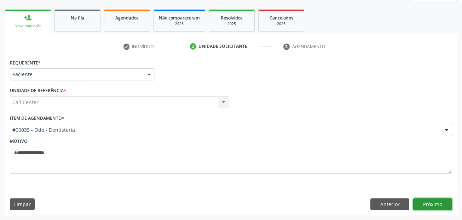
click at [424, 205] on button "Próximo" at bounding box center [433, 204] width 39 height 12
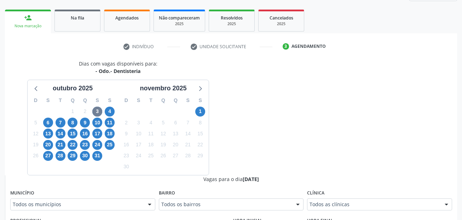
click at [103, 123] on div "10" at bounding box center [97, 122] width 12 height 11
click at [95, 124] on span "10" at bounding box center [97, 123] width 10 height 10
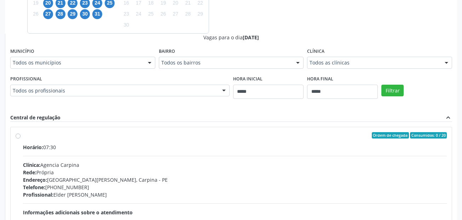
click at [98, 67] on div "Todos os municípios" at bounding box center [82, 63] width 145 height 12
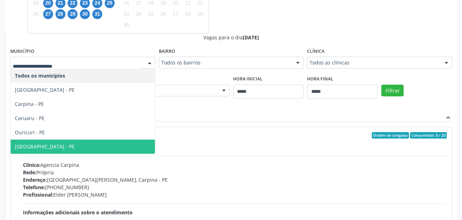
click at [25, 146] on span "Recife - PE" at bounding box center [45, 146] width 60 height 7
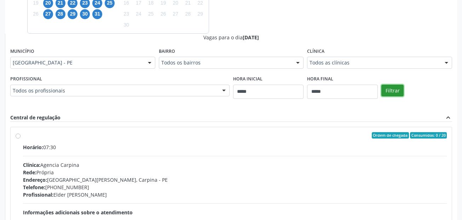
click at [388, 89] on button "Filtrar" at bounding box center [393, 91] width 22 height 12
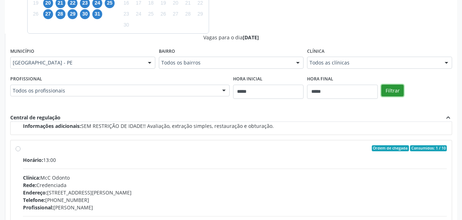
scroll to position [360, 0]
click at [130, 159] on div "Horário: 13:00" at bounding box center [235, 159] width 424 height 7
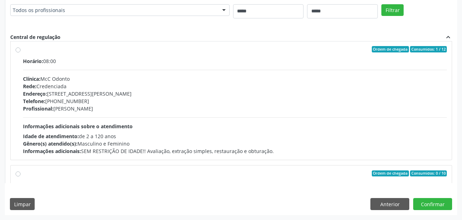
scroll to position [0, 0]
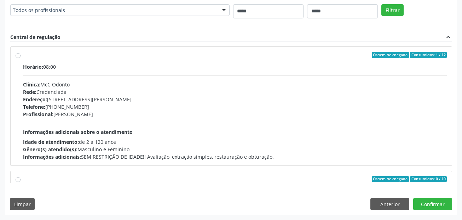
click at [137, 120] on div "Horário: 08:00 Clínica: McC Odonto Rede: Credenciada Endereço: Rua Antonio Cura…" at bounding box center [235, 111] width 424 height 97
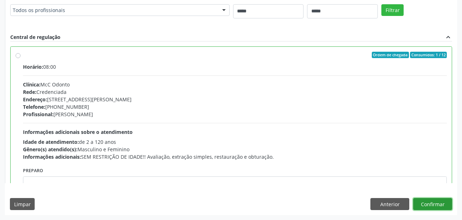
click at [427, 204] on button "Confirmar" at bounding box center [433, 204] width 39 height 12
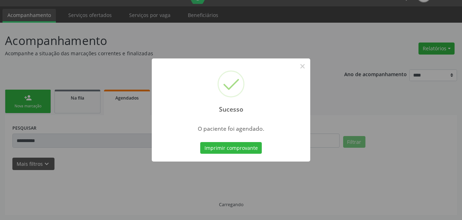
scroll to position [16, 0]
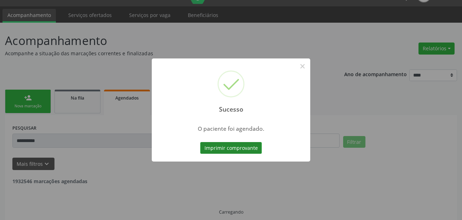
click at [248, 147] on button "Imprimir comprovante" at bounding box center [231, 148] width 62 height 12
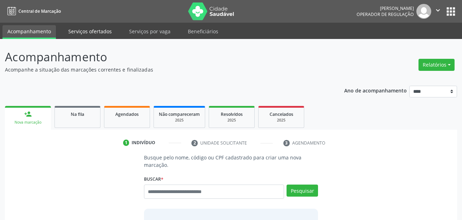
click at [95, 33] on link "Serviços ofertados" at bounding box center [89, 31] width 53 height 12
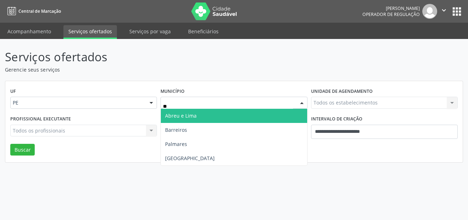
type input "***"
click at [184, 116] on span "[GEOGRAPHIC_DATA]" at bounding box center [234, 116] width 146 height 14
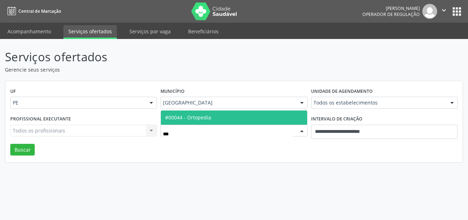
type input "****"
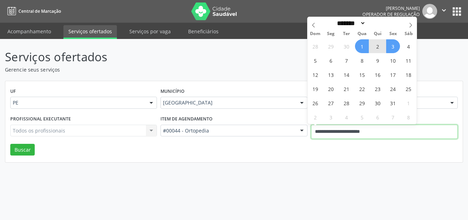
drag, startPoint x: 390, startPoint y: 132, endPoint x: 301, endPoint y: 130, distance: 88.9
click at [284, 138] on div "Profissional executante Todos os profissionais Todos os profissionais Nenhum re…" at bounding box center [233, 129] width 451 height 30
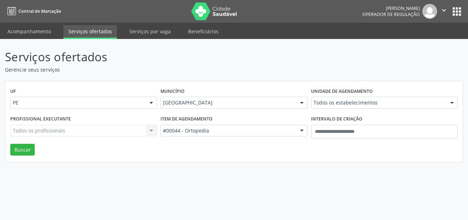
drag, startPoint x: 322, startPoint y: 168, endPoint x: 341, endPoint y: 157, distance: 22.0
click at [335, 161] on div "Serviços ofertados Gerencie seus serviços UF PE PE Nenhum resultado encontrado …" at bounding box center [234, 129] width 468 height 181
click at [355, 94] on label "Unidade de agendamento" at bounding box center [342, 91] width 62 height 11
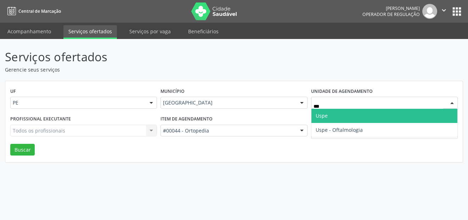
type input "****"
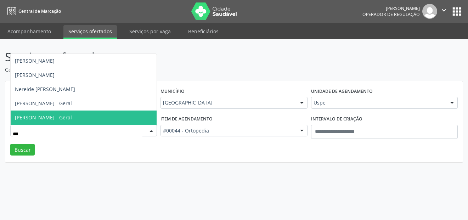
type input "****"
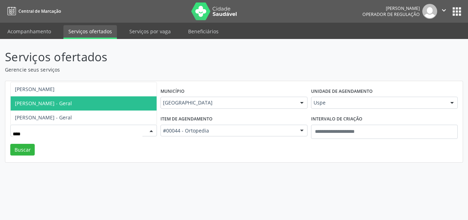
click at [51, 101] on span "[PERSON_NAME] - Geral" at bounding box center [43, 103] width 57 height 7
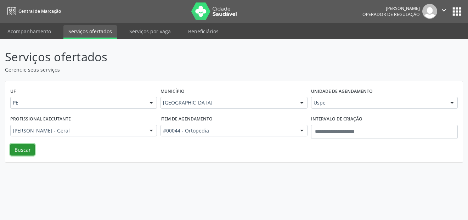
click at [29, 150] on button "Buscar" at bounding box center [22, 150] width 24 height 12
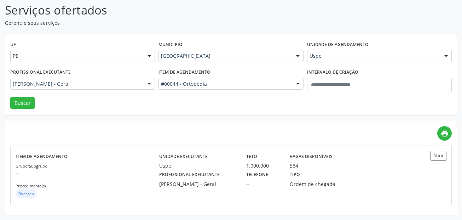
scroll to position [47, 0]
click at [434, 151] on button "Abrir" at bounding box center [439, 156] width 16 height 10
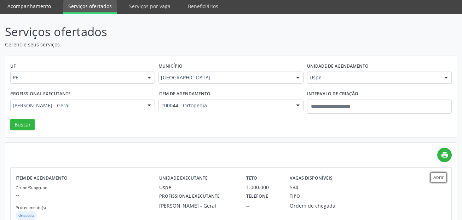
scroll to position [0, 0]
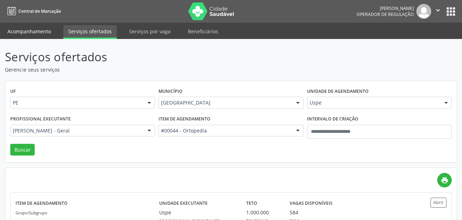
click at [39, 25] on link "Acompanhamento" at bounding box center [28, 31] width 53 height 12
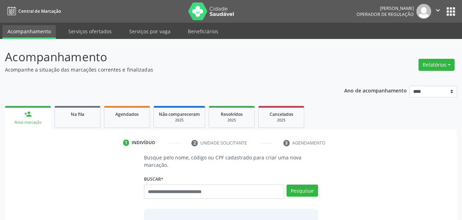
click at [178, 172] on div "Busque pelo nome, código ou CPF cadastrado para criar uma nova marcação. [GEOGR…" at bounding box center [231, 210] width 184 height 112
click at [183, 195] on input "text" at bounding box center [214, 191] width 141 height 14
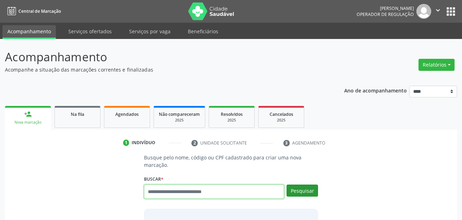
paste input "**********"
type input "**********"
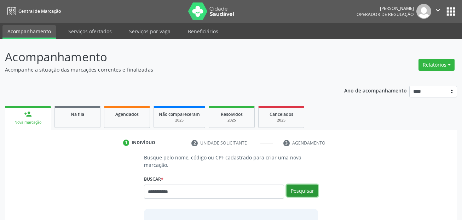
click at [310, 193] on button "Pesquisar" at bounding box center [303, 190] width 32 height 12
type input "**********"
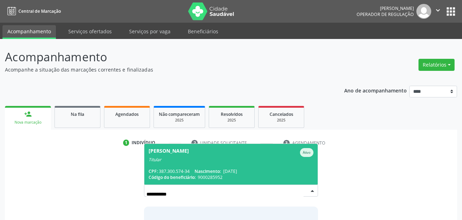
click at [200, 165] on span "[PERSON_NAME] Ativo Titular CPF: 387.300.574-34 Nascimento: [DATE] Código do be…" at bounding box center [231, 164] width 174 height 41
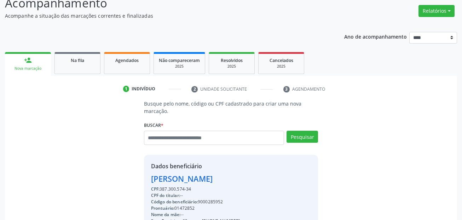
scroll to position [142, 0]
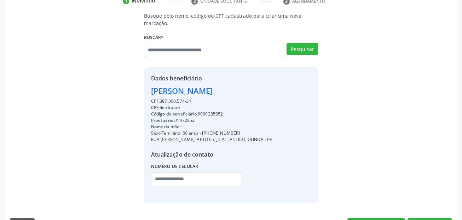
drag, startPoint x: 203, startPoint y: 133, endPoint x: 231, endPoint y: 133, distance: 28.3
click at [239, 131] on div "Sexo Feminino, 60 anos - [PHONE_NUMBER]" at bounding box center [211, 133] width 121 height 6
copy div "[PHONE_NUMBER]"
click at [158, 177] on input "text" at bounding box center [196, 179] width 91 height 14
paste input "**********"
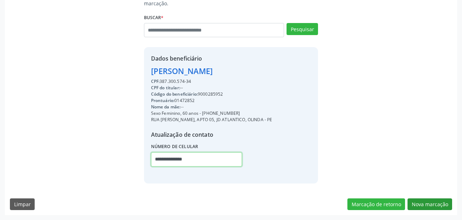
type input "**********"
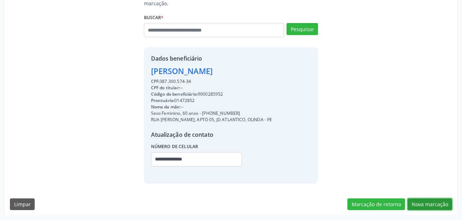
click at [418, 208] on button "Nova marcação" at bounding box center [430, 204] width 45 height 12
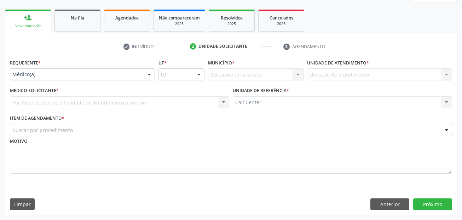
scroll to position [96, 0]
click at [30, 67] on label "Requerente *" at bounding box center [25, 62] width 31 height 11
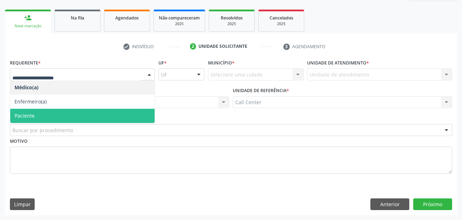
click at [31, 114] on span "Paciente" at bounding box center [25, 115] width 20 height 7
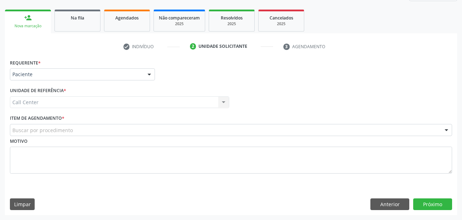
click at [34, 134] on div "Buscar por procedimento" at bounding box center [231, 130] width 443 height 12
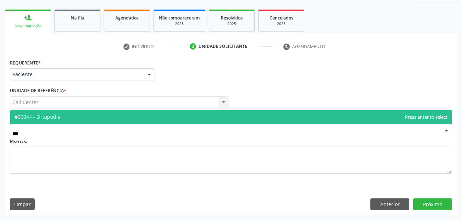
type input "****"
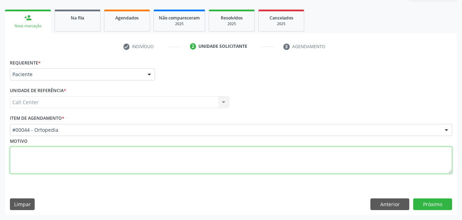
click at [70, 164] on textarea at bounding box center [231, 160] width 443 height 27
paste textarea "**********"
type textarea "**********"
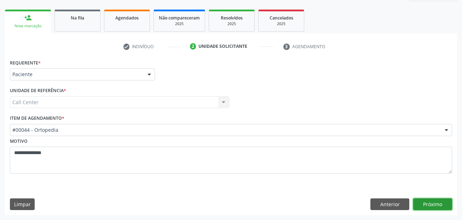
click at [431, 202] on button "Próximo" at bounding box center [433, 204] width 39 height 12
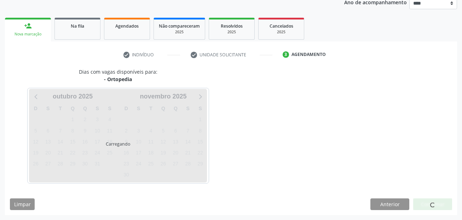
scroll to position [88, 0]
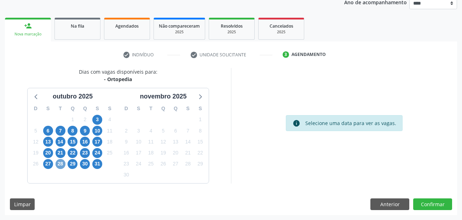
click at [64, 164] on span "28" at bounding box center [61, 164] width 10 height 10
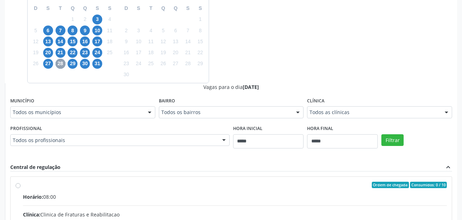
scroll to position [194, 0]
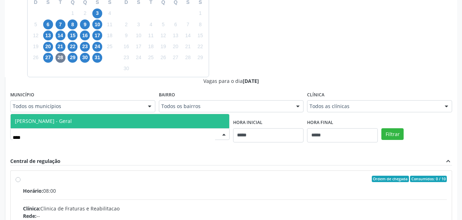
type input "*****"
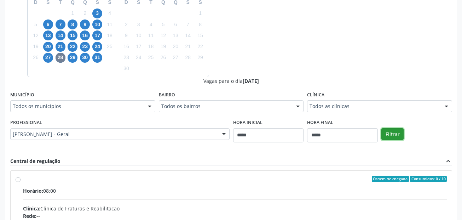
click at [401, 133] on button "Filtrar" at bounding box center [393, 134] width 22 height 12
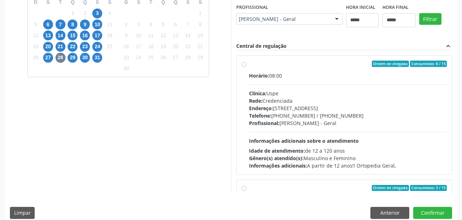
click at [309, 117] on div "Telefone: [PHONE_NUMBER] / [PHONE_NUMBER]" at bounding box center [348, 115] width 198 height 7
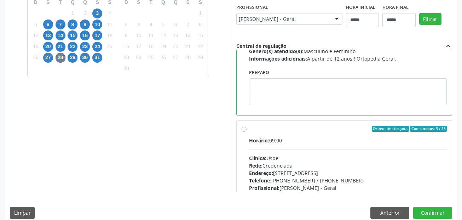
scroll to position [106, 0]
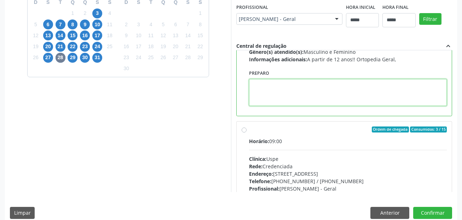
click at [306, 83] on textarea at bounding box center [348, 92] width 198 height 27
paste textarea "**********"
type textarea "**********"
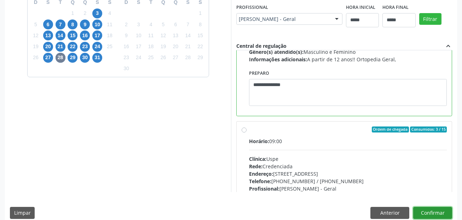
click at [447, 210] on button "Confirmar" at bounding box center [433, 213] width 39 height 12
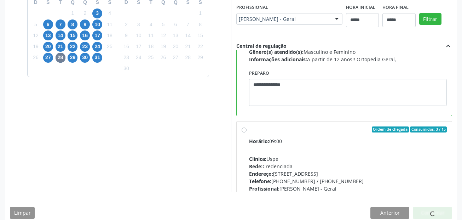
scroll to position [16, 0]
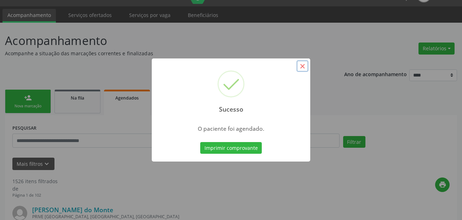
click at [302, 67] on button "×" at bounding box center [303, 66] width 12 height 12
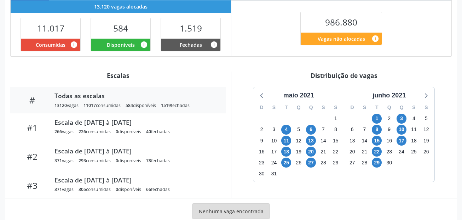
scroll to position [190, 0]
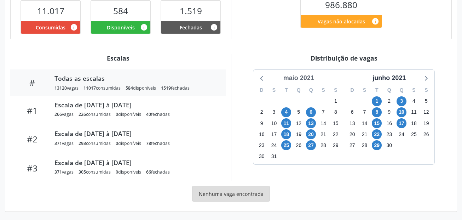
click at [307, 73] on div "maio 2021" at bounding box center [299, 78] width 36 height 10
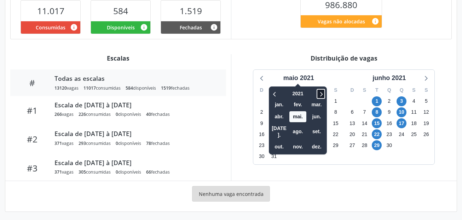
click at [321, 93] on icon at bounding box center [321, 94] width 7 height 8
click at [320, 94] on icon at bounding box center [321, 94] width 7 height 8
click at [283, 141] on span "out." at bounding box center [279, 146] width 17 height 11
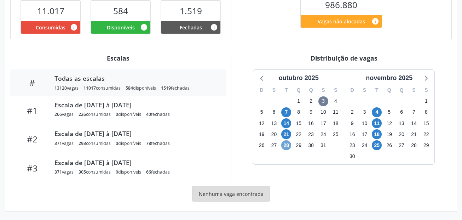
click at [287, 146] on span "28" at bounding box center [287, 145] width 10 height 10
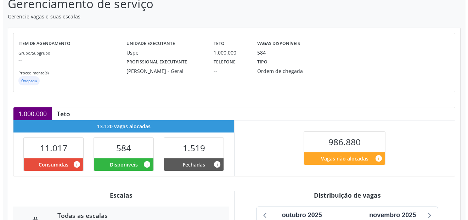
scroll to position [0, 0]
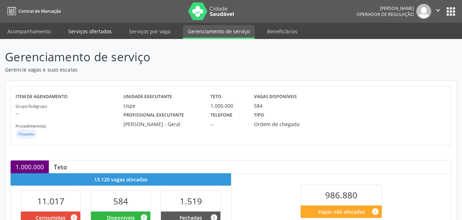
click at [93, 33] on link "Serviços ofertados" at bounding box center [89, 31] width 53 height 12
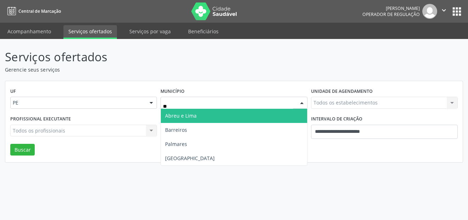
type input "***"
click at [187, 115] on span "Recife" at bounding box center [234, 116] width 146 height 14
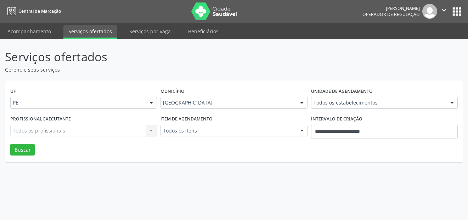
click at [188, 125] on div "Todos os itens" at bounding box center [233, 131] width 147 height 12
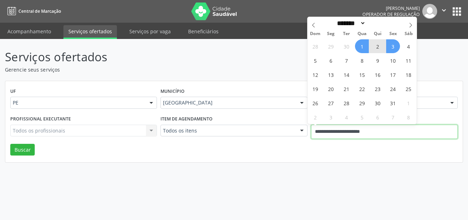
drag, startPoint x: 402, startPoint y: 138, endPoint x: 305, endPoint y: 140, distance: 96.7
click at [305, 140] on div "Profissional executante Todos os profissionais Todos os profissionais Nenhum re…" at bounding box center [233, 129] width 451 height 30
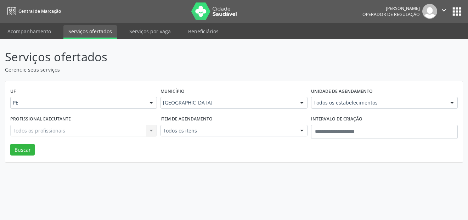
click at [276, 160] on div "UF PE PE Nenhum resultado encontrado para: " " Não há nenhuma opção para ser ex…" at bounding box center [233, 121] width 457 height 81
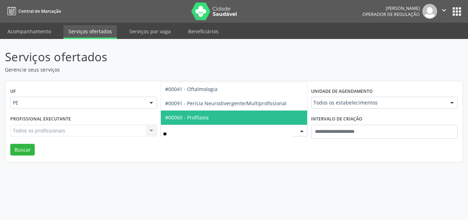
type input "***"
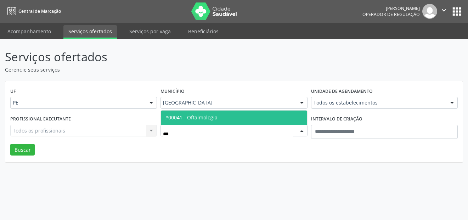
click at [182, 122] on span "#00041 - Oftalmologia" at bounding box center [234, 117] width 146 height 14
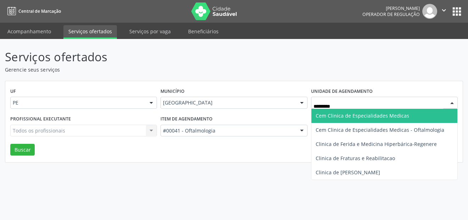
type input "*******"
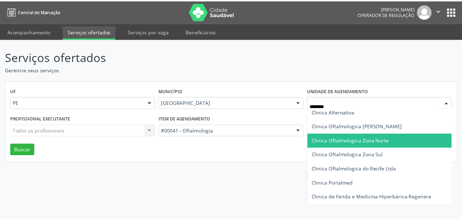
scroll to position [87, 0]
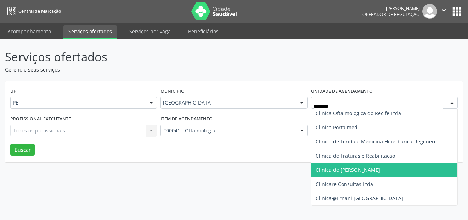
click at [363, 169] on span "Clinica de Olhos Clovis Paiva" at bounding box center [348, 169] width 64 height 7
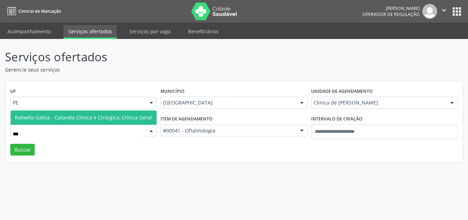
type input "****"
click at [66, 119] on span "Rafaella Galiza - Catarata Clínica e Cirúrgica, Clínica Geral" at bounding box center [83, 117] width 137 height 7
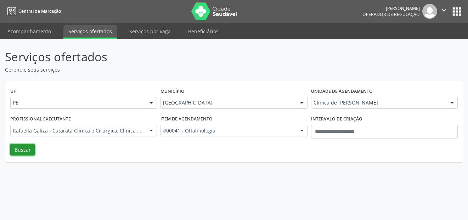
click at [28, 146] on button "Buscar" at bounding box center [22, 150] width 24 height 12
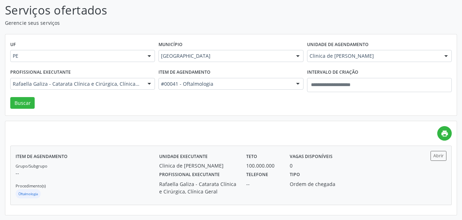
scroll to position [47, 0]
click at [440, 157] on button "Abrir" at bounding box center [439, 156] width 16 height 10
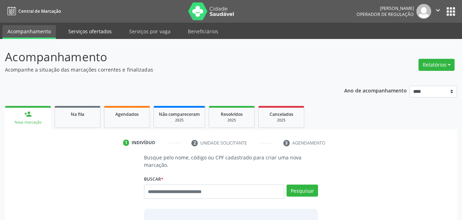
click at [104, 29] on link "Serviços ofertados" at bounding box center [89, 31] width 53 height 12
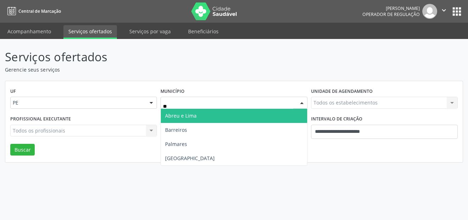
type input "***"
click at [177, 115] on span "[GEOGRAPHIC_DATA]" at bounding box center [190, 115] width 50 height 7
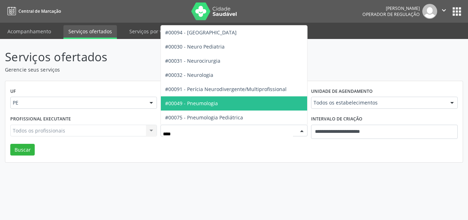
type input "*****"
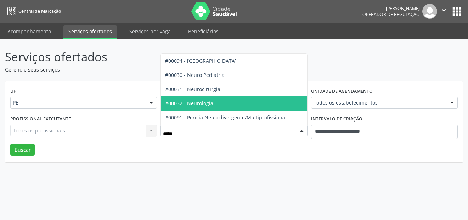
click at [220, 102] on span "#00032 - Neurologia" at bounding box center [234, 103] width 146 height 14
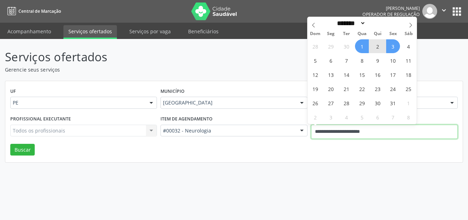
drag, startPoint x: 401, startPoint y: 133, endPoint x: 271, endPoint y: 125, distance: 130.9
click at [265, 130] on div "Profissional executante Todos os profissionais Todos os profissionais Nenhum re…" at bounding box center [233, 129] width 451 height 30
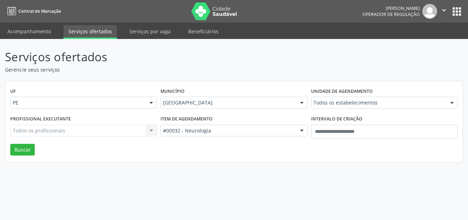
click at [37, 151] on div "UF PE PE Nenhum resultado encontrado para: " " Não há nenhuma opção para ser ex…" at bounding box center [233, 121] width 457 height 81
click at [34, 152] on button "Buscar" at bounding box center [22, 150] width 24 height 12
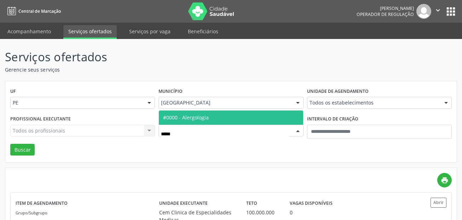
type input "******"
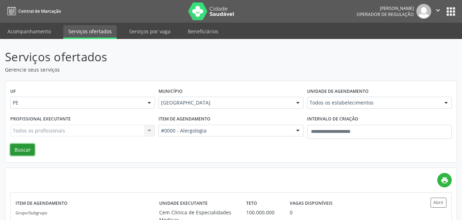
click at [19, 146] on button "Buscar" at bounding box center [22, 150] width 24 height 12
click at [44, 29] on link "Acompanhamento" at bounding box center [28, 31] width 53 height 12
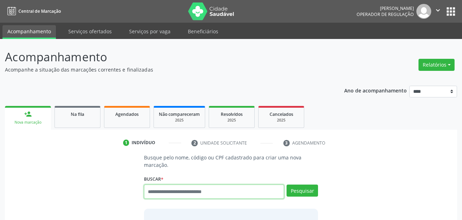
click at [182, 191] on input "text" at bounding box center [214, 191] width 141 height 14
type input "***"
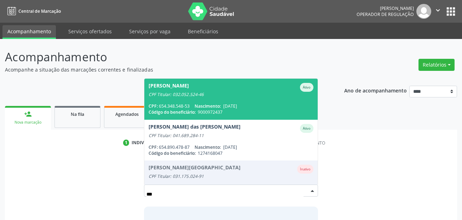
click at [235, 98] on span "Antonia Maria Goncalves Manolaque Ativo CPF Titular: 032.052.524-46 CPF: 654.34…" at bounding box center [231, 99] width 174 height 41
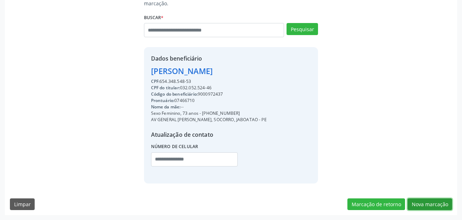
click at [434, 203] on button "Nova marcação" at bounding box center [430, 204] width 45 height 12
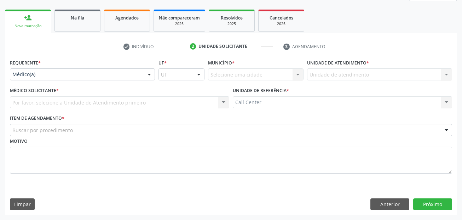
scroll to position [96, 0]
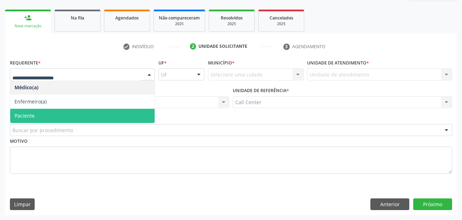
click at [57, 113] on span "Paciente" at bounding box center [82, 116] width 144 height 14
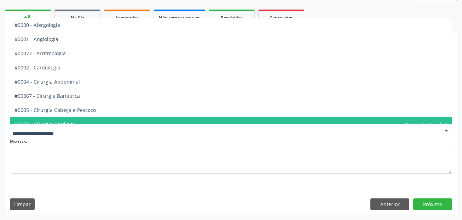
type input "*"
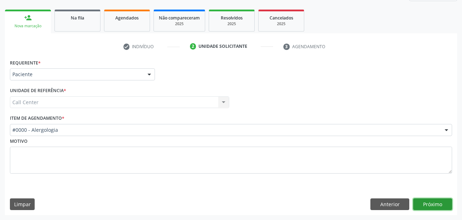
click at [449, 204] on button "Próximo" at bounding box center [433, 204] width 39 height 12
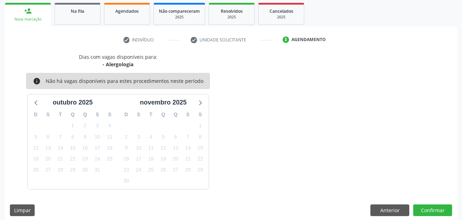
scroll to position [109, 0]
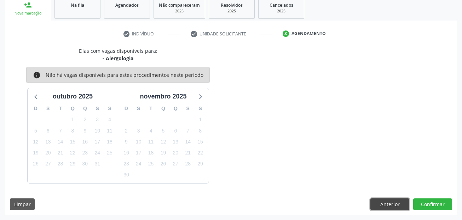
click at [396, 204] on button "Anterior" at bounding box center [390, 204] width 39 height 12
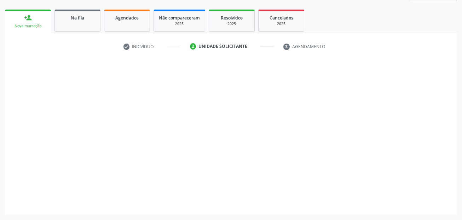
scroll to position [96, 0]
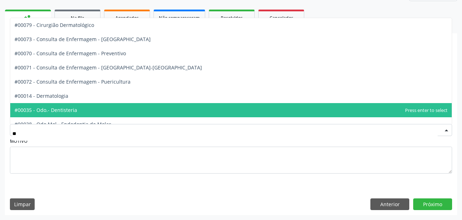
type input "***"
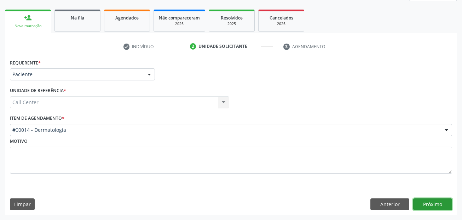
click at [430, 201] on button "Próximo" at bounding box center [433, 204] width 39 height 12
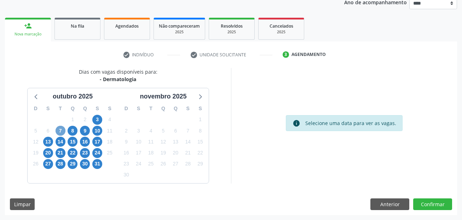
drag, startPoint x: 59, startPoint y: 131, endPoint x: 74, endPoint y: 130, distance: 14.6
click at [60, 131] on span "7" at bounding box center [61, 131] width 10 height 10
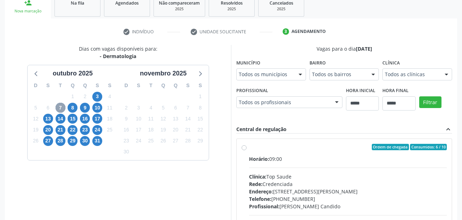
scroll to position [124, 0]
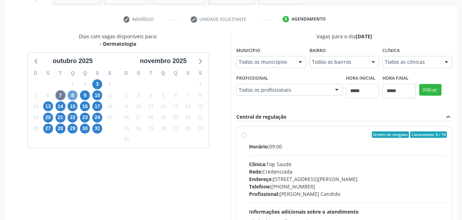
click at [76, 96] on span "8" at bounding box center [73, 95] width 10 height 10
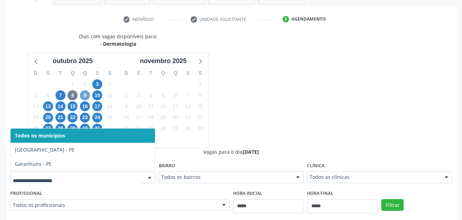
drag, startPoint x: 86, startPoint y: 93, endPoint x: 80, endPoint y: 118, distance: 25.2
click at [86, 93] on span "9" at bounding box center [85, 95] width 10 height 10
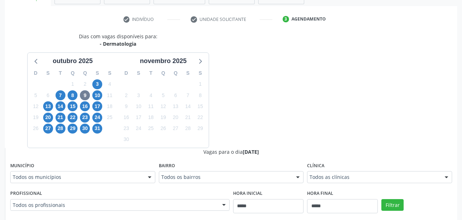
drag, startPoint x: 41, startPoint y: 174, endPoint x: 42, endPoint y: 177, distance: 3.9
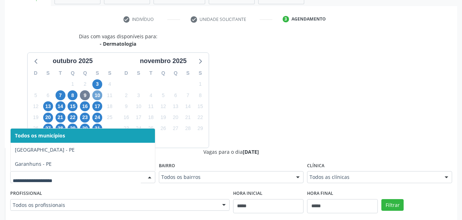
click at [97, 100] on span "10" at bounding box center [97, 95] width 10 height 10
click at [48, 113] on span "20" at bounding box center [48, 118] width 10 height 10
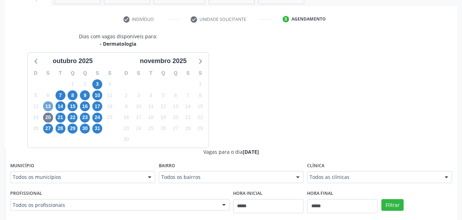
click at [51, 104] on span "13" at bounding box center [48, 106] width 10 height 10
click at [42, 182] on div "Todos os municípios" at bounding box center [82, 177] width 145 height 12
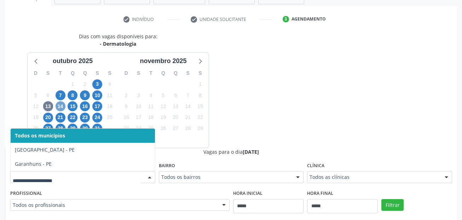
click at [61, 108] on span "14" at bounding box center [61, 106] width 10 height 10
click at [57, 173] on div at bounding box center [82, 177] width 145 height 12
click at [72, 108] on span "15" at bounding box center [73, 106] width 10 height 10
click at [88, 107] on span "16" at bounding box center [85, 106] width 10 height 10
click at [72, 181] on div at bounding box center [82, 177] width 145 height 12
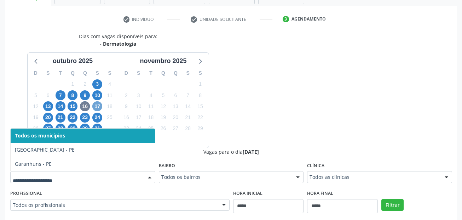
click at [100, 106] on span "17" at bounding box center [97, 106] width 10 height 10
click at [46, 116] on span "20" at bounding box center [48, 118] width 10 height 10
click at [59, 118] on span "21" at bounding box center [61, 118] width 10 height 10
click at [71, 118] on span "22" at bounding box center [73, 118] width 10 height 10
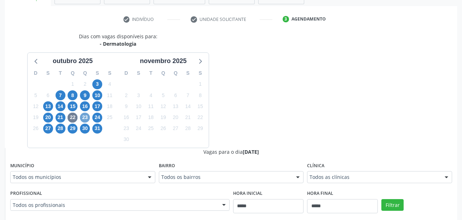
click at [82, 117] on span "23" at bounding box center [85, 118] width 10 height 10
click at [62, 185] on fieldset "Município Todos os municípios Todos os municípios Cabo de Santo Agostinho - PE …" at bounding box center [82, 174] width 145 height 28
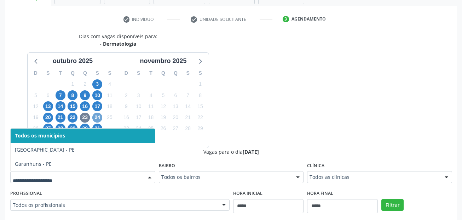
click at [96, 120] on span "24" at bounding box center [97, 118] width 10 height 10
click at [50, 127] on span "27" at bounding box center [48, 129] width 10 height 10
click at [58, 125] on span "28" at bounding box center [61, 129] width 10 height 10
click at [72, 129] on span "Todos os municípios" at bounding box center [83, 136] width 144 height 14
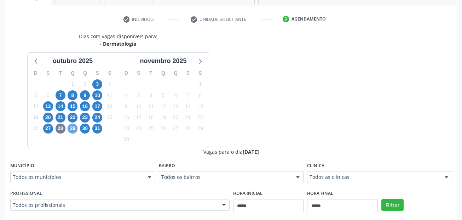
click at [73, 127] on span "29" at bounding box center [73, 129] width 10 height 10
click at [53, 173] on div "Todos os municípios" at bounding box center [82, 177] width 145 height 12
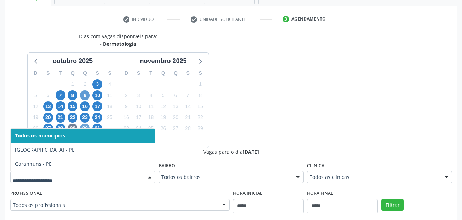
click at [84, 126] on span "30" at bounding box center [85, 129] width 10 height 10
click at [61, 183] on div at bounding box center [82, 177] width 145 height 12
click at [97, 125] on span "31" at bounding box center [97, 129] width 10 height 10
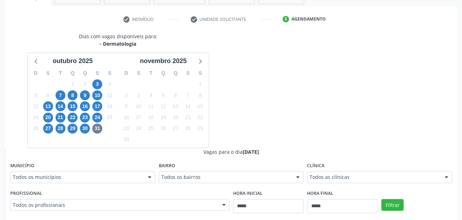
click at [260, 90] on div "Dias com vagas disponíveis para: - Dermatologia outubro 2025 D S T Q Q S S 28 2…" at bounding box center [231, 205] width 453 height 345
click at [62, 96] on span "7" at bounding box center [61, 95] width 10 height 10
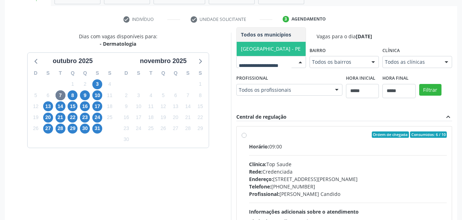
drag, startPoint x: 45, startPoint y: 165, endPoint x: 262, endPoint y: 176, distance: 217.0
click at [237, 56] on span "Cabo de Santo Agostinho - PE" at bounding box center [271, 49] width 69 height 14
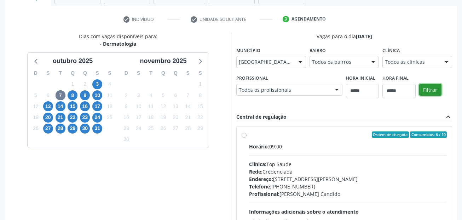
click at [420, 96] on button "Filtrar" at bounding box center [431, 90] width 22 height 12
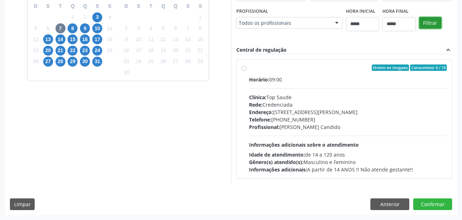
scroll to position [265, 0]
click at [396, 197] on div "Dias com vagas disponíveis para: - Dermatologia outubro 2025 D S T Q Q S S 28 2…" at bounding box center [231, 90] width 453 height 249
click at [396, 200] on button "Anterior" at bounding box center [390, 204] width 39 height 12
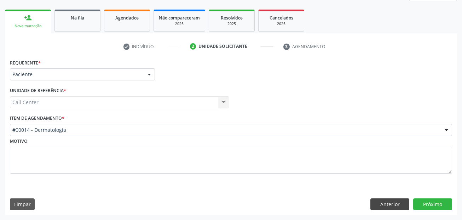
scroll to position [96, 0]
click at [395, 204] on button "Anterior" at bounding box center [390, 204] width 39 height 12
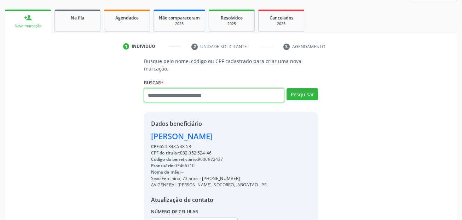
click at [253, 99] on input "text" at bounding box center [214, 95] width 141 height 14
paste input "**********"
type input "**********"
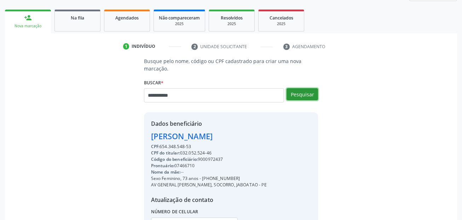
click at [300, 90] on button "Pesquisar" at bounding box center [303, 94] width 32 height 12
type input "**********"
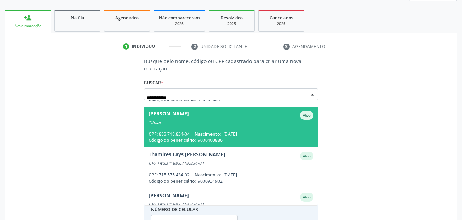
scroll to position [58, 0]
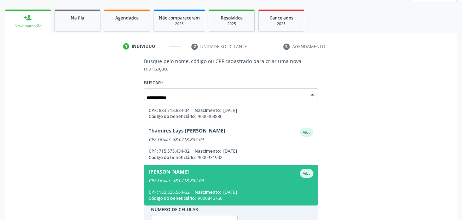
click at [235, 187] on span "Thiago Henrique Jose Galvao Lunardo Ativo CPF Titular: 883.718.834-04 CPF: 132.…" at bounding box center [231, 185] width 174 height 41
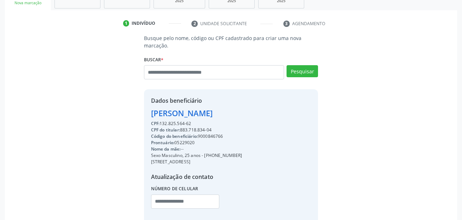
scroll to position [132, 0]
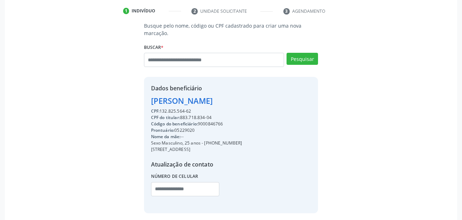
drag, startPoint x: 204, startPoint y: 142, endPoint x: 237, endPoint y: 141, distance: 33.3
click at [237, 141] on div "Sexo Masculino, 25 anos - (81) 99625-5176" at bounding box center [196, 143] width 91 height 6
copy div "(81) 99625-5176"
click at [160, 192] on input "text" at bounding box center [185, 189] width 69 height 14
paste input "**********"
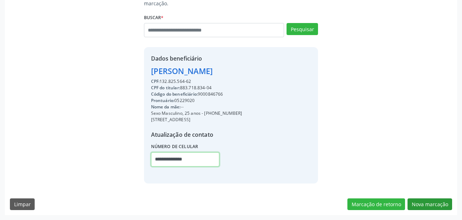
type input "**********"
click at [445, 207] on button "Nova marcação" at bounding box center [430, 204] width 45 height 12
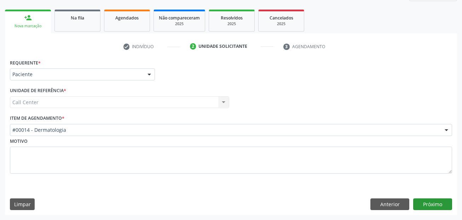
scroll to position [96, 0]
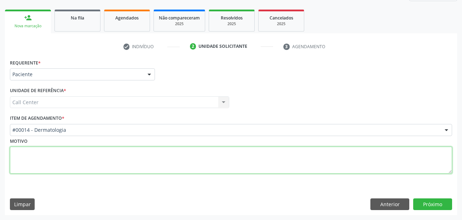
click at [56, 154] on textarea at bounding box center [231, 160] width 443 height 27
paste textarea "**********"
type textarea "**********"
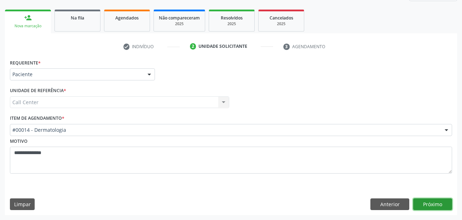
click at [428, 203] on button "Próximo" at bounding box center [433, 204] width 39 height 12
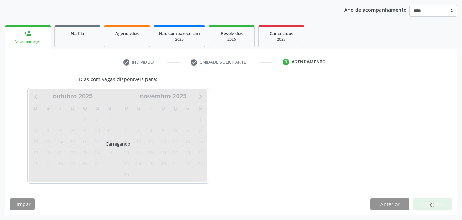
scroll to position [81, 0]
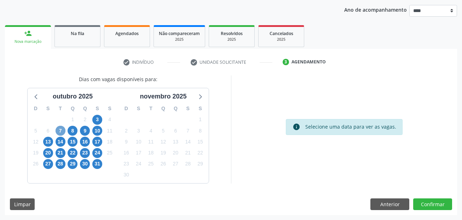
click at [65, 130] on span "7" at bounding box center [61, 131] width 10 height 10
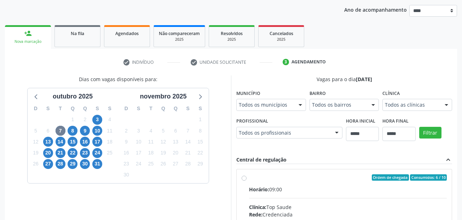
scroll to position [84, 0]
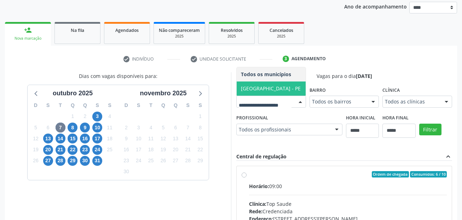
click at [237, 96] on span "Cabo de Santo Agostinho - PE" at bounding box center [271, 88] width 69 height 14
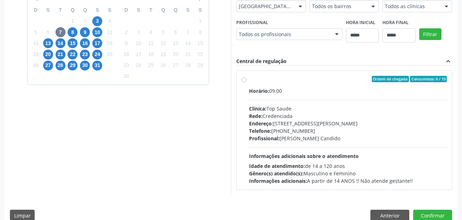
scroll to position [190, 0]
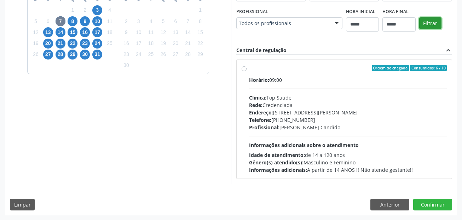
click at [420, 29] on button "Filtrar" at bounding box center [431, 23] width 22 height 12
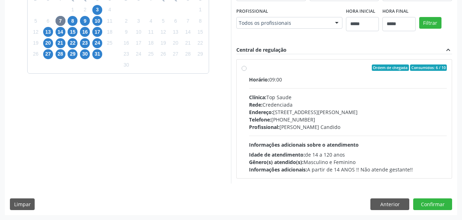
click at [249, 126] on div "Profissional: Leonardo Castro Candido" at bounding box center [348, 126] width 198 height 7
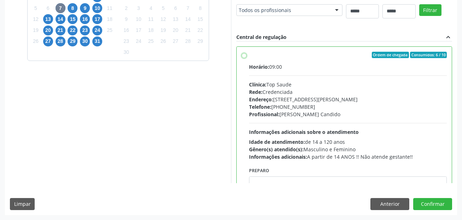
scroll to position [311, 0]
click at [110, 184] on div "Dias com vagas disponíveis para: outubro 2025 D S T Q Q S S 28 29 30 1 2 3 4 5 …" at bounding box center [231, 84] width 453 height 262
click at [249, 180] on textarea at bounding box center [348, 189] width 198 height 27
paste textarea "**********"
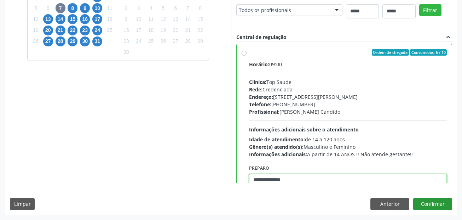
type textarea "**********"
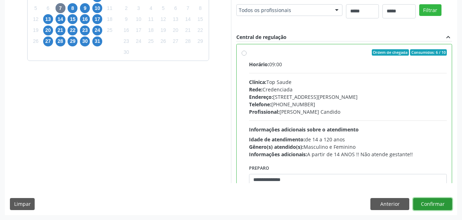
click at [433, 208] on button "Confirmar" at bounding box center [433, 204] width 39 height 12
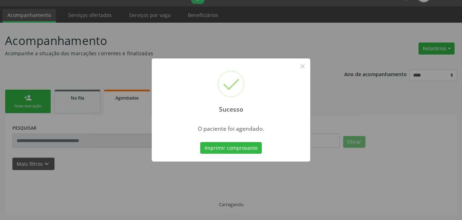
scroll to position [16, 0]
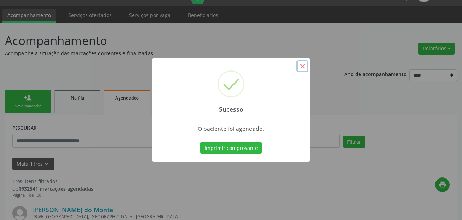
click at [302, 64] on button "×" at bounding box center [303, 66] width 12 height 12
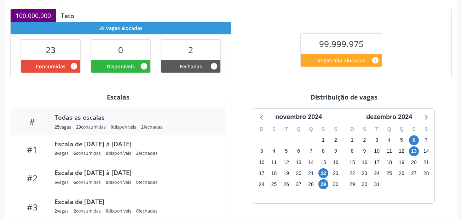
scroll to position [192, 0]
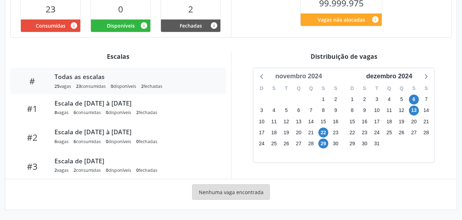
click at [313, 77] on div "novembro 2024" at bounding box center [299, 77] width 52 height 10
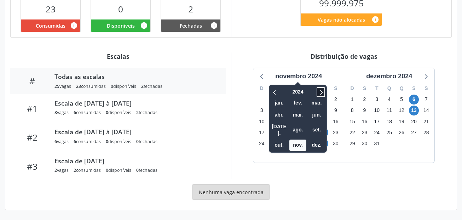
click at [322, 96] on icon at bounding box center [321, 92] width 7 height 8
click at [279, 140] on span "out." at bounding box center [279, 145] width 17 height 11
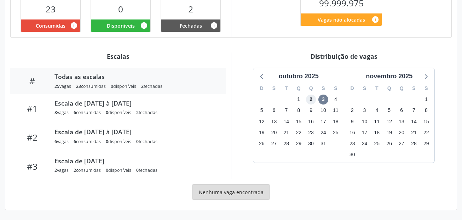
click at [313, 99] on span "2" at bounding box center [311, 100] width 10 height 10
click at [300, 98] on span "1" at bounding box center [299, 100] width 10 height 10
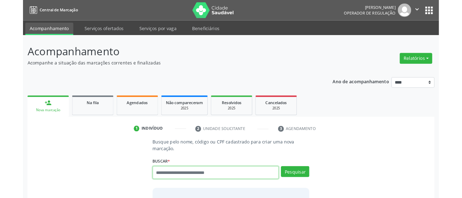
scroll to position [16, 0]
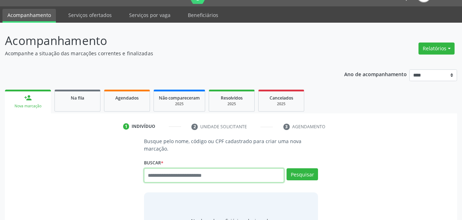
click at [217, 176] on input "text" at bounding box center [214, 175] width 141 height 14
paste input "**********"
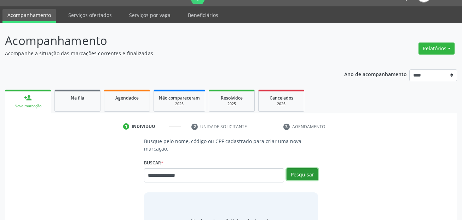
click at [294, 174] on button "Pesquisar" at bounding box center [303, 174] width 32 height 12
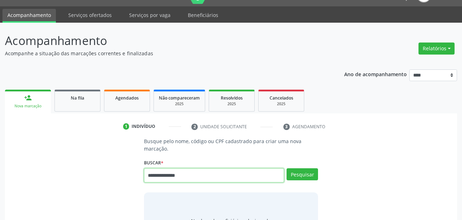
drag, startPoint x: 206, startPoint y: 174, endPoint x: 234, endPoint y: 171, distance: 27.8
click at [115, 176] on div "**********" at bounding box center [231, 193] width 443 height 112
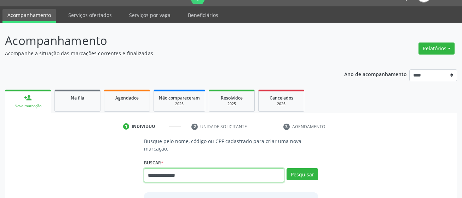
paste input "text"
type input "**********"
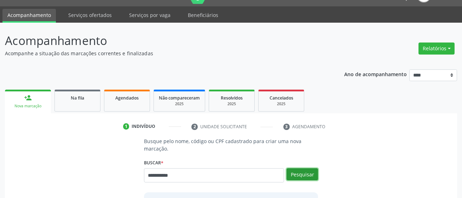
click at [300, 176] on button "Pesquisar" at bounding box center [303, 174] width 32 height 12
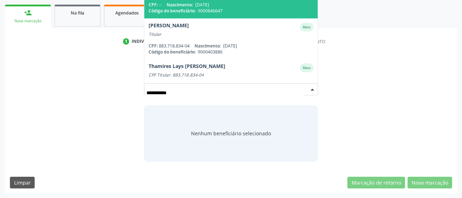
scroll to position [102, 0]
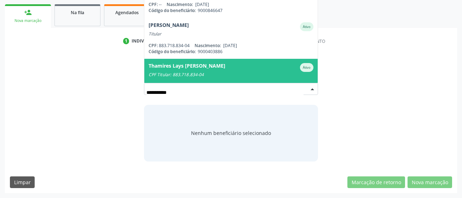
drag, startPoint x: 205, startPoint y: 60, endPoint x: 301, endPoint y: 74, distance: 97.6
click at [210, 60] on span "Thamires Lays Galvao Lunardo Ativo CPF Titular: 883.718.834-04 CPF: 715.575.434…" at bounding box center [231, 79] width 174 height 41
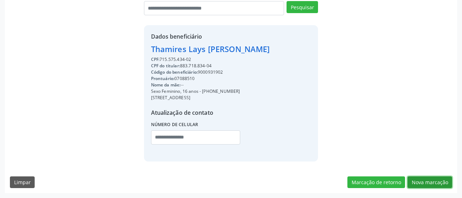
click at [435, 183] on button "Nova marcação" at bounding box center [430, 182] width 45 height 12
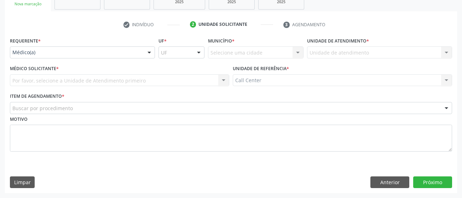
scroll to position [118, 0]
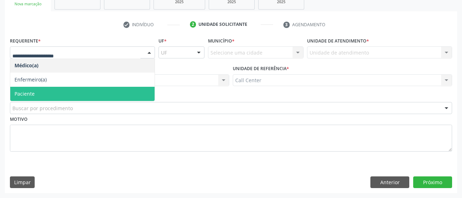
drag, startPoint x: 44, startPoint y: 93, endPoint x: 46, endPoint y: 115, distance: 21.7
click at [44, 94] on span "Paciente" at bounding box center [82, 94] width 144 height 14
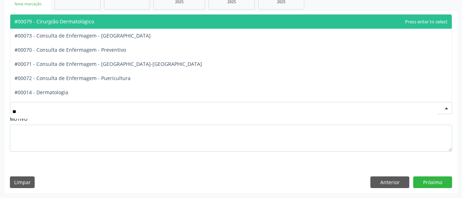
type input "***"
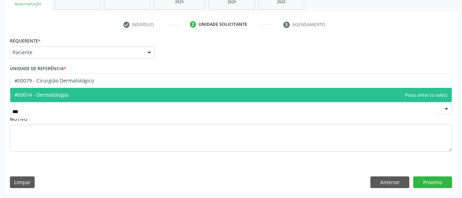
click at [53, 94] on span "#00014 - Dermatologia" at bounding box center [42, 94] width 54 height 7
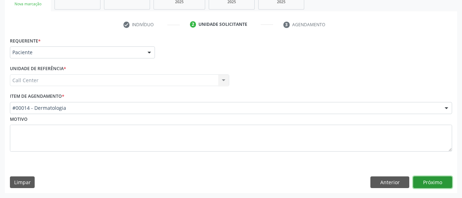
click at [430, 181] on button "Próximo" at bounding box center [433, 182] width 39 height 12
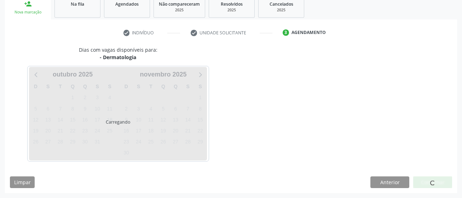
scroll to position [110, 0]
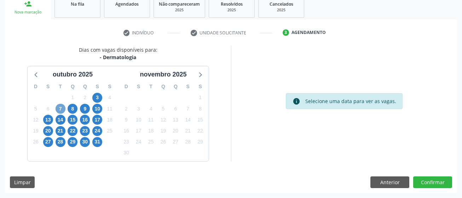
click at [62, 109] on span "7" at bounding box center [61, 109] width 10 height 10
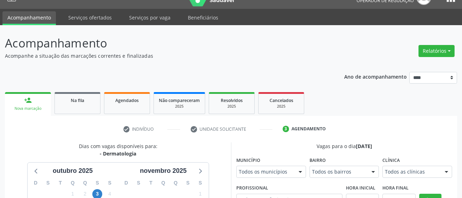
scroll to position [0, 0]
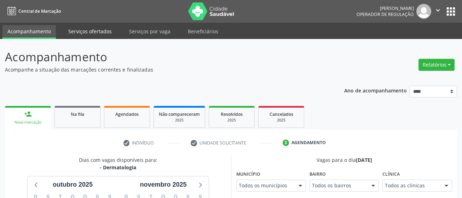
click at [93, 26] on link "Serviços ofertados" at bounding box center [89, 31] width 53 height 12
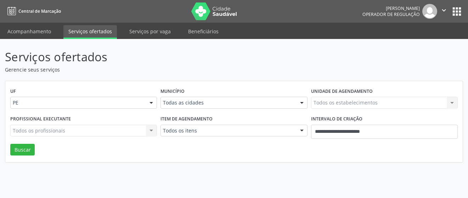
click at [196, 108] on div "Todas as cidades" at bounding box center [233, 103] width 147 height 12
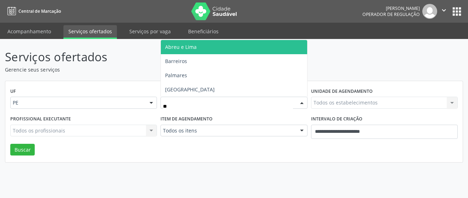
type input "***"
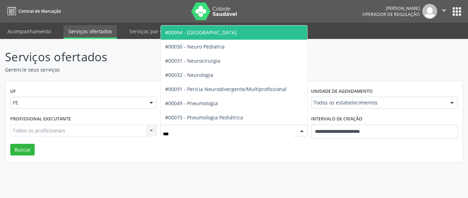
type input "****"
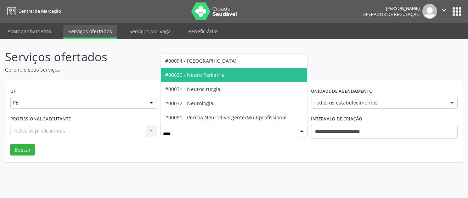
click at [230, 73] on span "#00030 - Neuro Pediatria" at bounding box center [234, 75] width 146 height 14
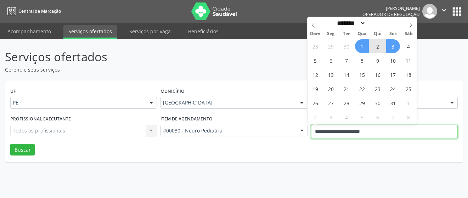
drag, startPoint x: 389, startPoint y: 133, endPoint x: 283, endPoint y: 140, distance: 105.7
click at [283, 140] on div "Profissional executante Todos os profissionais Todos os profissionais Nenhum re…" at bounding box center [233, 129] width 451 height 30
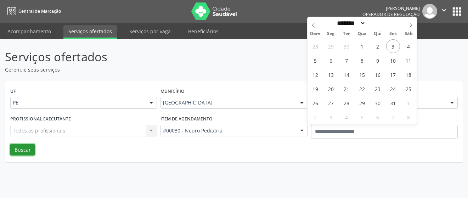
click at [24, 151] on button "Buscar" at bounding box center [22, 150] width 24 height 12
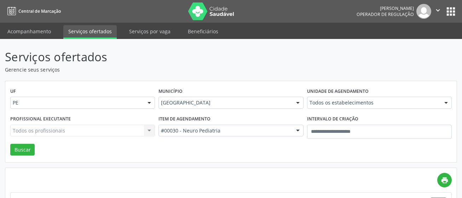
drag, startPoint x: 214, startPoint y: 118, endPoint x: 159, endPoint y: 119, distance: 54.9
click at [159, 122] on div "Item de agendamento #00030 - Neuro Pediatria Todos os itens #0000 - Alergologia…" at bounding box center [231, 129] width 148 height 30
click at [159, 116] on label "Item de agendamento" at bounding box center [185, 119] width 52 height 11
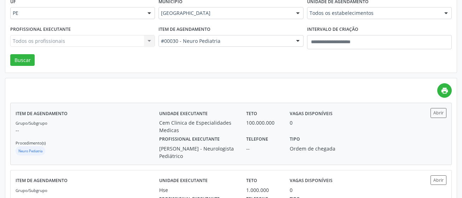
scroll to position [106, 0]
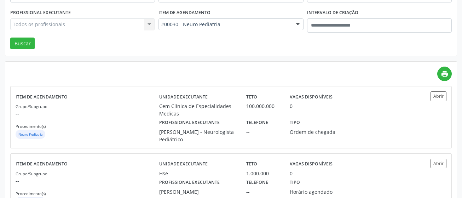
click at [286, 75] on div "print" at bounding box center [231, 74] width 442 height 15
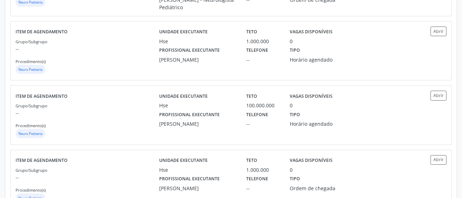
scroll to position [0, 0]
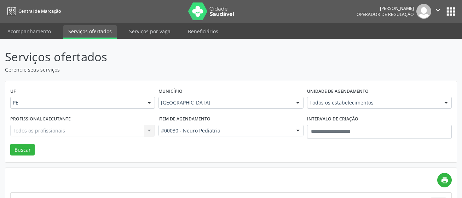
click at [260, 64] on p "Serviços ofertados" at bounding box center [163, 57] width 317 height 18
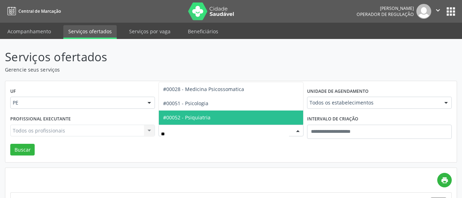
type input "*"
type input "****"
click at [209, 117] on span "#00051 - Psicologia" at bounding box center [231, 117] width 144 height 14
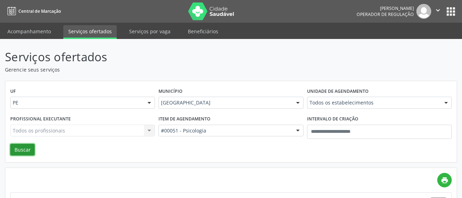
click at [29, 149] on button "Buscar" at bounding box center [22, 150] width 24 height 12
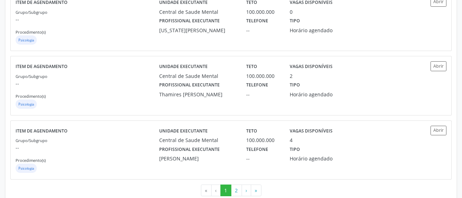
scroll to position [985, 0]
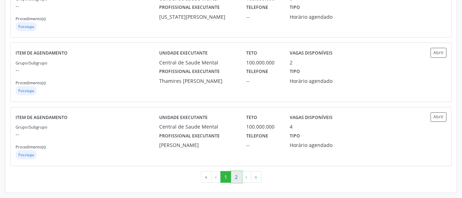
click at [233, 179] on button "2" at bounding box center [236, 177] width 11 height 12
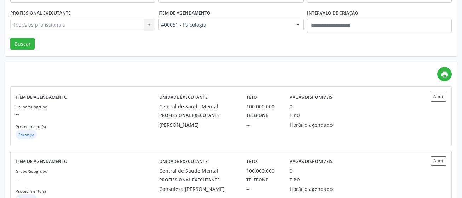
scroll to position [106, 0]
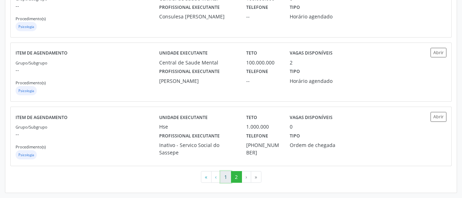
click at [225, 176] on button "1" at bounding box center [226, 177] width 11 height 12
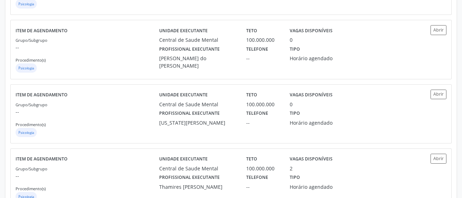
scroll to position [985, 0]
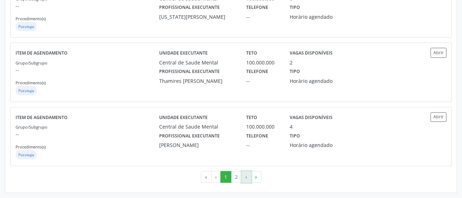
click at [245, 177] on button "›" at bounding box center [247, 177] width 10 height 12
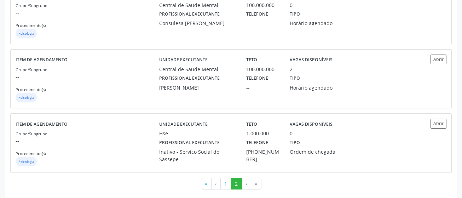
scroll to position [278, 0]
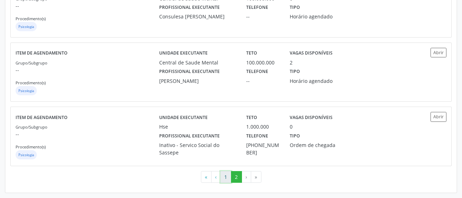
click at [226, 176] on button "1" at bounding box center [226, 177] width 11 height 12
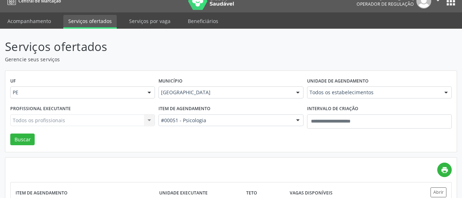
scroll to position [0, 0]
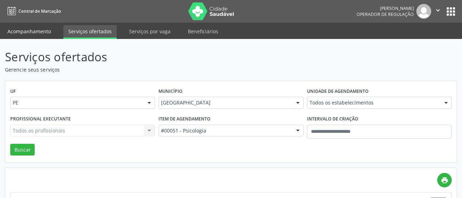
click at [48, 31] on link "Acompanhamento" at bounding box center [28, 31] width 53 height 12
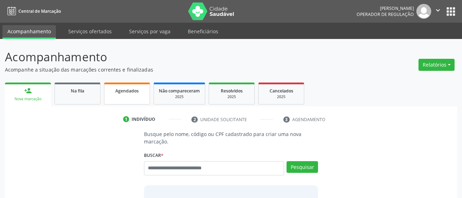
click at [121, 91] on div "person_add Nova marcação Na fila Agendados Não compareceram 2025 Resolvidos 202…" at bounding box center [231, 177] width 453 height 193
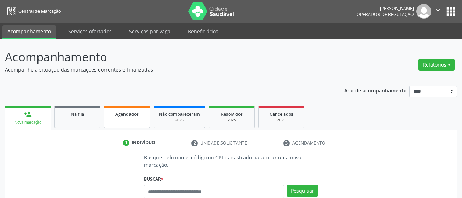
click at [128, 113] on span "Agendados" at bounding box center [126, 114] width 23 height 6
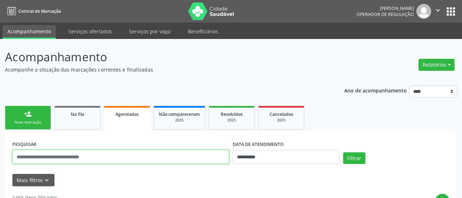
click at [83, 159] on input "text" at bounding box center [120, 157] width 217 height 14
paste input "**********"
type input "**********"
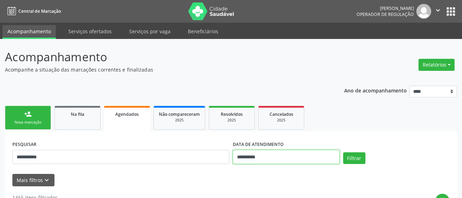
click at [263, 153] on input "**********" at bounding box center [286, 157] width 107 height 14
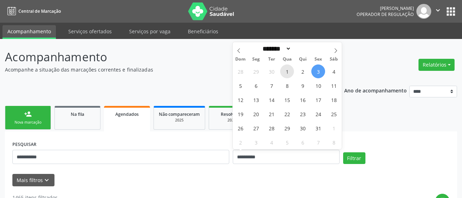
click at [289, 71] on span "1" at bounding box center [287, 71] width 14 height 14
type input "**********"
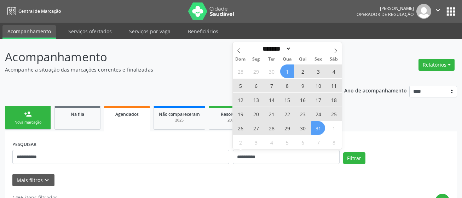
click at [320, 128] on span "31" at bounding box center [319, 128] width 14 height 14
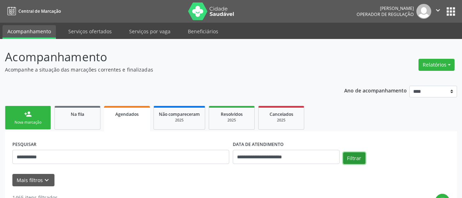
click at [349, 156] on button "Filtrar" at bounding box center [354, 158] width 22 height 12
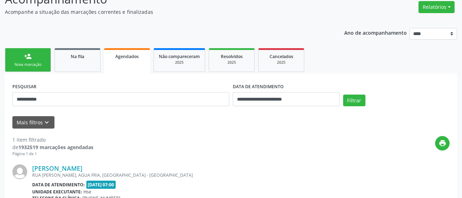
scroll to position [131, 0]
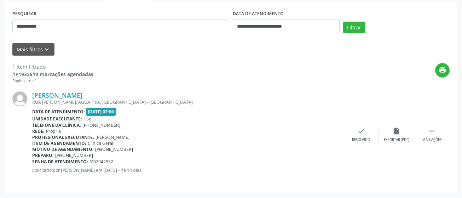
click at [190, 121] on div "Unidade executante: Hse" at bounding box center [188, 119] width 312 height 6
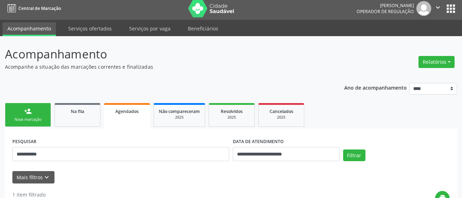
scroll to position [0, 0]
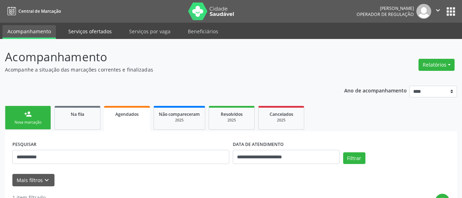
click at [74, 25] on link "Serviços ofertados" at bounding box center [89, 31] width 53 height 12
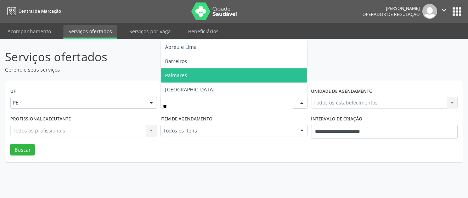
type input "***"
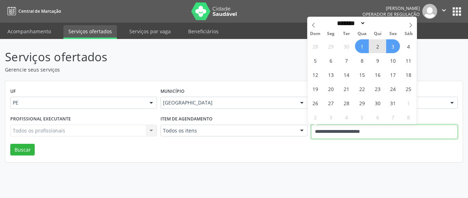
drag, startPoint x: 397, startPoint y: 129, endPoint x: 276, endPoint y: 126, distance: 120.8
click at [276, 126] on div "Profissional executante Todos os profissionais Todos os profissionais Nenhum re…" at bounding box center [233, 129] width 451 height 30
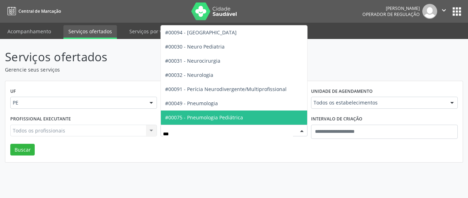
type input "****"
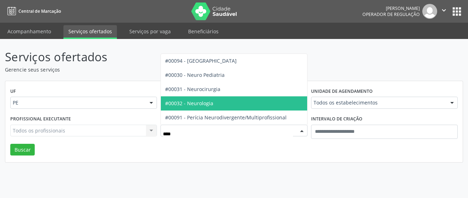
click at [211, 103] on span "#00032 - Neurologia" at bounding box center [189, 103] width 48 height 7
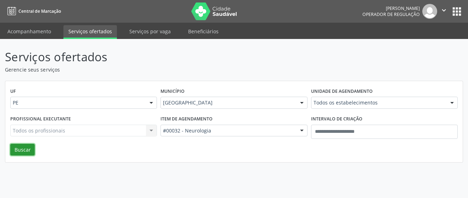
click at [17, 153] on button "Buscar" at bounding box center [22, 150] width 24 height 12
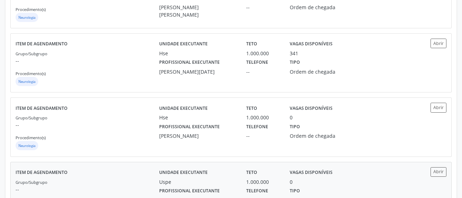
scroll to position [673, 0]
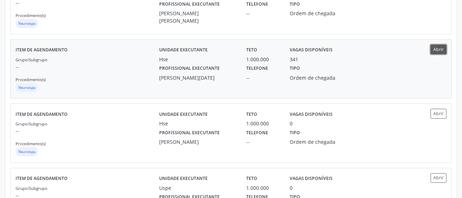
click at [436, 51] on button "Abrir" at bounding box center [439, 50] width 16 height 10
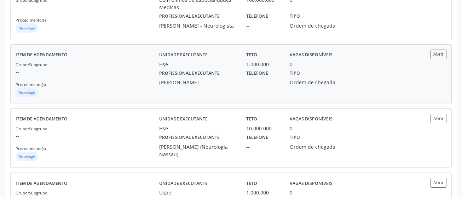
scroll to position [0, 0]
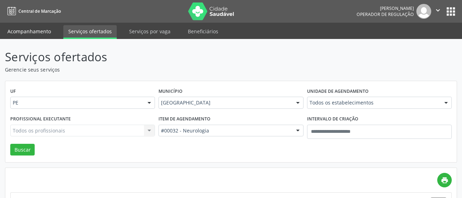
click at [29, 23] on ul "Acompanhamento Serviços ofertados Serviços por vaga Beneficiários" at bounding box center [231, 31] width 462 height 16
click at [29, 28] on link "Acompanhamento" at bounding box center [28, 31] width 53 height 12
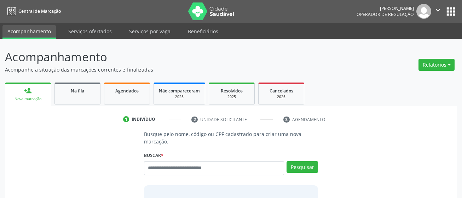
click at [177, 171] on div "Busque pelo nome, código ou CPF cadastrado para criar uma nova marcação. Buscar…" at bounding box center [231, 186] width 184 height 112
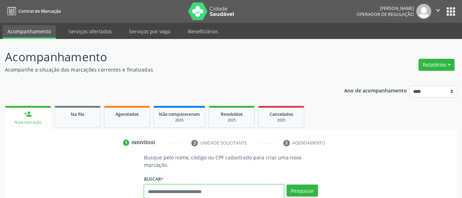
click at [176, 191] on input "text" at bounding box center [214, 191] width 141 height 14
type input "***"
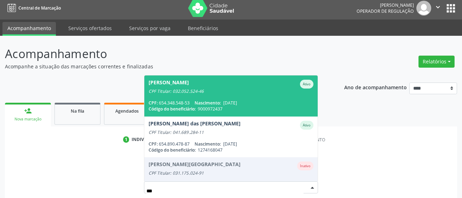
click at [177, 84] on div "Antonia Maria Goncalves Manolaque" at bounding box center [169, 84] width 40 height 9
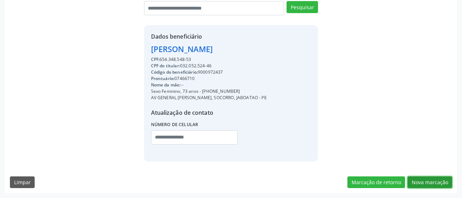
click at [438, 184] on button "Nova marcação" at bounding box center [430, 182] width 45 height 12
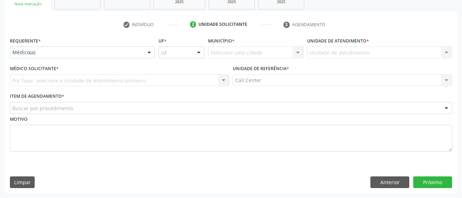
scroll to position [118, 0]
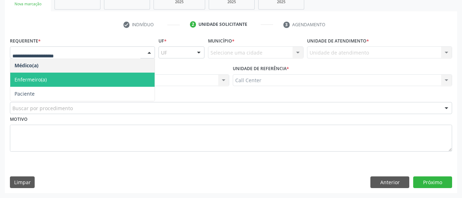
click at [59, 92] on span "Paciente" at bounding box center [82, 94] width 144 height 14
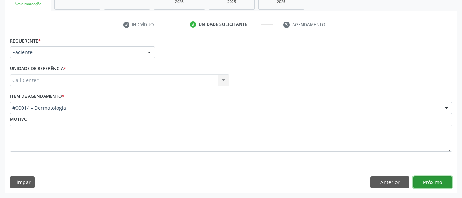
click at [445, 180] on button "Próximo" at bounding box center [433, 182] width 39 height 12
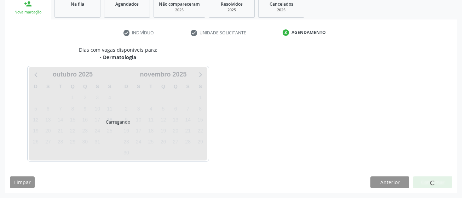
scroll to position [110, 0]
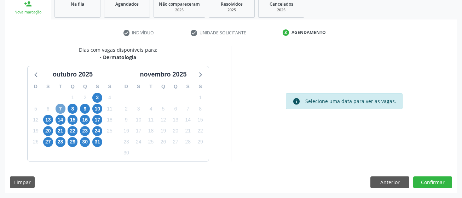
click at [60, 107] on span "7" at bounding box center [61, 109] width 10 height 10
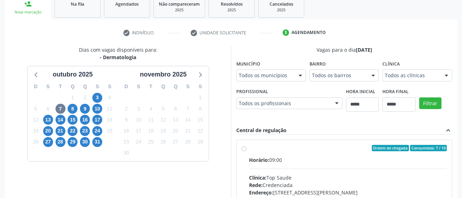
scroll to position [113, 0]
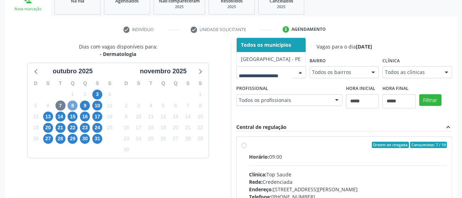
click at [72, 105] on span "8" at bounding box center [73, 106] width 10 height 10
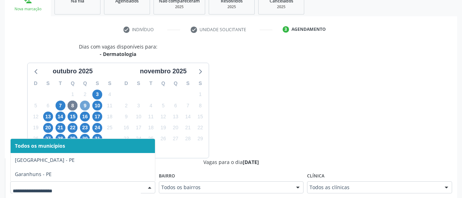
click at [85, 106] on span "9" at bounding box center [85, 106] width 10 height 10
click at [95, 135] on span "31" at bounding box center [97, 139] width 10 height 10
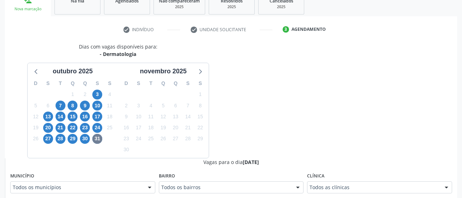
click at [76, 182] on div "Todos os municípios" at bounding box center [82, 187] width 145 height 12
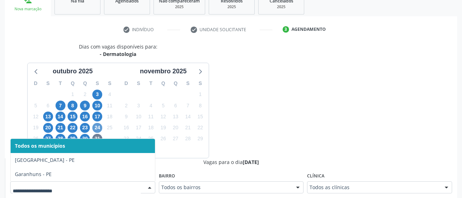
click at [93, 125] on div "24" at bounding box center [97, 127] width 12 height 11
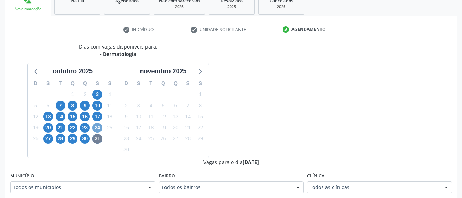
click at [96, 126] on span "24" at bounding box center [97, 128] width 10 height 10
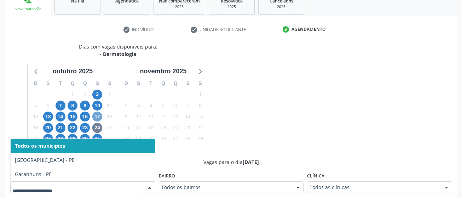
click at [96, 117] on span "17" at bounding box center [97, 117] width 10 height 10
click at [98, 103] on span "10" at bounding box center [97, 106] width 10 height 10
click at [85, 135] on span "30" at bounding box center [85, 139] width 10 height 10
click at [84, 126] on span "23" at bounding box center [85, 128] width 10 height 10
click at [86, 117] on span "16" at bounding box center [85, 117] width 10 height 10
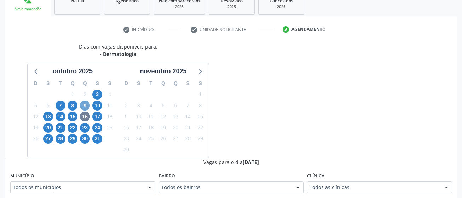
click at [86, 102] on span "9" at bounding box center [85, 106] width 10 height 10
click at [74, 138] on span "29" at bounding box center [73, 139] width 10 height 10
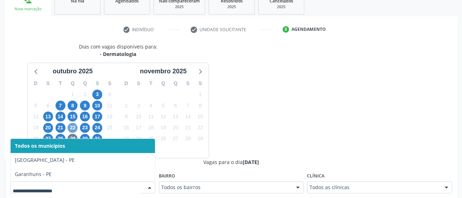
click at [74, 127] on span "22" at bounding box center [73, 128] width 10 height 10
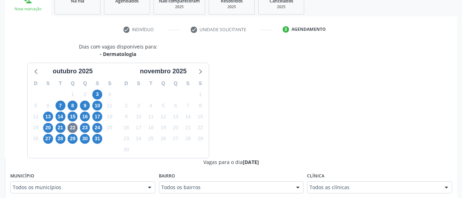
click at [60, 192] on div "Todos os municípios" at bounding box center [82, 187] width 145 height 12
click at [72, 115] on span "15" at bounding box center [73, 117] width 10 height 10
click at [56, 184] on div "Todos os municípios" at bounding box center [82, 187] width 145 height 12
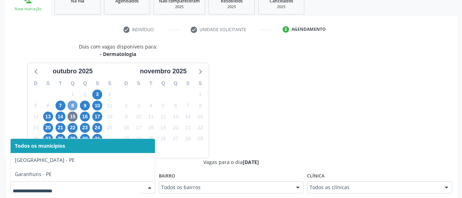
click at [76, 107] on span "8" at bounding box center [73, 106] width 10 height 10
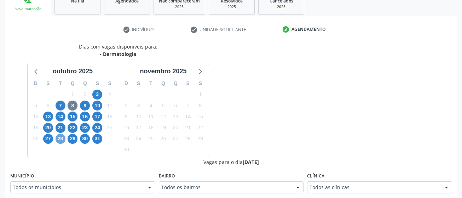
click at [58, 135] on span "28" at bounding box center [61, 139] width 10 height 10
click at [60, 177] on div "Município Todos os municípios Todos os municípios Cabo de Santo Agostinho - PE …" at bounding box center [82, 182] width 145 height 23
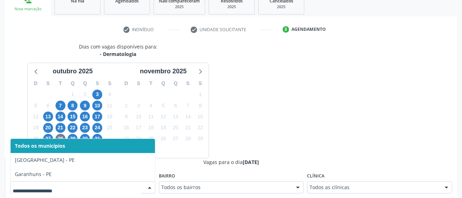
drag, startPoint x: 60, startPoint y: 182, endPoint x: 62, endPoint y: 155, distance: 27.0
click at [60, 183] on div at bounding box center [82, 187] width 145 height 12
click at [64, 125] on span "21" at bounding box center [61, 128] width 10 height 10
click at [61, 114] on span "14" at bounding box center [61, 117] width 10 height 10
click at [61, 106] on span "7" at bounding box center [61, 106] width 10 height 10
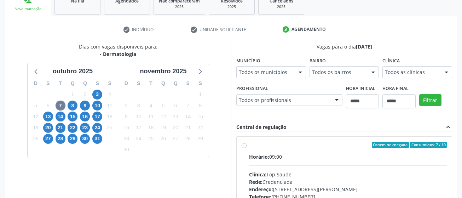
click at [237, 78] on div "Município Todos os municípios Todos os municípios Cabo de Santo Agostinho - PE …" at bounding box center [272, 66] width 70 height 23
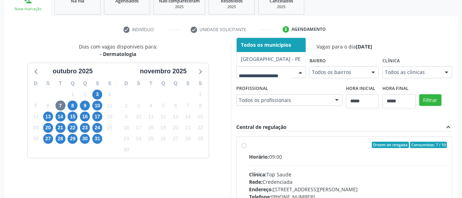
click at [237, 78] on div at bounding box center [272, 72] width 70 height 12
click at [49, 140] on span "27" at bounding box center [48, 139] width 10 height 10
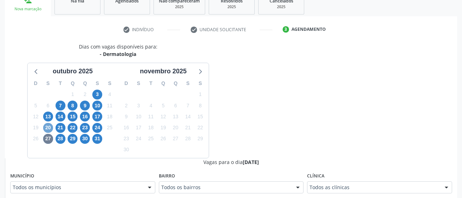
click at [48, 125] on span "20" at bounding box center [48, 128] width 10 height 10
click at [49, 183] on div "Todos os municípios" at bounding box center [82, 187] width 145 height 12
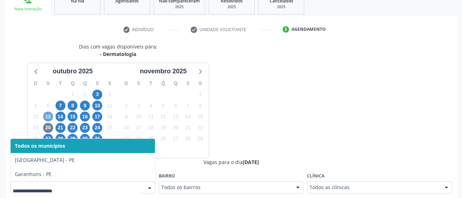
click at [50, 116] on span "13" at bounding box center [48, 117] width 10 height 10
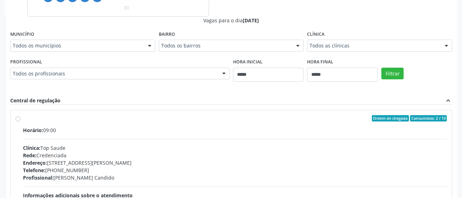
scroll to position [340, 0]
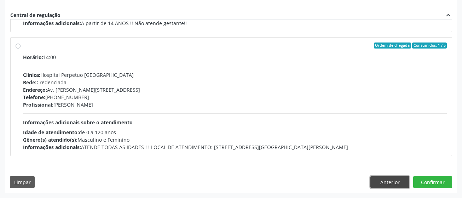
click at [390, 179] on button "Anterior" at bounding box center [390, 182] width 39 height 12
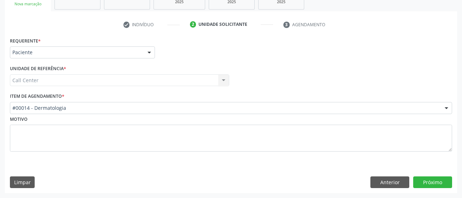
scroll to position [118, 0]
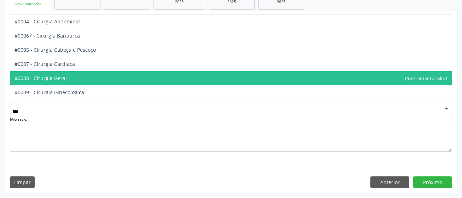
click at [76, 77] on span "#0008 - Cirurgia Geral" at bounding box center [231, 78] width 442 height 14
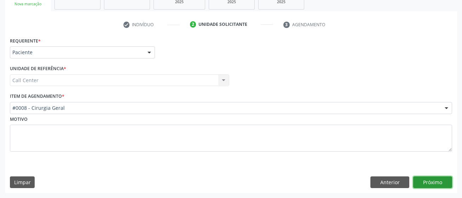
click at [435, 181] on button "Próximo" at bounding box center [433, 182] width 39 height 12
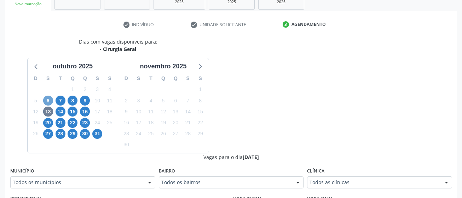
click at [50, 100] on span "6" at bounding box center [48, 101] width 10 height 10
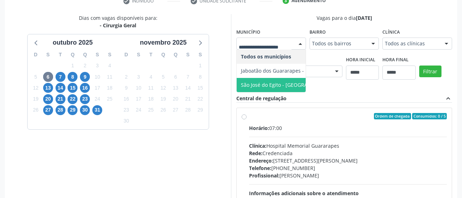
scroll to position [190, 0]
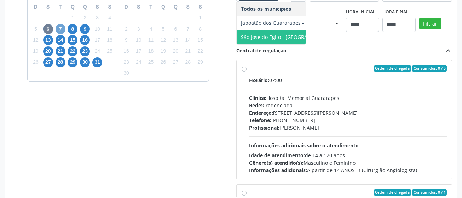
click at [57, 30] on span "7" at bounding box center [61, 29] width 10 height 10
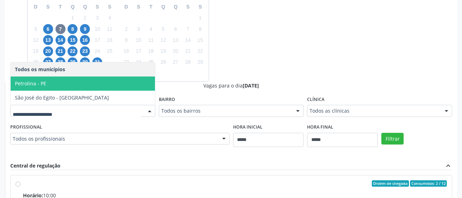
click at [301, 53] on div "Dias com vagas disponíveis para: - Cirurgia Geral outubro 2025 D S T Q Q S S 28…" at bounding box center [231, 138] width 453 height 345
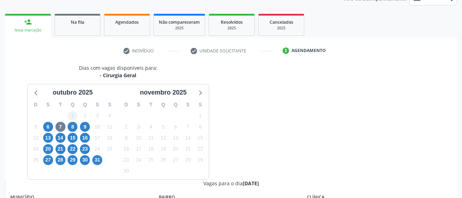
scroll to position [92, 0]
click at [74, 127] on span "8" at bounding box center [73, 126] width 10 height 10
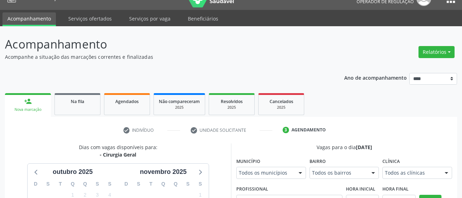
scroll to position [84, 0]
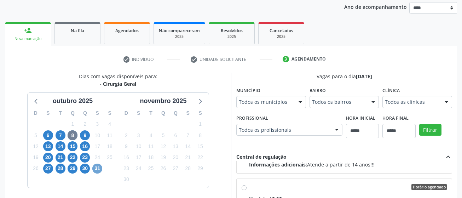
click at [97, 168] on span "31" at bounding box center [97, 169] width 10 height 10
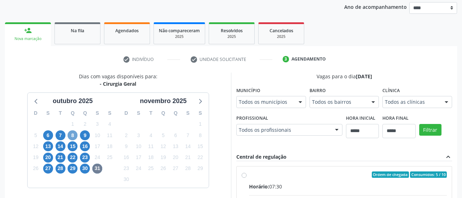
click at [75, 135] on span "8" at bounding box center [73, 135] width 10 height 10
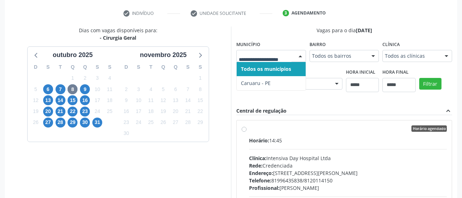
scroll to position [146, 0]
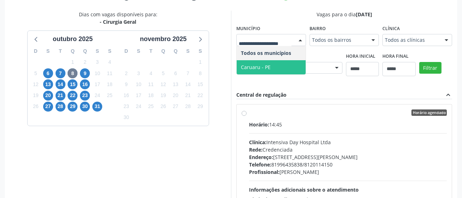
click at [277, 67] on span "Caruaru - PE" at bounding box center [271, 67] width 69 height 14
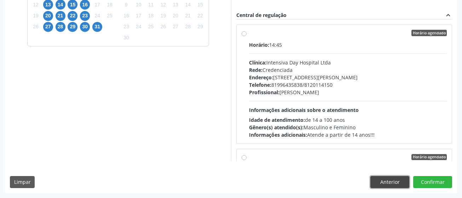
drag, startPoint x: 399, startPoint y: 183, endPoint x: 383, endPoint y: 183, distance: 16.3
click at [399, 185] on button "Anterior" at bounding box center [390, 182] width 39 height 12
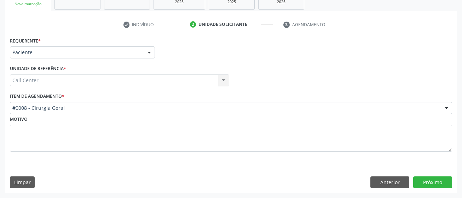
scroll to position [118, 0]
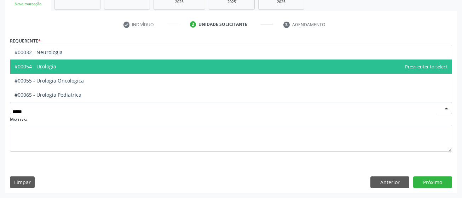
click at [80, 63] on span "#00054 - Urologia" at bounding box center [231, 66] width 442 height 14
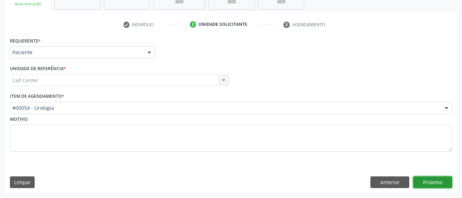
click at [440, 182] on button "Próximo" at bounding box center [433, 182] width 39 height 12
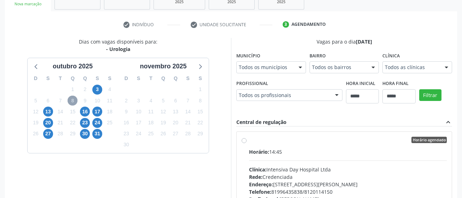
click at [73, 101] on span "8" at bounding box center [73, 101] width 10 height 10
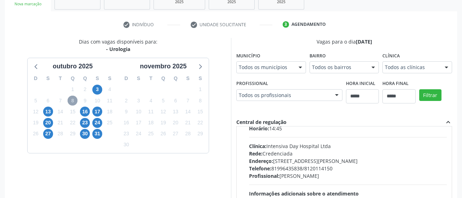
scroll to position [35, 0]
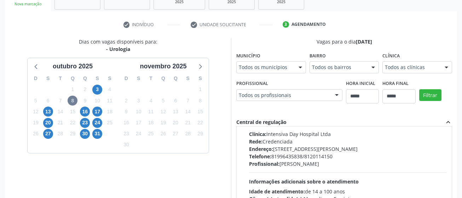
drag, startPoint x: 272, startPoint y: 70, endPoint x: 273, endPoint y: 73, distance: 3.8
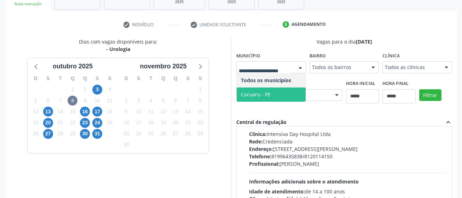
drag, startPoint x: 274, startPoint y: 92, endPoint x: 414, endPoint y: 92, distance: 139.5
click at [274, 92] on span "Caruaru - PE" at bounding box center [271, 94] width 69 height 14
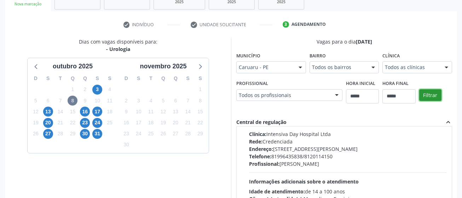
click at [429, 90] on button "Filtrar" at bounding box center [431, 95] width 22 height 12
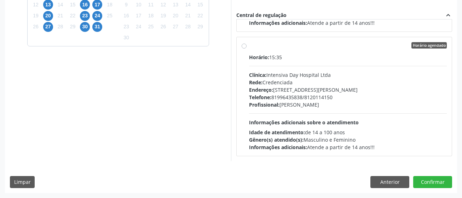
scroll to position [190, 0]
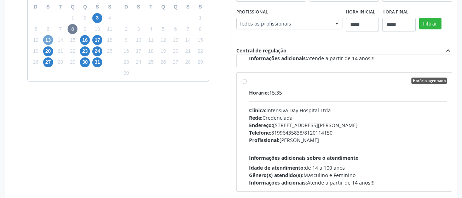
click at [46, 40] on span "13" at bounding box center [48, 40] width 10 height 10
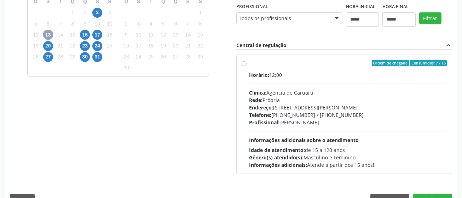
scroll to position [212, 0]
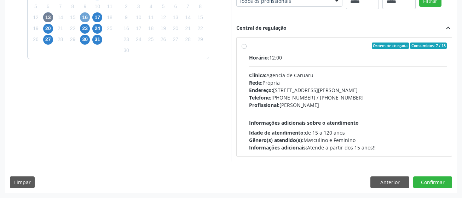
click at [83, 18] on span "16" at bounding box center [85, 17] width 10 height 10
click at [95, 19] on span "17" at bounding box center [97, 17] width 10 height 10
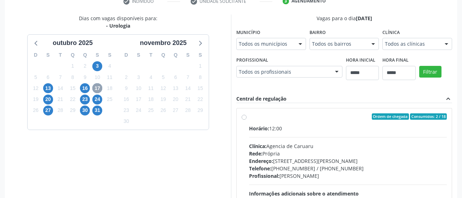
scroll to position [177, 0]
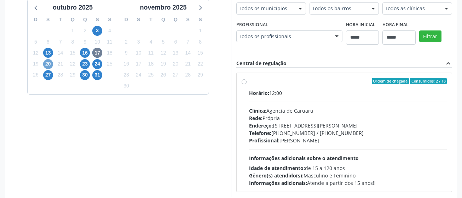
click at [47, 66] on span "20" at bounding box center [48, 64] width 10 height 10
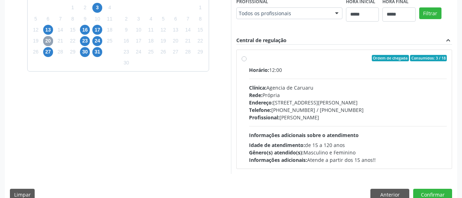
scroll to position [212, 0]
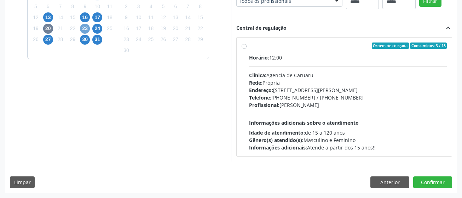
click at [84, 27] on span "23" at bounding box center [85, 29] width 10 height 10
click at [102, 29] on div "24" at bounding box center [97, 28] width 10 height 11
click at [100, 30] on span "24" at bounding box center [97, 29] width 10 height 10
click at [47, 41] on span "27" at bounding box center [48, 40] width 10 height 10
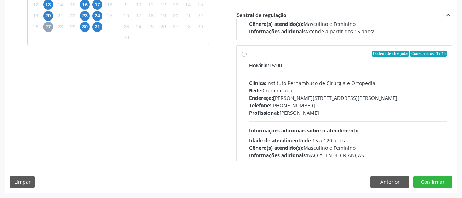
scroll to position [112, 0]
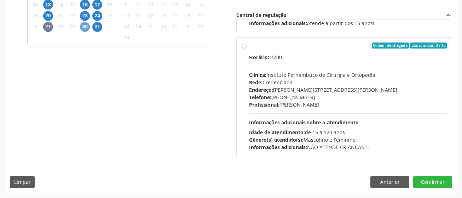
click at [86, 27] on span "30" at bounding box center [85, 27] width 10 height 10
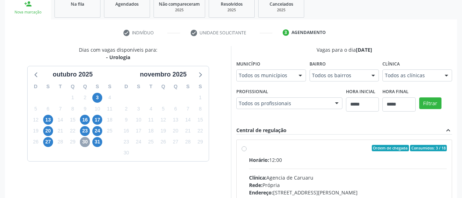
scroll to position [212, 0]
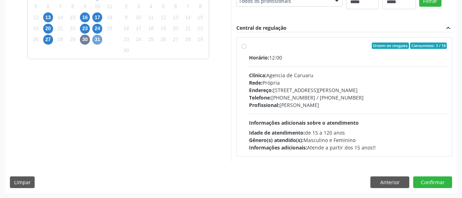
click at [97, 38] on span "31" at bounding box center [97, 40] width 10 height 10
click at [388, 179] on button "Anterior" at bounding box center [390, 182] width 39 height 12
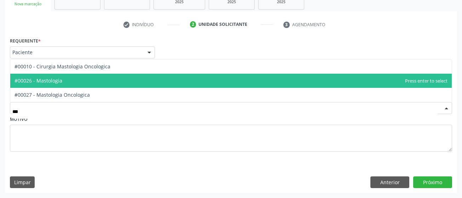
click at [70, 81] on span "#00026 - Mastologia" at bounding box center [231, 81] width 442 height 14
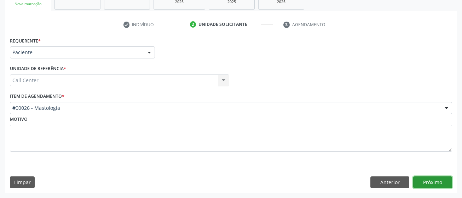
click at [422, 183] on button "Próximo" at bounding box center [433, 182] width 39 height 12
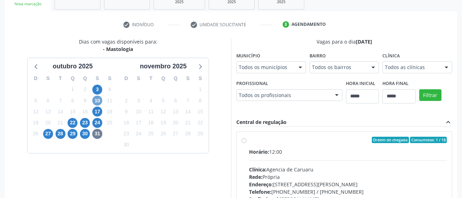
drag, startPoint x: 97, startPoint y: 101, endPoint x: 204, endPoint y: 96, distance: 107.0
click at [97, 101] on span "10" at bounding box center [97, 101] width 10 height 10
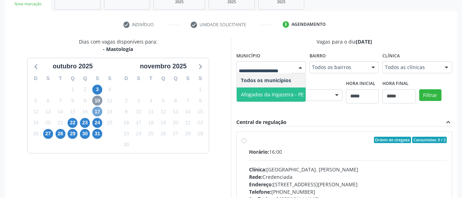
click at [97, 109] on span "17" at bounding box center [97, 112] width 10 height 10
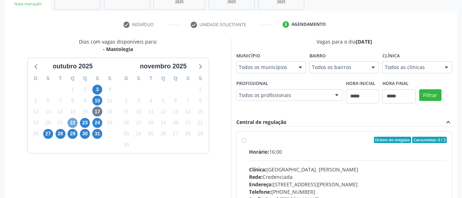
click at [73, 124] on span "22" at bounding box center [73, 123] width 10 height 10
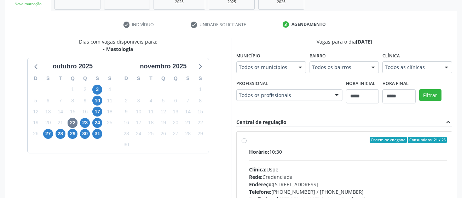
click at [258, 72] on div "Todos os municípios" at bounding box center [272, 67] width 70 height 12
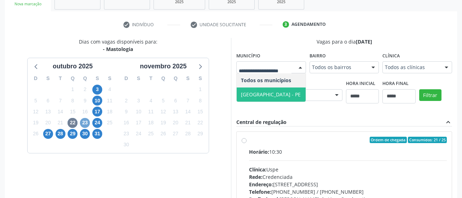
click at [84, 124] on span "23" at bounding box center [85, 123] width 10 height 10
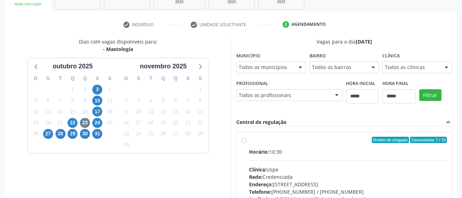
click at [275, 72] on div "Todos os municípios" at bounding box center [272, 67] width 70 height 12
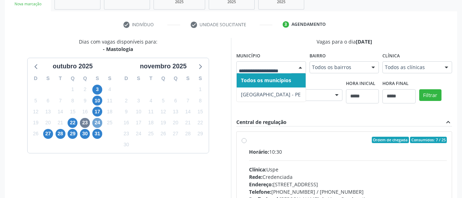
click at [98, 123] on span "24" at bounding box center [97, 123] width 10 height 10
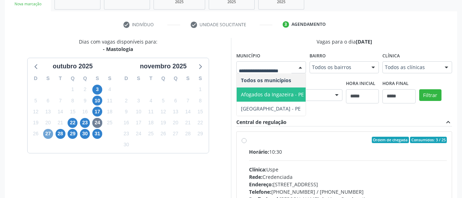
click at [44, 132] on span "27" at bounding box center [48, 134] width 10 height 10
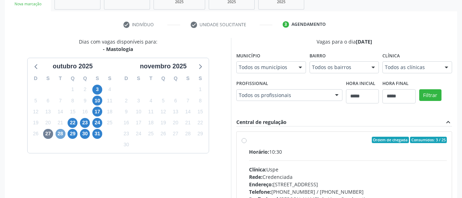
click at [57, 135] on span "28" at bounding box center [61, 134] width 10 height 10
click at [266, 71] on div "Todos os municípios" at bounding box center [272, 67] width 70 height 12
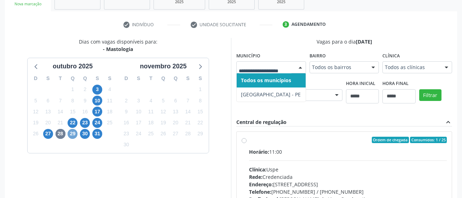
click at [72, 132] on span "29" at bounding box center [73, 134] width 10 height 10
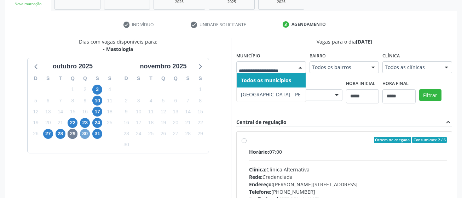
click at [83, 133] on span "30" at bounding box center [85, 134] width 10 height 10
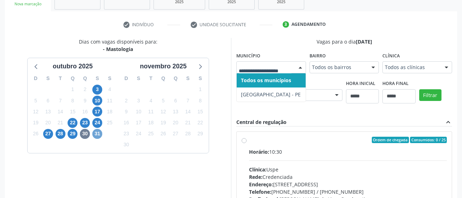
click at [98, 134] on span "31" at bounding box center [97, 134] width 10 height 10
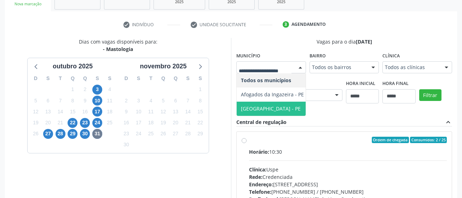
click at [274, 107] on span "Recife - PE" at bounding box center [273, 109] width 72 height 14
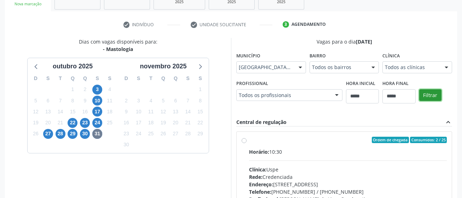
click at [433, 96] on button "Filtrar" at bounding box center [431, 95] width 22 height 12
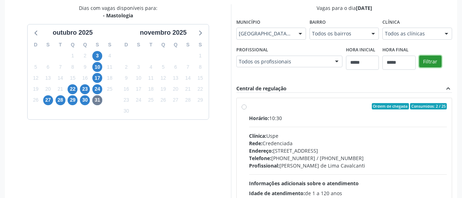
scroll to position [154, 0]
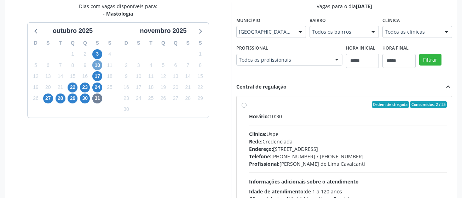
click at [98, 63] on span "10" at bounding box center [97, 65] width 10 height 10
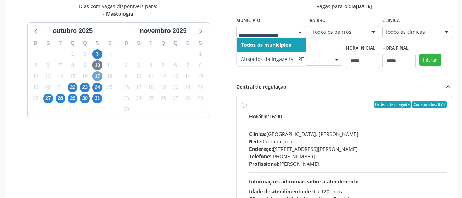
click at [101, 76] on span "17" at bounding box center [97, 76] width 10 height 10
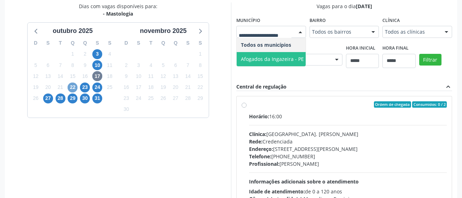
click at [72, 88] on span "22" at bounding box center [73, 88] width 10 height 10
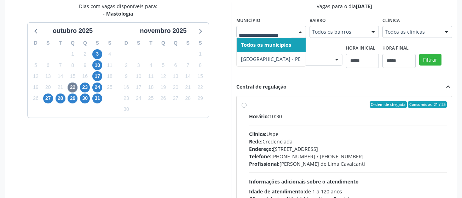
click at [259, 36] on div at bounding box center [272, 32] width 70 height 12
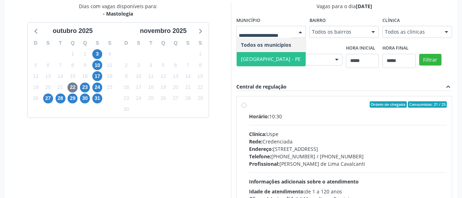
click at [269, 57] on span "Recife - PE" at bounding box center [271, 59] width 69 height 14
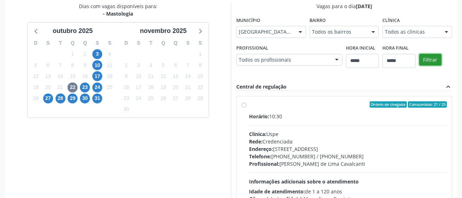
click at [427, 57] on button "Filtrar" at bounding box center [431, 60] width 22 height 12
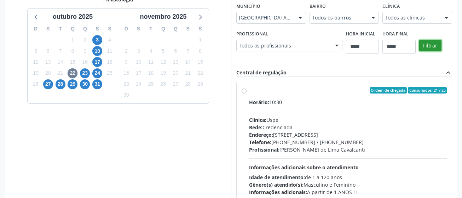
scroll to position [212, 0]
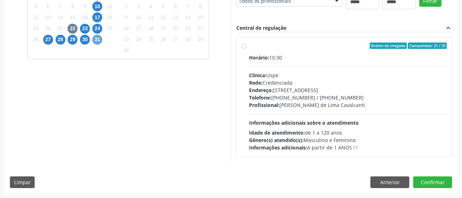
click at [94, 39] on span "31" at bounding box center [97, 40] width 10 height 10
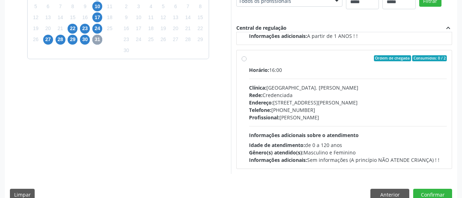
scroll to position [225, 0]
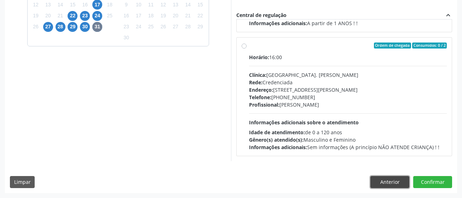
click at [391, 178] on button "Anterior" at bounding box center [390, 182] width 39 height 12
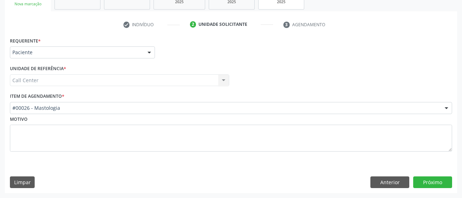
scroll to position [118, 0]
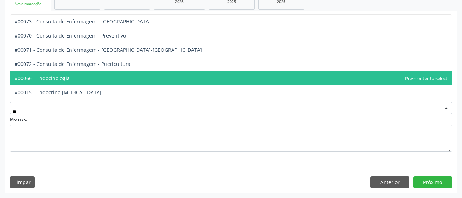
type input "***"
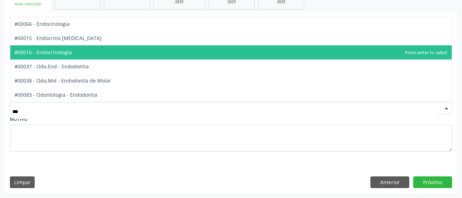
click at [71, 49] on span "#00016 - Endocrinologia" at bounding box center [231, 52] width 442 height 14
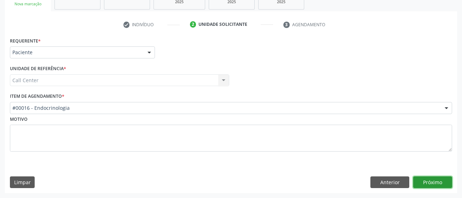
click at [445, 180] on button "Próximo" at bounding box center [433, 182] width 39 height 12
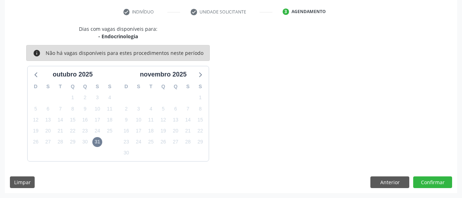
click at [379, 176] on div "Dias com vagas disponíveis para: - Endocrinologia info Não há vagas disponíveis…" at bounding box center [231, 109] width 453 height 168
click at [381, 180] on button "Anterior" at bounding box center [390, 182] width 39 height 12
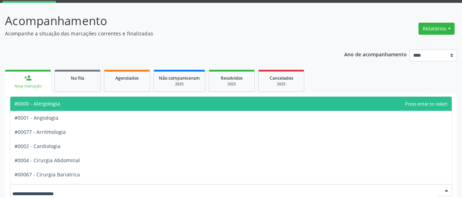
scroll to position [71, 0]
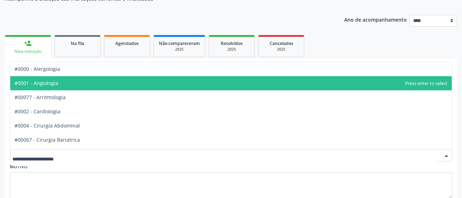
click at [88, 80] on span "#0001 - Angiologia" at bounding box center [231, 83] width 442 height 14
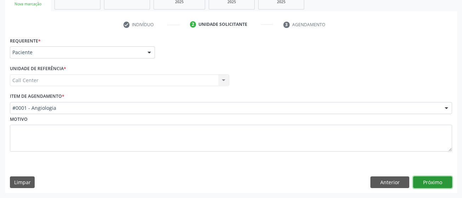
click at [445, 179] on button "Próximo" at bounding box center [433, 182] width 39 height 12
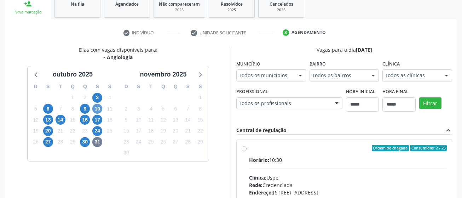
scroll to position [118, 0]
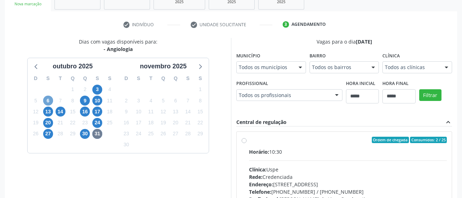
click at [49, 101] on span "6" at bounding box center [48, 101] width 10 height 10
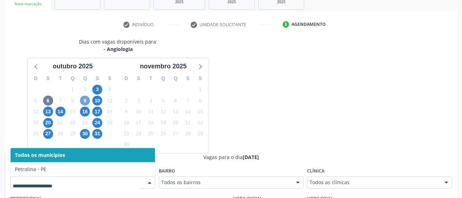
click at [87, 101] on span "9" at bounding box center [85, 101] width 10 height 10
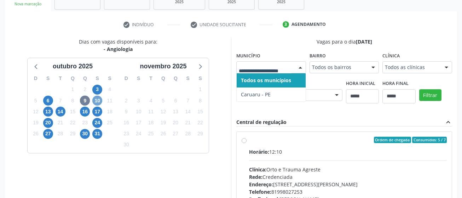
drag, startPoint x: 99, startPoint y: 102, endPoint x: 115, endPoint y: 102, distance: 15.6
click at [99, 102] on span "10" at bounding box center [97, 101] width 10 height 10
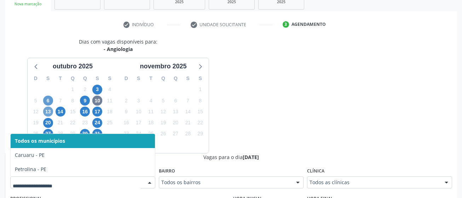
drag, startPoint x: 47, startPoint y: 111, endPoint x: 49, endPoint y: 106, distance: 5.5
click at [48, 108] on span "13" at bounding box center [48, 112] width 10 height 10
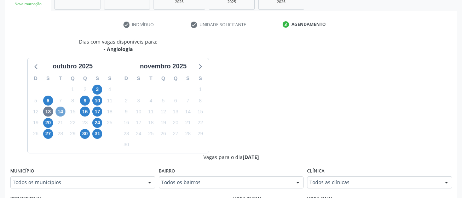
click at [61, 108] on span "14" at bounding box center [61, 112] width 10 height 10
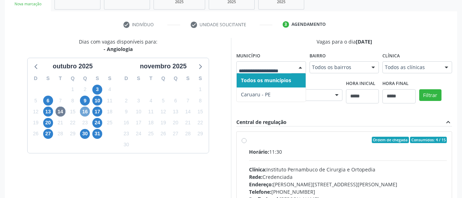
click at [83, 111] on span "16" at bounding box center [85, 112] width 10 height 10
click at [97, 108] on span "17" at bounding box center [97, 112] width 10 height 10
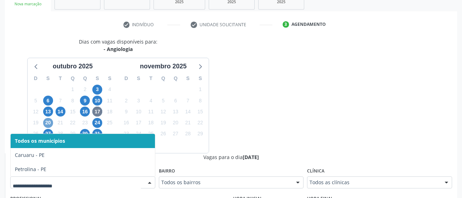
click at [47, 125] on span "20" at bounding box center [48, 123] width 10 height 10
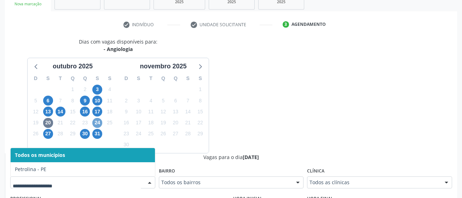
click at [98, 120] on span "24" at bounding box center [97, 123] width 10 height 10
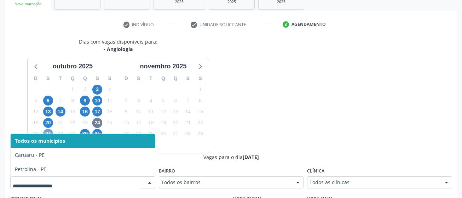
click at [47, 131] on span "27" at bounding box center [48, 134] width 10 height 10
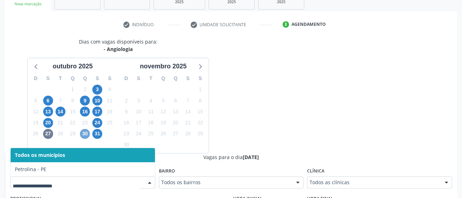
click at [87, 136] on span "30" at bounding box center [85, 134] width 10 height 10
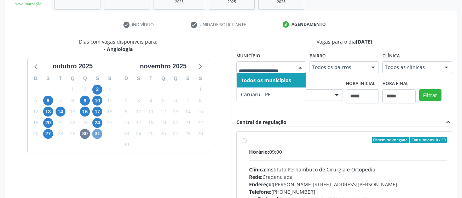
drag, startPoint x: 99, startPoint y: 134, endPoint x: 195, endPoint y: 105, distance: 100.8
click at [99, 134] on span "31" at bounding box center [97, 134] width 10 height 10
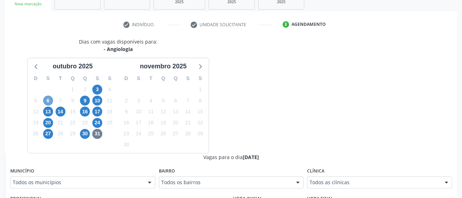
click at [47, 97] on span "6" at bounding box center [48, 101] width 10 height 10
drag, startPoint x: 83, startPoint y: 102, endPoint x: 80, endPoint y: 130, distance: 28.2
click at [84, 102] on span "9" at bounding box center [85, 101] width 10 height 10
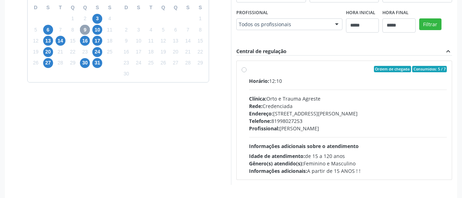
scroll to position [212, 0]
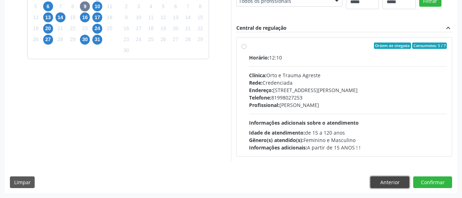
click at [389, 185] on button "Anterior" at bounding box center [390, 182] width 39 height 12
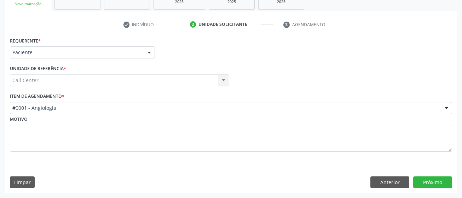
scroll to position [118, 0]
click at [389, 185] on button "Anterior" at bounding box center [390, 182] width 39 height 12
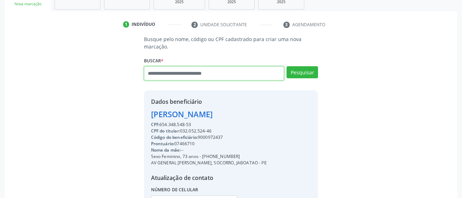
click at [226, 80] on input "text" at bounding box center [214, 73] width 141 height 14
type input "**********"
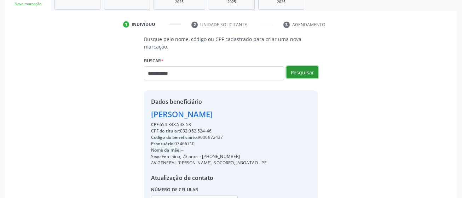
click at [306, 75] on button "Pesquisar" at bounding box center [303, 72] width 32 height 12
type input "**********"
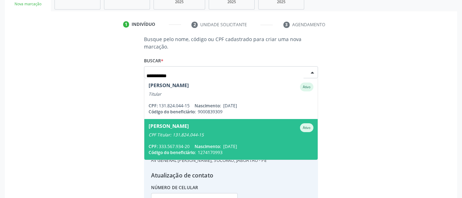
click at [258, 144] on div "CPF: 333.567.934-20 Nascimento: 12/08/1962" at bounding box center [231, 146] width 165 height 6
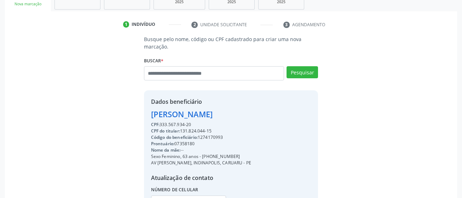
drag, startPoint x: 201, startPoint y: 157, endPoint x: 238, endPoint y: 154, distance: 36.9
click at [238, 154] on div "Sexo Feminino, 63 anos - (81) 99898-0918" at bounding box center [201, 156] width 100 height 6
copy div "(81) 99898-0918"
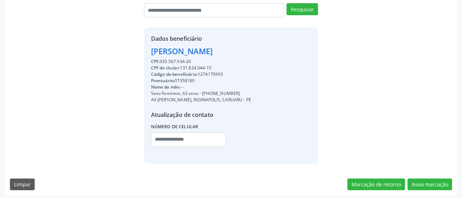
scroll to position [183, 0]
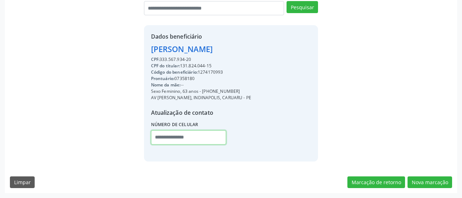
drag, startPoint x: 165, startPoint y: 140, endPoint x: 190, endPoint y: 137, distance: 25.6
click at [165, 140] on input "text" at bounding box center [188, 137] width 75 height 14
paste input "**********"
type input "**********"
click at [435, 179] on button "Nova marcação" at bounding box center [430, 182] width 45 height 12
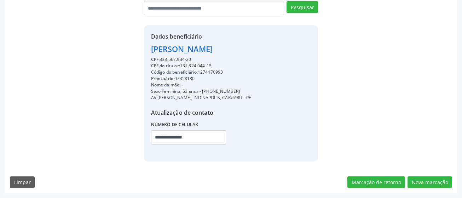
scroll to position [118, 0]
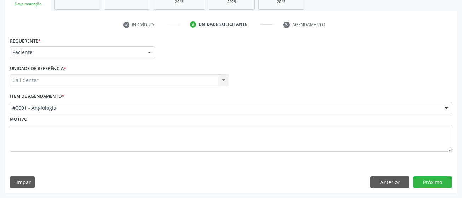
click at [38, 78] on div "Call Center Call Center Nenhum resultado encontrado para: " " Não há nenhuma op…" at bounding box center [120, 80] width 220 height 12
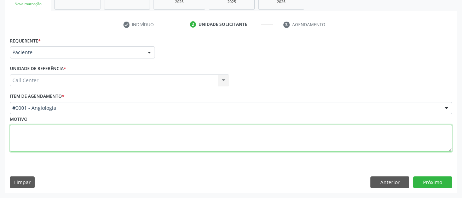
click at [258, 127] on textarea at bounding box center [231, 138] width 443 height 27
click at [251, 135] on textarea at bounding box center [231, 138] width 443 height 27
paste textarea "**********"
type textarea "**********"
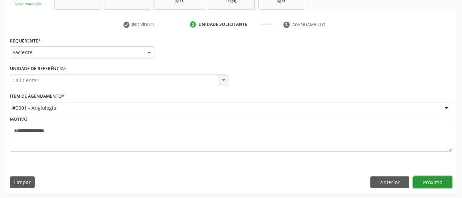
click at [441, 184] on button "Próximo" at bounding box center [433, 182] width 39 height 12
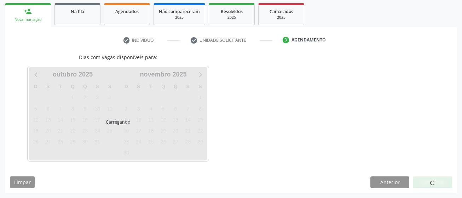
scroll to position [103, 0]
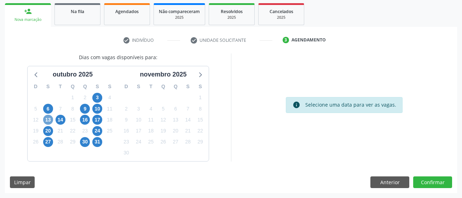
click at [49, 121] on span "13" at bounding box center [48, 120] width 10 height 10
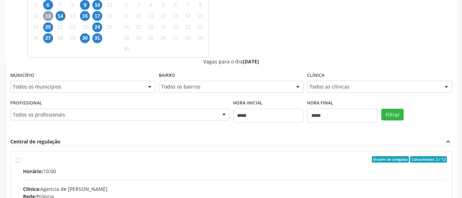
scroll to position [209, 0]
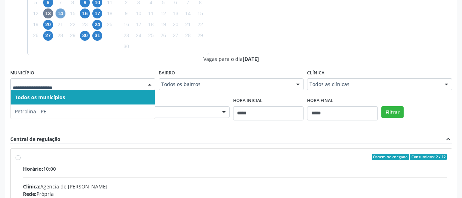
click at [62, 12] on span "14" at bounding box center [61, 13] width 10 height 10
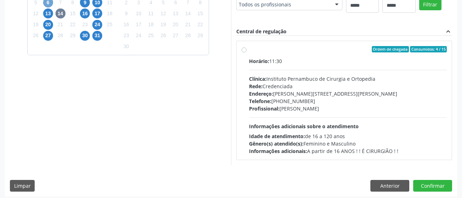
click at [45, 4] on span "6" at bounding box center [48, 3] width 10 height 10
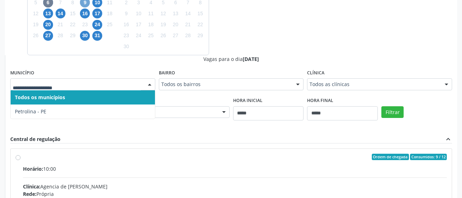
drag, startPoint x: 86, startPoint y: 2, endPoint x: 81, endPoint y: 16, distance: 13.9
click at [86, 2] on span "9" at bounding box center [85, 3] width 10 height 10
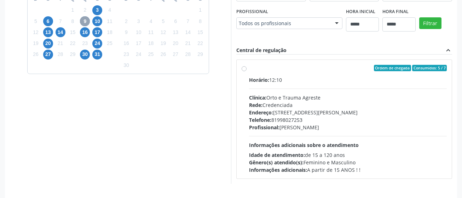
scroll to position [174, 0]
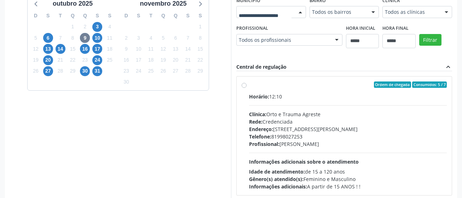
click at [267, 7] on div at bounding box center [272, 12] width 70 height 12
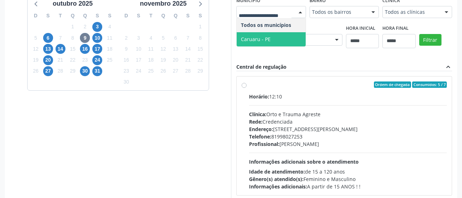
click at [268, 40] on span "Caruaru - PE" at bounding box center [256, 39] width 30 height 7
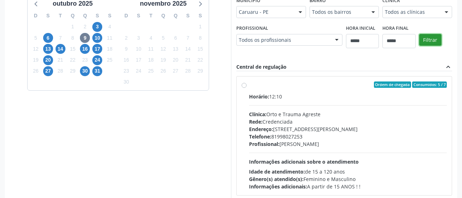
click at [433, 38] on button "Filtrar" at bounding box center [431, 40] width 22 height 12
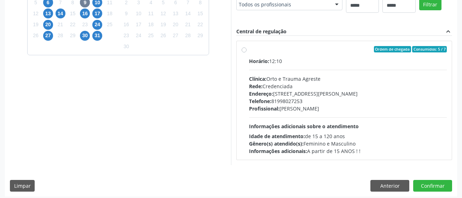
click at [302, 72] on div "Horário: 12:10 Clínica: Orto e Trauma Agreste Rede: Credenciada Endereço: Rua S…" at bounding box center [348, 105] width 198 height 97
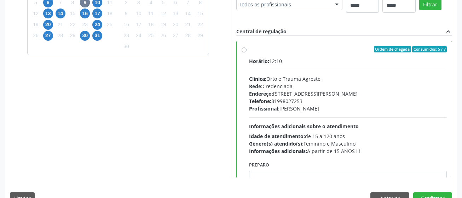
click at [274, 115] on div "Horário: 12:10 Clínica: Orto e Trauma Agreste Rede: Credenciada Endereço: Rua S…" at bounding box center [348, 105] width 198 height 97
drag, startPoint x: 274, startPoint y: 100, endPoint x: 280, endPoint y: 104, distance: 7.0
click at [280, 104] on div "Telefone: 81998027253" at bounding box center [348, 100] width 198 height 7
click at [282, 101] on div "Telefone: 81998027253" at bounding box center [348, 100] width 198 height 7
click at [293, 96] on div "Endereço: Rua São Gabriel, nº 862, Maurício de Nassau, Caruaru - PE" at bounding box center [348, 93] width 198 height 7
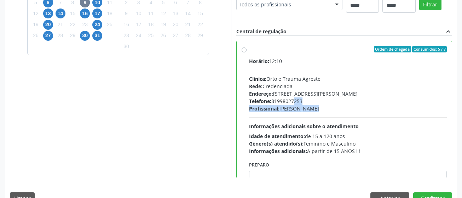
drag, startPoint x: 294, startPoint y: 104, endPoint x: 287, endPoint y: 106, distance: 7.2
click at [286, 104] on div "Horário: 12:10 Clínica: Orto e Trauma Agreste Rede: Credenciada Endereço: Rua S…" at bounding box center [348, 105] width 198 height 97
drag, startPoint x: 291, startPoint y: 106, endPoint x: 311, endPoint y: 63, distance: 47.5
click at [339, 99] on div "Telefone: 81998027253" at bounding box center [348, 100] width 198 height 7
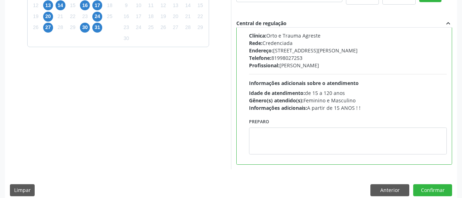
scroll to position [225, 0]
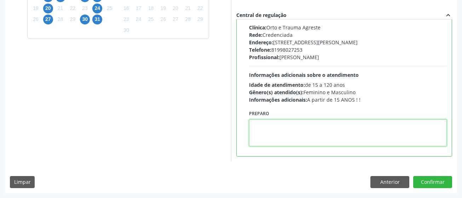
click at [315, 138] on textarea at bounding box center [348, 132] width 198 height 27
paste textarea "**********"
type textarea "**********"
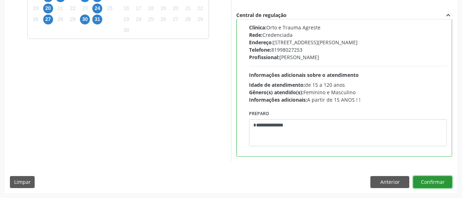
click at [435, 183] on button "Confirmar" at bounding box center [433, 182] width 39 height 12
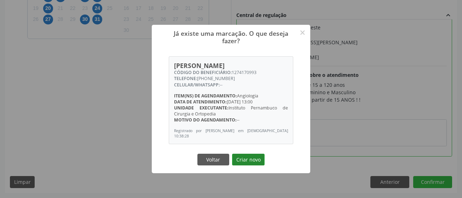
click at [248, 158] on button "Criar novo" at bounding box center [248, 160] width 33 height 12
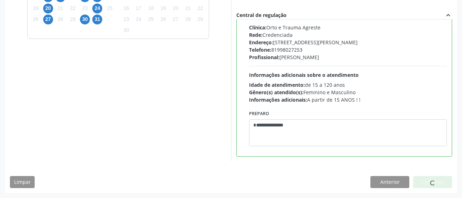
scroll to position [38, 0]
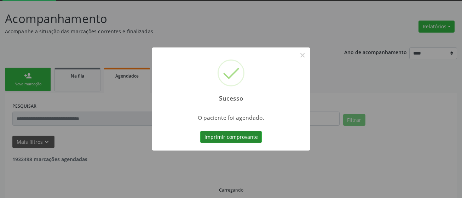
click at [252, 142] on button "Imprimir comprovante" at bounding box center [231, 137] width 62 height 12
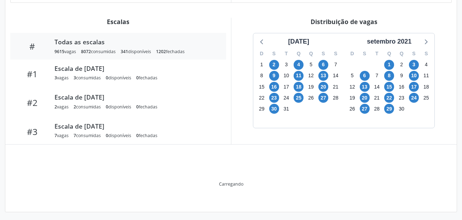
scroll to position [229, 0]
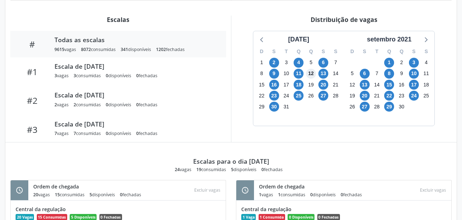
click at [308, 74] on div "[DATE] D S T Q Q S S 1 2 3 4 5 6 7 8 9 10 11 12 13 14 15 16 17 18 19 20 21 22 2…" at bounding box center [299, 78] width 91 height 95
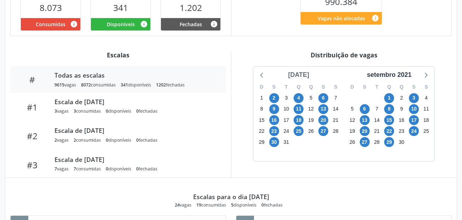
click at [311, 76] on div "[DATE]" at bounding box center [298, 75] width 27 height 10
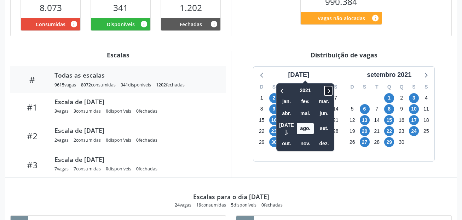
click at [328, 89] on icon at bounding box center [329, 91] width 2 height 5
click at [278, 138] on span "out." at bounding box center [286, 143] width 17 height 11
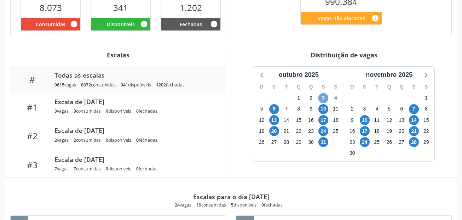
click at [323, 98] on span "3" at bounding box center [324, 98] width 10 height 10
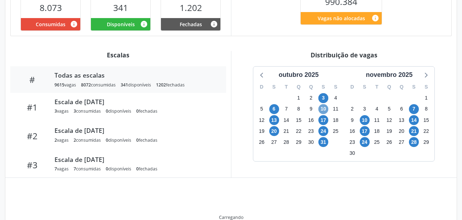
click at [323, 109] on span "10" at bounding box center [324, 109] width 10 height 10
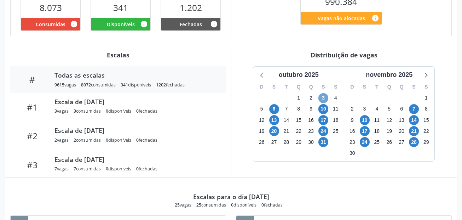
click at [326, 98] on span "3" at bounding box center [324, 98] width 10 height 10
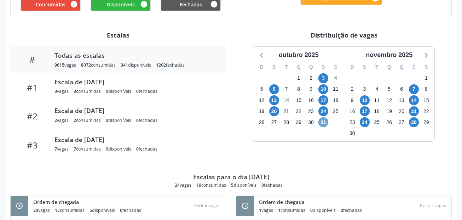
click at [325, 123] on span "31" at bounding box center [324, 122] width 10 height 10
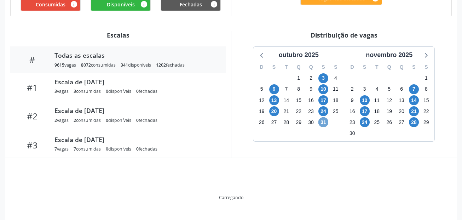
click at [323, 123] on span "31" at bounding box center [324, 122] width 10 height 10
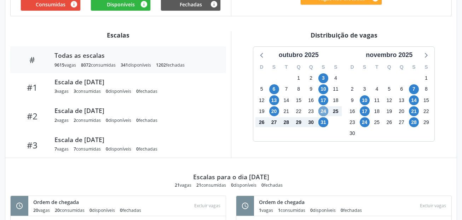
click at [324, 112] on span "24" at bounding box center [324, 111] width 10 height 10
click at [326, 100] on span "17" at bounding box center [324, 100] width 10 height 10
click at [274, 112] on span "20" at bounding box center [274, 111] width 10 height 10
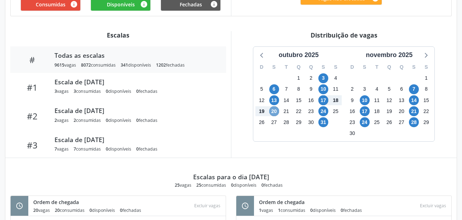
click at [274, 112] on span "20" at bounding box center [274, 111] width 10 height 10
click at [275, 100] on span "13" at bounding box center [274, 100] width 10 height 10
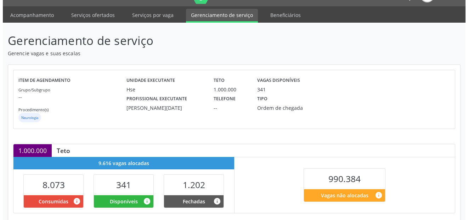
scroll to position [0, 0]
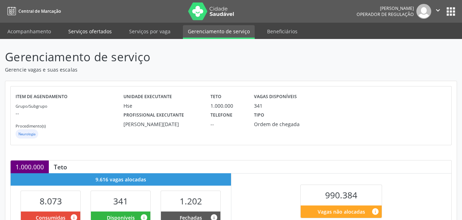
click at [93, 28] on link "Serviços ofertados" at bounding box center [89, 31] width 53 height 12
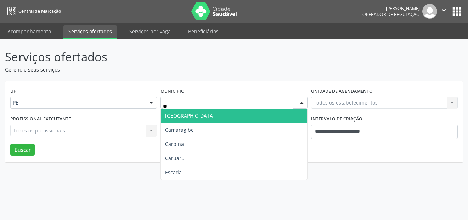
type input "***"
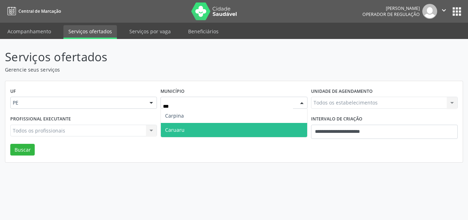
click at [199, 126] on span "Caruaru" at bounding box center [234, 130] width 146 height 14
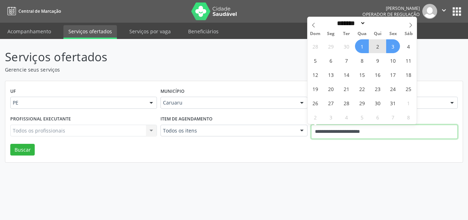
drag, startPoint x: 391, startPoint y: 132, endPoint x: 296, endPoint y: 131, distance: 94.9
click at [297, 132] on div "Profissional executante Todos os profissionais Todos os profissionais Nenhum re…" at bounding box center [233, 129] width 451 height 30
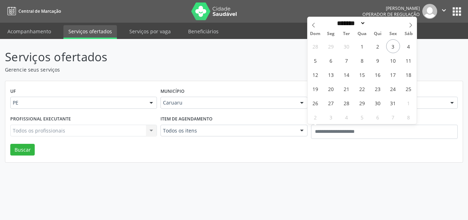
click at [275, 126] on div "Todos os itens" at bounding box center [233, 131] width 147 height 12
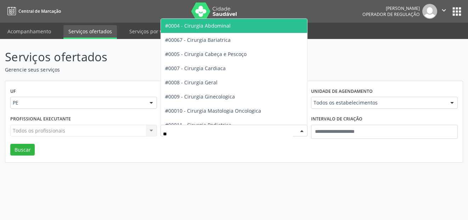
type input "*"
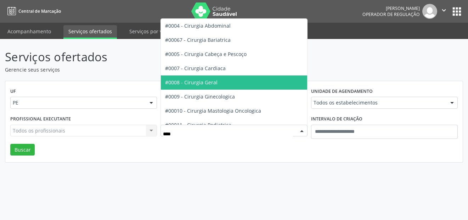
click at [237, 85] on span "#0008 - Cirurgia Geral" at bounding box center [234, 82] width 146 height 14
type input "****"
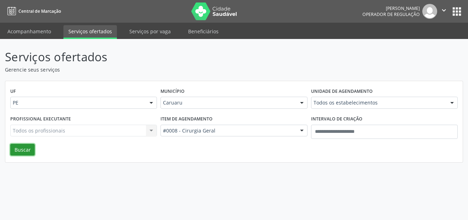
click at [34, 151] on button "Buscar" at bounding box center [22, 150] width 24 height 12
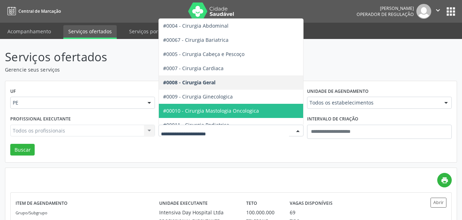
scroll to position [106, 0]
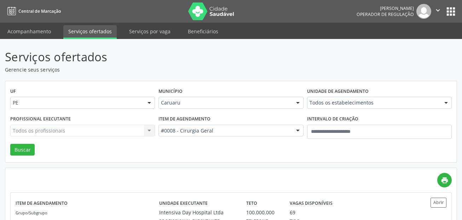
click at [250, 151] on div "UF PE PE Nenhum resultado encontrado para: " " Não há nenhuma opção para ser ex…" at bounding box center [231, 121] width 452 height 81
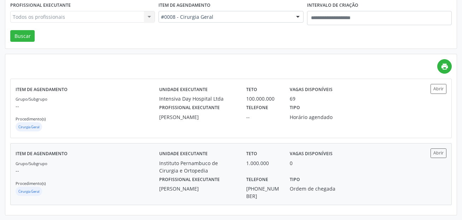
scroll to position [114, 0]
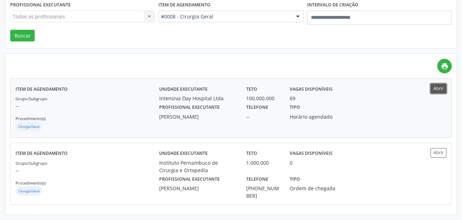
click at [439, 89] on button "Abrir" at bounding box center [439, 89] width 16 height 10
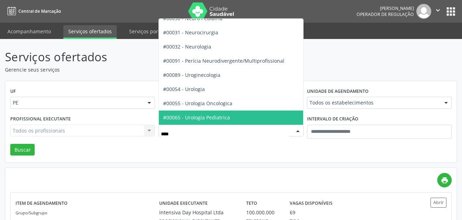
scroll to position [0, 0]
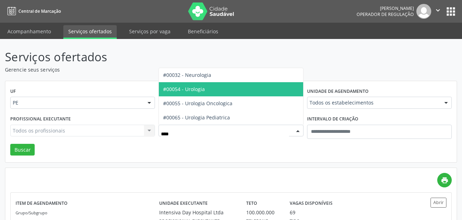
click at [195, 88] on span "#00054 - Urologia" at bounding box center [184, 89] width 42 height 7
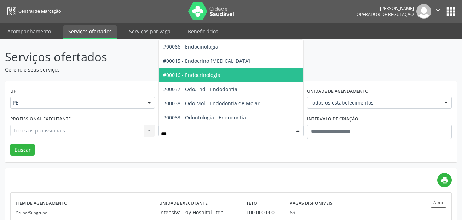
click at [198, 76] on span "#00016 - Endocrinologia" at bounding box center [191, 75] width 57 height 7
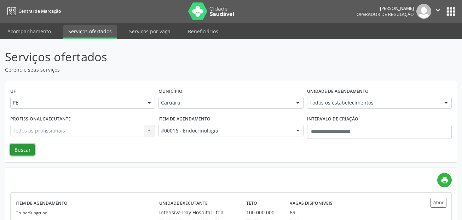
click at [25, 147] on button "Buscar" at bounding box center [22, 150] width 24 height 12
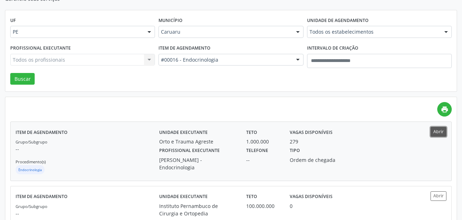
click at [440, 130] on button "Abrir" at bounding box center [439, 132] width 16 height 10
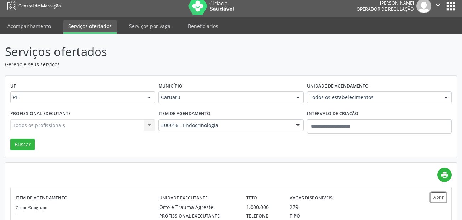
scroll to position [0, 0]
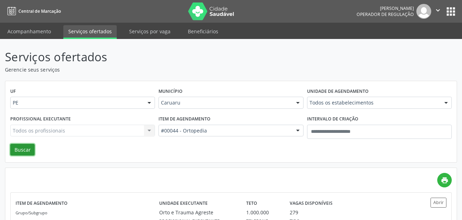
click at [32, 146] on button "Buscar" at bounding box center [22, 150] width 24 height 12
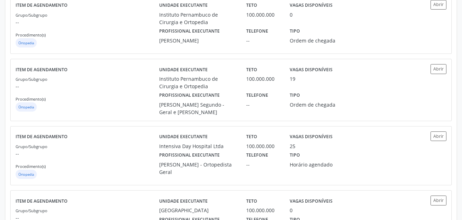
scroll to position [531, 0]
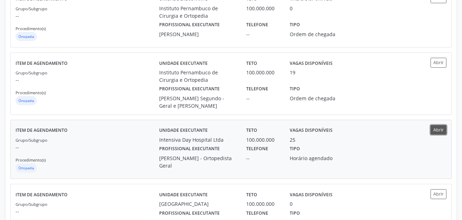
click at [436, 127] on button "Abrir" at bounding box center [439, 130] width 16 height 10
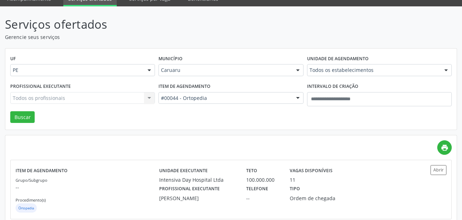
scroll to position [0, 0]
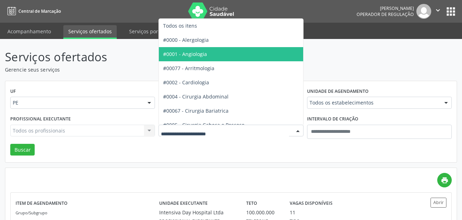
click at [182, 53] on span "#0001 - Angiologia" at bounding box center [185, 54] width 44 height 7
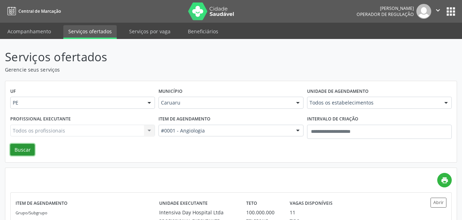
click at [26, 147] on button "Buscar" at bounding box center [22, 150] width 24 height 12
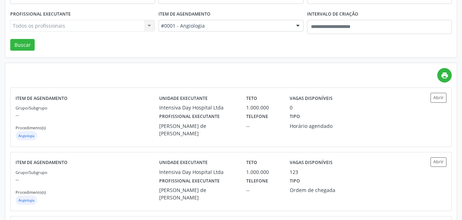
scroll to position [42, 0]
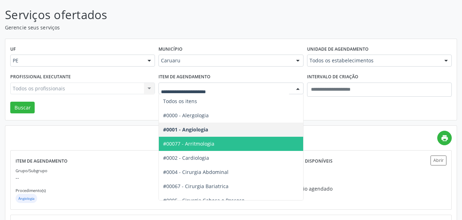
click at [189, 86] on input "text" at bounding box center [225, 92] width 128 height 14
click at [289, 89] on div at bounding box center [231, 89] width 145 height 12
click at [300, 91] on div at bounding box center [298, 89] width 11 height 12
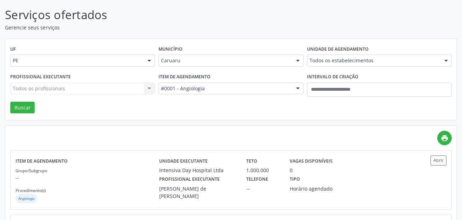
click at [335, 111] on div "UF PE PE Nenhum resultado encontrado para: " " Não há nenhuma opção para ser ex…" at bounding box center [231, 79] width 452 height 81
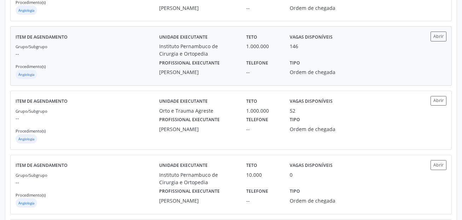
scroll to position [361, 0]
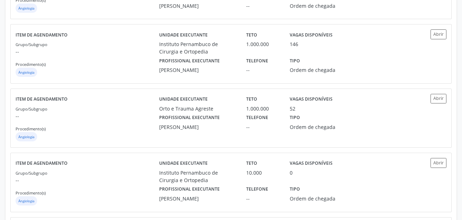
click at [236, 149] on div "print Item de agendamento Grupo/Subgrupo -- Procedimento(s) Angiologia Unidade …" at bounding box center [231, 79] width 442 height 534
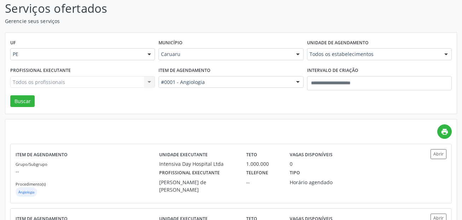
scroll to position [0, 0]
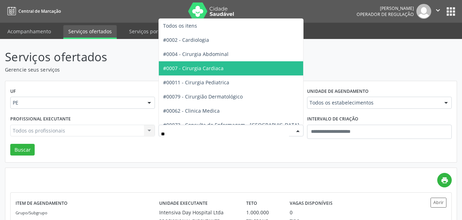
type input "***"
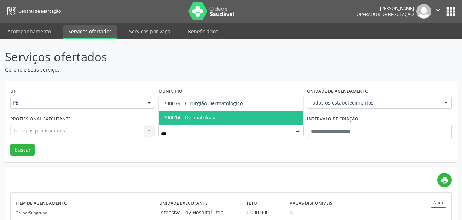
click at [238, 121] on span "#00014 - Dermatologia" at bounding box center [231, 117] width 144 height 14
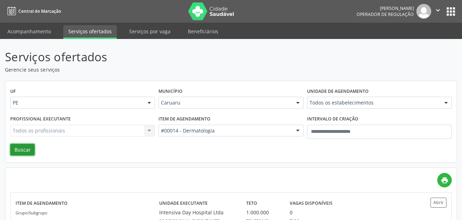
click at [23, 151] on button "Buscar" at bounding box center [22, 150] width 24 height 12
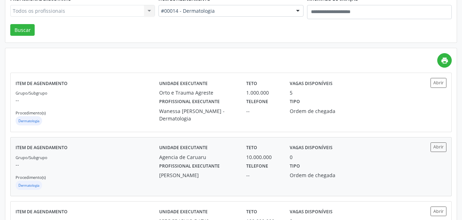
scroll to position [142, 0]
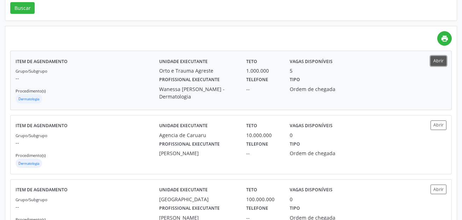
click at [437, 64] on button "Abrir" at bounding box center [439, 61] width 16 height 10
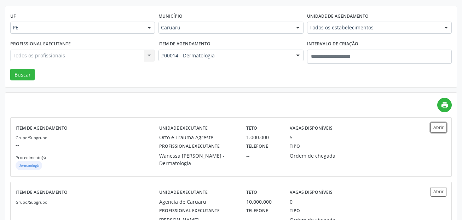
scroll to position [0, 0]
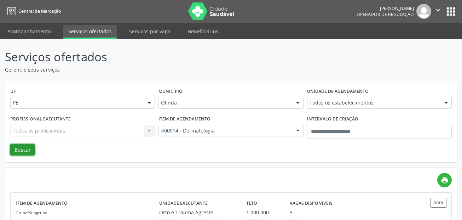
click at [29, 144] on button "Buscar" at bounding box center [22, 150] width 24 height 12
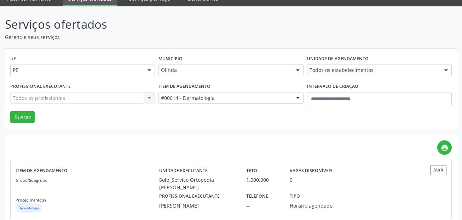
scroll to position [30, 0]
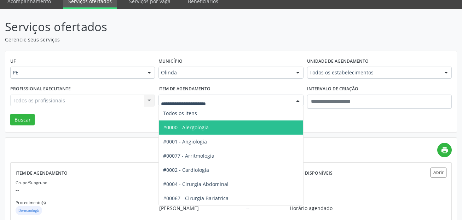
click at [192, 95] on div at bounding box center [231, 101] width 145 height 12
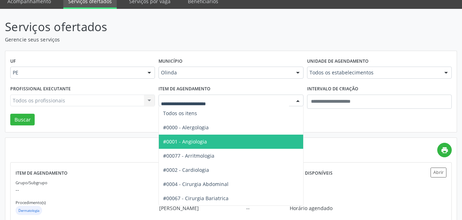
click at [187, 138] on span "#0001 - Angiologia" at bounding box center [257, 142] width 196 height 14
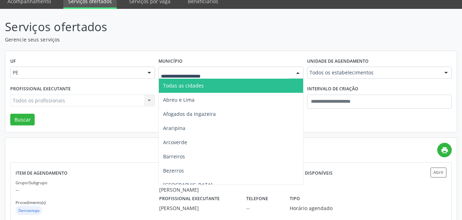
click at [187, 85] on span "Todas as cidades" at bounding box center [183, 85] width 41 height 7
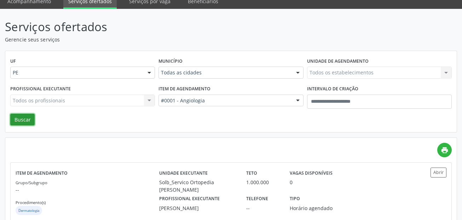
click at [28, 119] on button "Buscar" at bounding box center [22, 120] width 24 height 12
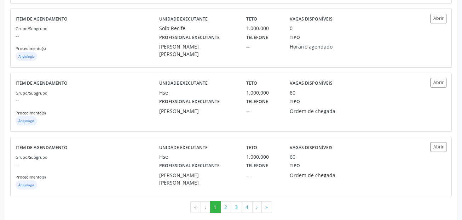
scroll to position [966, 0]
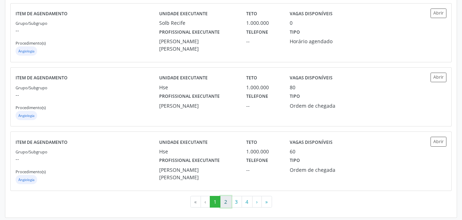
click at [227, 199] on button "2" at bounding box center [226, 202] width 11 height 12
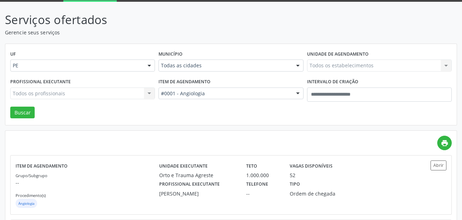
scroll to position [35, 0]
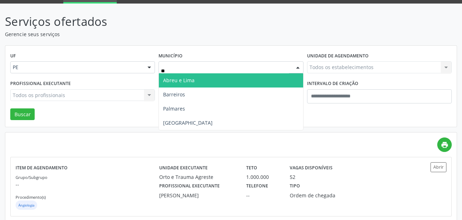
type input "***"
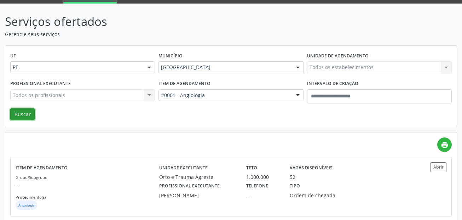
click at [17, 111] on button "Buscar" at bounding box center [22, 114] width 24 height 12
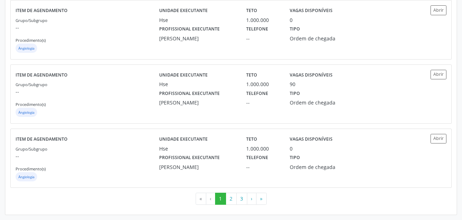
scroll to position [972, 0]
click at [230, 204] on button "2" at bounding box center [231, 199] width 11 height 12
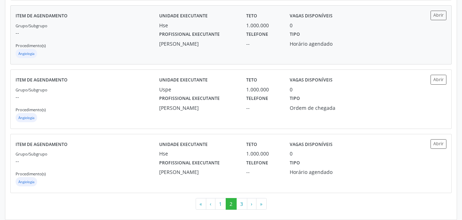
scroll to position [963, 0]
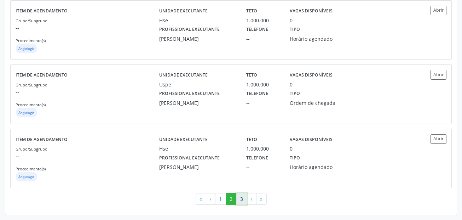
click at [244, 199] on button "3" at bounding box center [242, 199] width 11 height 12
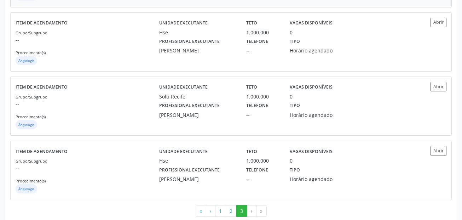
scroll to position [256, 0]
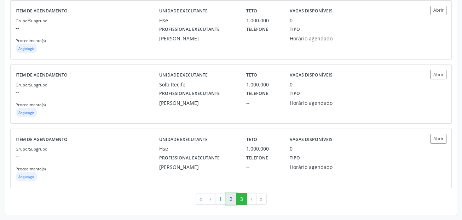
click at [228, 198] on button "2" at bounding box center [231, 199] width 11 height 12
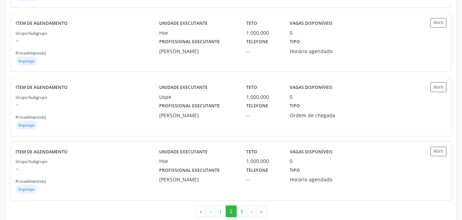
scroll to position [963, 0]
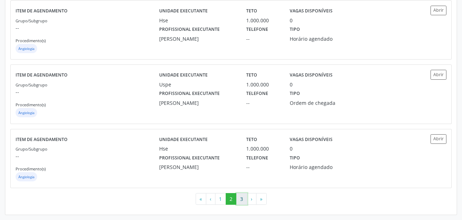
click at [243, 196] on button "3" at bounding box center [242, 199] width 11 height 12
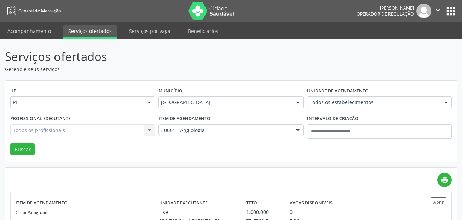
scroll to position [0, 0]
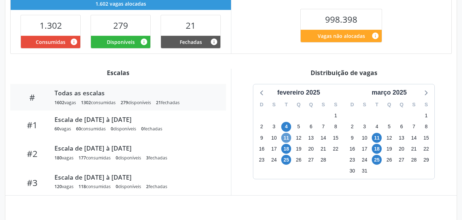
scroll to position [192, 0]
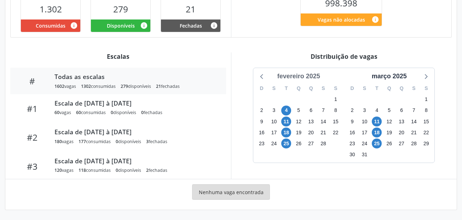
click at [316, 75] on div "fevereiro 2025" at bounding box center [299, 77] width 49 height 10
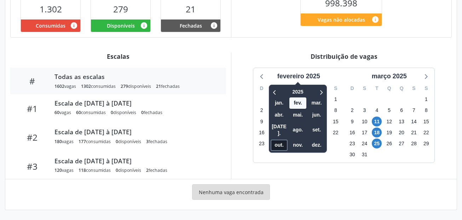
click at [280, 140] on span "out." at bounding box center [279, 145] width 17 height 11
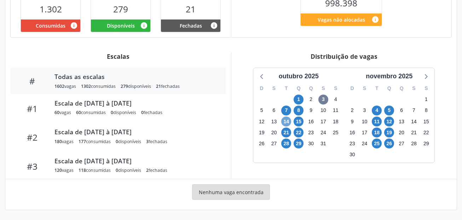
click at [286, 120] on span "14" at bounding box center [287, 122] width 10 height 10
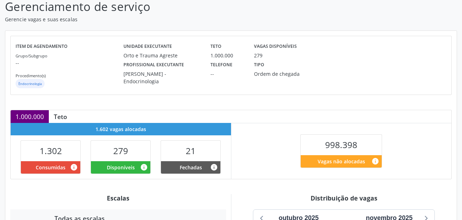
scroll to position [0, 0]
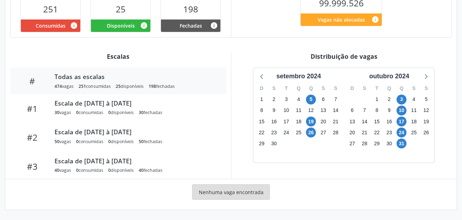
scroll to position [192, 0]
click at [308, 76] on div "setembro 2024" at bounding box center [299, 77] width 50 height 10
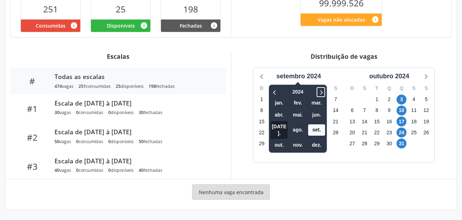
drag, startPoint x: 322, startPoint y: 89, endPoint x: 286, endPoint y: 130, distance: 54.2
click at [322, 90] on icon at bounding box center [321, 92] width 7 height 8
click at [283, 140] on span "out." at bounding box center [279, 145] width 17 height 11
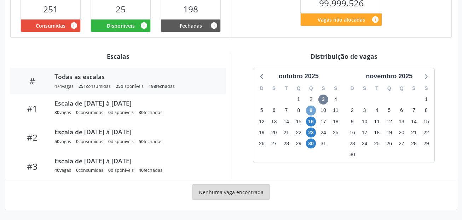
click at [314, 108] on span "9" at bounding box center [311, 111] width 10 height 10
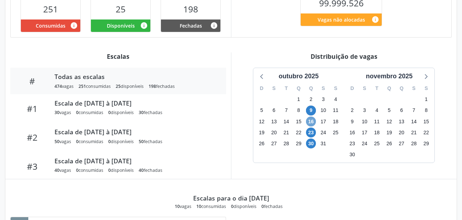
click at [312, 123] on span "16" at bounding box center [311, 122] width 10 height 10
click at [312, 131] on span "23" at bounding box center [311, 132] width 10 height 10
click at [312, 120] on span "16" at bounding box center [311, 122] width 10 height 10
click at [251, 115] on div "outubro 2025 D S T Q Q S S 28 29 30 1 2 3 4 5 6 7 8 9 10 11 12 13 14 15 16 17 1…" at bounding box center [345, 115] width 216 height 95
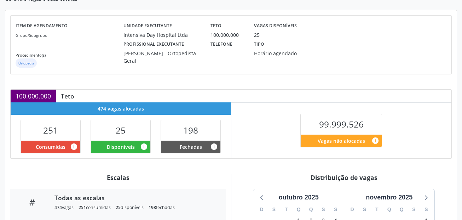
scroll to position [0, 0]
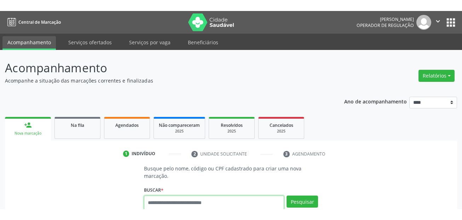
scroll to position [38, 0]
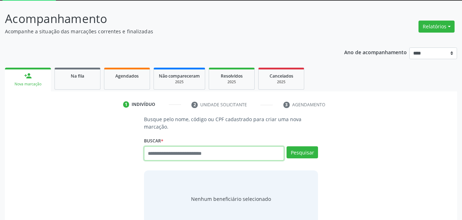
paste input "**********"
type input "**********"
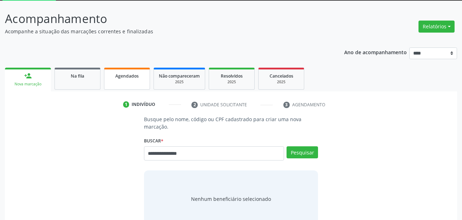
click at [130, 80] on link "Agendados" at bounding box center [127, 79] width 46 height 22
select select "*"
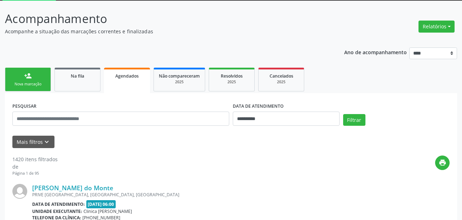
click at [130, 139] on div "Mais filtros keyboard_arrow_down" at bounding box center [231, 142] width 441 height 12
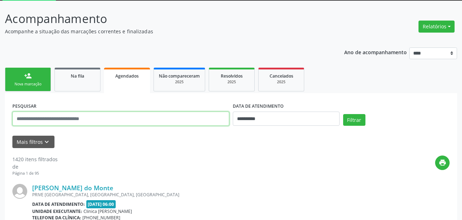
click at [117, 117] on input "text" at bounding box center [120, 119] width 217 height 14
paste input "**********"
type input "**********"
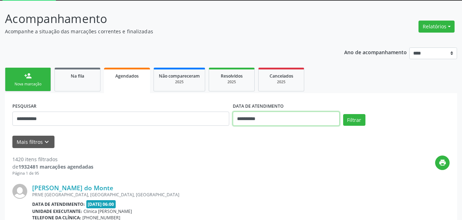
click at [264, 118] on input "**********" at bounding box center [286, 119] width 107 height 14
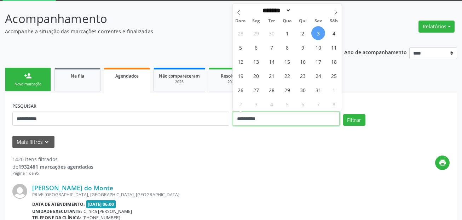
click at [264, 118] on input "**********" at bounding box center [286, 119] width 107 height 14
click at [291, 31] on span "1" at bounding box center [287, 33] width 14 height 14
type input "**********"
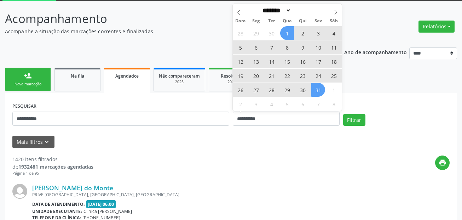
drag, startPoint x: 318, startPoint y: 89, endPoint x: 355, endPoint y: 106, distance: 40.9
click at [319, 89] on span "31" at bounding box center [319, 90] width 14 height 14
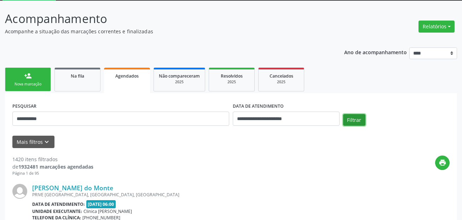
click at [355, 121] on button "Filtrar" at bounding box center [354, 120] width 22 height 12
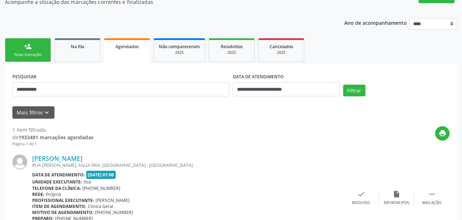
scroll to position [0, 0]
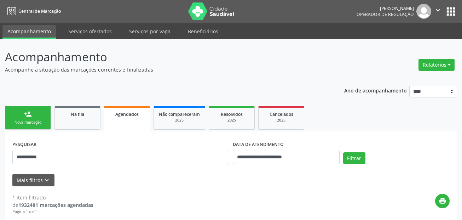
click at [35, 117] on link "person_add Nova marcação" at bounding box center [28, 118] width 46 height 24
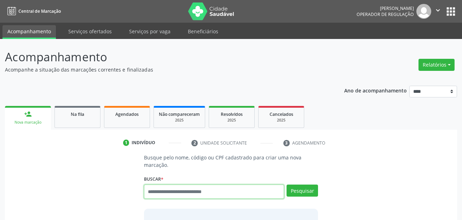
click at [180, 192] on input "text" at bounding box center [214, 191] width 141 height 14
type input "***"
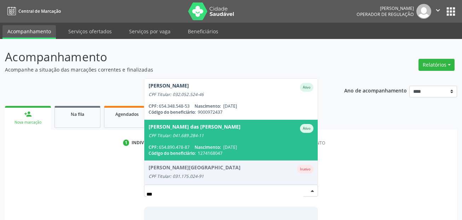
click at [207, 139] on span "Maria das Dores Maura de Souza Ativo CPF Titular: 041.689.284-11 CPF: 654.890.4…" at bounding box center [231, 140] width 174 height 41
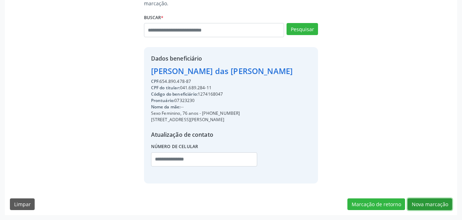
click at [437, 198] on button "Nova marcação" at bounding box center [430, 204] width 45 height 12
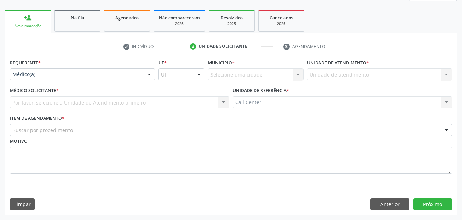
click at [39, 70] on div "Médico(a)" at bounding box center [82, 74] width 145 height 12
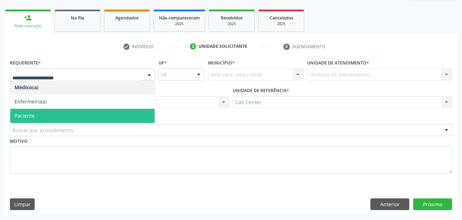
click at [39, 118] on span "Paciente" at bounding box center [82, 116] width 144 height 14
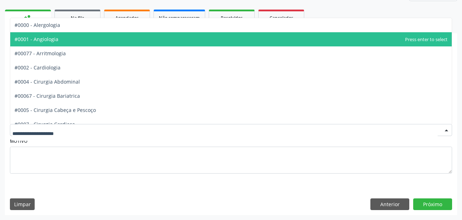
drag, startPoint x: 91, startPoint y: 40, endPoint x: 125, endPoint y: 63, distance: 40.9
click at [91, 40] on span "#0001 - Angiologia" at bounding box center [231, 39] width 442 height 14
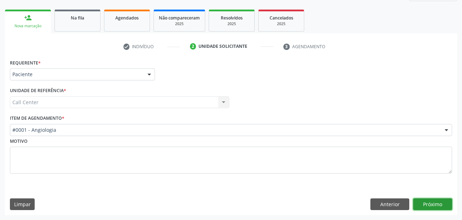
click at [422, 198] on button "Próximo" at bounding box center [433, 204] width 39 height 12
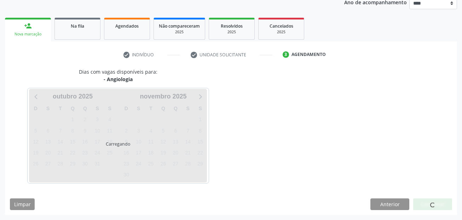
scroll to position [88, 0]
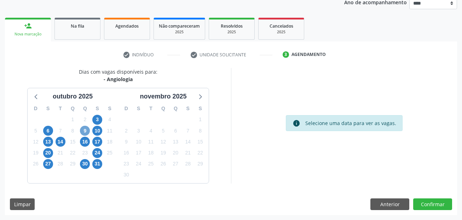
click at [87, 129] on span "9" at bounding box center [85, 131] width 10 height 10
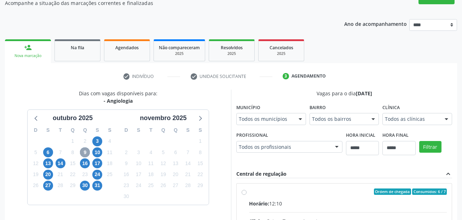
scroll to position [0, 0]
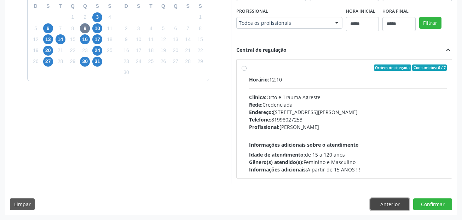
click at [380, 198] on button "Anterior" at bounding box center [390, 204] width 39 height 12
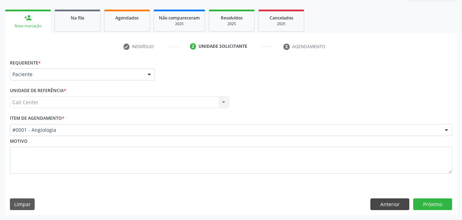
scroll to position [96, 0]
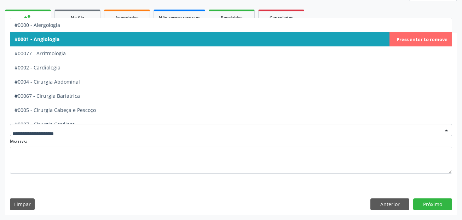
click at [73, 41] on span "#0001 - Angiologia" at bounding box center [231, 39] width 442 height 14
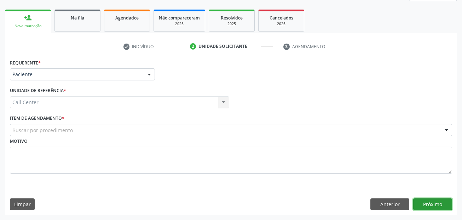
click at [427, 198] on button "Próximo" at bounding box center [433, 204] width 39 height 12
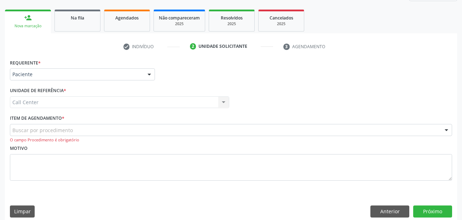
click at [109, 126] on div "Buscar por procedimento" at bounding box center [231, 130] width 443 height 12
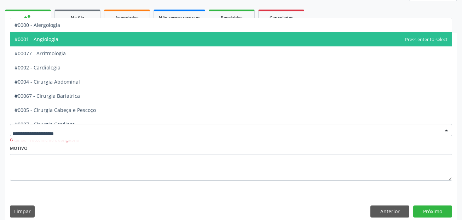
click at [79, 39] on span "#0001 - Angiologia" at bounding box center [231, 39] width 442 height 14
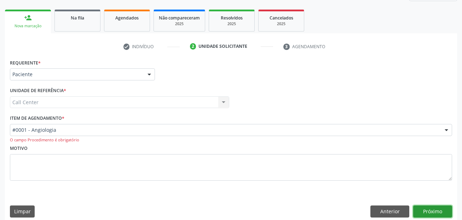
click at [432, 198] on button "Próximo" at bounding box center [433, 211] width 39 height 12
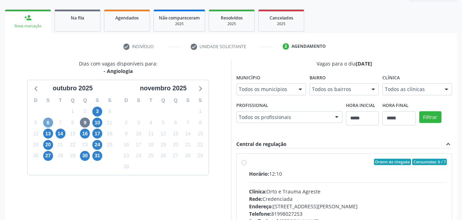
click at [48, 120] on span "6" at bounding box center [48, 123] width 10 height 10
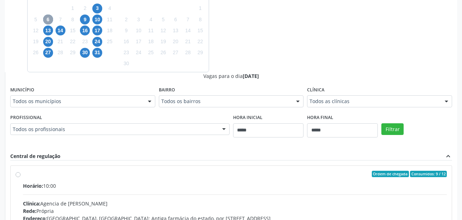
scroll to position [203, 0]
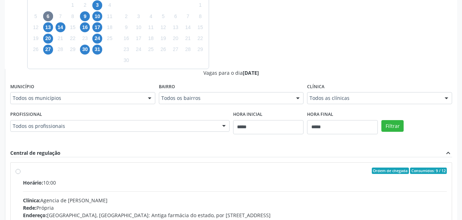
click at [74, 94] on div "Todos os municípios" at bounding box center [82, 98] width 145 height 12
click at [87, 47] on span "30" at bounding box center [85, 50] width 10 height 10
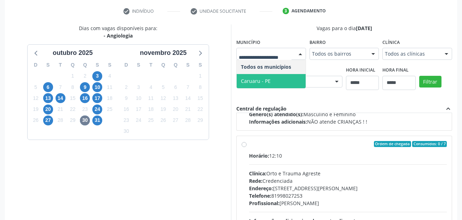
scroll to position [112, 0]
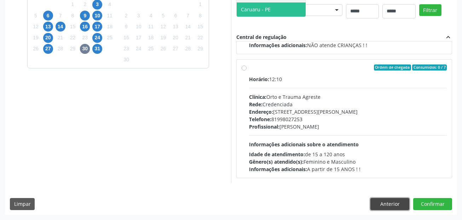
drag, startPoint x: 391, startPoint y: 201, endPoint x: 363, endPoint y: 193, distance: 29.0
click at [391, 198] on button "Anterior" at bounding box center [390, 204] width 39 height 12
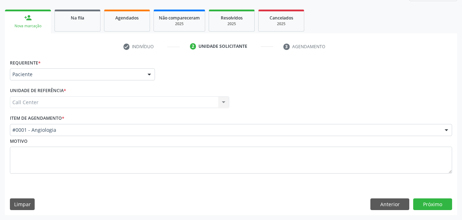
scroll to position [96, 0]
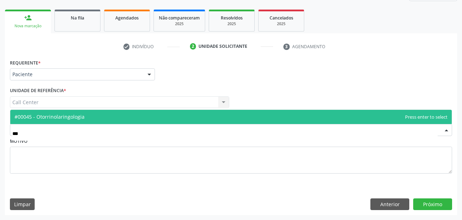
type input "****"
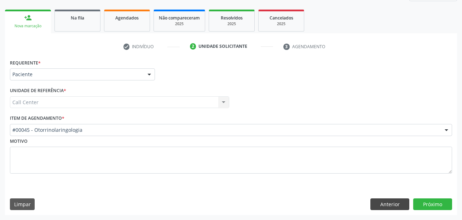
drag, startPoint x: 446, startPoint y: 202, endPoint x: 399, endPoint y: 198, distance: 47.3
click at [283, 196] on div "Requerente * Paciente Médico(a) Enfermeiro(a) Paciente Nenhum resultado encontr…" at bounding box center [231, 136] width 453 height 158
click at [432, 198] on button "Próximo" at bounding box center [433, 204] width 39 height 12
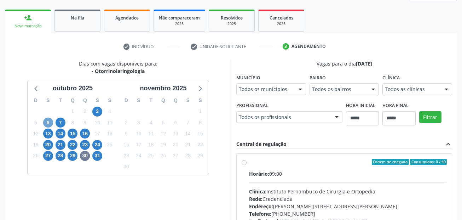
click at [50, 124] on span "6" at bounding box center [48, 123] width 10 height 10
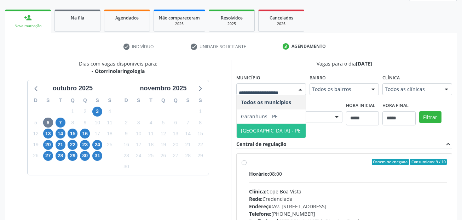
click at [252, 129] on span "Recife - PE" at bounding box center [271, 130] width 60 height 7
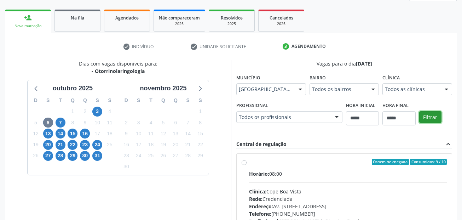
click at [438, 115] on button "Filtrar" at bounding box center [431, 117] width 22 height 12
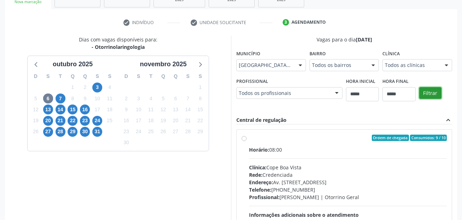
scroll to position [132, 0]
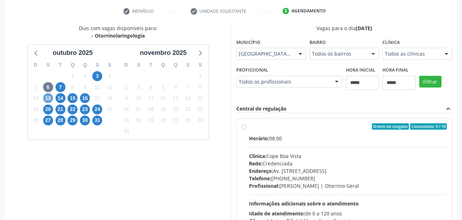
click at [46, 100] on span "13" at bounding box center [48, 98] width 10 height 10
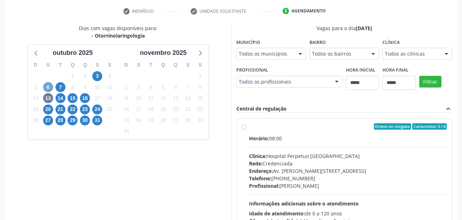
click at [49, 86] on span "6" at bounding box center [48, 87] width 10 height 10
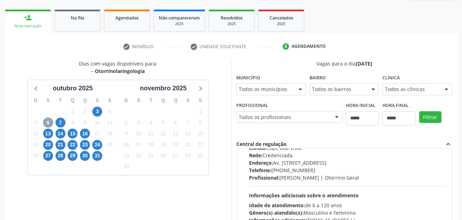
scroll to position [0, 0]
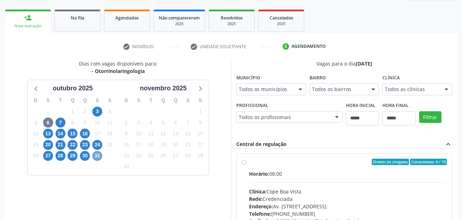
click at [98, 155] on span "31" at bounding box center [97, 156] width 10 height 10
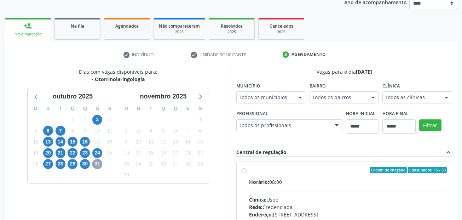
scroll to position [96, 0]
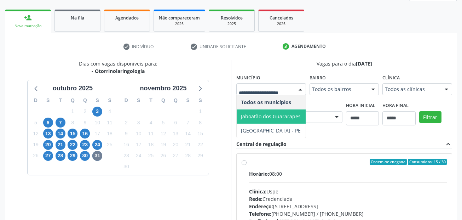
click at [274, 133] on span "Recife - PE" at bounding box center [276, 131] width 79 height 14
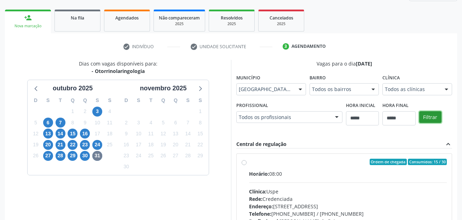
click at [434, 118] on button "Filtrar" at bounding box center [431, 117] width 22 height 12
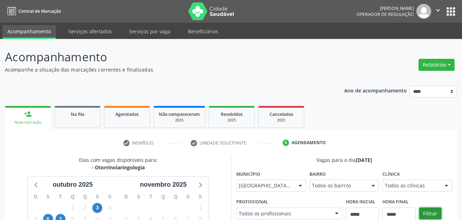
scroll to position [106, 0]
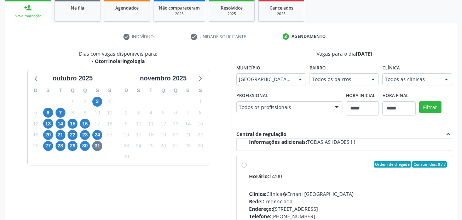
click at [218, 123] on div "Dias com vagas disponíveis para: - Otorrinolaringologia outubro 2025 D S T Q Q …" at bounding box center [118, 165] width 226 height 230
click at [88, 145] on span "30" at bounding box center [85, 146] width 10 height 10
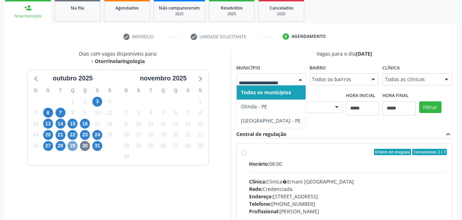
click at [74, 144] on span "29" at bounding box center [73, 146] width 10 height 10
click at [47, 114] on span "6" at bounding box center [48, 113] width 10 height 10
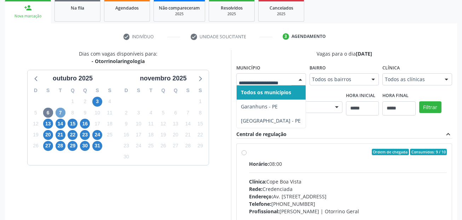
click at [61, 112] on span "7" at bounding box center [61, 113] width 10 height 10
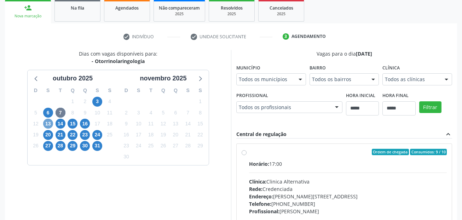
click at [44, 123] on span "13" at bounding box center [48, 124] width 10 height 10
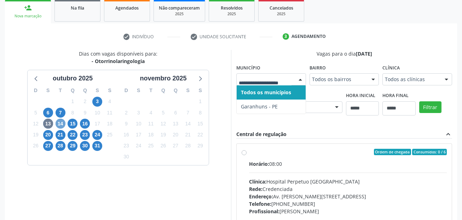
click at [58, 123] on span "14" at bounding box center [61, 124] width 10 height 10
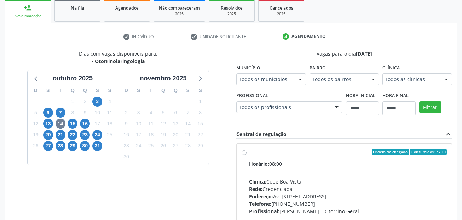
drag, startPoint x: 284, startPoint y: 85, endPoint x: 293, endPoint y: 83, distance: 9.4
click at [292, 84] on fieldset "Município Todos os municípios Todos os municípios Recife - PE Nenhum resultado …" at bounding box center [272, 76] width 70 height 28
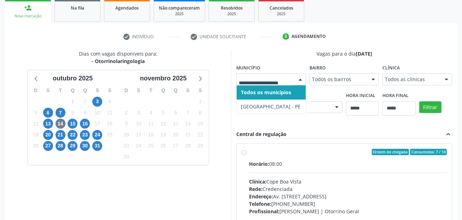
click at [295, 81] on div at bounding box center [300, 80] width 11 height 12
click at [72, 123] on span "15" at bounding box center [73, 124] width 10 height 10
click at [85, 120] on span "16" at bounding box center [85, 124] width 10 height 10
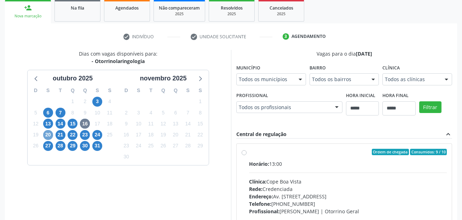
click at [49, 135] on span "20" at bounding box center [48, 135] width 10 height 10
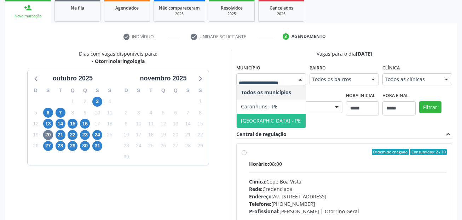
click at [271, 118] on span "Recife - PE" at bounding box center [271, 121] width 69 height 14
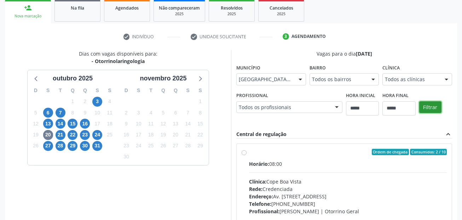
click at [434, 104] on button "Filtrar" at bounding box center [431, 107] width 22 height 12
click at [433, 103] on button "Filtrar" at bounding box center [431, 107] width 22 height 12
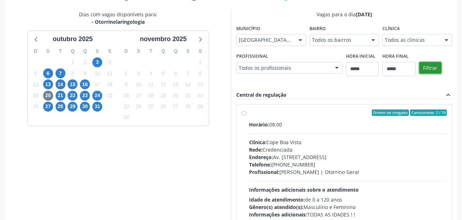
scroll to position [191, 0]
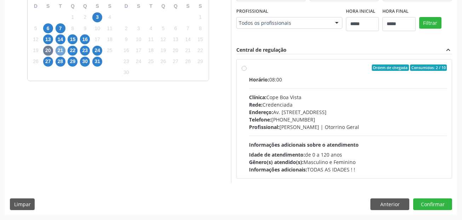
click at [60, 51] on span "21" at bounding box center [61, 51] width 10 height 10
click at [70, 49] on span "22" at bounding box center [73, 51] width 10 height 10
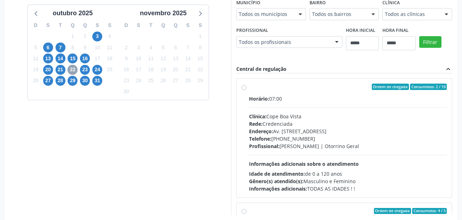
scroll to position [155, 0]
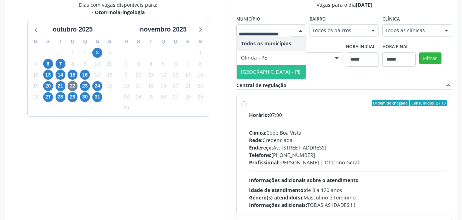
click at [261, 66] on span "Recife - PE" at bounding box center [271, 72] width 69 height 14
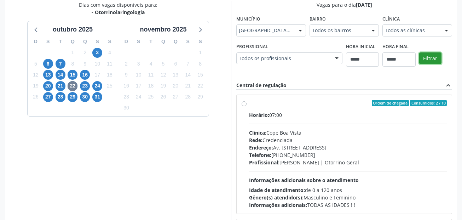
click at [433, 57] on button "Filtrar" at bounding box center [431, 58] width 22 height 12
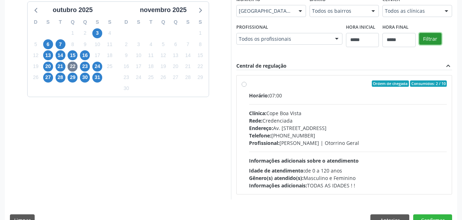
scroll to position [191, 0]
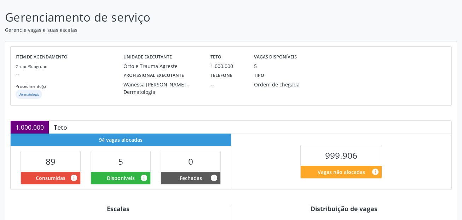
scroll to position [177, 0]
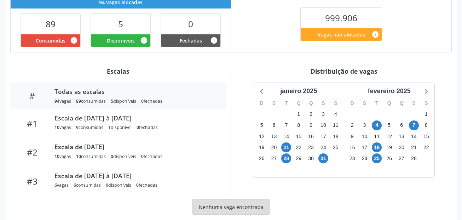
drag, startPoint x: 310, startPoint y: 92, endPoint x: 303, endPoint y: 102, distance: 11.4
click at [310, 93] on div "janeiro 2025" at bounding box center [299, 91] width 42 height 10
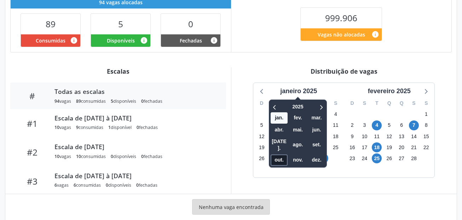
click at [279, 156] on span "out." at bounding box center [279, 159] width 17 height 11
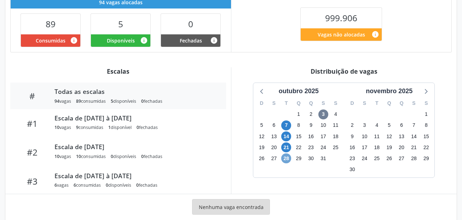
click at [289, 159] on span "28" at bounding box center [287, 158] width 10 height 10
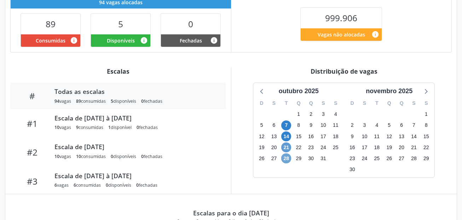
scroll to position [212, 0]
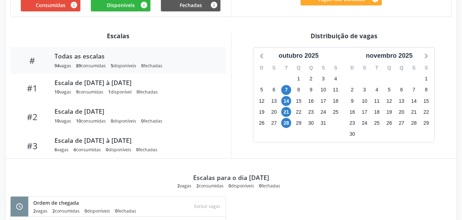
click at [288, 106] on div "14" at bounding box center [287, 100] width 10 height 11
click at [287, 113] on span "21" at bounding box center [287, 112] width 10 height 10
click at [287, 102] on span "14" at bounding box center [287, 101] width 10 height 10
click at [288, 102] on span "14" at bounding box center [287, 101] width 10 height 10
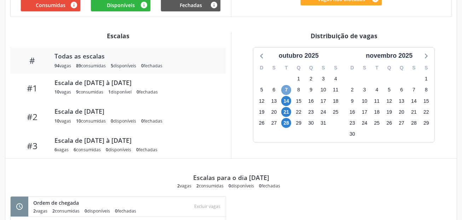
click at [288, 91] on span "7" at bounding box center [287, 90] width 10 height 10
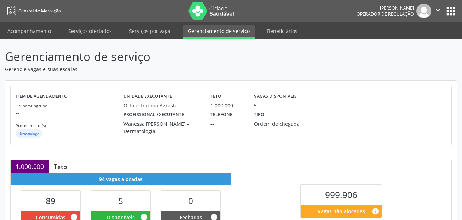
scroll to position [0, 0]
